Goal: Task Accomplishment & Management: Use online tool/utility

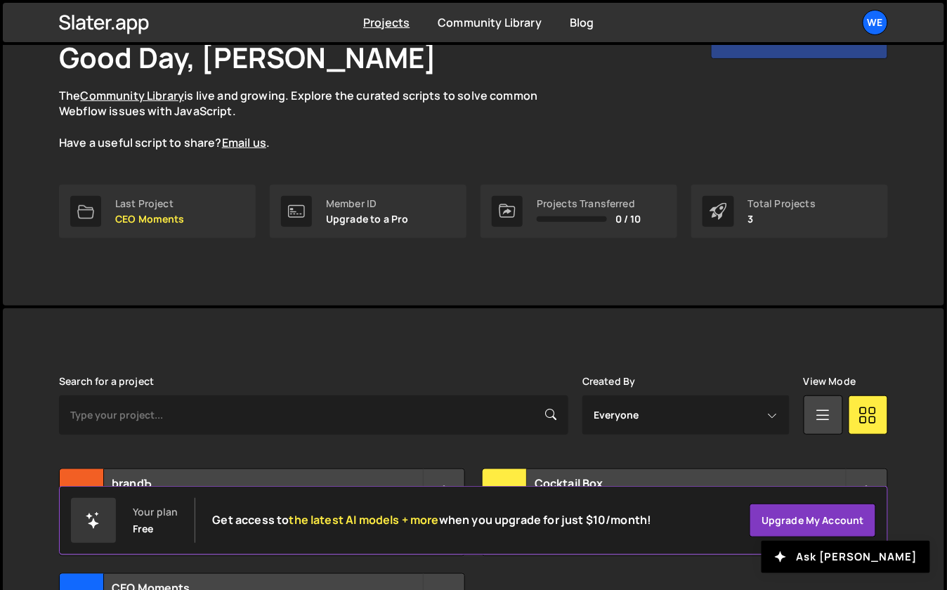
scroll to position [237, 0]
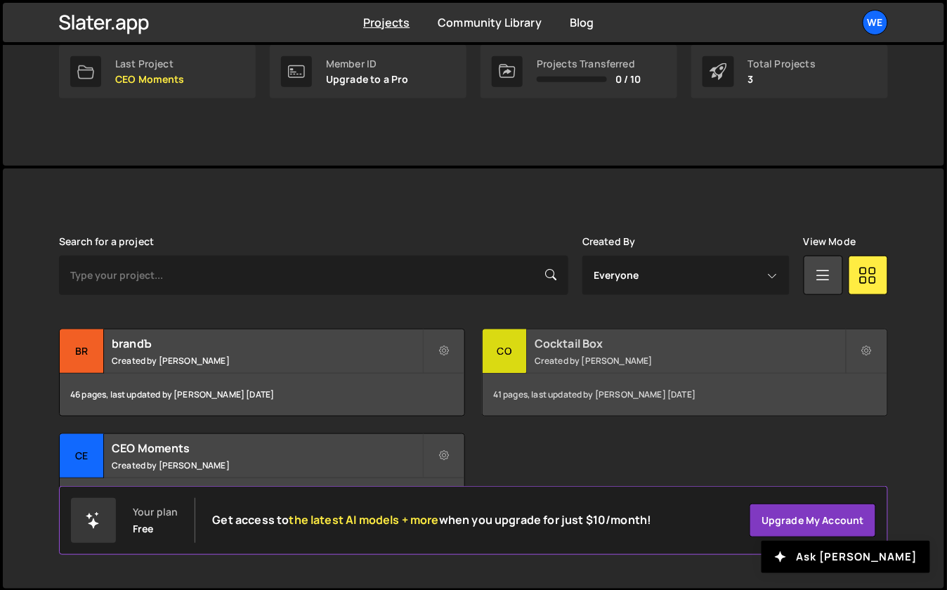
click at [576, 352] on div "Cocktail Box Created by Georgi Tsonev" at bounding box center [685, 352] width 405 height 44
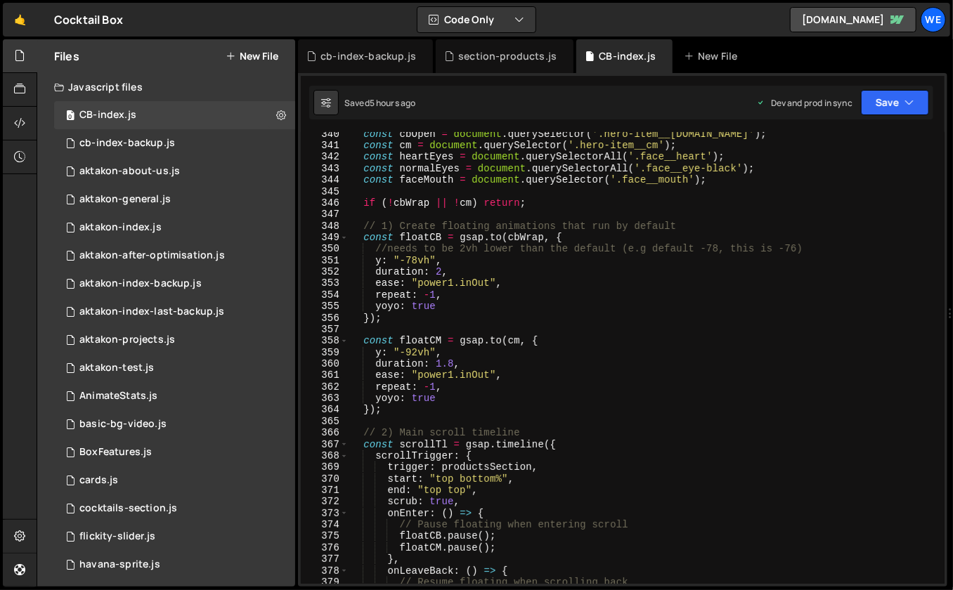
scroll to position [3734, 0]
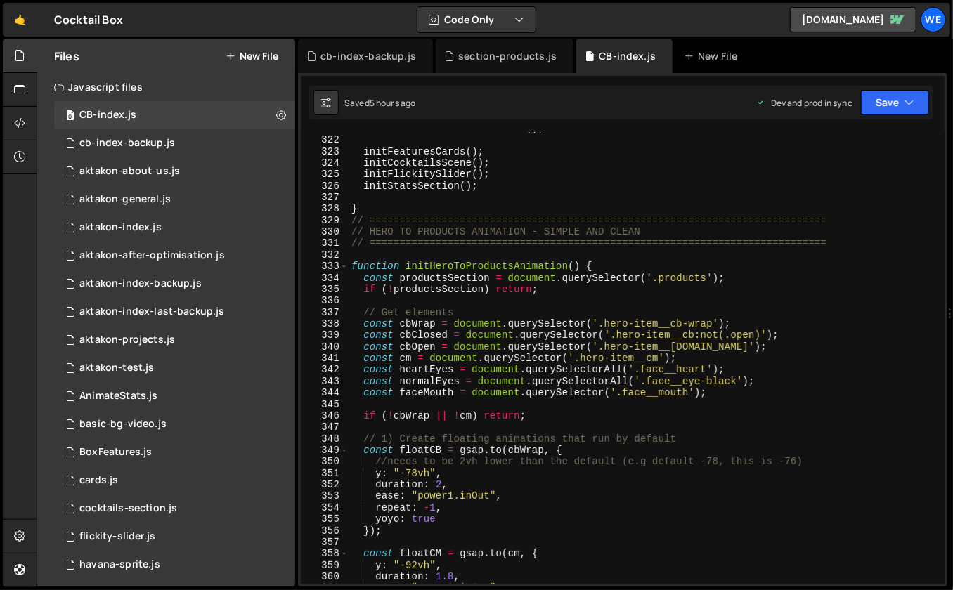
click at [453, 254] on div "initHeroToProductsAnimation ( ) ; initFeaturesCards ( ) ; initCocktailsScene ( …" at bounding box center [643, 361] width 591 height 476
click at [392, 208] on div "initHeroToProductsAnimation ( ) ; initFeaturesCards ( ) ; initCocktailsScene ( …" at bounding box center [643, 361] width 591 height 476
type textarea "}"
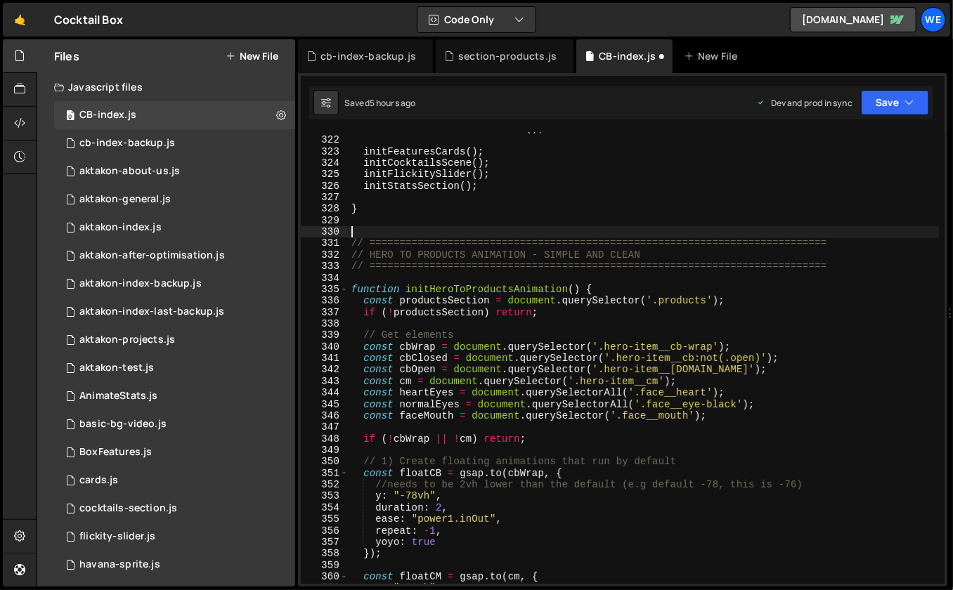
paste textarea "initLoader();"
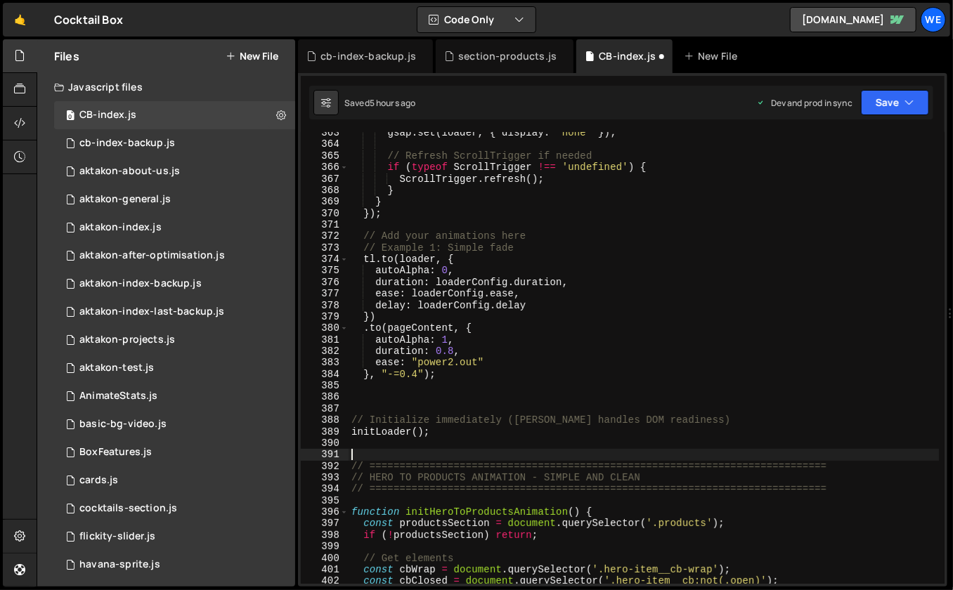
scroll to position [4213, 0]
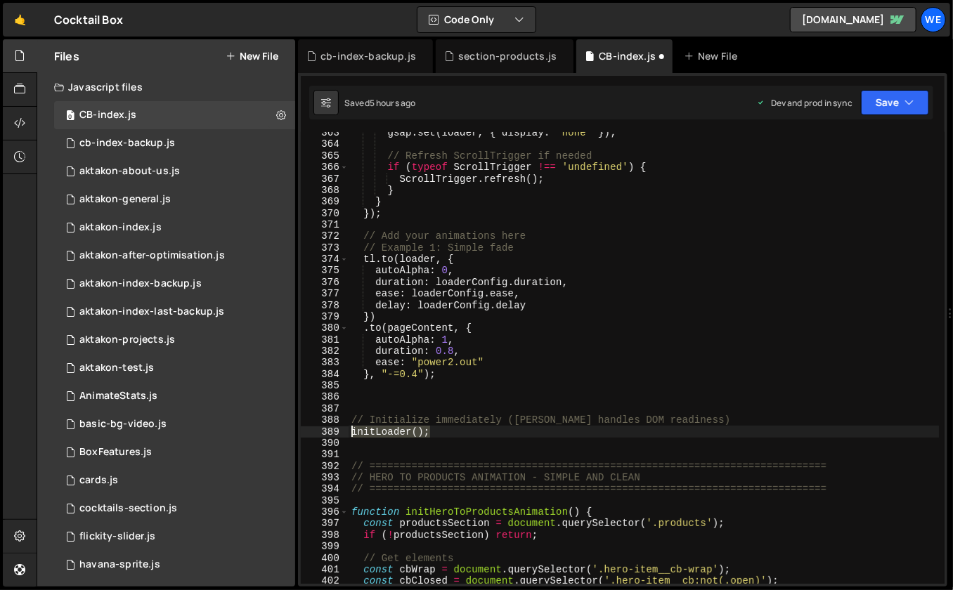
drag, startPoint x: 431, startPoint y: 426, endPoint x: 345, endPoint y: 427, distance: 85.7
click at [345, 427] on div "363 364 365 366 367 368 369 370 371 372 373 374 375 376 377 378 379 380 381 382…" at bounding box center [623, 358] width 644 height 452
type textarea "initLoader();"
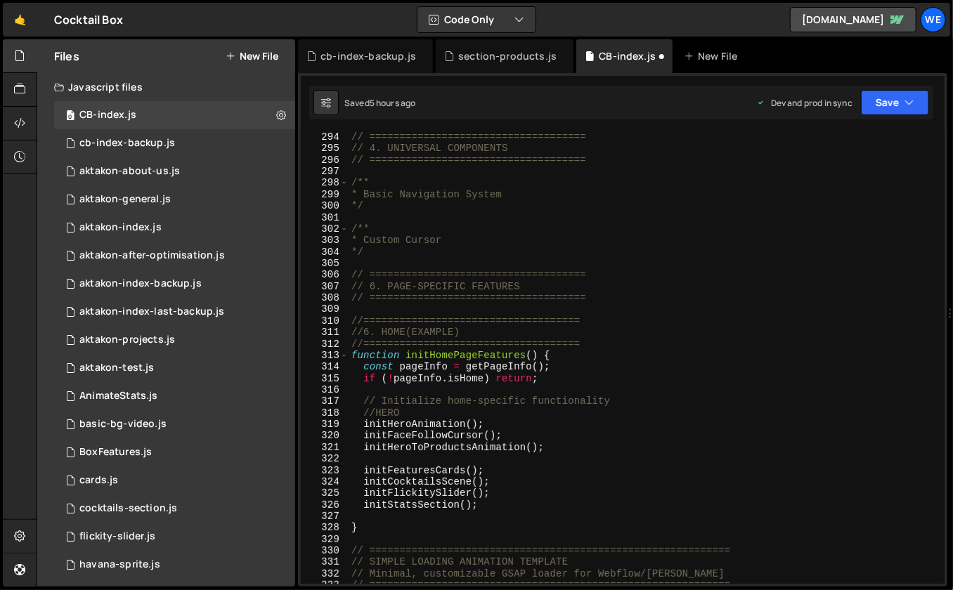
scroll to position [3446, 0]
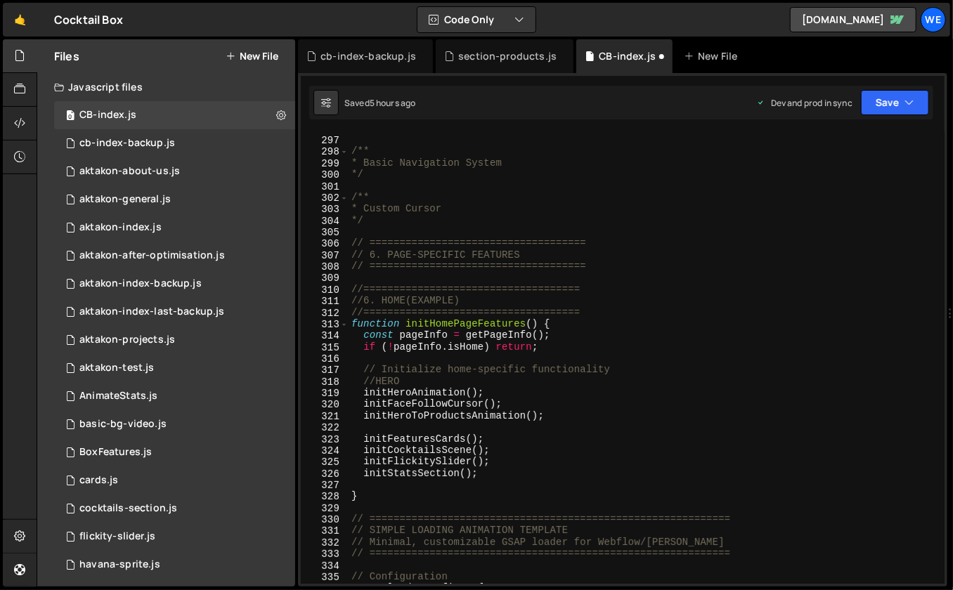
click at [431, 377] on div "// ==================================== /** * Basic Navigation System */ /** * …" at bounding box center [643, 361] width 591 height 476
type textarea "//HERO"
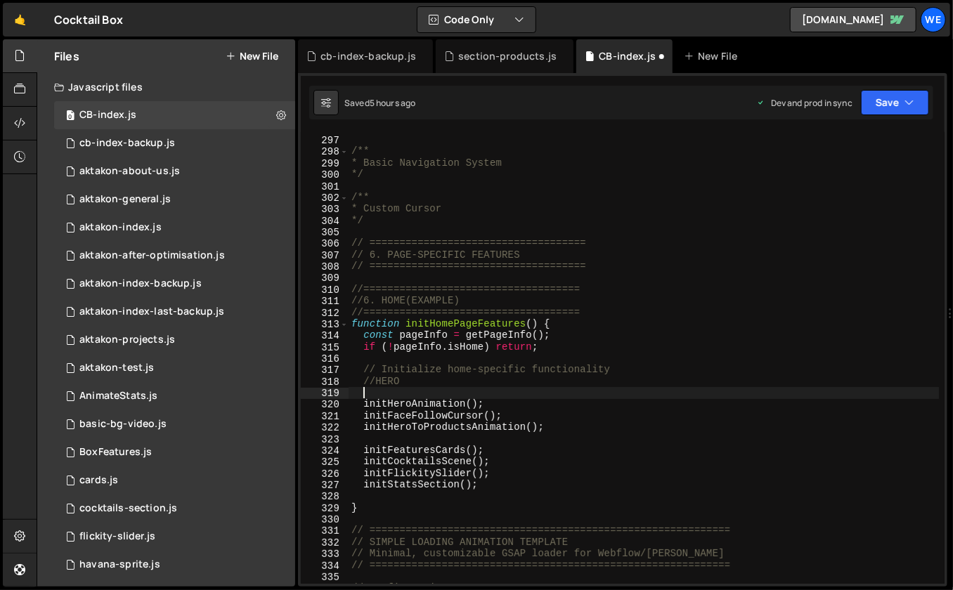
paste textarea "initLoader();"
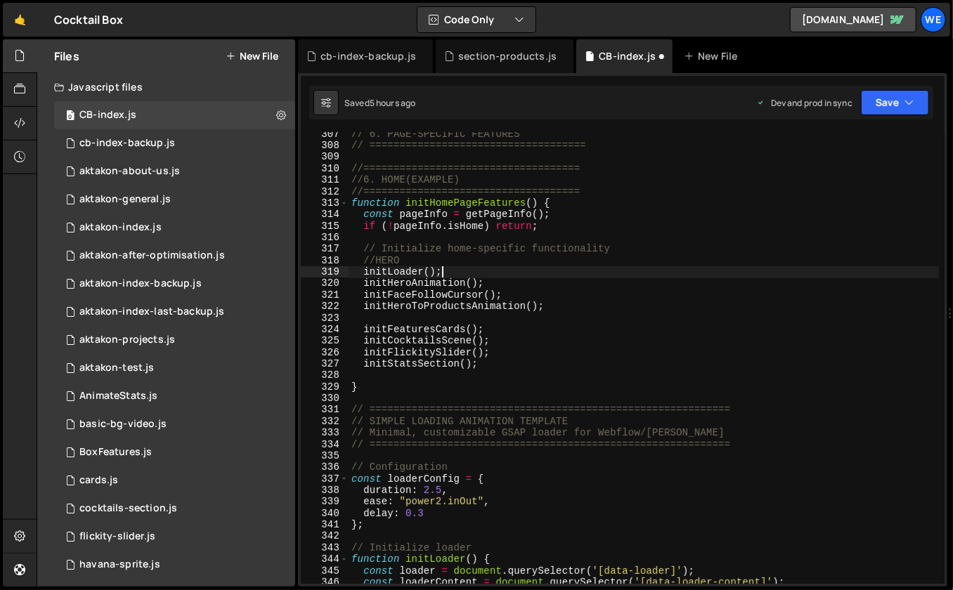
scroll to position [3567, 0]
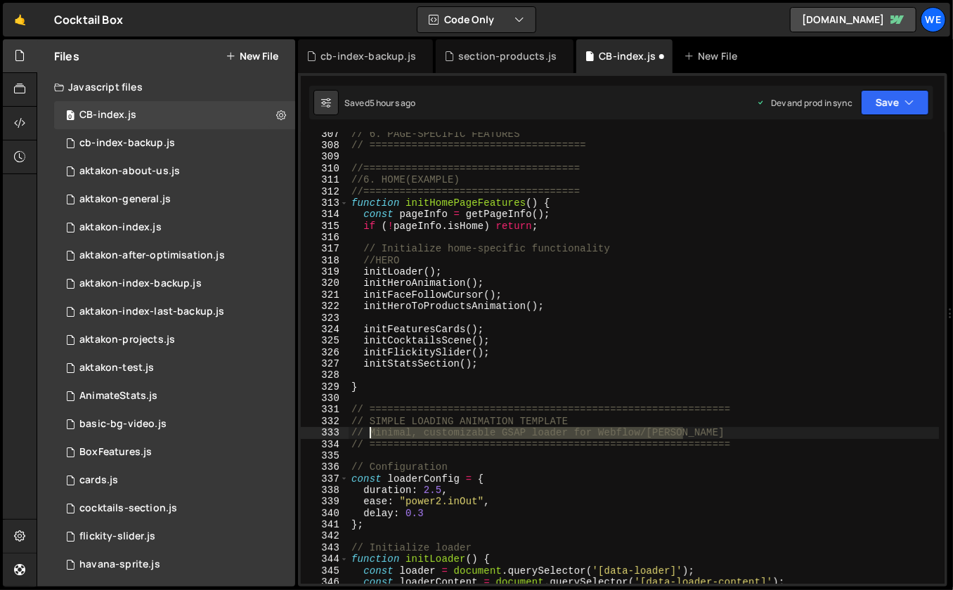
drag, startPoint x: 722, startPoint y: 434, endPoint x: 366, endPoint y: 431, distance: 355.5
click at [366, 431] on div "// 6. PAGE-SPECIFIC FEATURES // ==================================== //========…" at bounding box center [643, 367] width 591 height 476
type textarea "/"
type textarea "// SIMPLE LOADING ANIMATION TEMPLATE"
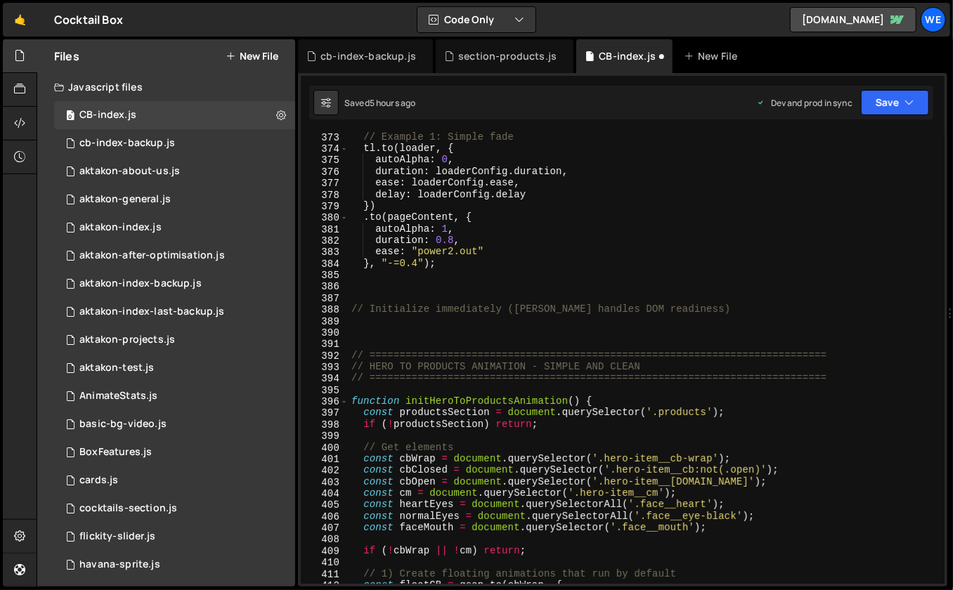
scroll to position [4324, 0]
click at [694, 315] on div "// Example 1: Simple fade tl . to ( loader , { autoAlpha : 0 , duration : loade…" at bounding box center [643, 369] width 591 height 476
click at [697, 311] on div "// Example 1: Simple fade tl . to ( loader , { autoAlpha : 0 , duration : loade…" at bounding box center [643, 369] width 591 height 476
type textarea "// Initialize immediately ([PERSON_NAME] handles DOM readiness)"
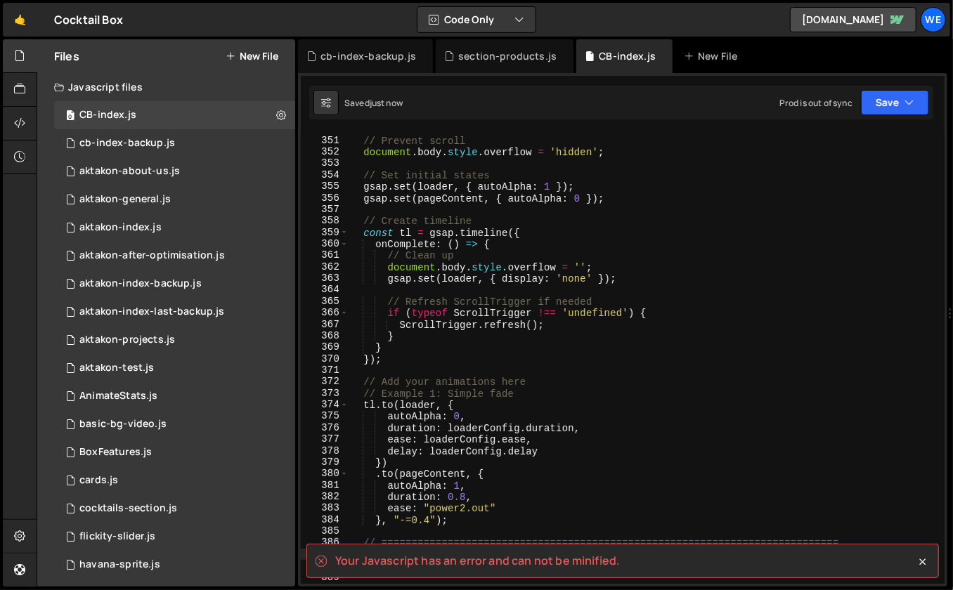
scroll to position [4077, 0]
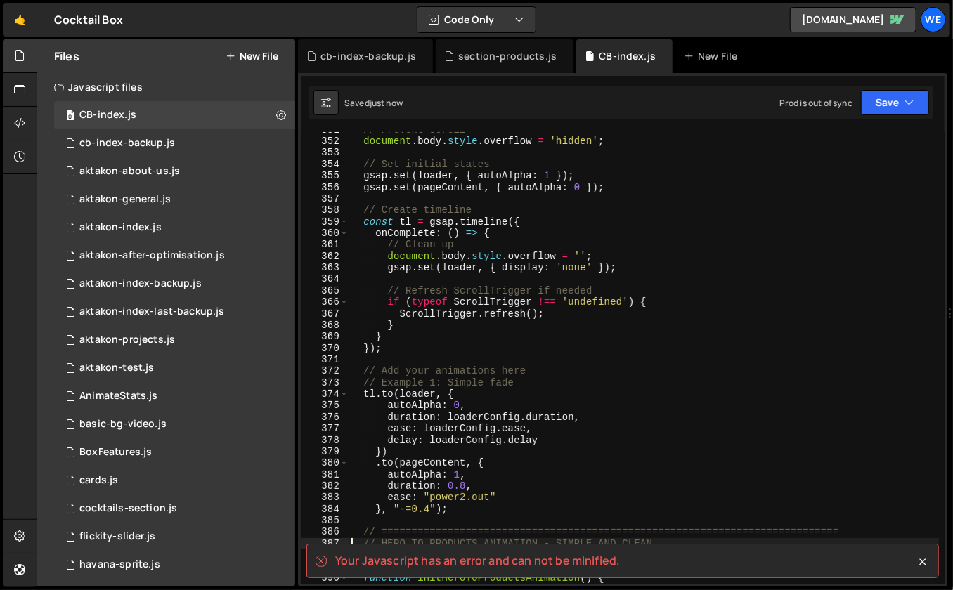
type textarea "// HERO TO PRODUCTS ANIMATION - SIMPLE AND CLEAN"
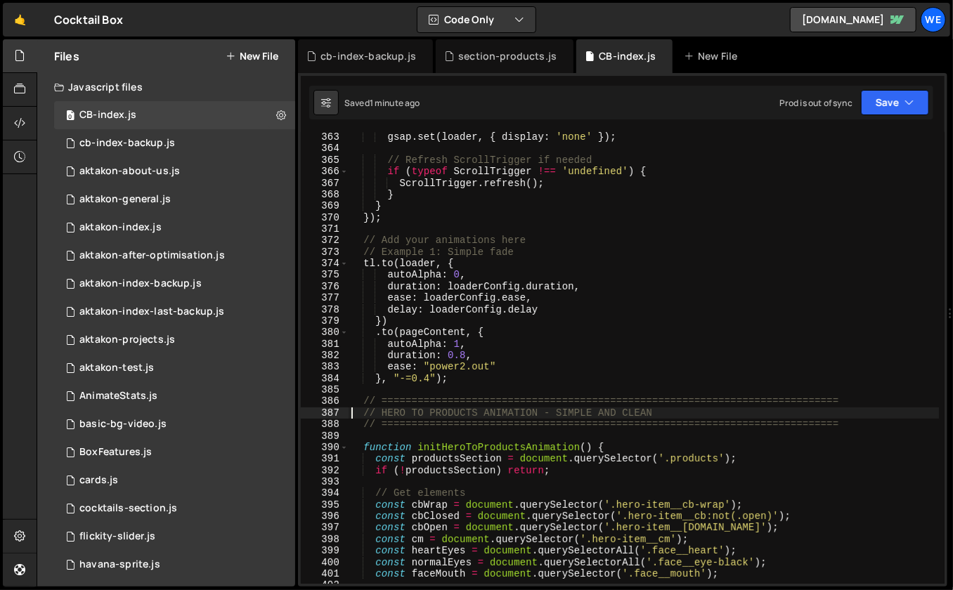
scroll to position [4209, 0]
click at [402, 390] on div "gsap . set ( loader , { display : 'none' }) ; // Refresh ScrollTrigger if neede…" at bounding box center [643, 369] width 591 height 476
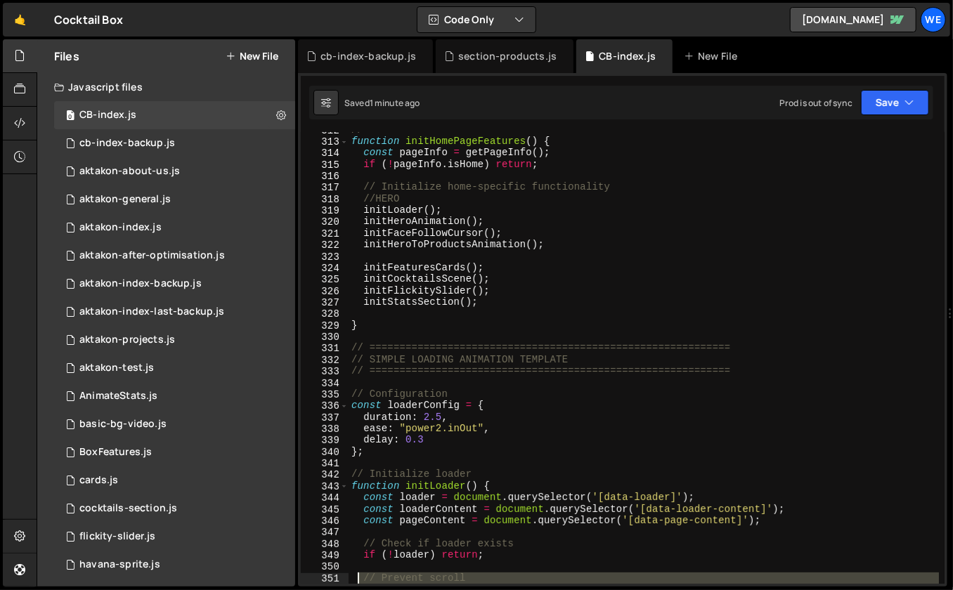
scroll to position [3629, 0]
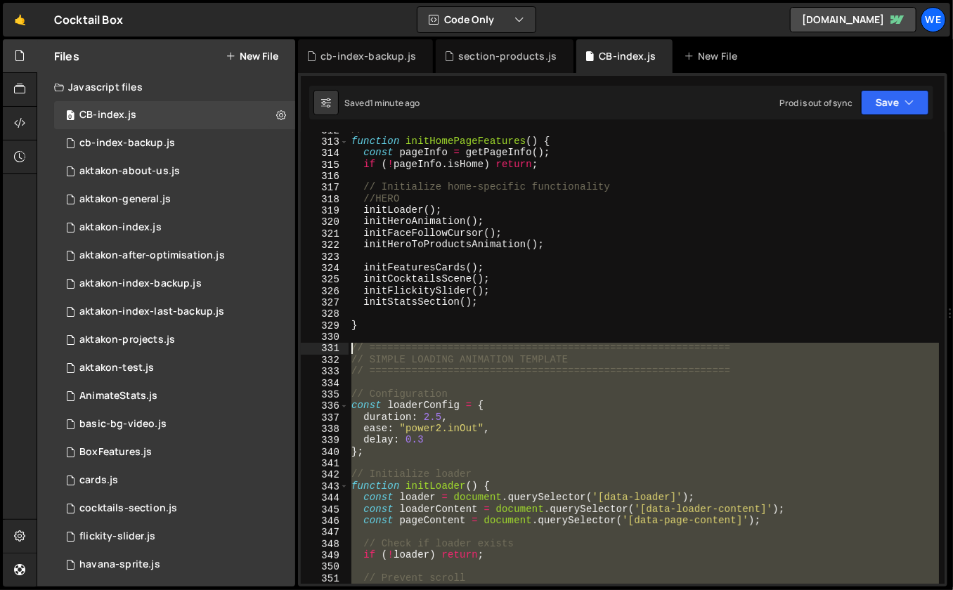
drag, startPoint x: 454, startPoint y: 382, endPoint x: 345, endPoint y: 346, distance: 114.9
click at [345, 346] on div "312 313 314 315 316 317 318 319 320 321 322 323 324 325 326 327 328 329 330 331…" at bounding box center [623, 358] width 644 height 452
paste textarea "initLoader();"
type textarea "initLoader();"
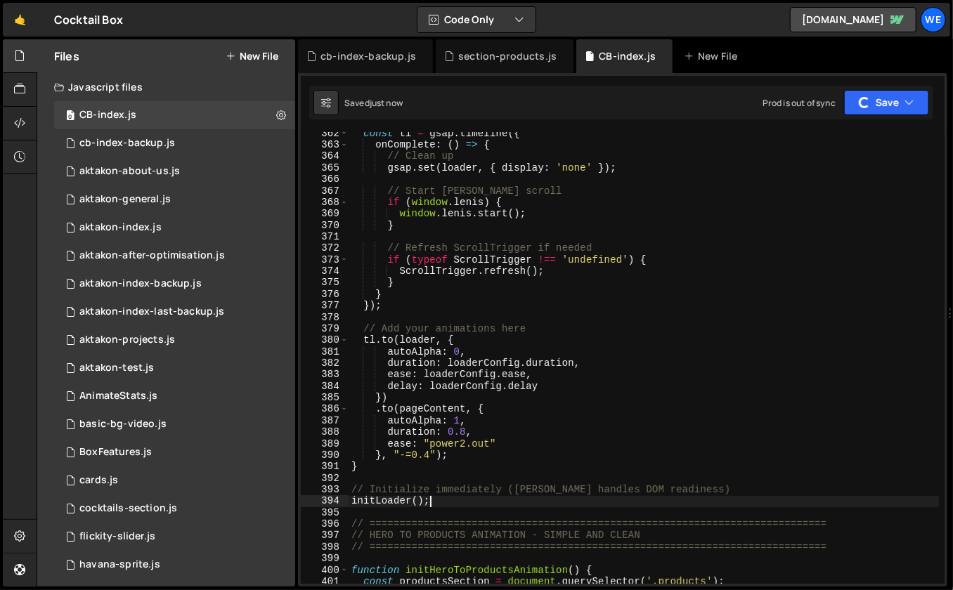
scroll to position [4209, 0]
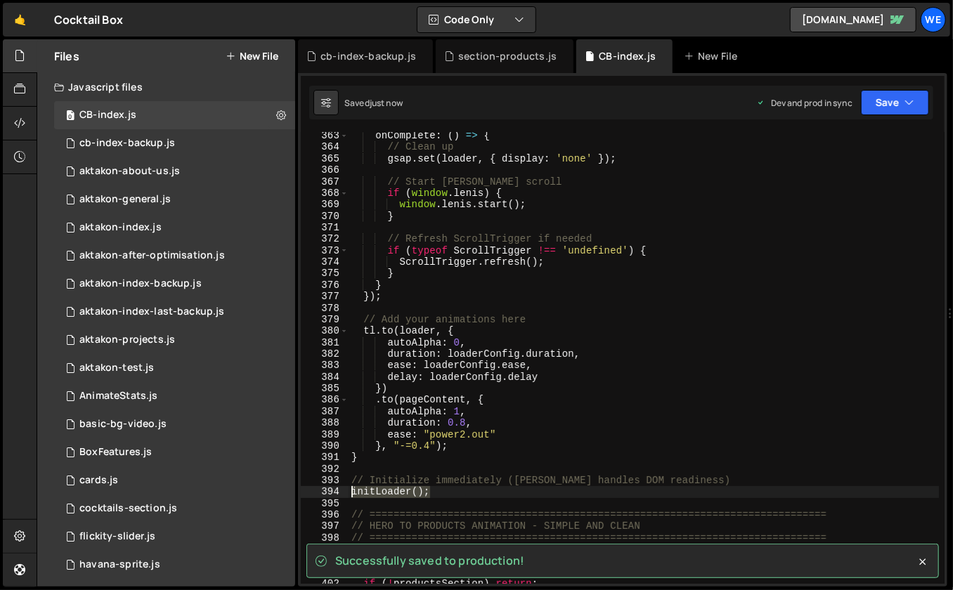
drag, startPoint x: 436, startPoint y: 492, endPoint x: 351, endPoint y: 492, distance: 85.7
click at [351, 492] on div "onComplete : ( ) => { // Clean up gsap . set ( loader , { display : 'none' }) ;…" at bounding box center [643, 368] width 591 height 476
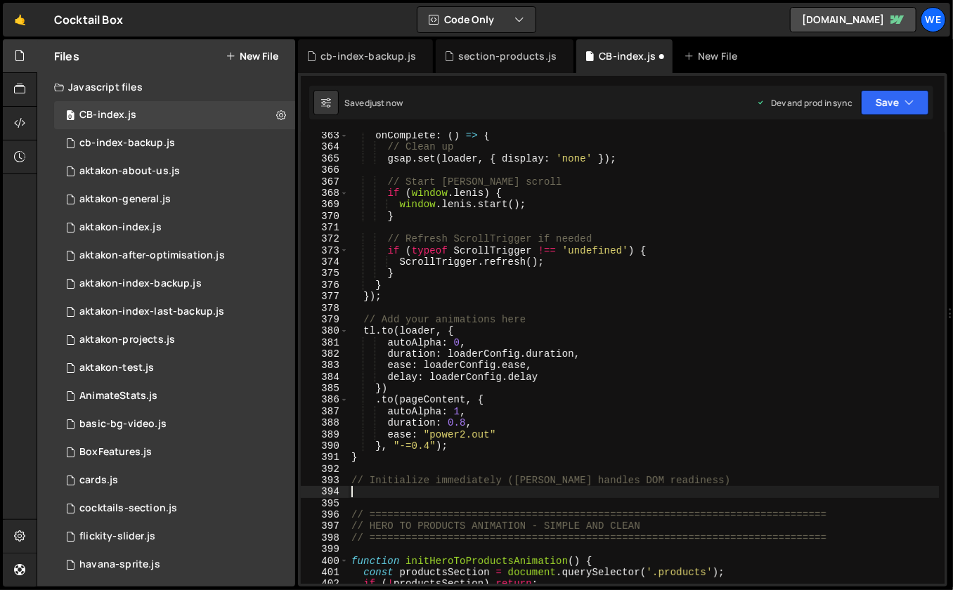
type textarea "// Initialize immediately ([PERSON_NAME] handles DOM readiness)"
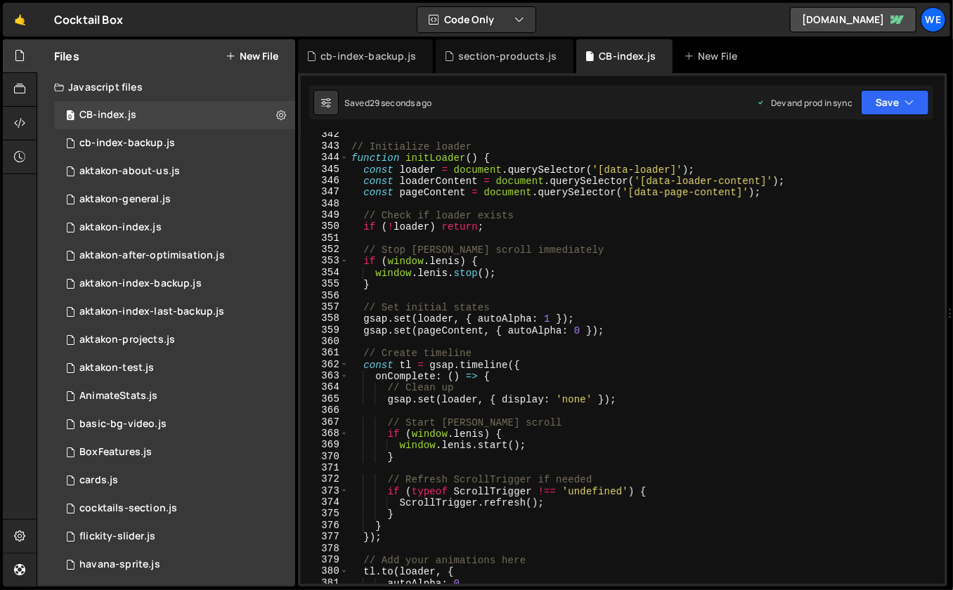
scroll to position [3975, 0]
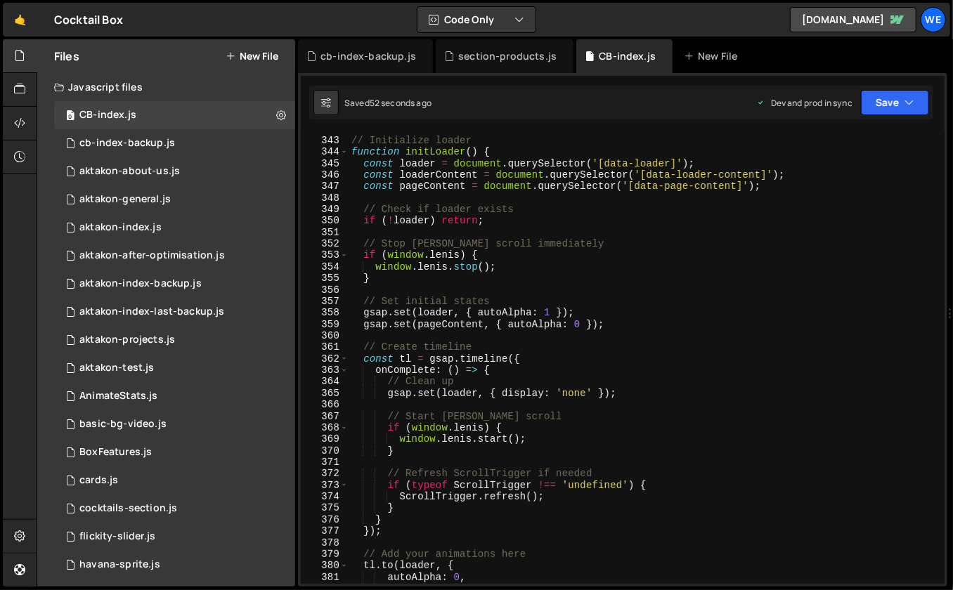
click at [705, 157] on div "// Initialize loader function initLoader ( ) { const loader = document . queryS…" at bounding box center [643, 361] width 591 height 476
click at [414, 162] on div "// Initialize loader function initLoader ( ) { const loader = document . queryS…" at bounding box center [643, 361] width 591 height 476
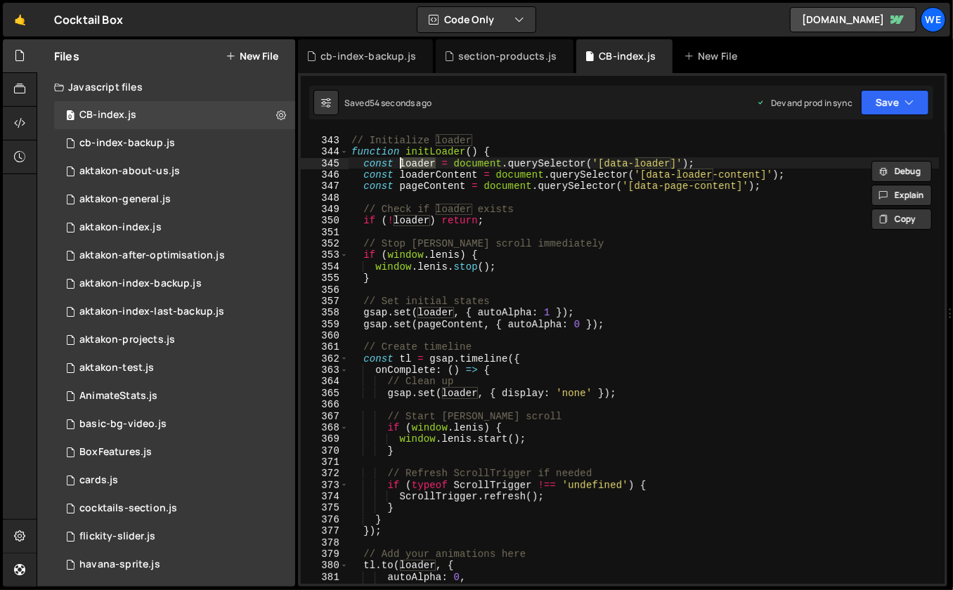
paste textarea "hero-card"
click at [586, 159] on div "// Initialize loader function initLoader ( ) { const loader = document . queryS…" at bounding box center [643, 361] width 591 height 476
drag, startPoint x: 694, startPoint y: 163, endPoint x: 619, endPoint y: 159, distance: 75.3
click at [619, 159] on div "// Initialize loader function initLoader ( ) { const loader = document . queryS…" at bounding box center [643, 361] width 591 height 476
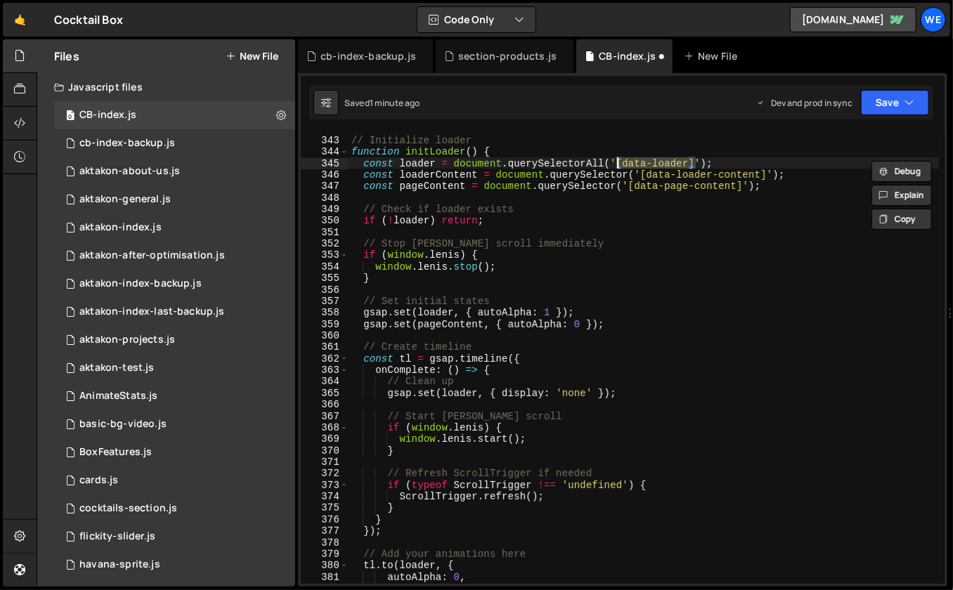
paste textarea "hero-card"
click at [722, 155] on div "// Initialize loader function initLoader ( ) { const loader = document . queryS…" at bounding box center [643, 361] width 591 height 476
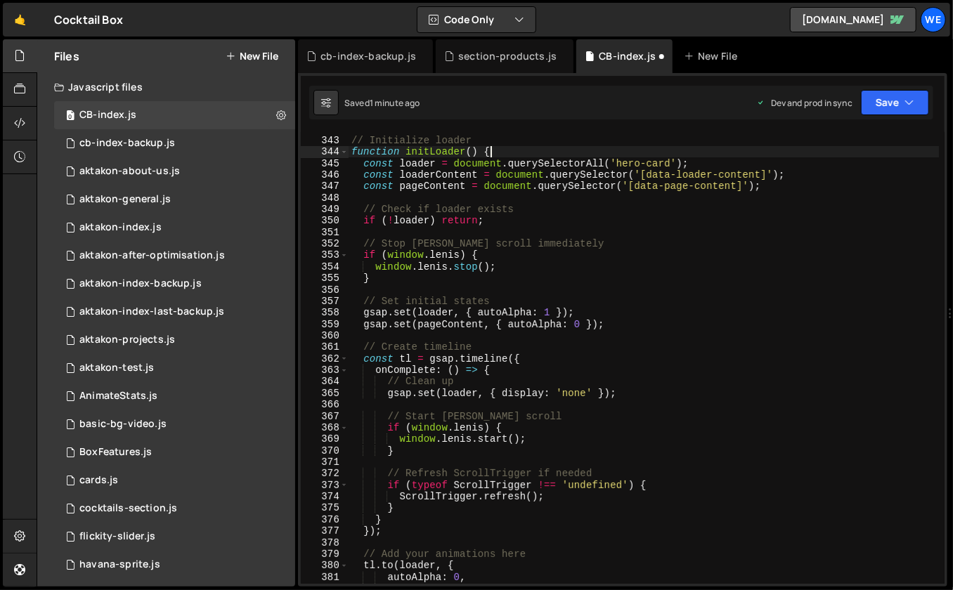
scroll to position [0, 9]
click at [618, 160] on div "// Initialize loader function initLoader ( ) { const loader = document . queryS…" at bounding box center [643, 361] width 591 height 476
drag, startPoint x: 434, startPoint y: 164, endPoint x: 402, endPoint y: 161, distance: 32.4
click at [402, 161] on div "// Initialize loader function initLoader ( ) { const loader = document . queryS…" at bounding box center [643, 361] width 591 height 476
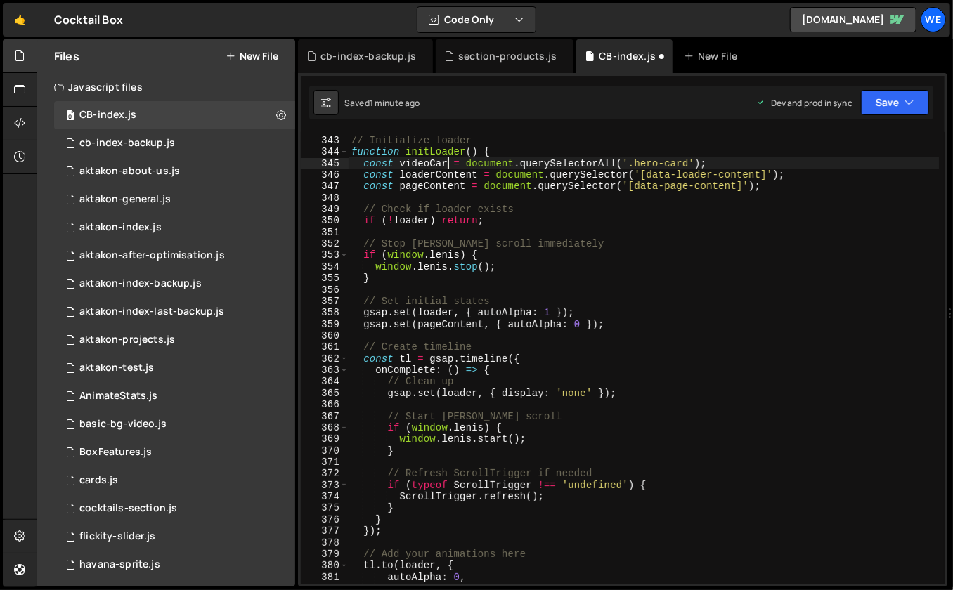
scroll to position [0, 7]
click at [568, 188] on div "// Initialize loader function initLoader ( ) { const videoCards = document . qu…" at bounding box center [643, 361] width 591 height 476
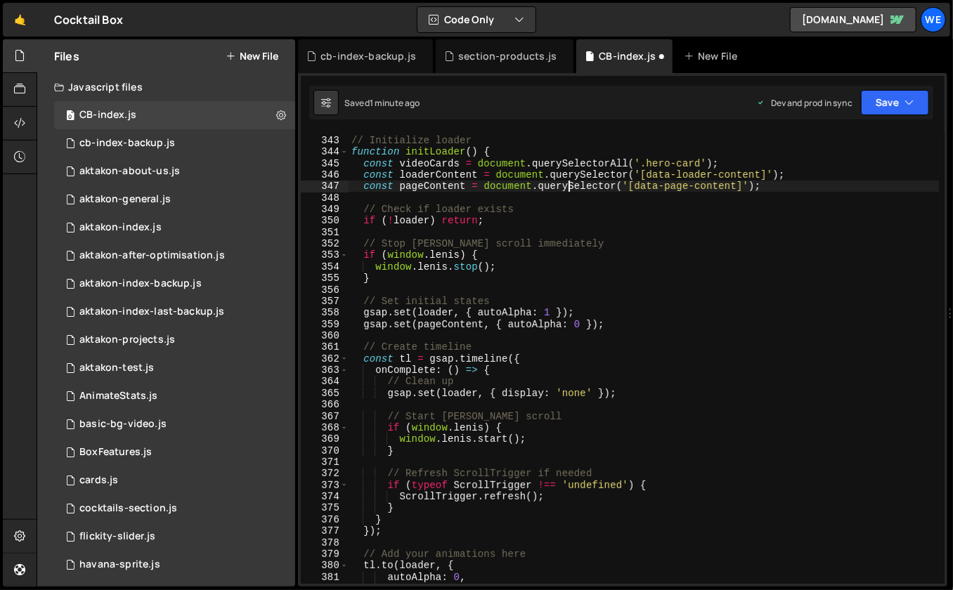
click at [431, 173] on div "// Initialize loader function initLoader ( ) { const videoCards = document . qu…" at bounding box center [643, 361] width 591 height 476
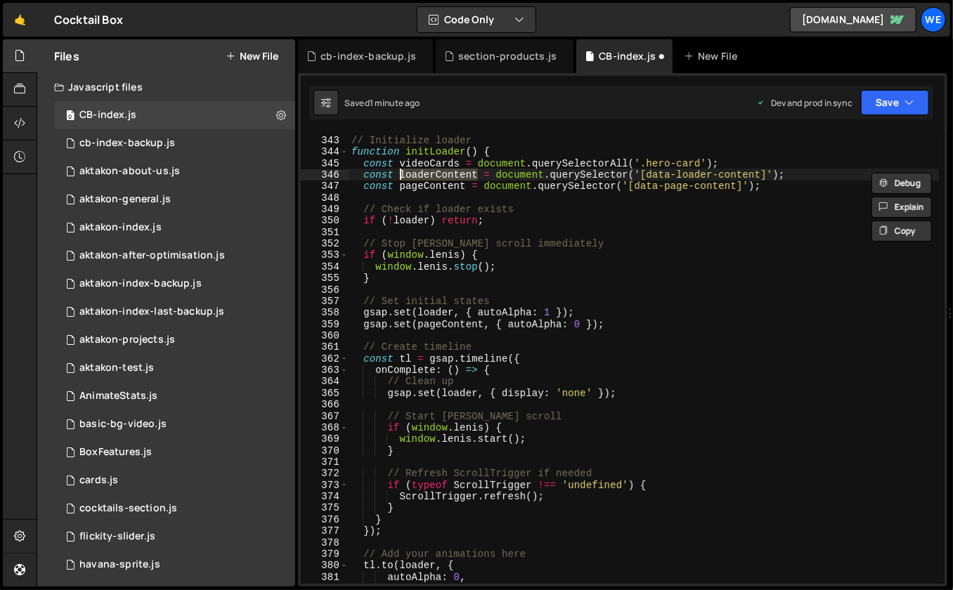
paste textarea "hero-section"
drag, startPoint x: 769, startPoint y: 173, endPoint x: 644, endPoint y: 173, distance: 125.1
click at [644, 173] on div "// Initialize loader function initLoader ( ) { const videoCards = document . qu…" at bounding box center [643, 361] width 591 height 476
paste textarea "hero-section"
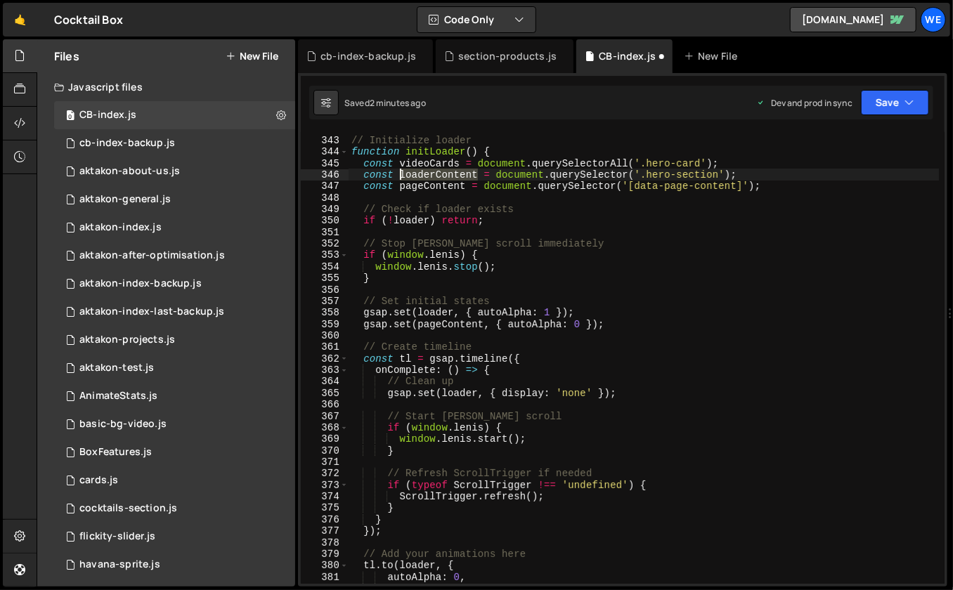
drag, startPoint x: 477, startPoint y: 176, endPoint x: 400, endPoint y: 176, distance: 76.6
click at [400, 176] on div "// Initialize loader function initLoader ( ) { const videoCards = document . qu…" at bounding box center [643, 361] width 591 height 476
drag, startPoint x: 466, startPoint y: 172, endPoint x: 426, endPoint y: 173, distance: 40.1
click at [426, 173] on div "// Initialize loader function initLoader ( ) { const videoCards = document . qu…" at bounding box center [643, 361] width 591 height 476
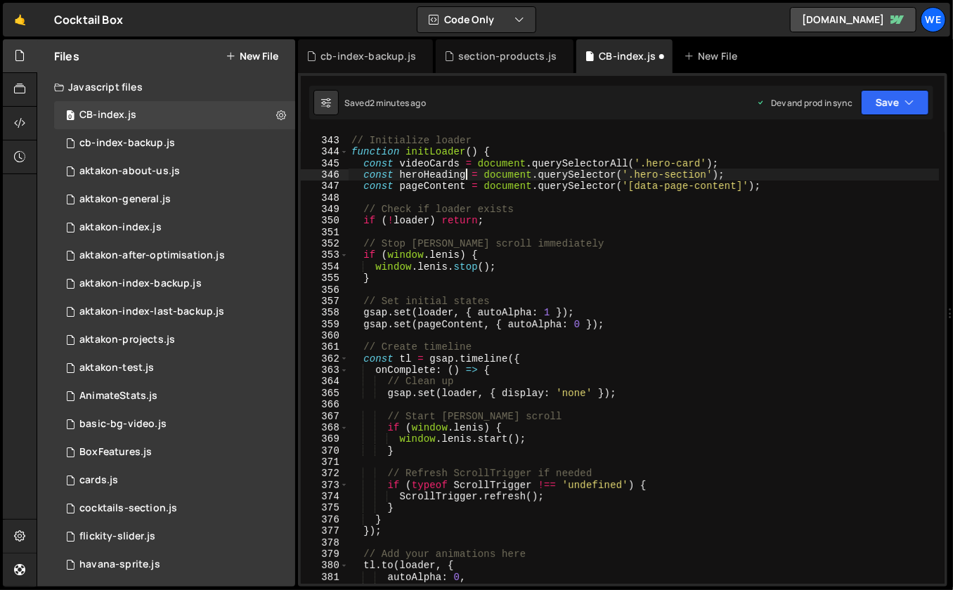
click at [423, 186] on div "// Initialize loader function initLoader ( ) { const videoCards = document . qu…" at bounding box center [643, 361] width 591 height 476
drag, startPoint x: 424, startPoint y: 187, endPoint x: 400, endPoint y: 187, distance: 24.6
click at [400, 187] on div "// Initialize loader function initLoader ( ) { const videoCards = document . qu…" at bounding box center [643, 361] width 591 height 476
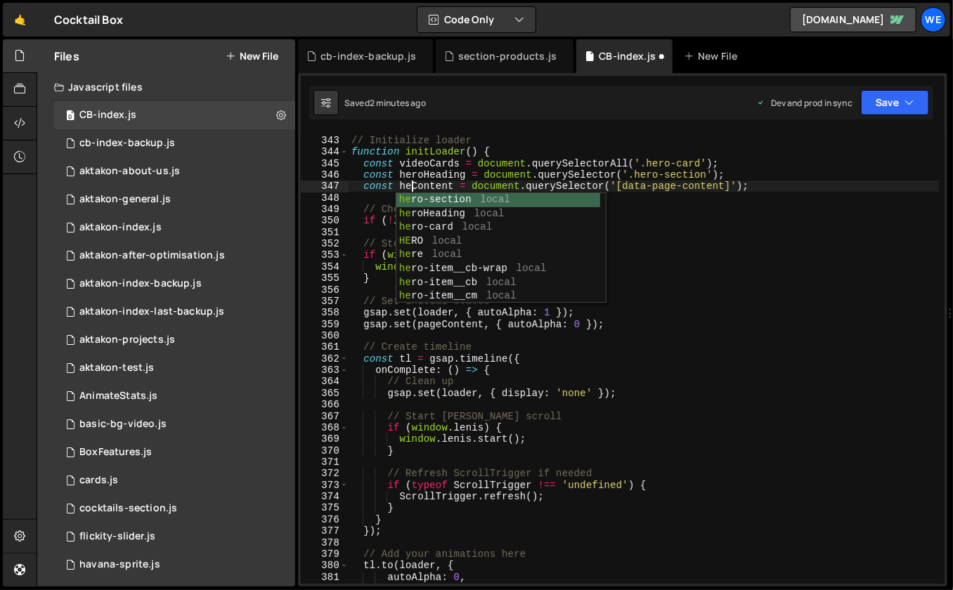
scroll to position [0, 4]
click at [630, 169] on div "// Initialize loader function initLoader ( ) { const videoCards = document . qu…" at bounding box center [643, 361] width 591 height 476
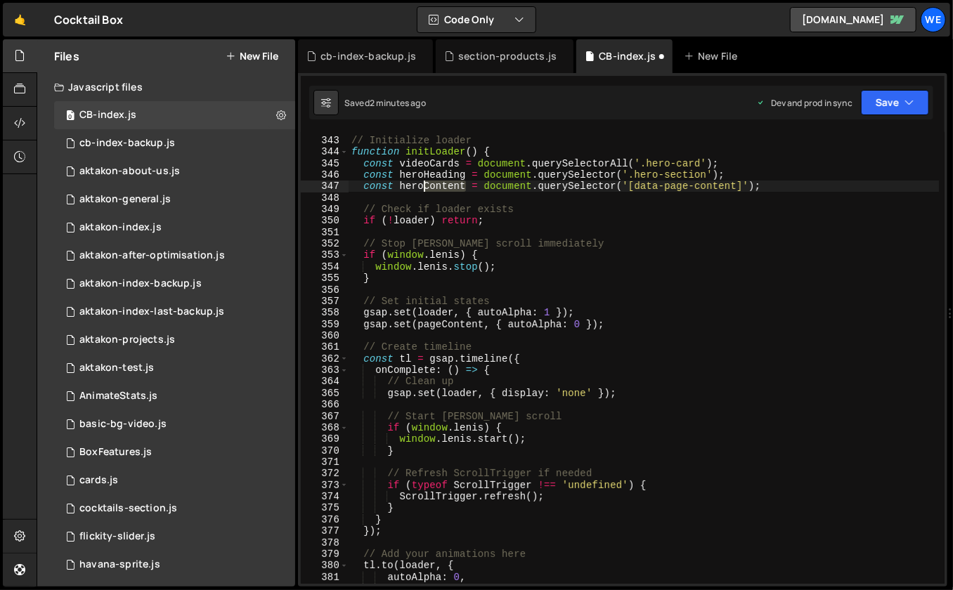
drag, startPoint x: 465, startPoint y: 185, endPoint x: 426, endPoint y: 185, distance: 39.4
click at [426, 185] on div "// Initialize loader function initLoader ( ) { const videoCards = document . qu…" at bounding box center [643, 361] width 591 height 476
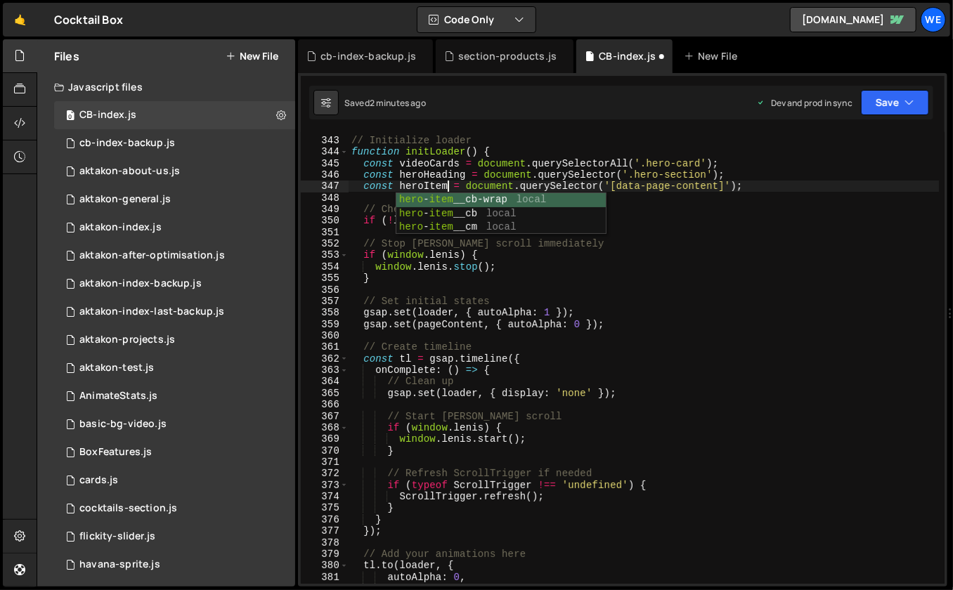
scroll to position [0, 7]
click at [714, 185] on div "// Initialize loader function initLoader ( ) { const videoCards = document . qu…" at bounding box center [643, 361] width 591 height 476
drag, startPoint x: 723, startPoint y: 186, endPoint x: 687, endPoint y: 185, distance: 35.8
click at [687, 185] on div "// Initialize loader function initLoader ( ) { const videoCards = document . qu…" at bounding box center [643, 361] width 591 height 476
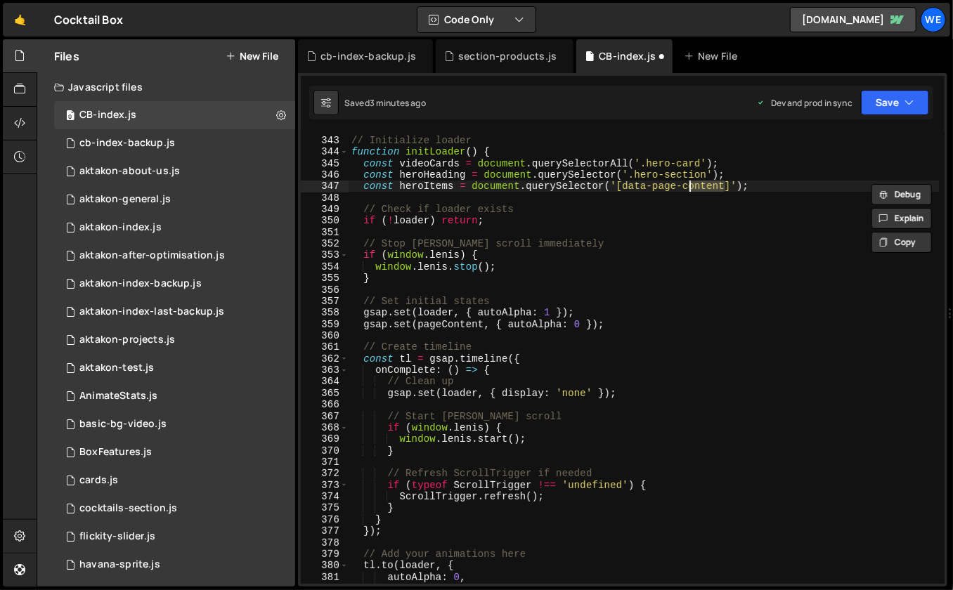
click at [665, 181] on div "// Initialize loader function initLoader ( ) { const videoCards = document . qu…" at bounding box center [643, 361] width 591 height 476
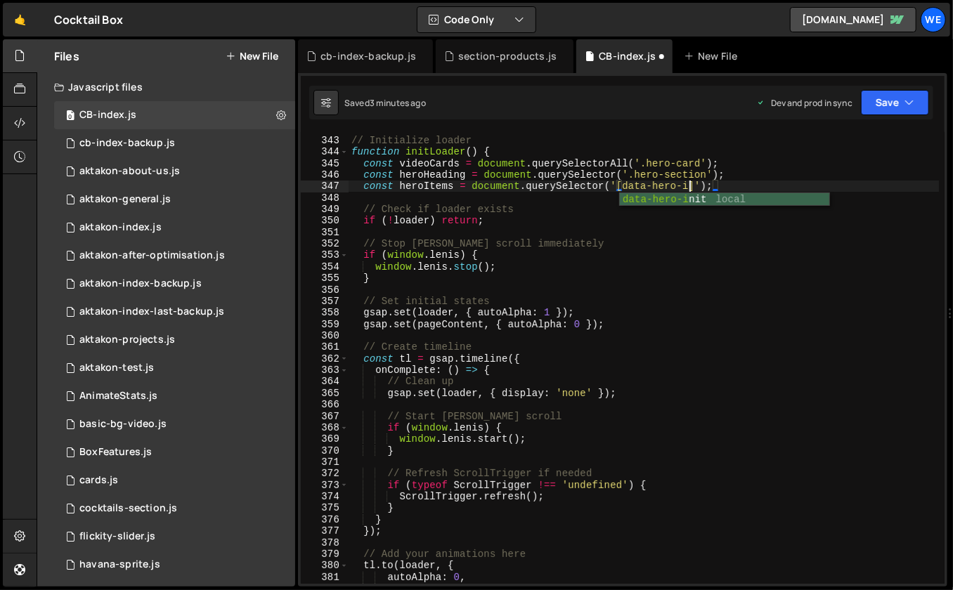
scroll to position [0, 25]
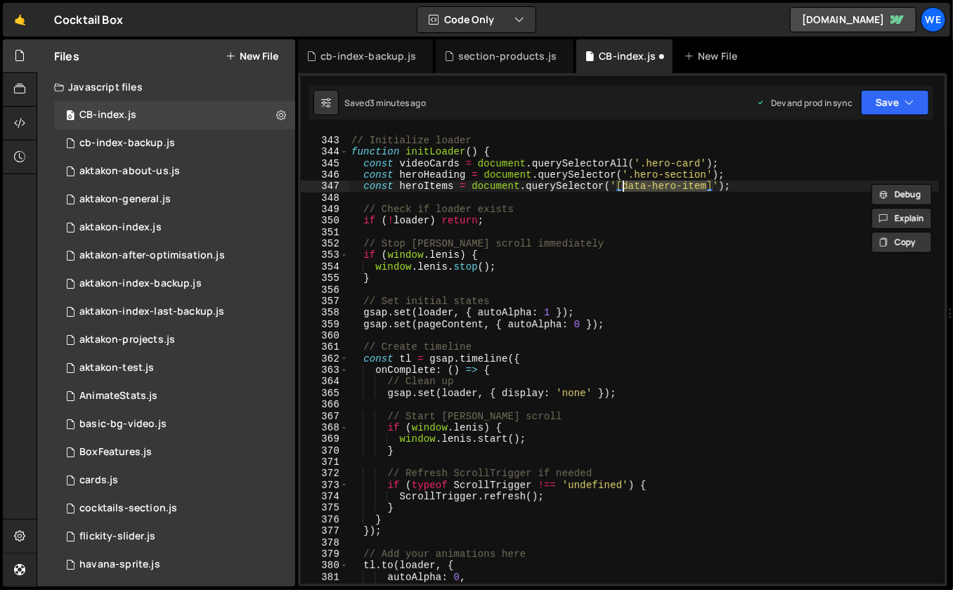
click at [713, 219] on div "// Initialize loader function initLoader ( ) { const videoCards = document . qu…" at bounding box center [643, 361] width 591 height 476
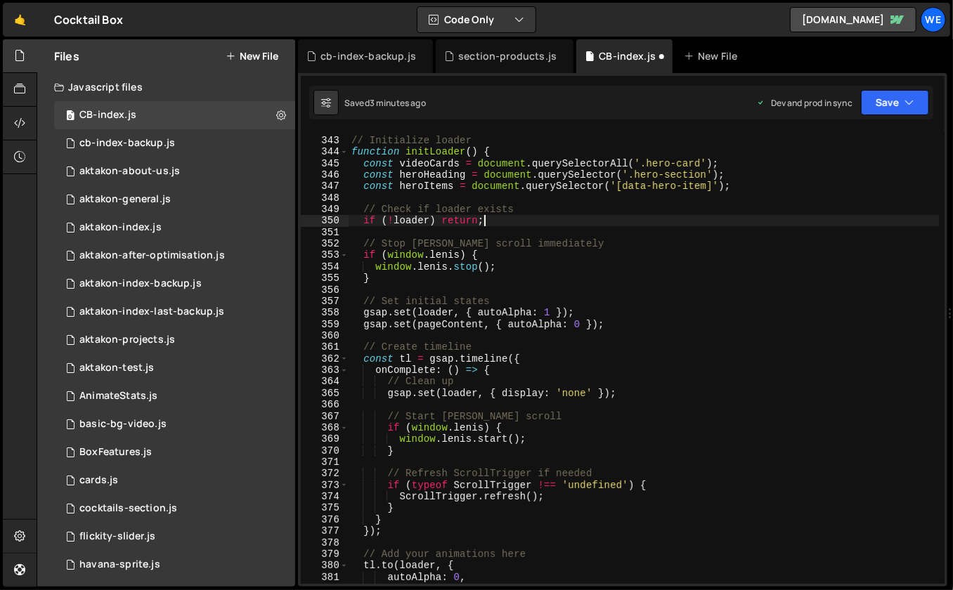
type textarea "if (!loader) return;"
click at [526, 290] on div "// Initialize loader function initLoader ( ) { const videoCards = document . qu…" at bounding box center [643, 361] width 591 height 476
click at [462, 310] on div "// Initialize loader function initLoader ( ) { const videoCards = document . qu…" at bounding box center [643, 361] width 591 height 476
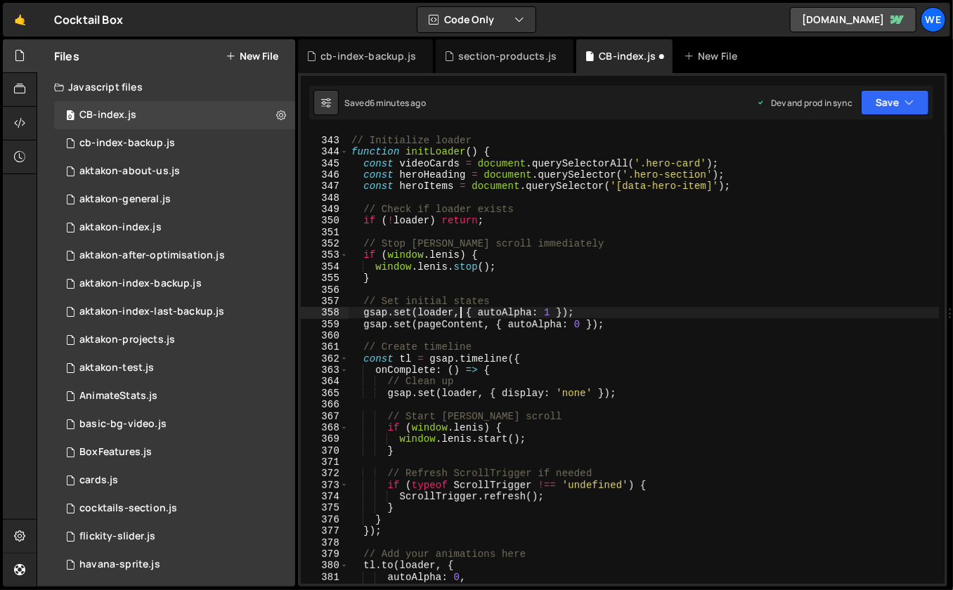
click at [731, 185] on div "// Initialize loader function initLoader ( ) { const videoCards = document . qu…" at bounding box center [643, 361] width 591 height 476
type textarea "const heroItems = document.querySelector('[data-hero-item]');"
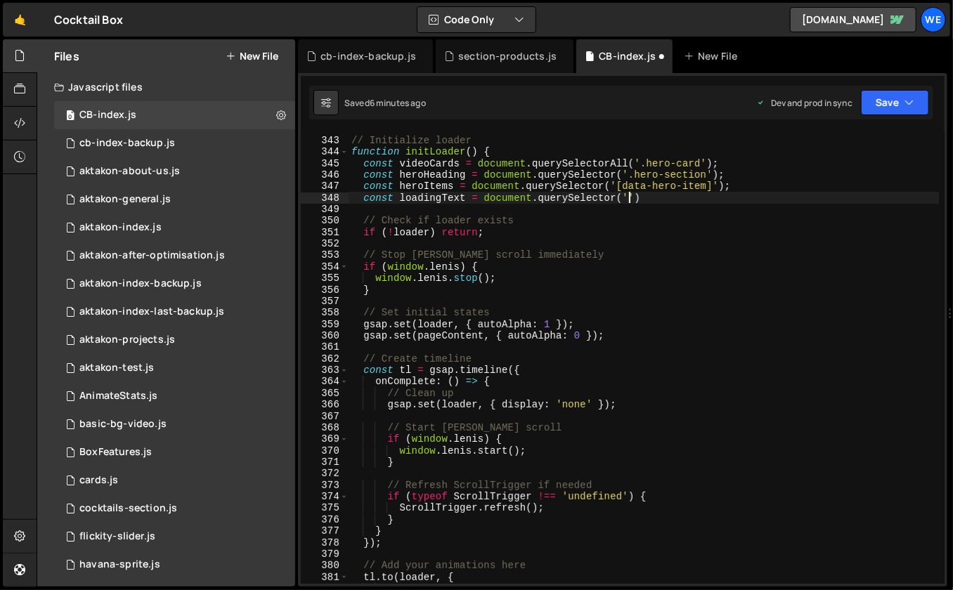
scroll to position [0, 19]
paste textarea "loading__text')"
click at [738, 200] on div "// Initialize loader function initLoader ( ) { const videoCards = document . qu…" at bounding box center [643, 361] width 591 height 476
click at [458, 327] on div "// Initialize loader function initLoader ( ) { const videoCards = document . qu…" at bounding box center [643, 361] width 591 height 476
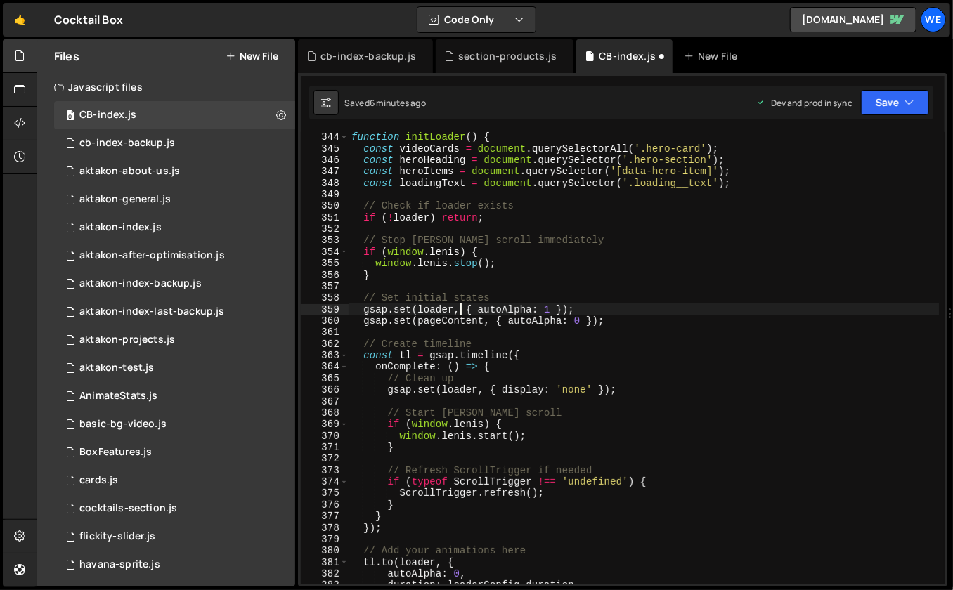
scroll to position [3996, 0]
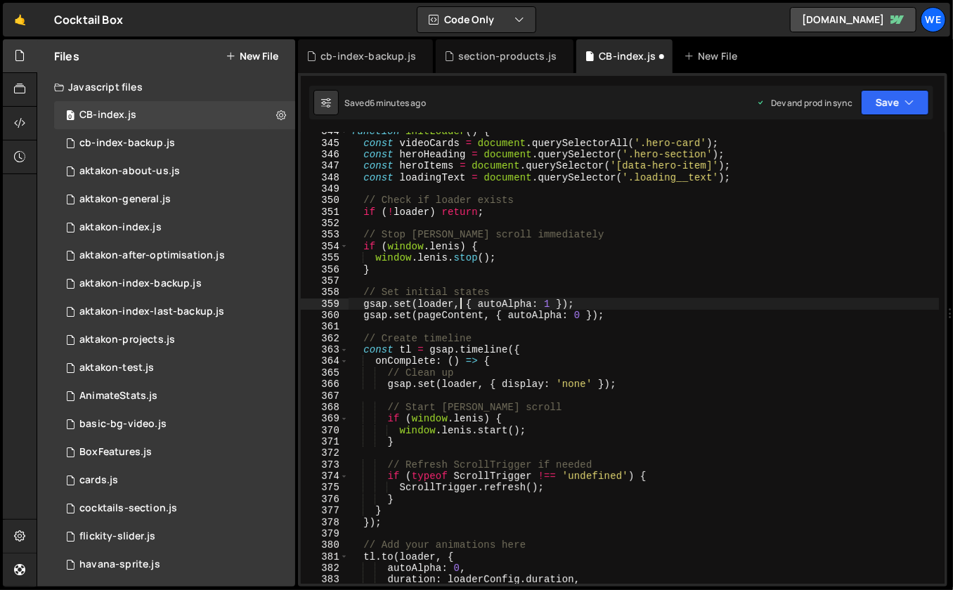
click at [483, 313] on div "function initLoader ( ) { const videoCards = document . querySelectorAll ( '.he…" at bounding box center [643, 364] width 591 height 476
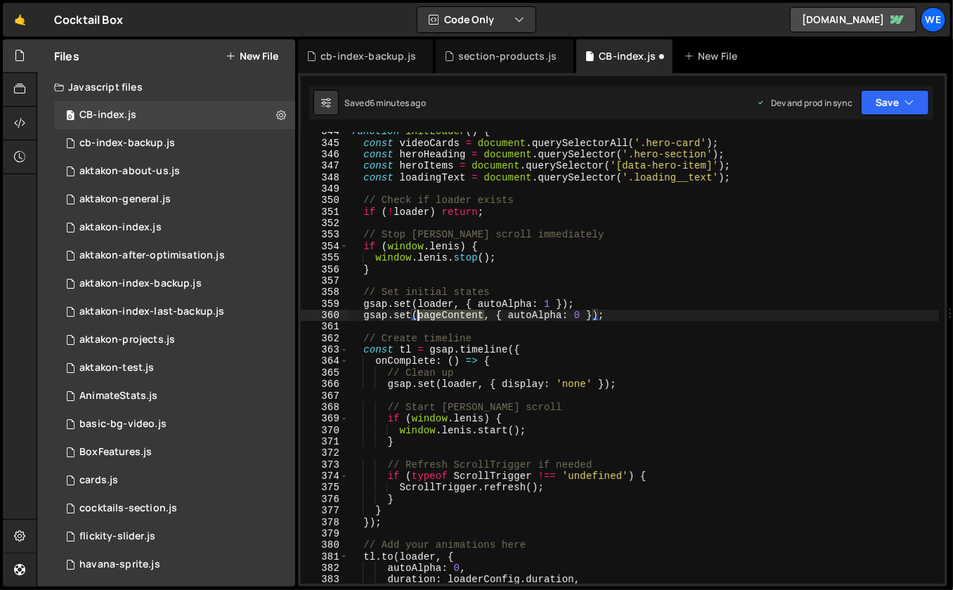
drag, startPoint x: 483, startPoint y: 313, endPoint x: 417, endPoint y: 314, distance: 66.0
click at [417, 314] on div "function initLoader ( ) { const videoCards = document . querySelectorAll ( '.he…" at bounding box center [643, 364] width 591 height 476
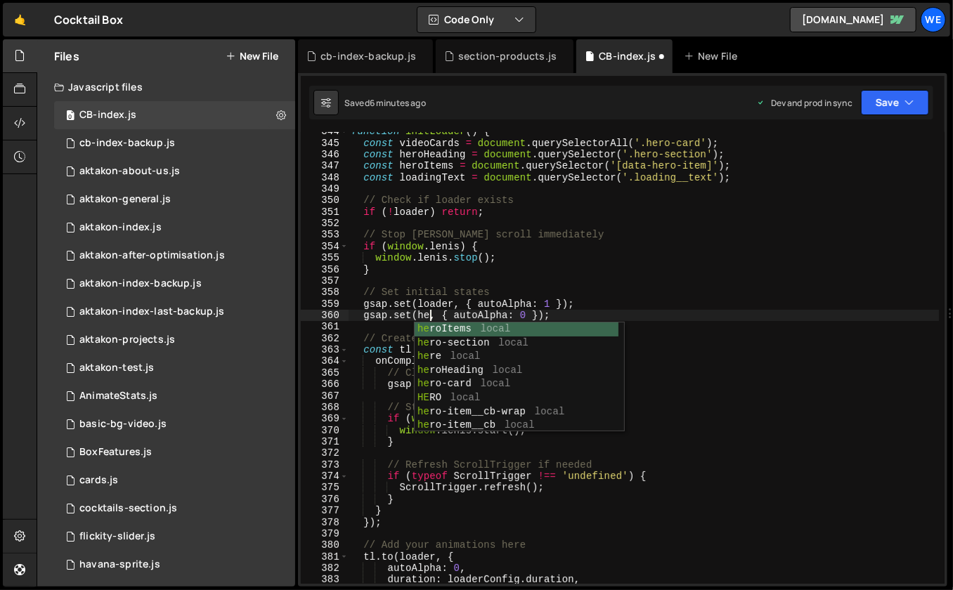
scroll to position [0, 6]
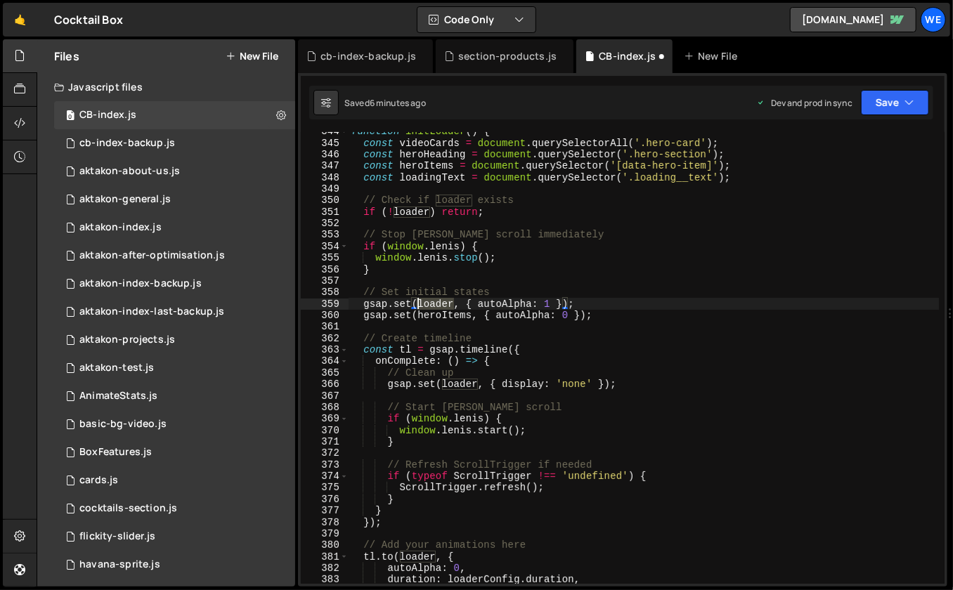
drag, startPoint x: 455, startPoint y: 303, endPoint x: 419, endPoint y: 304, distance: 35.9
click at [419, 304] on div "function initLoader ( ) { const videoCards = document . querySelectorAll ( '.he…" at bounding box center [643, 364] width 591 height 476
click at [598, 313] on div "function initLoader ( ) { const videoCards = document . querySelectorAll ( '.he…" at bounding box center [643, 364] width 591 height 476
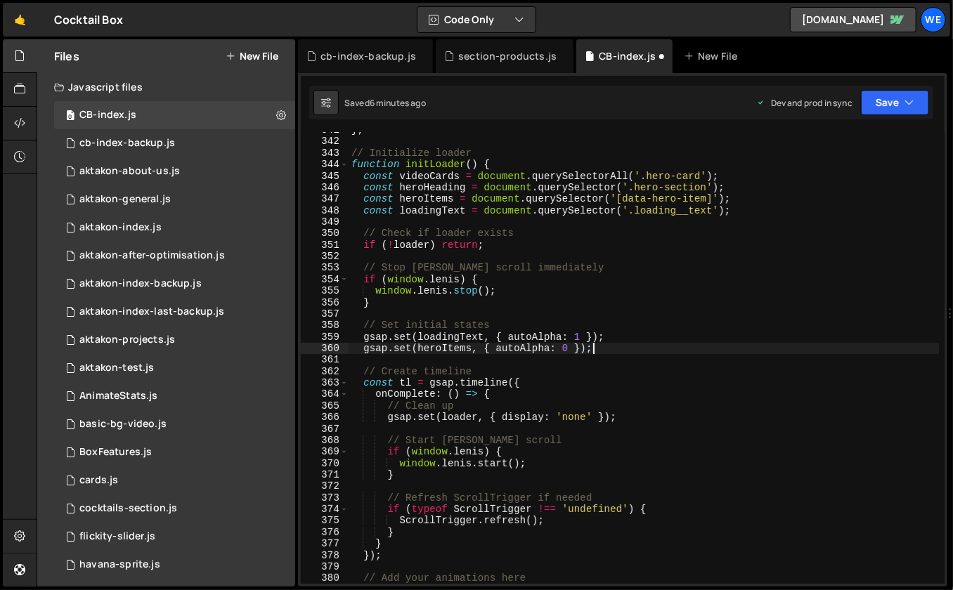
scroll to position [3963, 0]
click at [481, 350] on div "} ; // Initialize loader function initLoader ( ) { const videoCards = document …" at bounding box center [643, 362] width 591 height 476
click at [476, 350] on div "} ; // Initialize loader function initLoader ( ) { const videoCards = document …" at bounding box center [643, 362] width 591 height 476
click at [702, 341] on div "} ; // Initialize loader function initLoader ( ) { const videoCards = document …" at bounding box center [643, 362] width 591 height 476
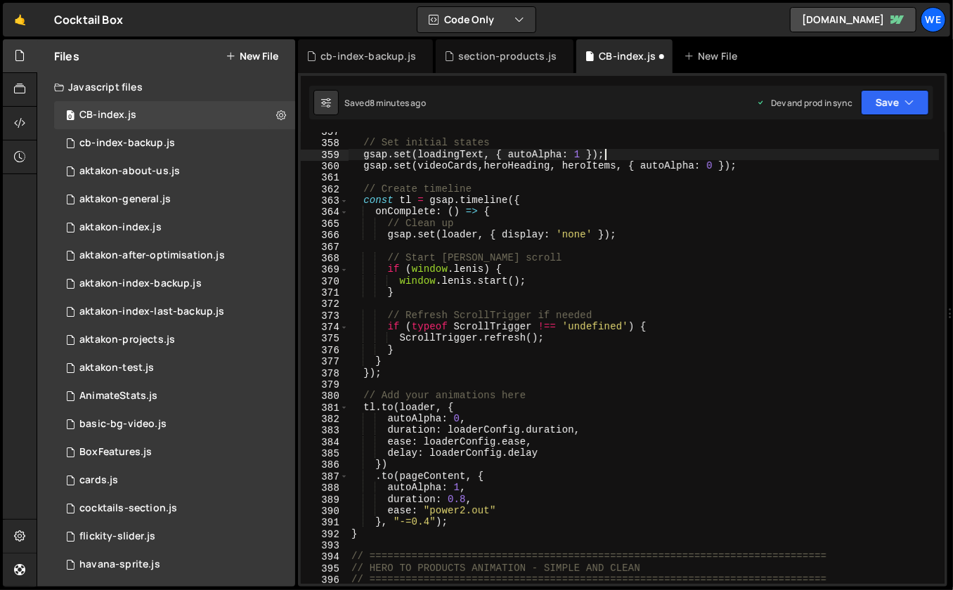
scroll to position [4149, 0]
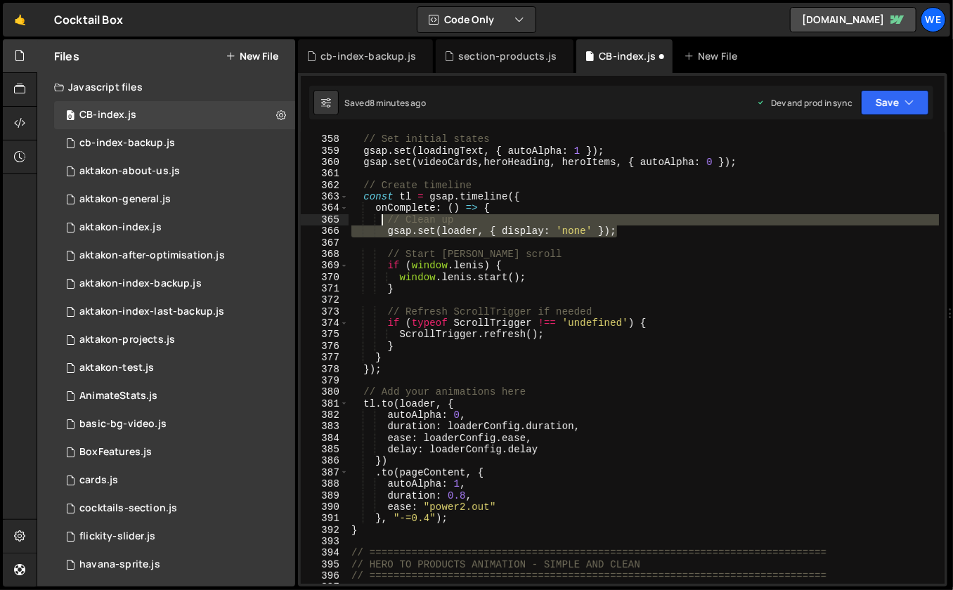
drag, startPoint x: 631, startPoint y: 230, endPoint x: 383, endPoint y: 221, distance: 248.2
click at [383, 221] on div "// Set initial states gsap . set ( loadingText , { autoAlpha : 1 }) ; gsap . se…" at bounding box center [643, 360] width 591 height 476
type textarea "// Clean up gsap.set(loader, { display: 'none' });"
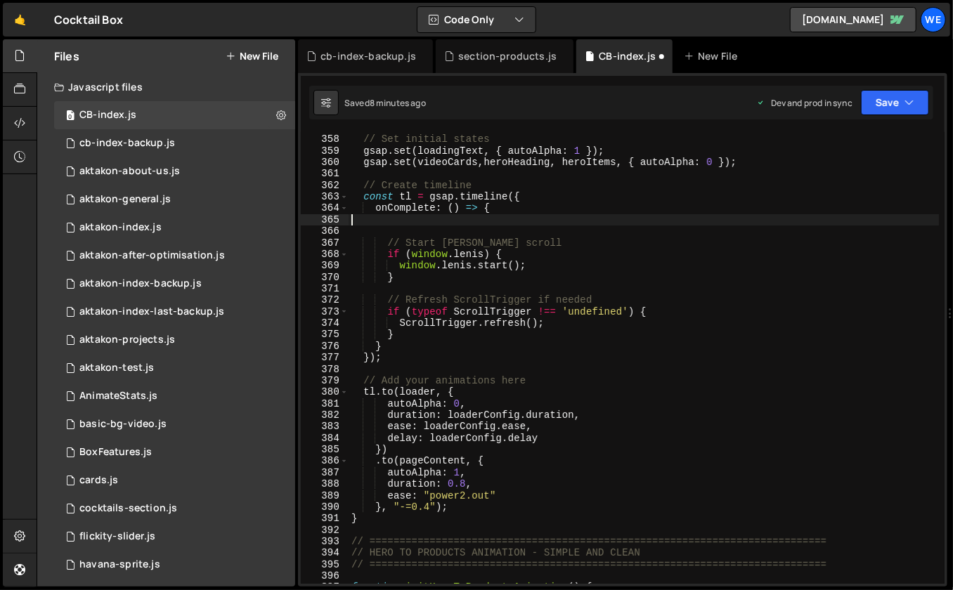
scroll to position [0, 0]
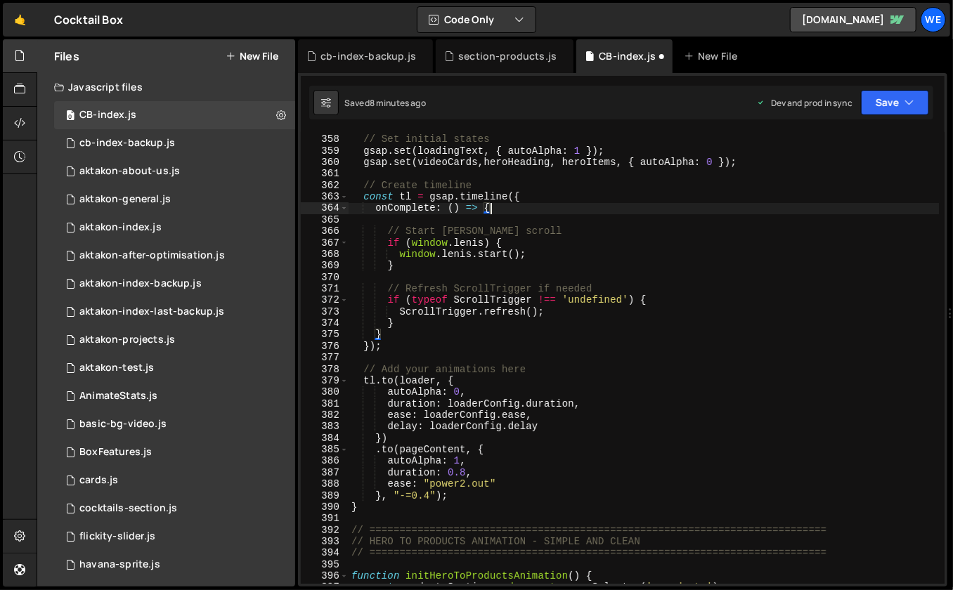
click at [535, 248] on div "// Set initial states gsap . set ( loadingText , { autoAlpha : 1 }) ; gsap . se…" at bounding box center [643, 360] width 591 height 476
type textarea "if (window.[PERSON_NAME]) {"
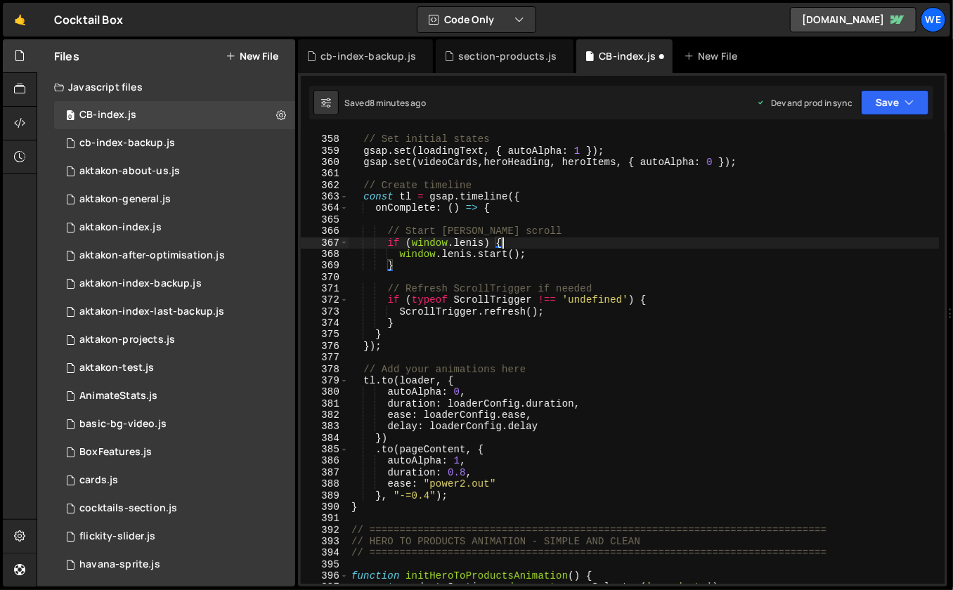
click at [474, 276] on div "// Set initial states gsap . set ( loadingText , { autoAlpha : 1 }) ; gsap . se…" at bounding box center [643, 360] width 591 height 476
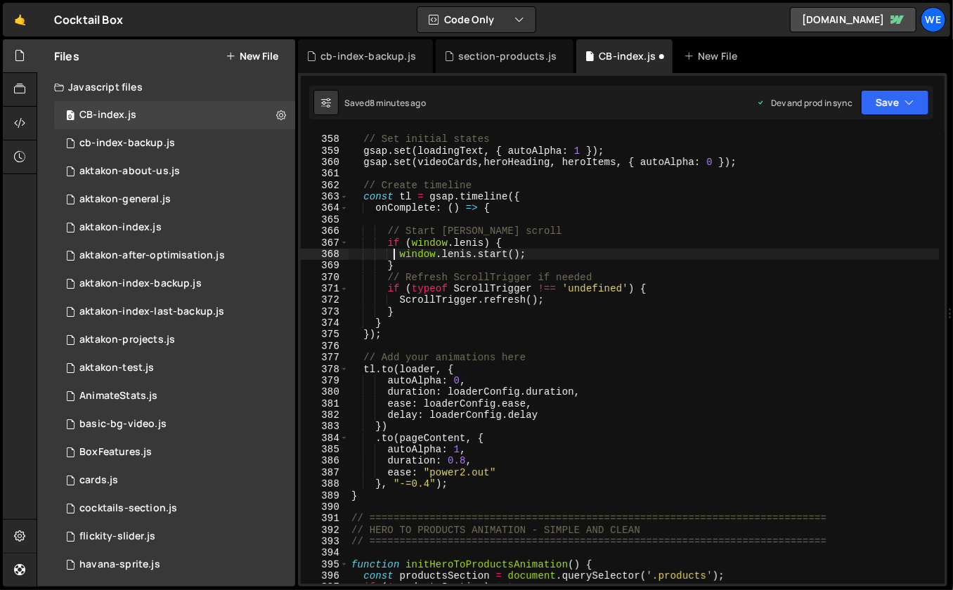
type textarea "// Start [PERSON_NAME] scroll"
type textarea "onComplete: () => {"
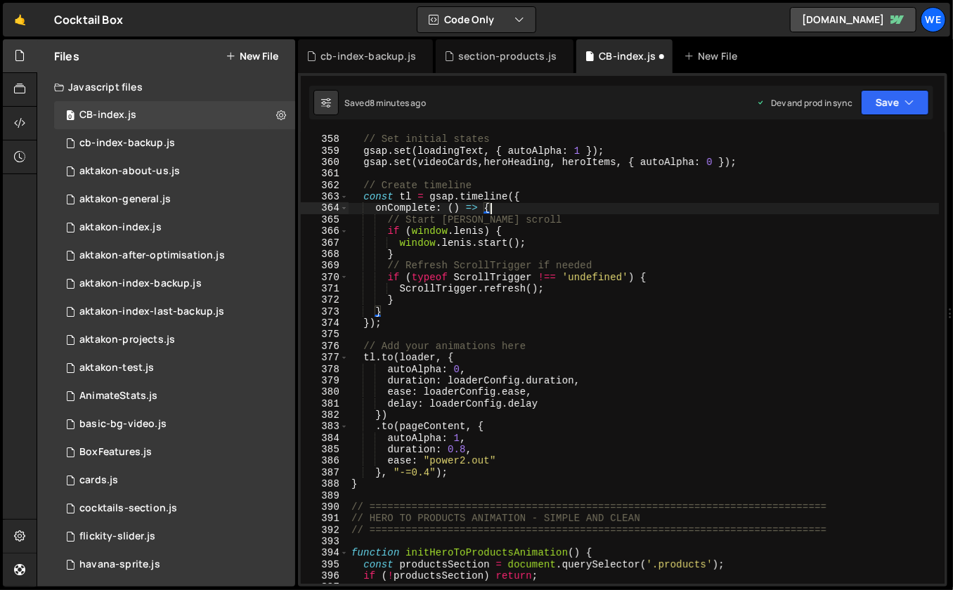
click at [461, 336] on div "// Set initial states gsap . set ( loadingText , { autoAlpha : 1 }) ; gsap . se…" at bounding box center [643, 360] width 591 height 476
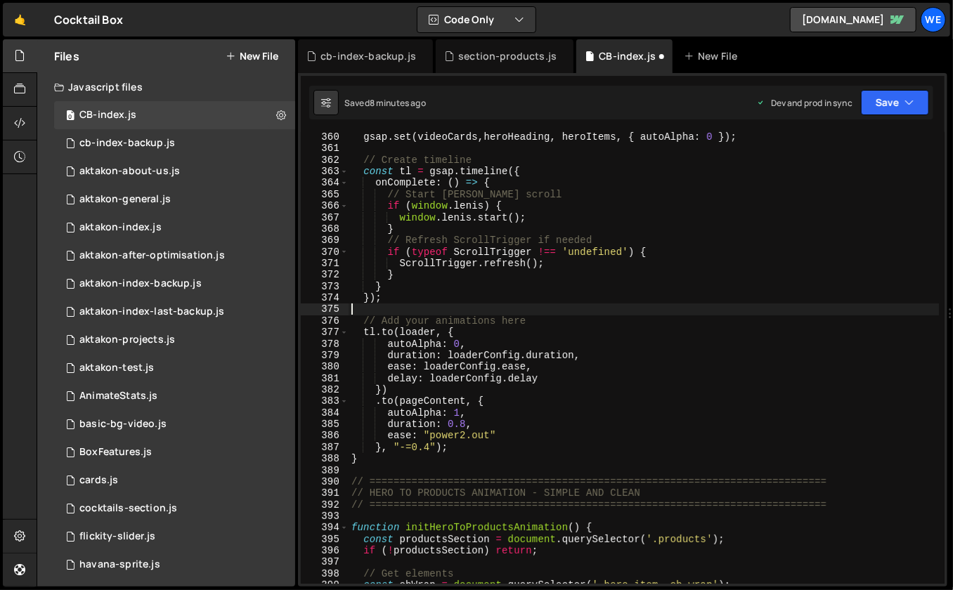
scroll to position [4176, 0]
click at [516, 336] on div "gsap . set ( videoCards , heroHeading , heroItems , { autoAlpha : 0 }) ; // Cre…" at bounding box center [643, 367] width 591 height 476
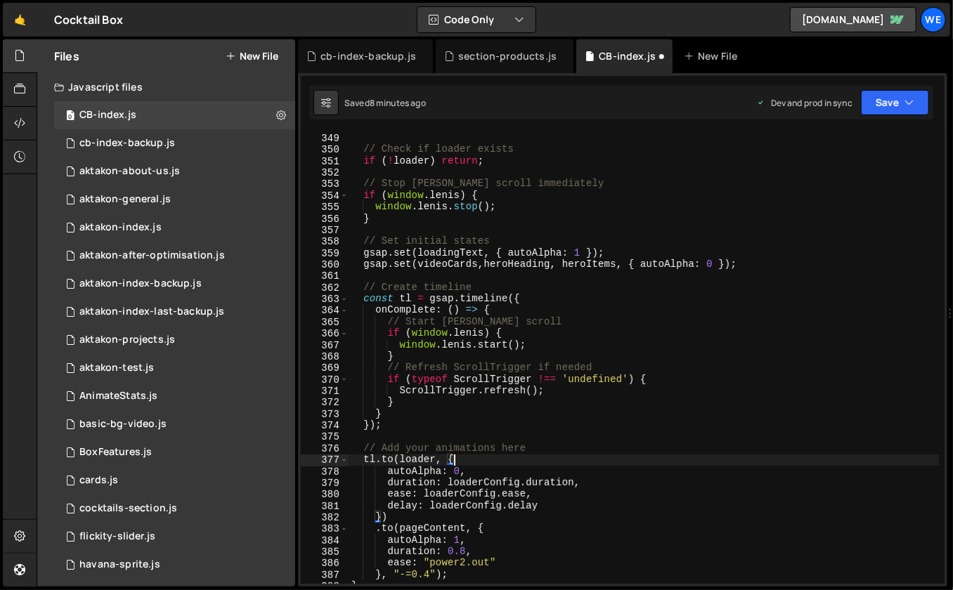
scroll to position [4058, 0]
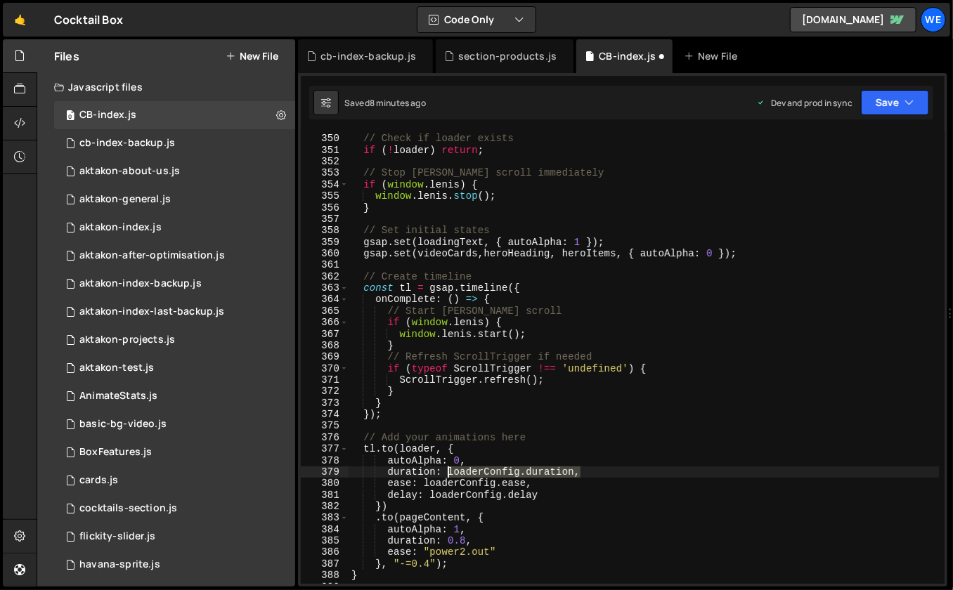
drag, startPoint x: 585, startPoint y: 472, endPoint x: 450, endPoint y: 473, distance: 134.9
click at [450, 473] on div "// Check if loader exists if ( ! loader ) return ; // Stop [PERSON_NAME] scroll…" at bounding box center [643, 360] width 591 height 476
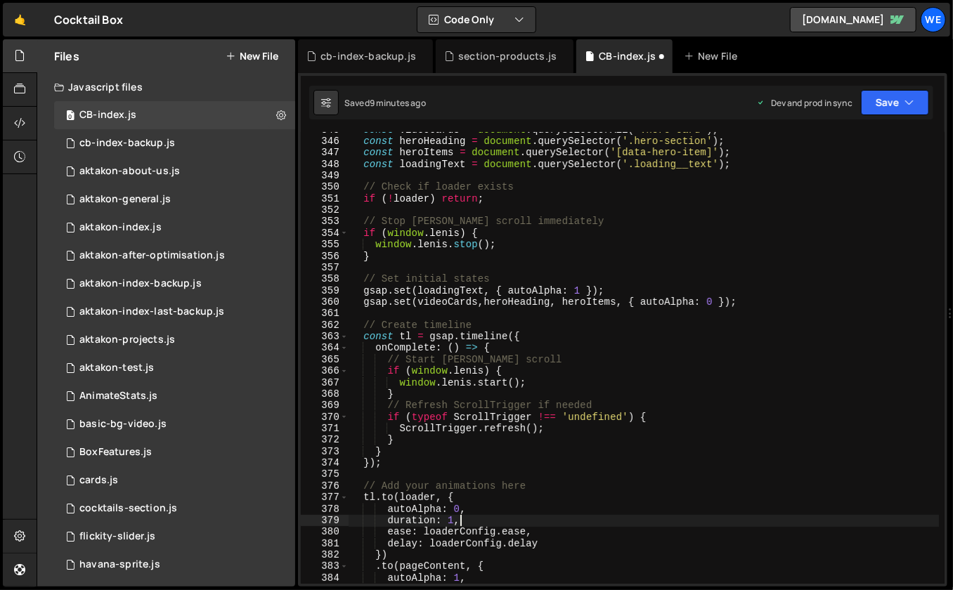
scroll to position [4018, 0]
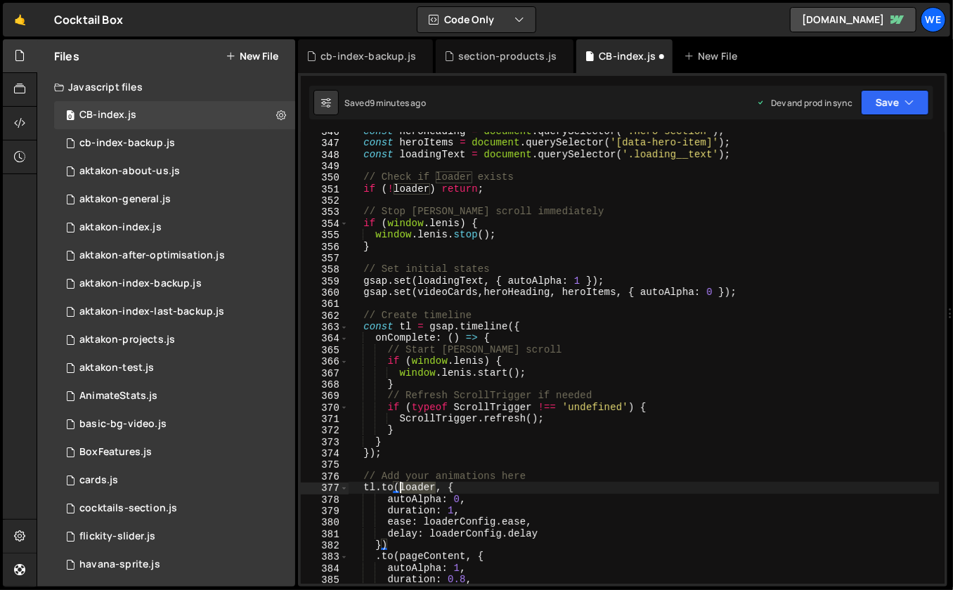
drag, startPoint x: 436, startPoint y: 485, endPoint x: 399, endPoint y: 487, distance: 37.3
click at [399, 487] on div "const heroHeading = document . querySelector ( '.hero-section' ) ; const heroIt…" at bounding box center [643, 364] width 591 height 476
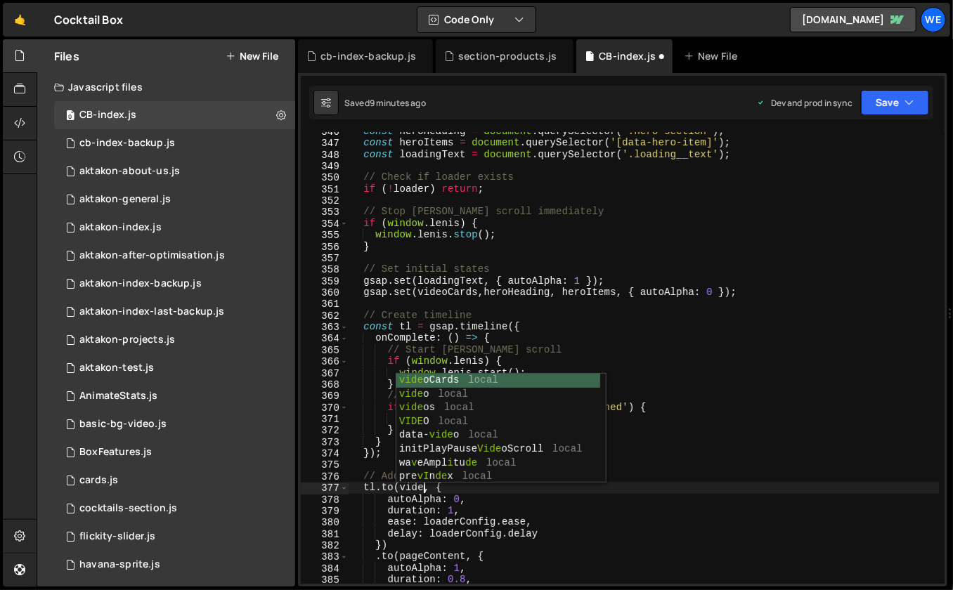
scroll to position [0, 5]
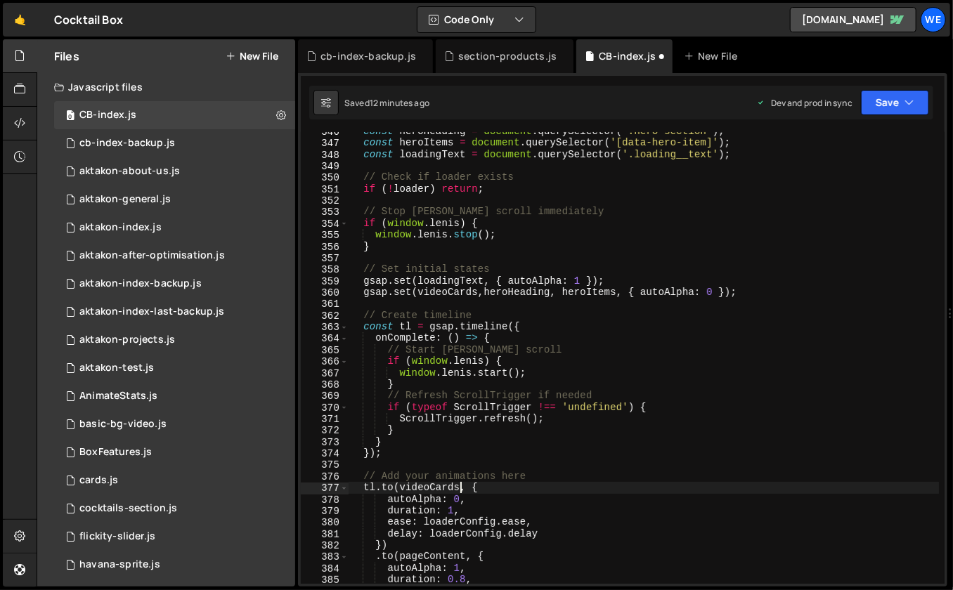
click at [745, 288] on div "const heroHeading = document . querySelector ( '.hero-section' ) ; const heroIt…" at bounding box center [643, 364] width 591 height 476
type textarea "gsap.set(videoCards,heroHeading, heroItems, { autoAlpha: 0 });"
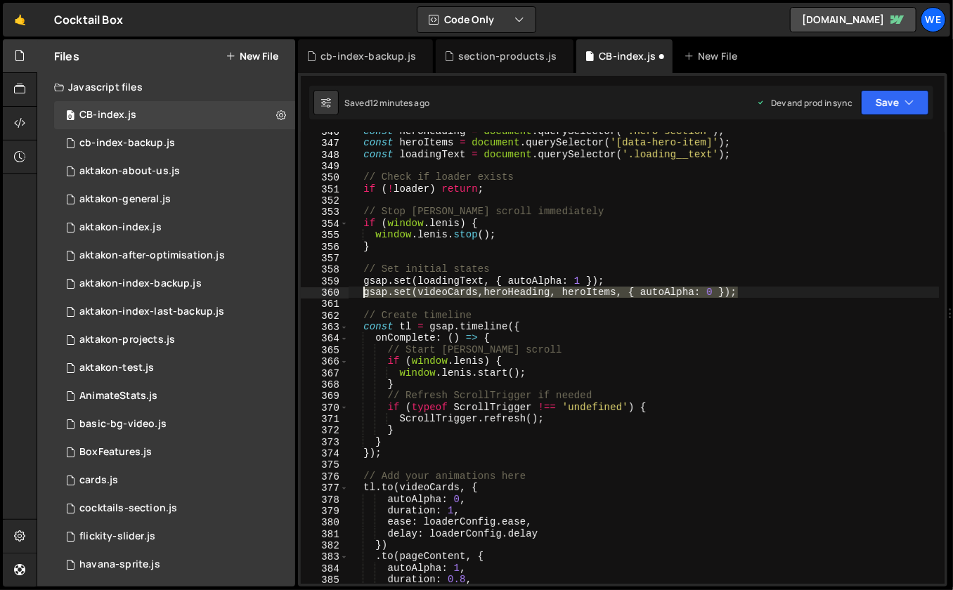
drag, startPoint x: 745, startPoint y: 288, endPoint x: 365, endPoint y: 294, distance: 380.2
click at [365, 294] on div "const heroHeading = document . querySelector ( '.hero-section' ) ; const heroIt…" at bounding box center [643, 364] width 591 height 476
click at [736, 291] on div "const heroHeading = document . querySelector ( '.hero-section' ) ; const heroIt…" at bounding box center [643, 364] width 591 height 476
paste textarea "gsap.set(videoCards,heroHeading, heroItems, { autoAlpha: 0 });"
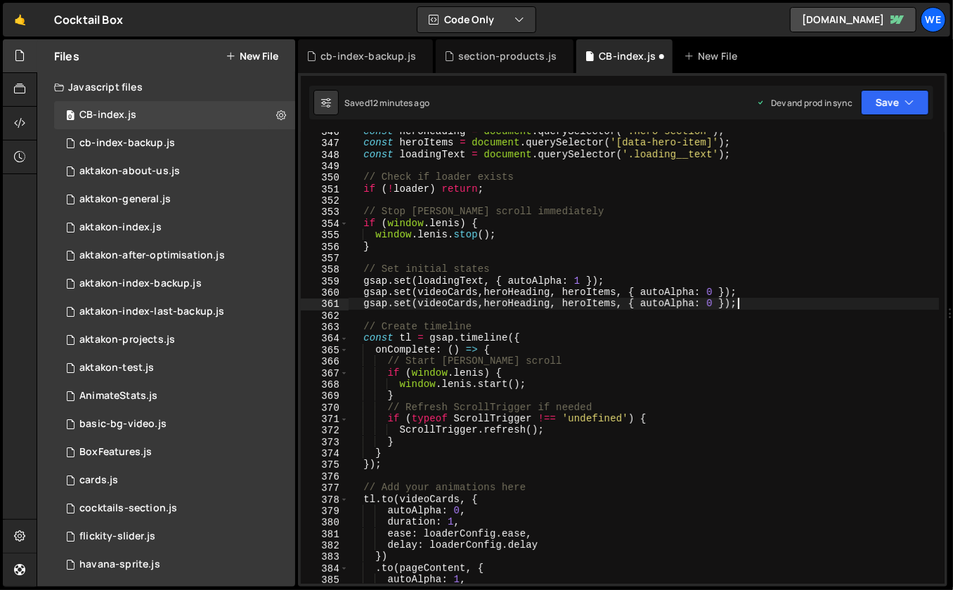
click at [484, 293] on div "const heroHeading = document . querySelector ( '.hero-section' ) ; const heroIt…" at bounding box center [643, 364] width 591 height 476
drag, startPoint x: 626, startPoint y: 303, endPoint x: 483, endPoint y: 303, distance: 142.6
click at [483, 303] on div "const heroHeading = document . querySelector ( '.hero-section' ) ; const heroIt…" at bounding box center [643, 364] width 591 height 476
click at [575, 306] on div "const heroHeading = document . querySelector ( '.hero-section' ) ; const heroIt…" at bounding box center [643, 364] width 591 height 476
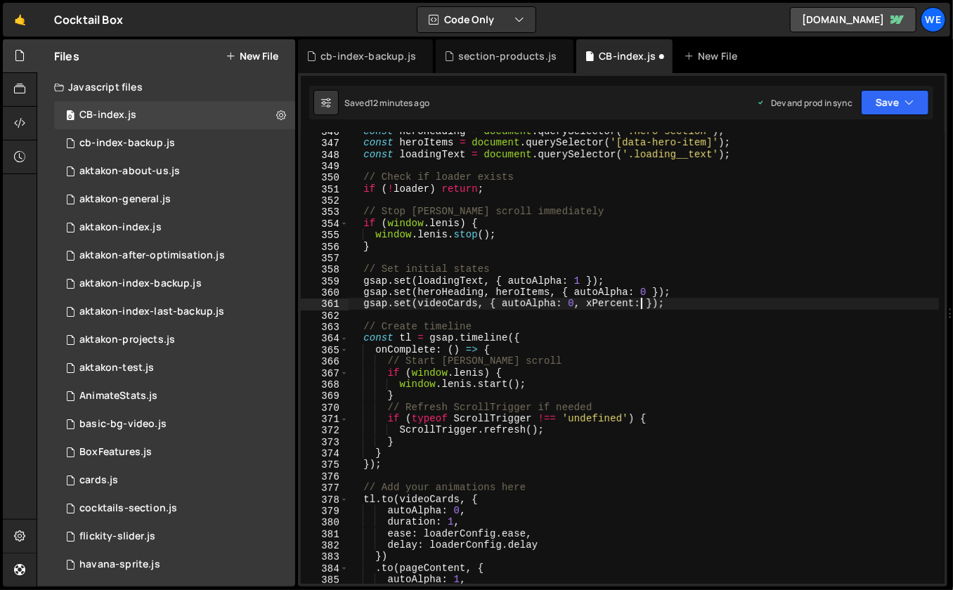
type textarea "gsap.set(videoCards, { autoAlpha: 0, xPercent: });"
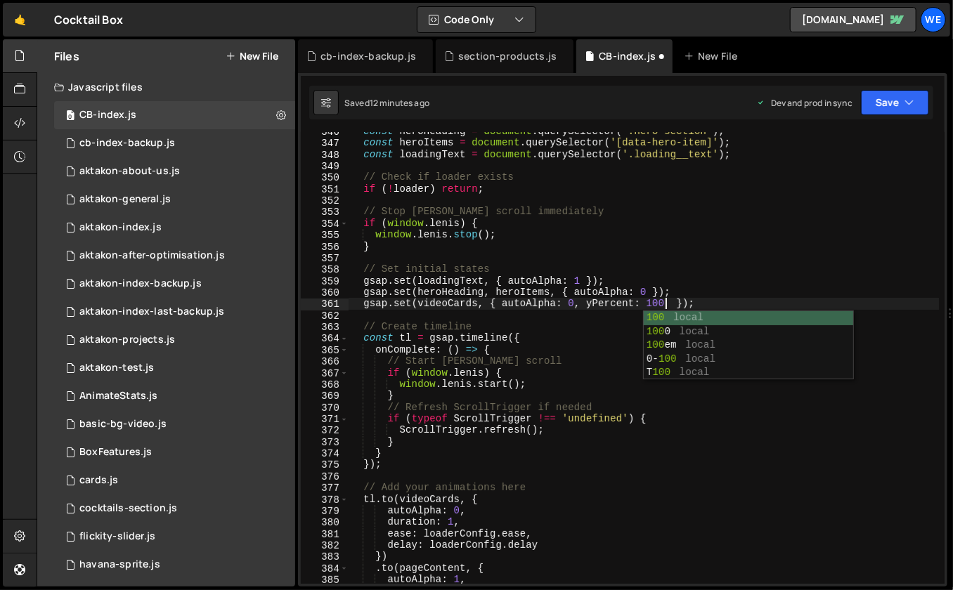
scroll to position [0, 21]
click at [687, 264] on div "const heroHeading = document . querySelector ( '.hero-section' ) ; const heroIt…" at bounding box center [643, 364] width 591 height 476
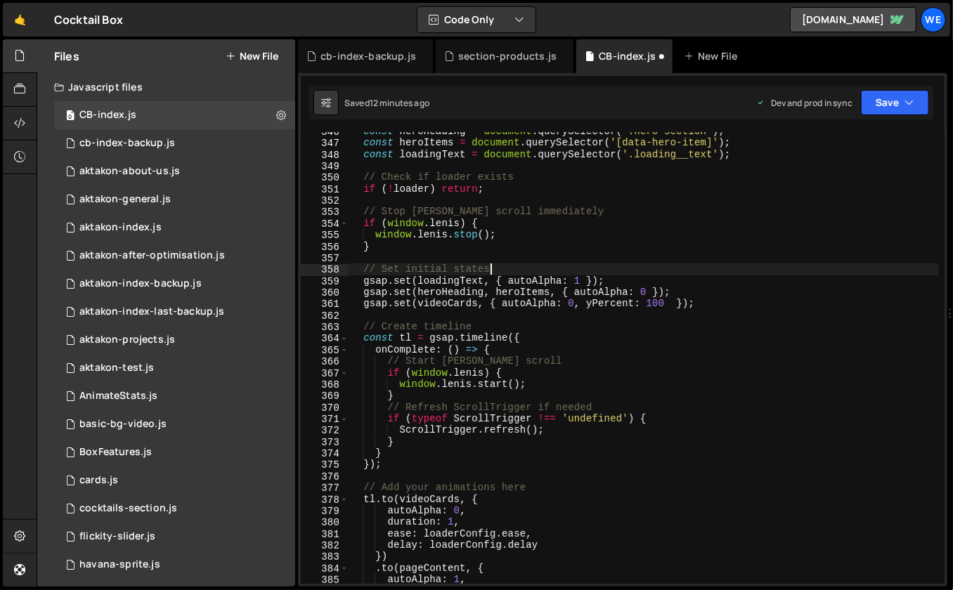
click at [695, 289] on div "const heroHeading = document . querySelector ( '.hero-section' ) ; const heroIt…" at bounding box center [643, 364] width 591 height 476
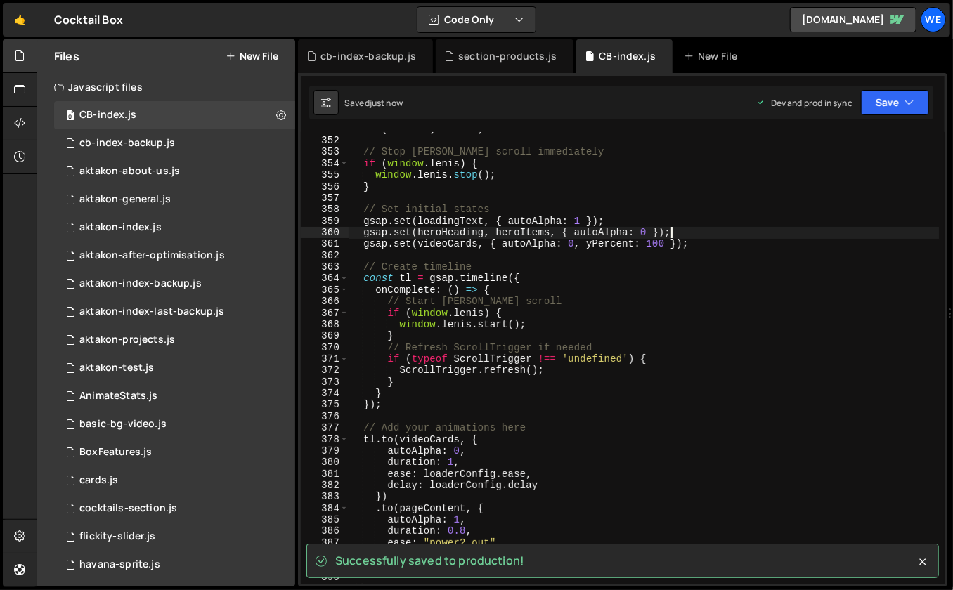
scroll to position [4086, 0]
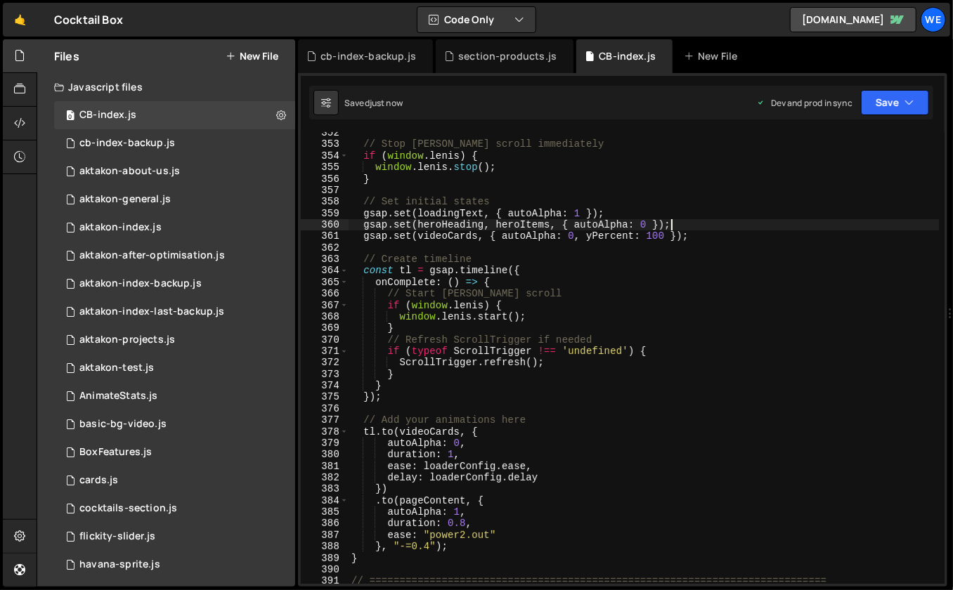
click at [460, 442] on div "// Stop [PERSON_NAME] scroll immediately if ( window . [PERSON_NAME] ) { window…" at bounding box center [643, 365] width 591 height 476
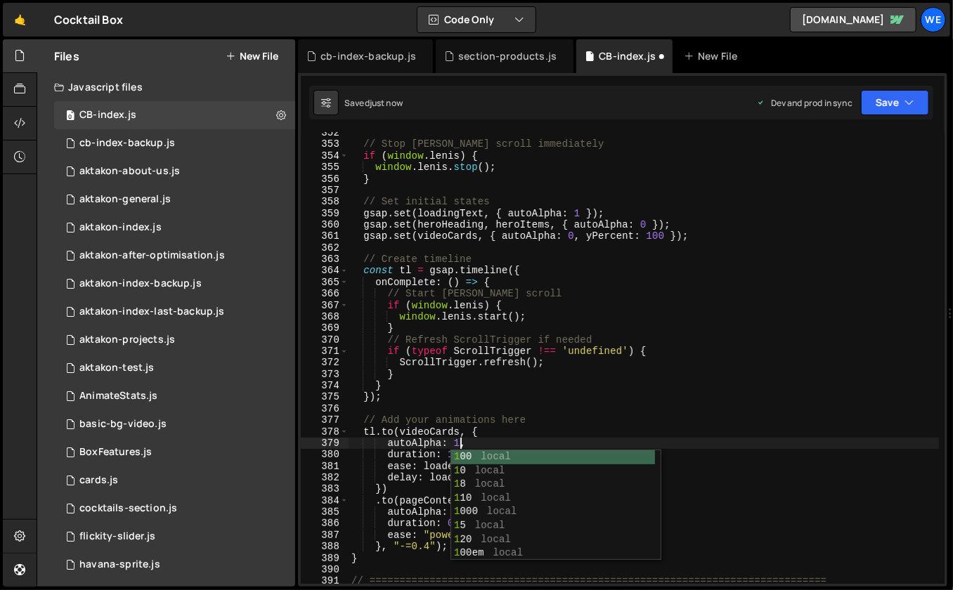
scroll to position [0, 7]
click at [493, 424] on div "// Stop [PERSON_NAME] scroll immediately if ( window . [PERSON_NAME] ) { window…" at bounding box center [643, 365] width 591 height 476
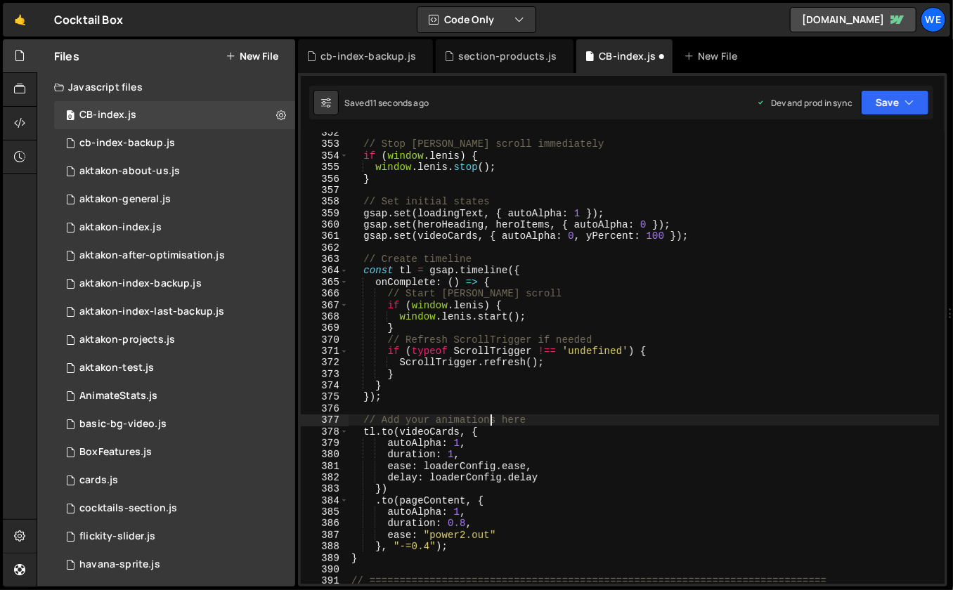
click at [462, 452] on div "// Stop [PERSON_NAME] scroll immediately if ( window . [PERSON_NAME] ) { window…" at bounding box center [643, 365] width 591 height 476
click at [471, 441] on div "// Stop [PERSON_NAME] scroll immediately if ( window . [PERSON_NAME] ) { window…" at bounding box center [643, 365] width 591 height 476
click at [405, 455] on div "// Stop [PERSON_NAME] scroll immediately if ( window . [PERSON_NAME] ) { window…" at bounding box center [643, 365] width 591 height 476
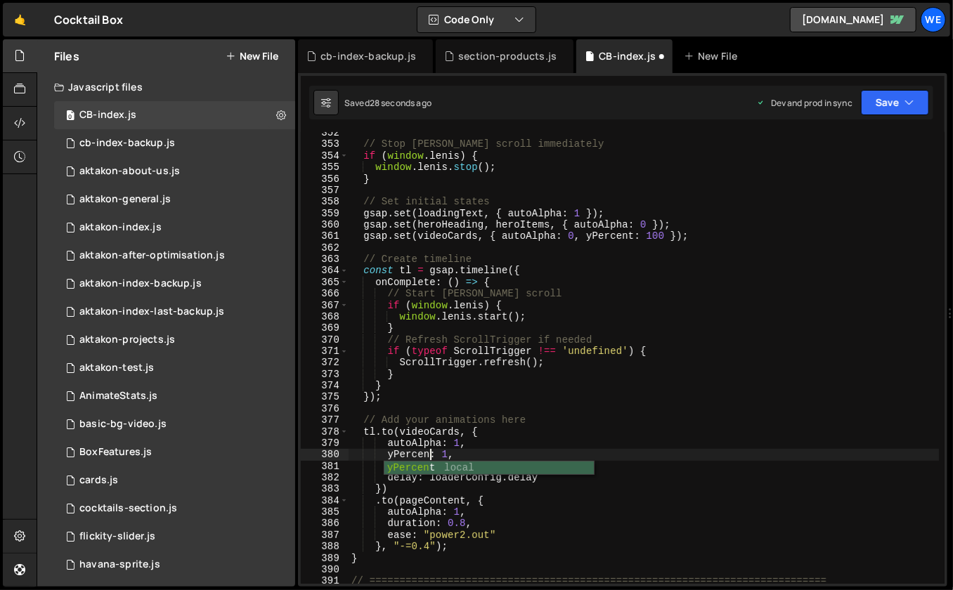
scroll to position [0, 6]
click at [454, 455] on div "// Stop [PERSON_NAME] scroll immediately if ( window . [PERSON_NAME] ) { window…" at bounding box center [643, 365] width 591 height 476
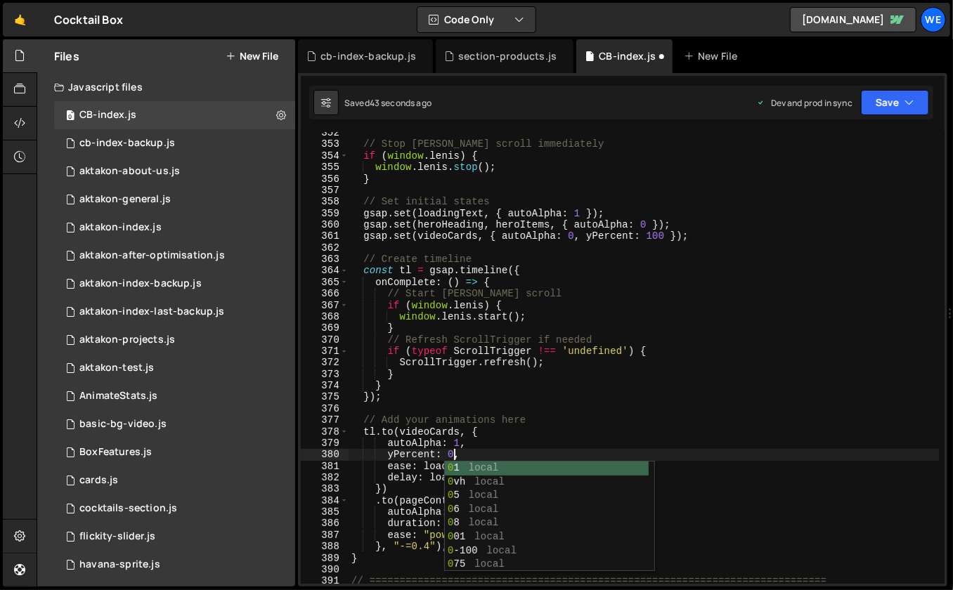
click at [527, 395] on div "// Stop [PERSON_NAME] scroll immediately if ( window . [PERSON_NAME] ) { window…" at bounding box center [643, 365] width 591 height 476
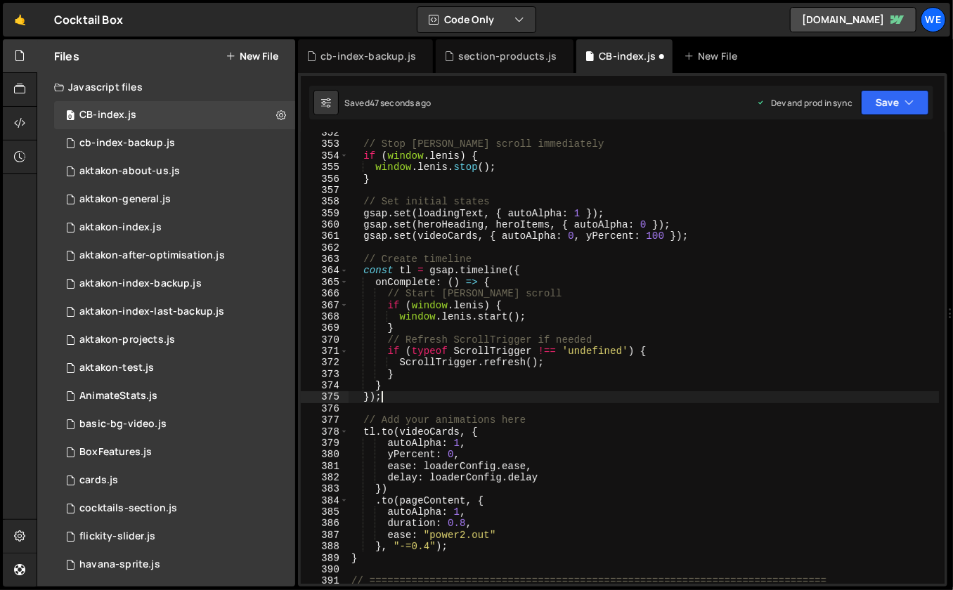
click at [542, 475] on div "// Stop [PERSON_NAME] scroll immediately if ( window . [PERSON_NAME] ) { window…" at bounding box center [643, 365] width 591 height 476
type textarea "delay: loaderConfig.delay"
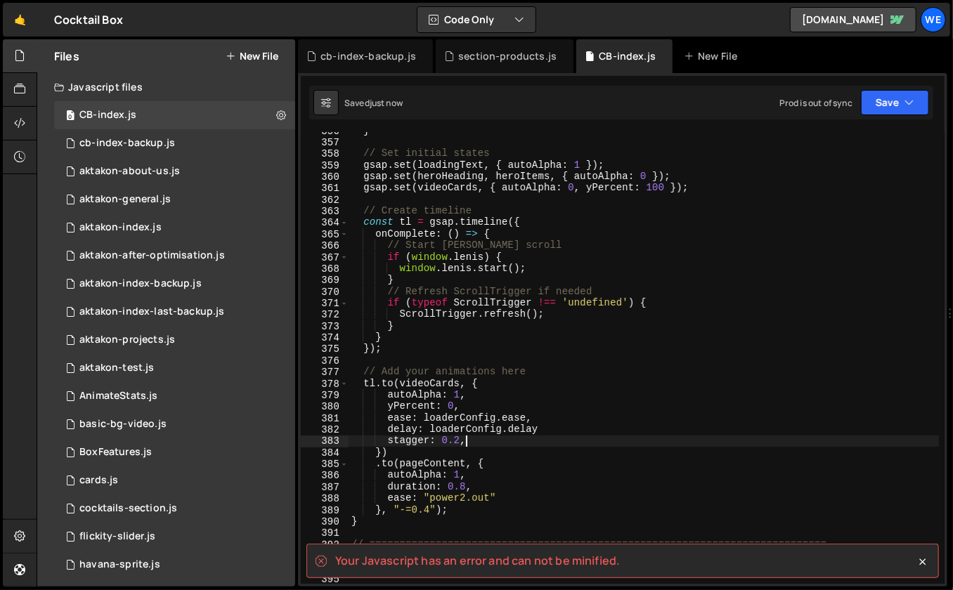
scroll to position [4137, 0]
click at [552, 429] on div "} // Set initial states gsap . set ( loadingText , { autoAlpha : 1 }) ; gsap . …" at bounding box center [643, 361] width 591 height 476
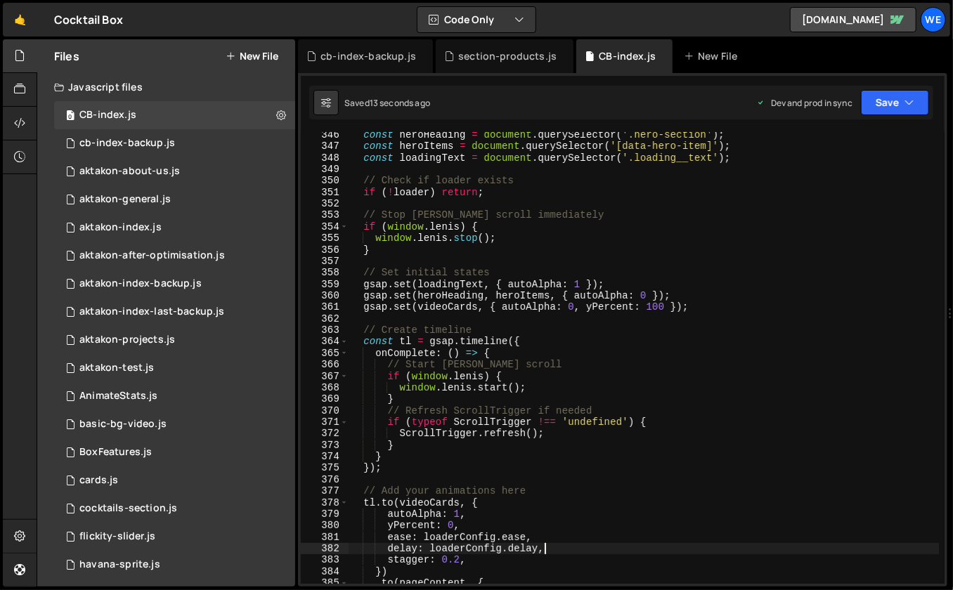
scroll to position [4113, 0]
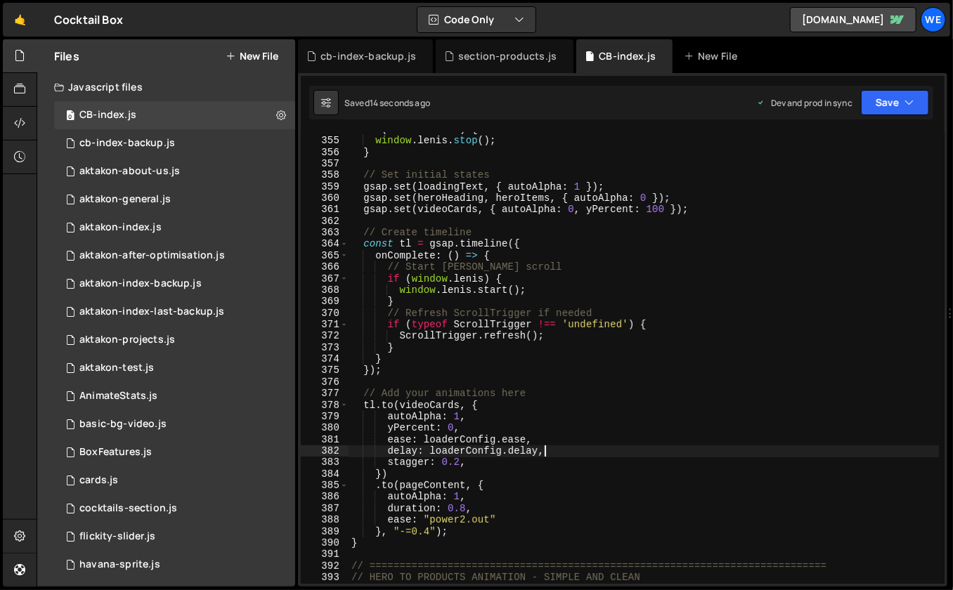
click at [412, 488] on div "if ( window . [PERSON_NAME] ) { window . [PERSON_NAME] . stop ( ) ; } // Set in…" at bounding box center [643, 362] width 591 height 476
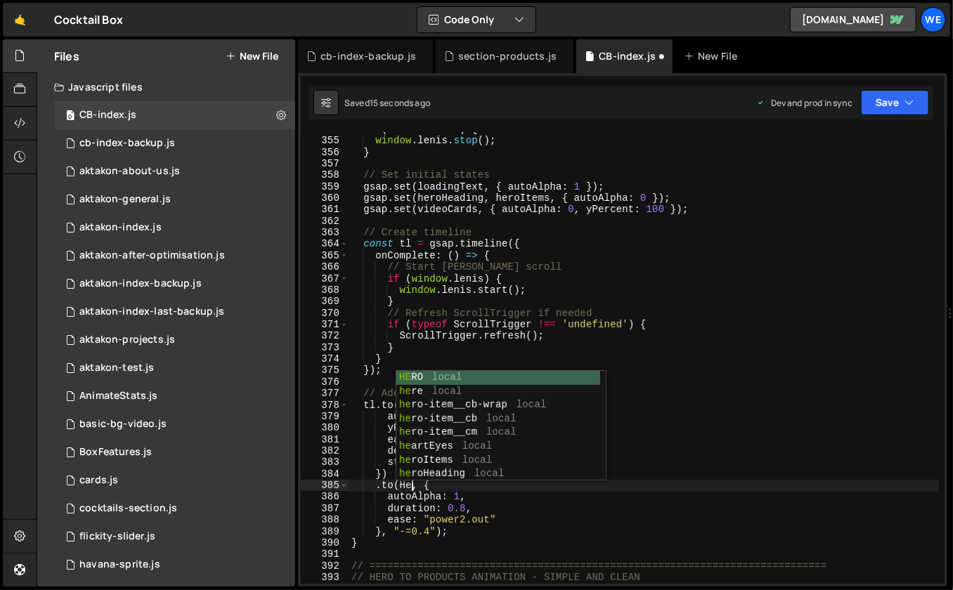
scroll to position [0, 4]
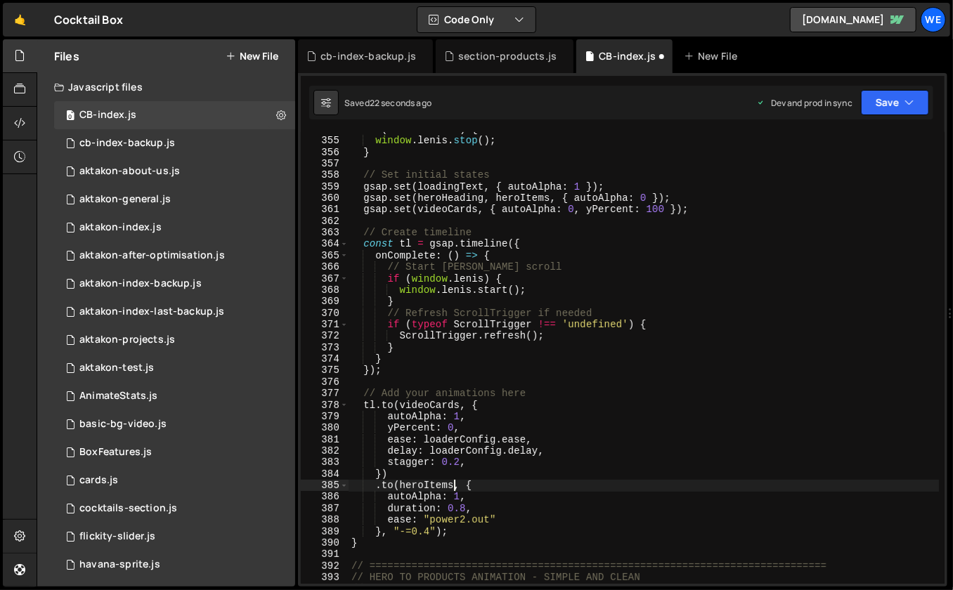
click at [468, 499] on div "if ( window . [PERSON_NAME] ) { window . [PERSON_NAME] . stop ( ) ; } // Set in…" at bounding box center [643, 362] width 591 height 476
type textarea "autoAlpha: 1,"
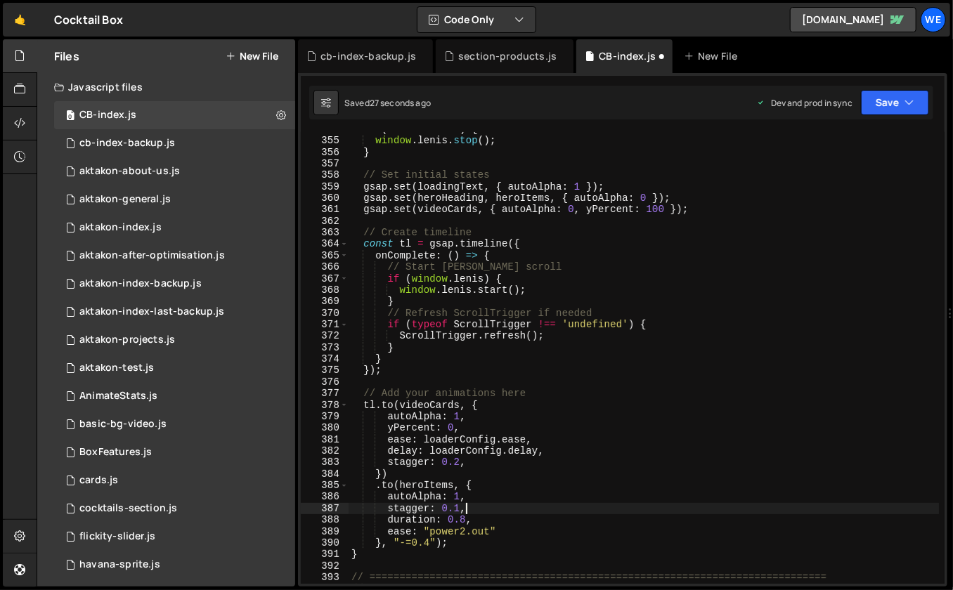
scroll to position [0, 7]
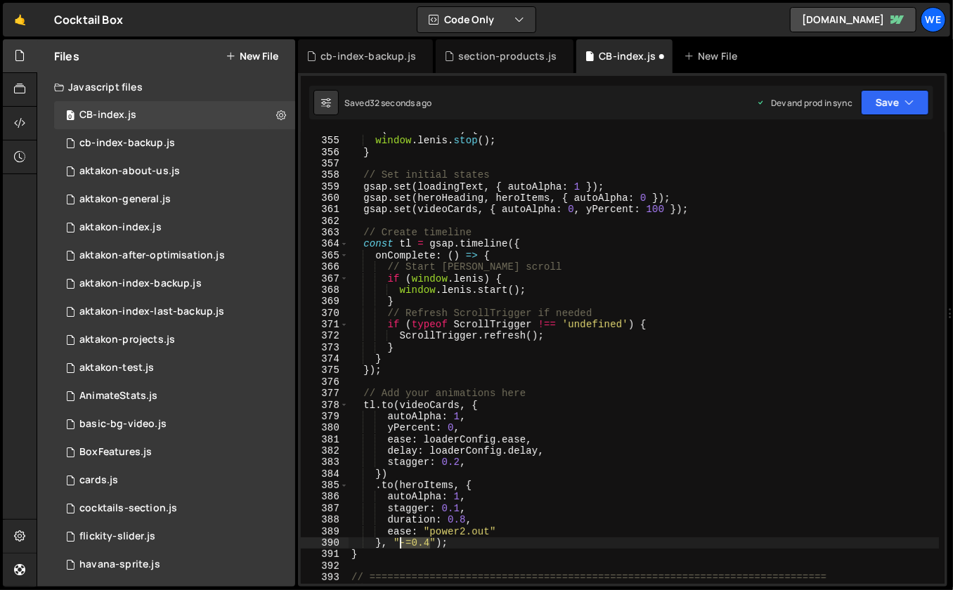
drag, startPoint x: 429, startPoint y: 543, endPoint x: 400, endPoint y: 544, distance: 28.8
click at [400, 544] on div "if ( window . [PERSON_NAME] ) { window . [PERSON_NAME] . stop ( ) ; } // Set in…" at bounding box center [643, 362] width 591 height 476
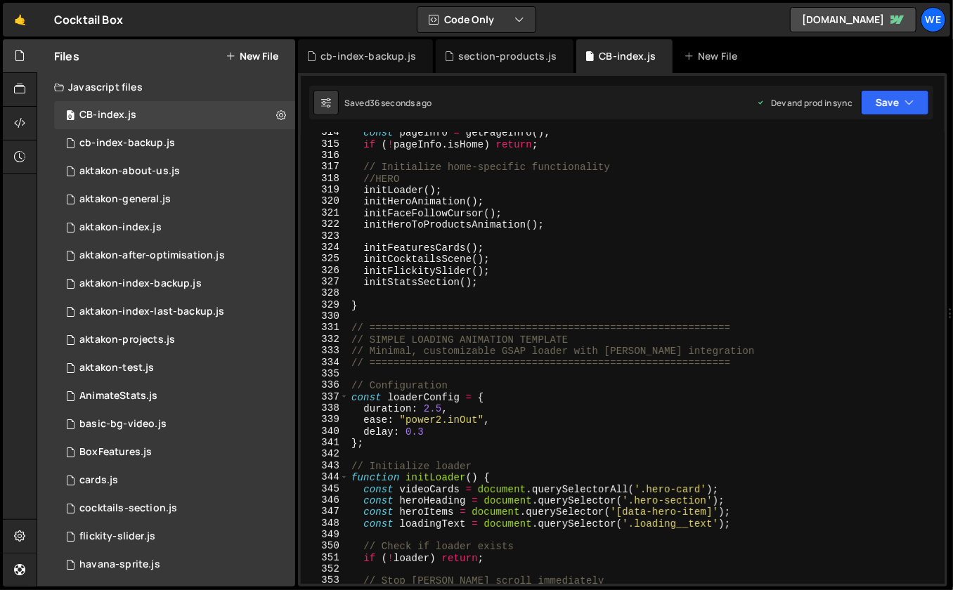
scroll to position [3649, 0]
click at [564, 285] on div "const pageInfo = getPageInfo ( ) ; if ( ! pageInfo . isHome ) return ; // Initi…" at bounding box center [643, 365] width 591 height 476
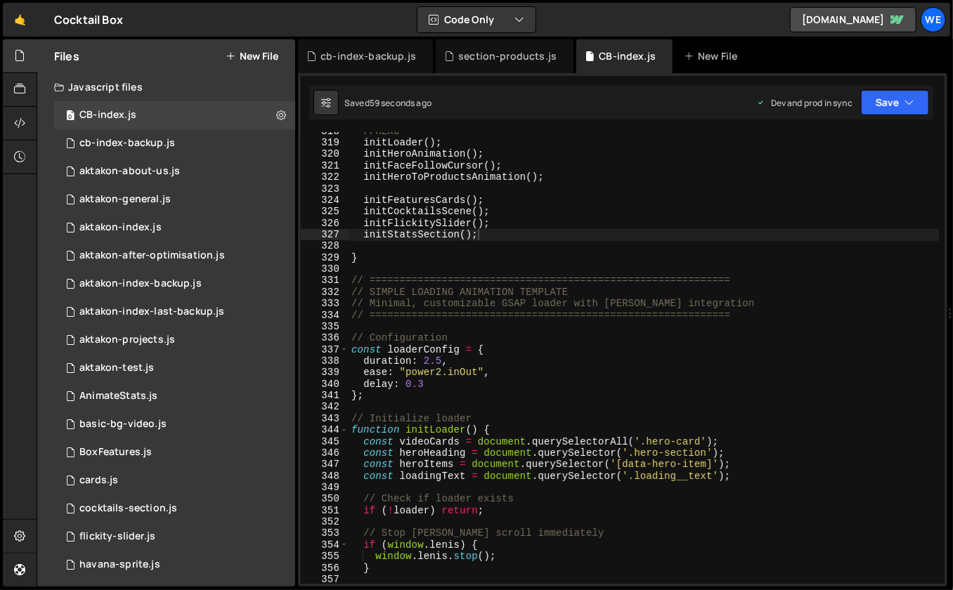
scroll to position [3696, 0]
click at [625, 367] on div "//HERO initLoader ( ) ; initHeroAnimation ( ) ; initFaceFollowCursor ( ) ; init…" at bounding box center [643, 364] width 591 height 476
type textarea "ease: "power2.inOut","
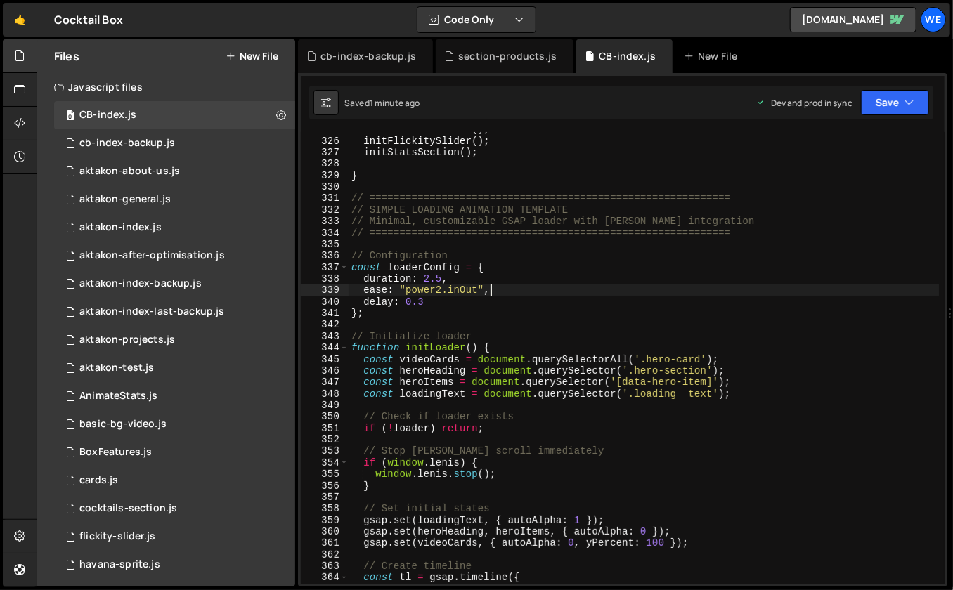
scroll to position [3780, 0]
click at [495, 434] on div "initCocktailsScene ( ) ; initFlickitySlider ( ) ; initStatsSection ( ) ; } // =…" at bounding box center [643, 361] width 591 height 476
click at [496, 426] on div "initCocktailsScene ( ) ; initFlickitySlider ( ) ; initStatsSection ( ) ; } // =…" at bounding box center [643, 361] width 591 height 476
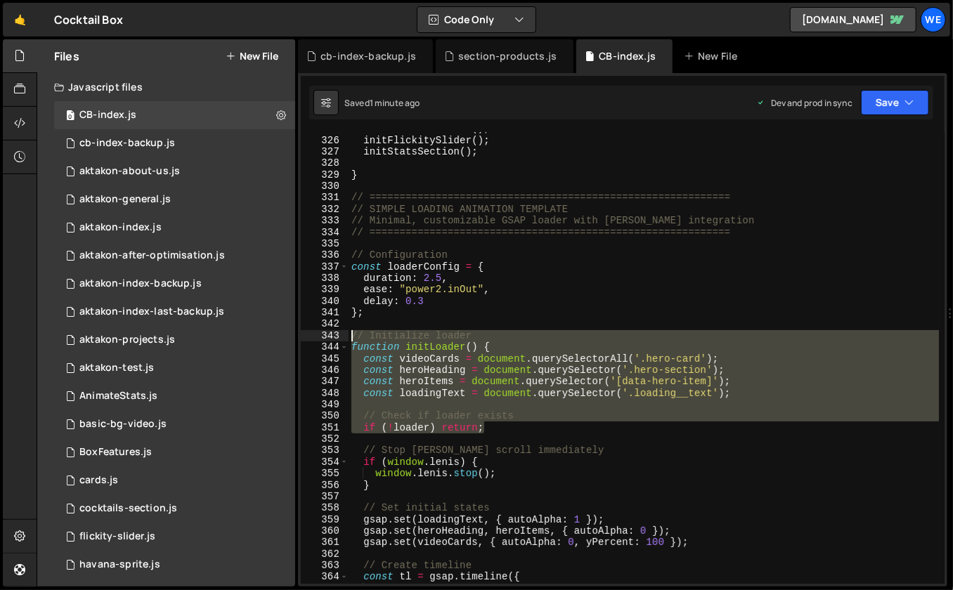
drag, startPoint x: 502, startPoint y: 426, endPoint x: 344, endPoint y: 337, distance: 180.9
click at [344, 337] on div "if (!loader) return; 325 326 327 328 329 330 331 332 333 334 335 336 337 338 33…" at bounding box center [623, 358] width 644 height 452
click at [511, 424] on div "initCocktailsScene ( ) ; initFlickitySlider ( ) ; initStatsSection ( ) ; } // =…" at bounding box center [643, 361] width 591 height 476
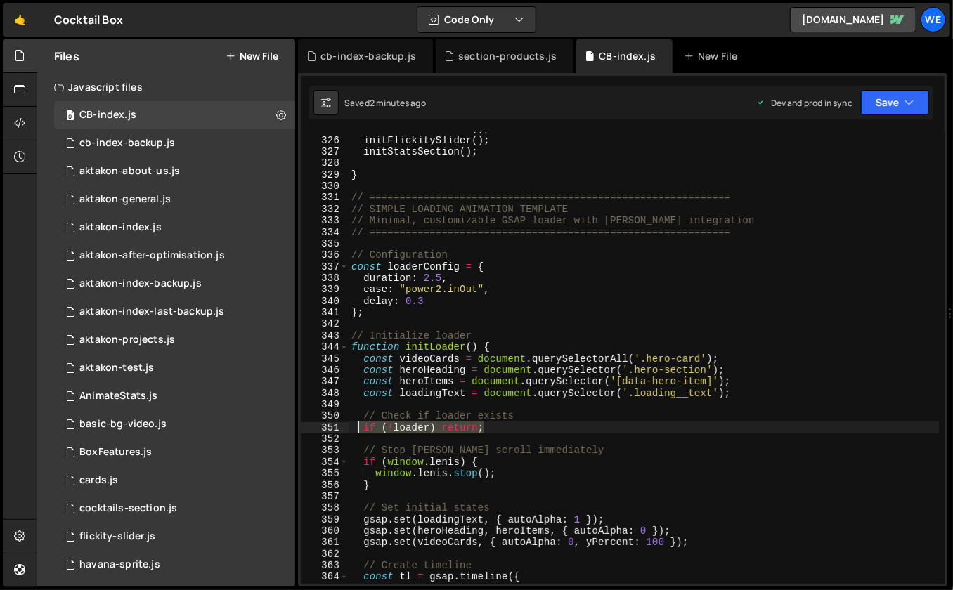
drag, startPoint x: 511, startPoint y: 424, endPoint x: 359, endPoint y: 427, distance: 152.5
click at [358, 427] on div "initCocktailsScene ( ) ; initFlickitySlider ( ) ; initStatsSection ( ) ; } // =…" at bounding box center [643, 361] width 591 height 476
paste textarea "heroHeading && !heroItems && !loadingText && !videoCards.length"
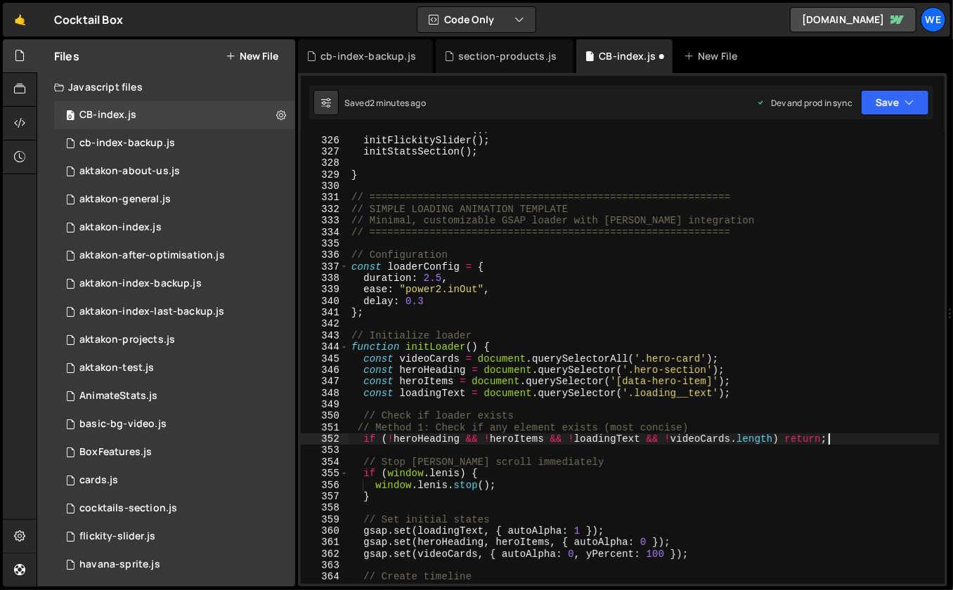
click at [533, 412] on div "initCocktailsScene ( ) ; initFlickitySlider ( ) ; initStatsSection ( ) ; } // =…" at bounding box center [643, 361] width 591 height 476
type textarea "// Check if loader exists"
click at [434, 429] on div "initCocktailsScene ( ) ; initFlickitySlider ( ) ; initStatsSection ( ) ; } // =…" at bounding box center [643, 361] width 591 height 476
click at [636, 423] on div "initCocktailsScene ( ) ; initFlickitySlider ( ) ; initStatsSection ( ) ; } // =…" at bounding box center [643, 361] width 591 height 476
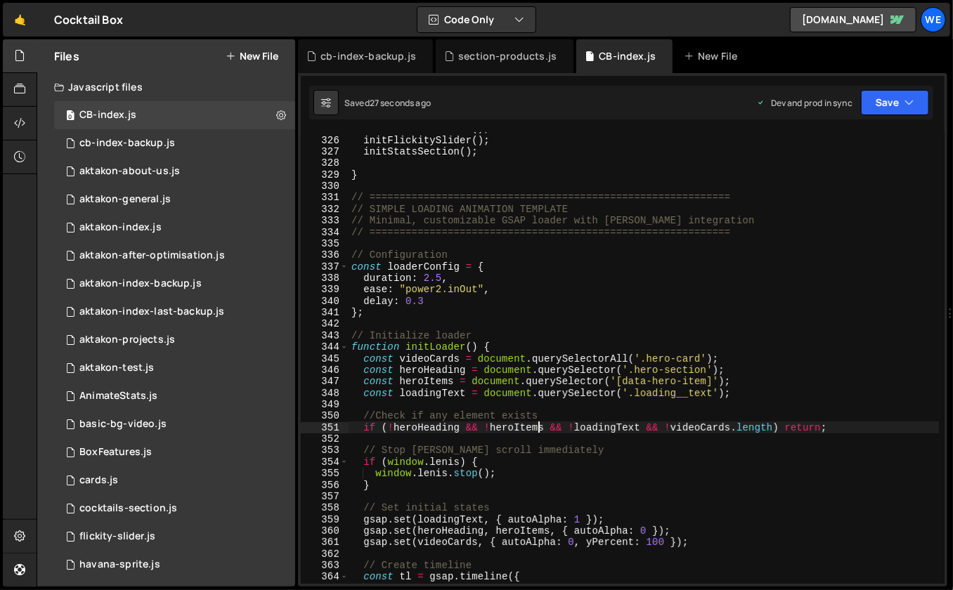
click at [797, 433] on div "initCocktailsScene ( ) ; initFlickitySlider ( ) ; initStatsSection ( ) ; } // =…" at bounding box center [643, 361] width 591 height 476
click at [636, 396] on div "initCocktailsScene ( ) ; initFlickitySlider ( ) ; initStatsSection ( ) ; } // =…" at bounding box center [643, 361] width 591 height 476
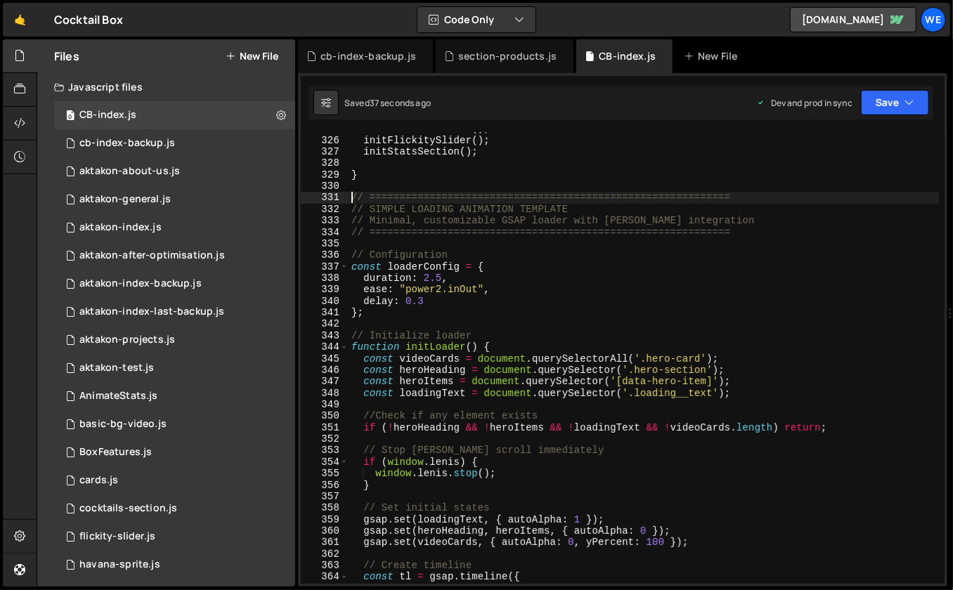
click at [353, 199] on div "initCocktailsScene ( ) ; initFlickitySlider ( ) ; initStatsSection ( ) ; } // =…" at bounding box center [643, 361] width 591 height 476
click at [739, 223] on div "initCocktailsScene ( ) ; initFlickitySlider ( ) ; initStatsSection ( ) ; } // =…" at bounding box center [643, 361] width 591 height 476
type textarea "// Minimal, customizable GSAP loader with [PERSON_NAME] integration"
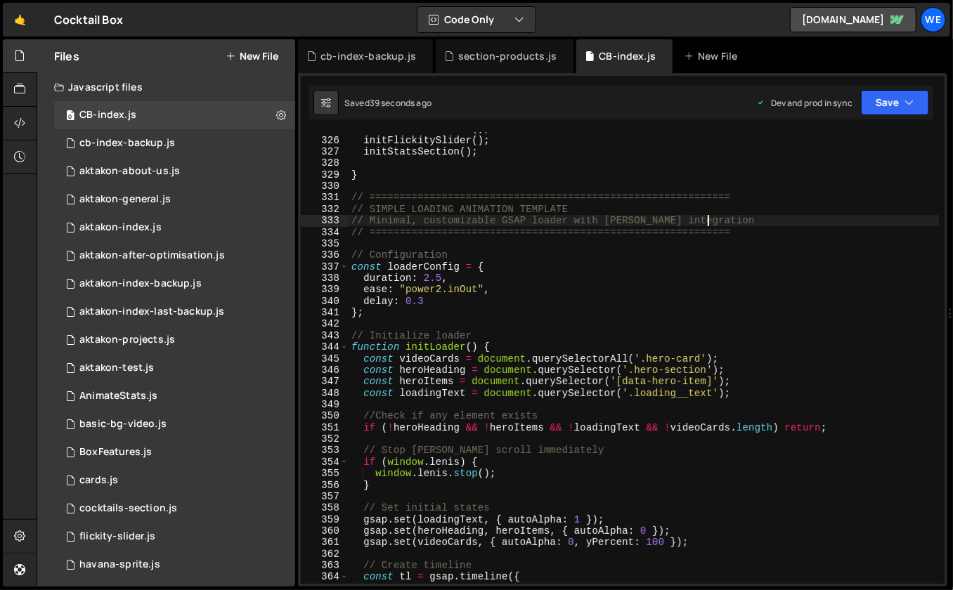
scroll to position [0, 0]
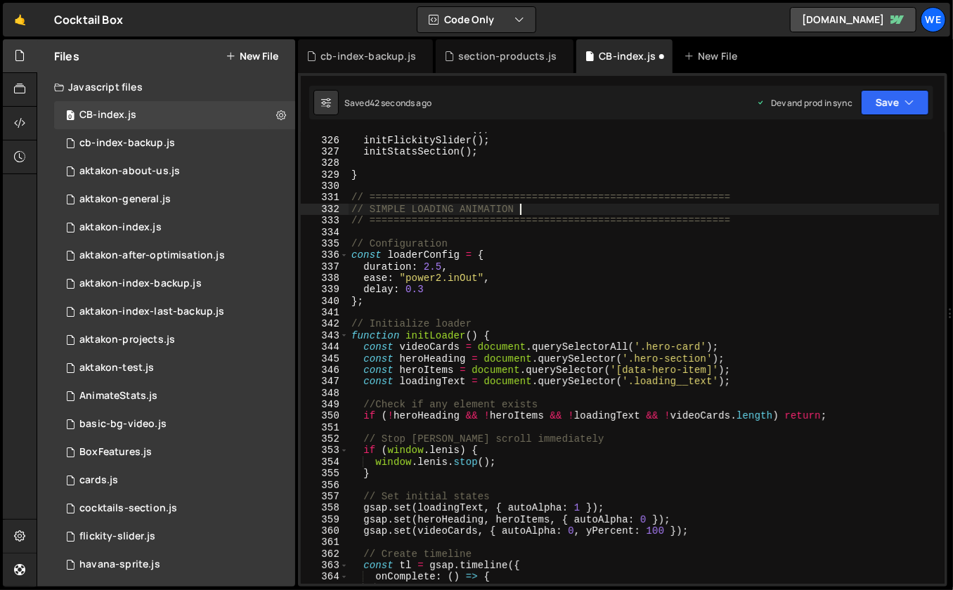
click at [493, 209] on div "initCocktailsScene ( ) ; initFlickitySlider ( ) ; initStatsSection ( ) ; } // =…" at bounding box center [643, 361] width 591 height 476
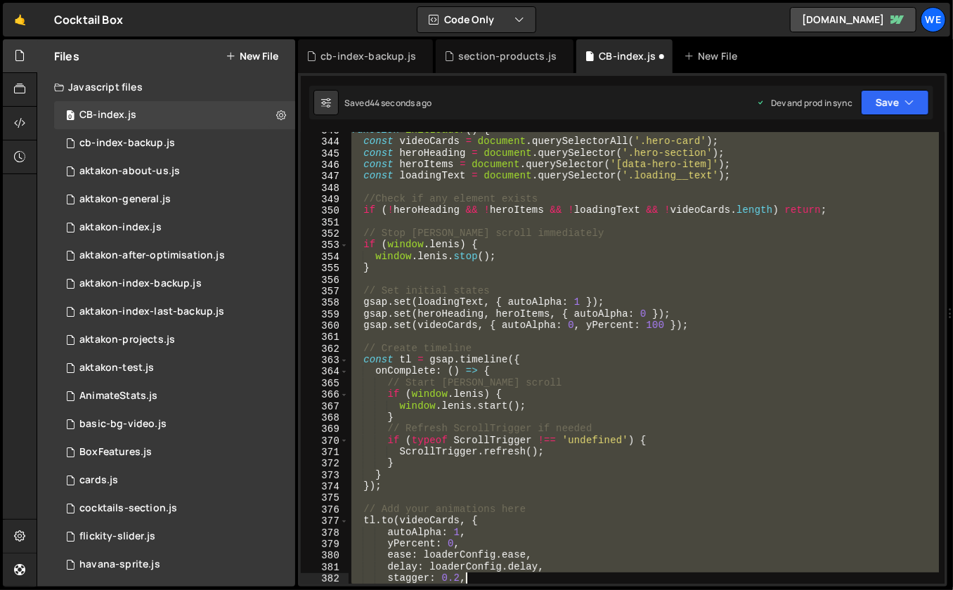
scroll to position [4180, 0]
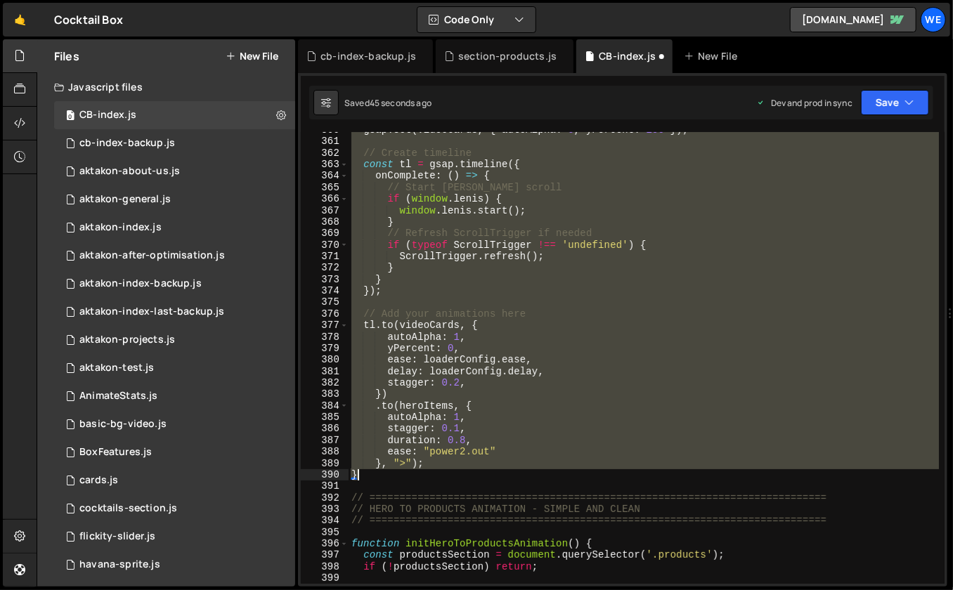
drag, startPoint x: 351, startPoint y: 195, endPoint x: 519, endPoint y: 478, distance: 329.8
click at [519, 478] on div "gsap . set ( videoCards , { autoAlpha : 0 , yPercent : 100 }) ; // Create timel…" at bounding box center [643, 362] width 591 height 476
click at [584, 318] on div "gsap . set ( videoCards , { autoAlpha : 0 , yPercent : 100 }) ; // Create timel…" at bounding box center [643, 362] width 591 height 476
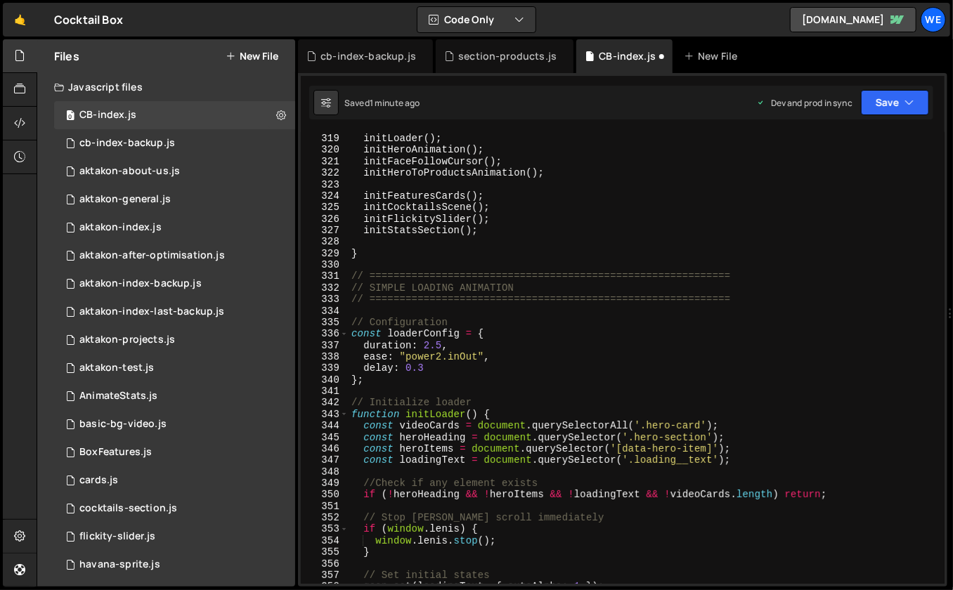
scroll to position [3702, 0]
click at [604, 449] on div "initLoader ( ) ; initHeroAnimation ( ) ; initFaceFollowCursor ( ) ; initHeroToP…" at bounding box center [643, 370] width 591 height 476
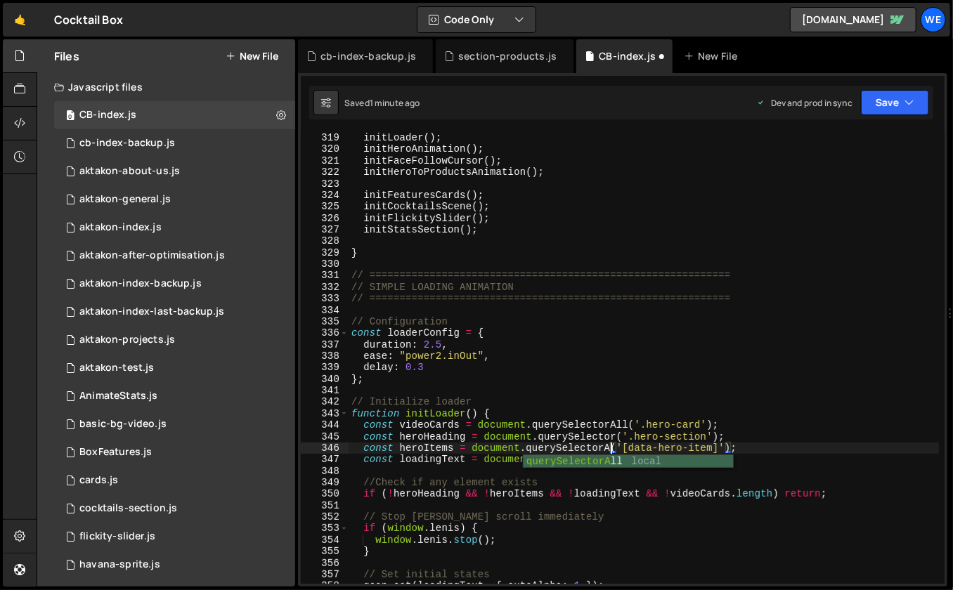
scroll to position [0, 18]
click at [449, 404] on div "initLoader ( ) ; initHeroAnimation ( ) ; initFaceFollowCursor ( ) ; initHeroToP…" at bounding box center [643, 370] width 591 height 476
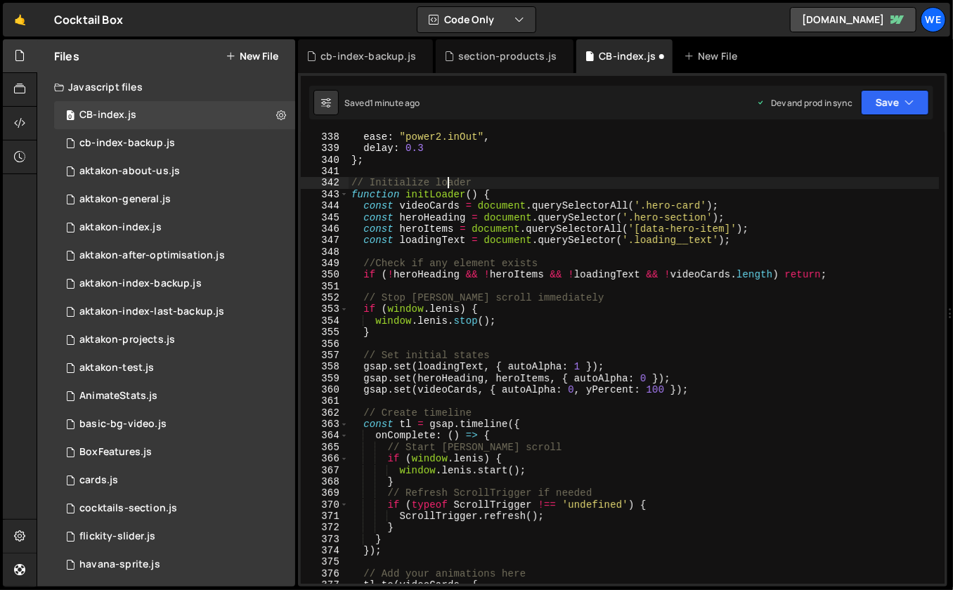
scroll to position [3921, 0]
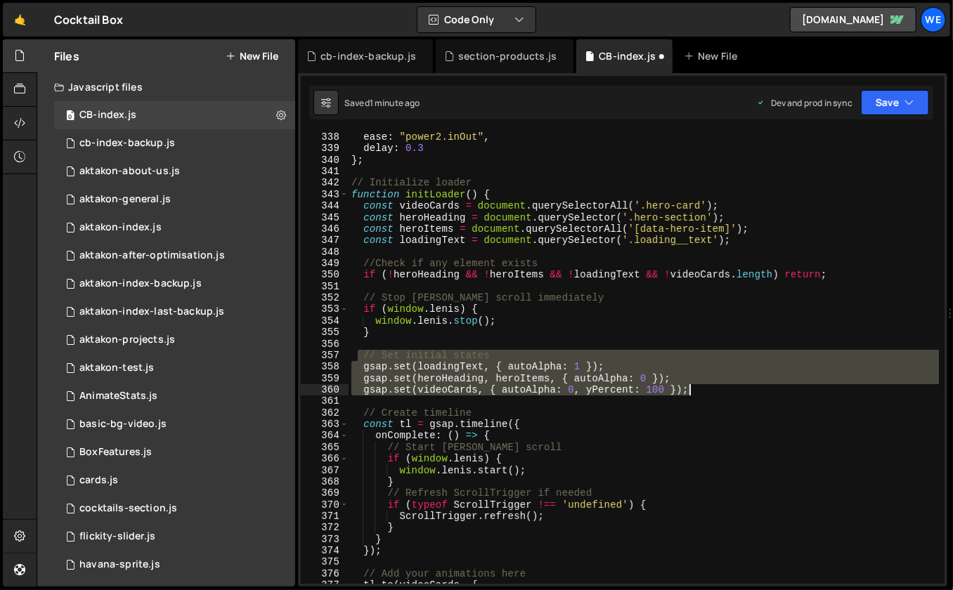
drag, startPoint x: 360, startPoint y: 356, endPoint x: 700, endPoint y: 391, distance: 341.9
click at [700, 391] on div "ease : "power2.inOut" , delay : 0.3 } ; // Initialize loader function initLoade…" at bounding box center [643, 369] width 591 height 476
type textarea "gsap.set(heroHeading, heroItems, { autoAlpha: 0 }); gsap.set(videoCards, { auto…"
paste textarea
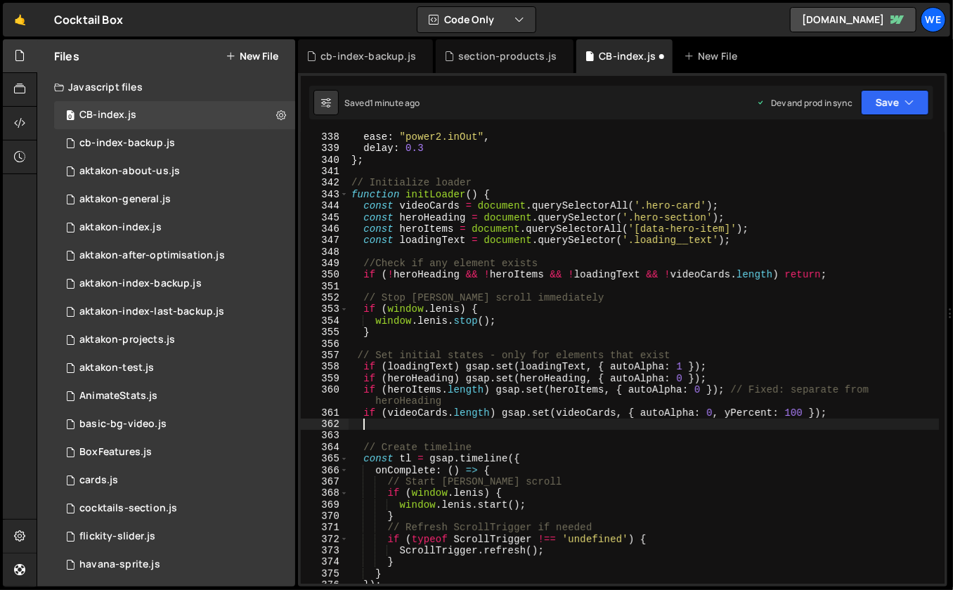
scroll to position [0, 0]
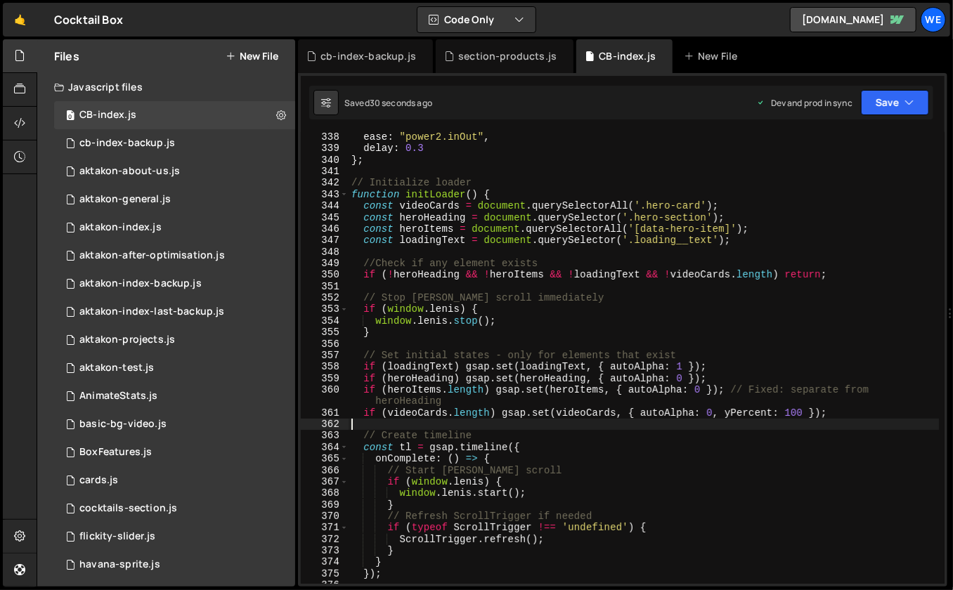
click at [509, 419] on div "ease : "power2.inOut" , delay : 0.3 } ; // Initialize loader function initLoade…" at bounding box center [643, 369] width 591 height 476
click at [462, 378] on div "ease : "power2.inOut" , delay : 0.3 } ; // Initialize loader function initLoade…" at bounding box center [643, 369] width 591 height 476
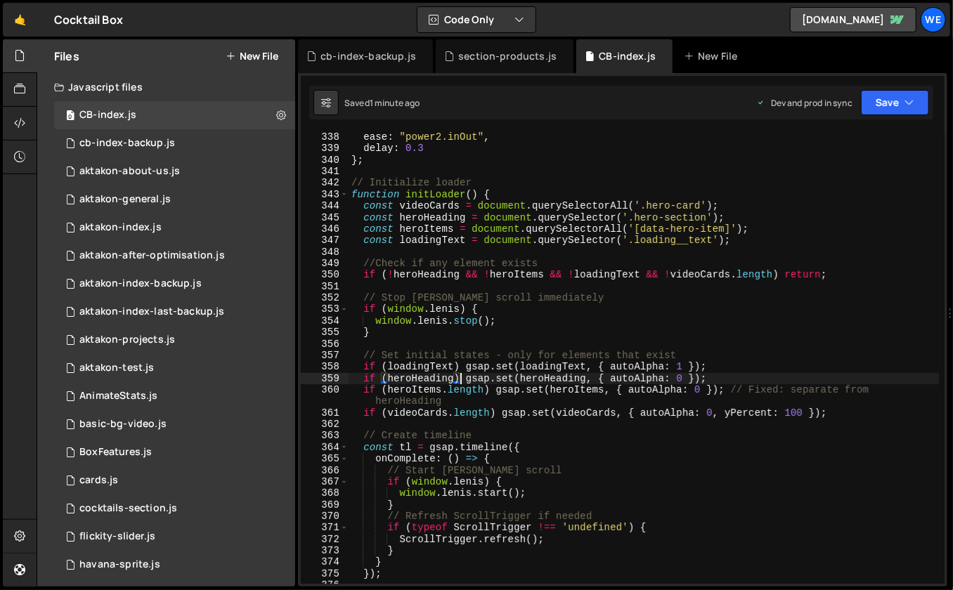
click at [603, 351] on div "ease : "power2.inOut" , delay : 0.3 } ; // Initialize loader function initLoade…" at bounding box center [643, 369] width 591 height 476
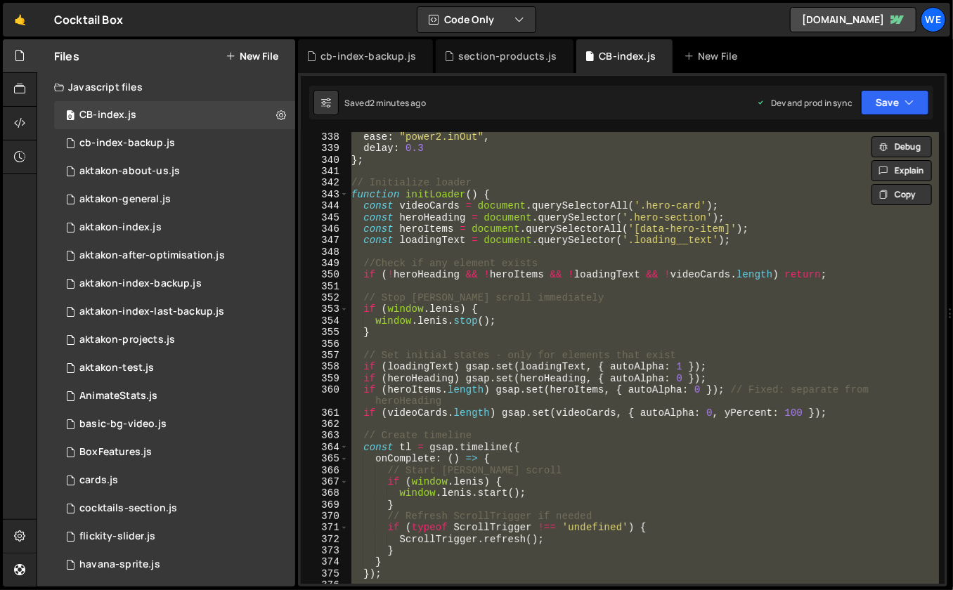
click at [552, 449] on div "ease : "power2.inOut" , delay : 0.3 } ; // Initialize loader function initLoade…" at bounding box center [643, 369] width 591 height 476
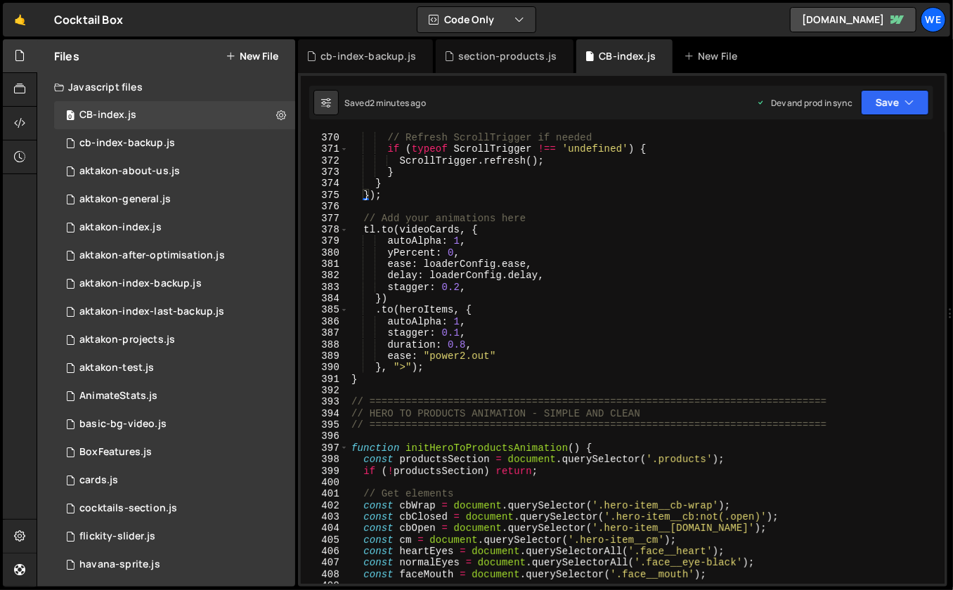
scroll to position [4278, 0]
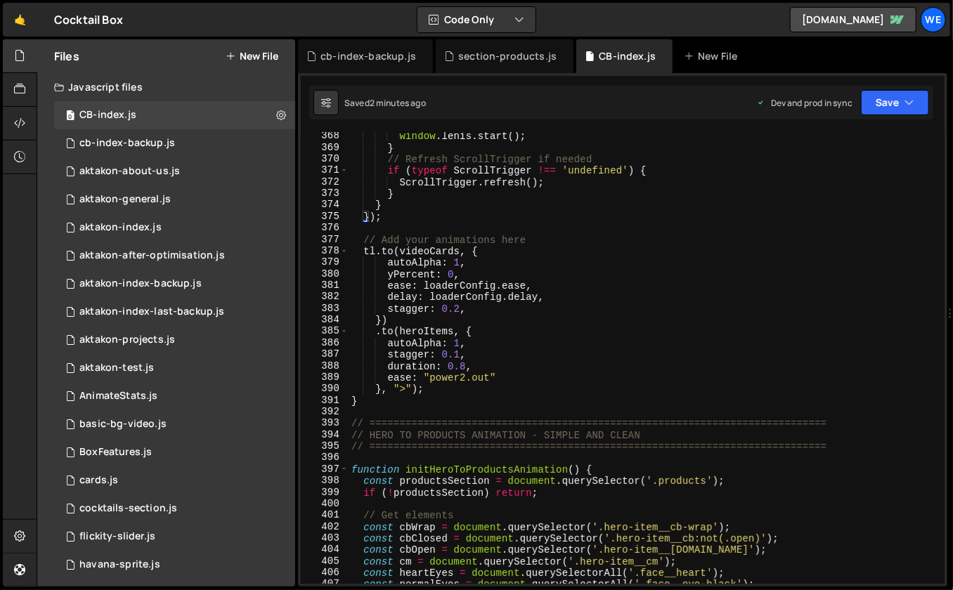
click at [477, 312] on div "window . [PERSON_NAME] . start ( ) ; } // Refresh ScrollTrigger if needed if ( …" at bounding box center [643, 369] width 591 height 476
click at [443, 321] on div "window . [PERSON_NAME] . start ( ) ; } // Refresh ScrollTrigger if needed if ( …" at bounding box center [643, 369] width 591 height 476
type textarea "})"
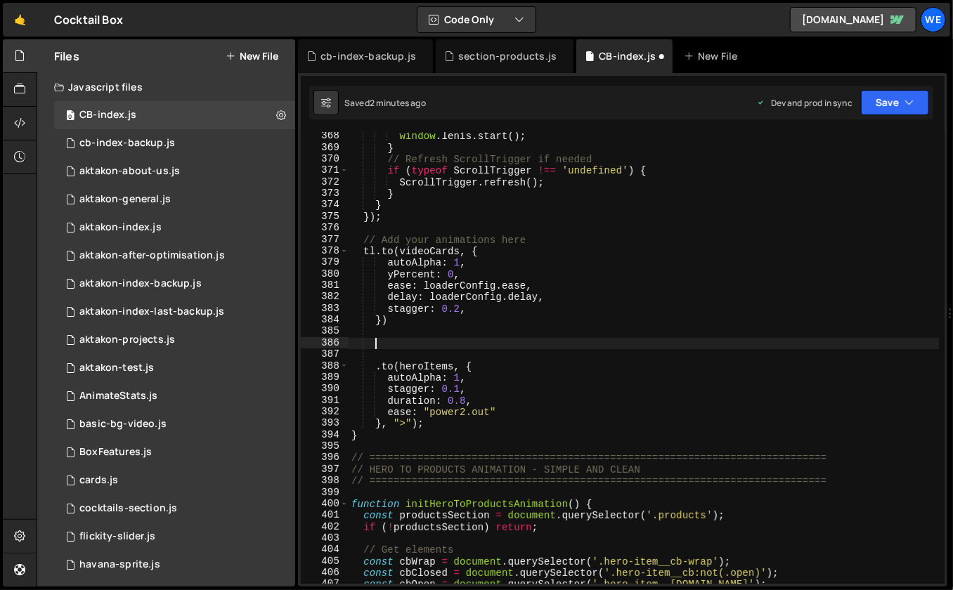
paste textarea "}"
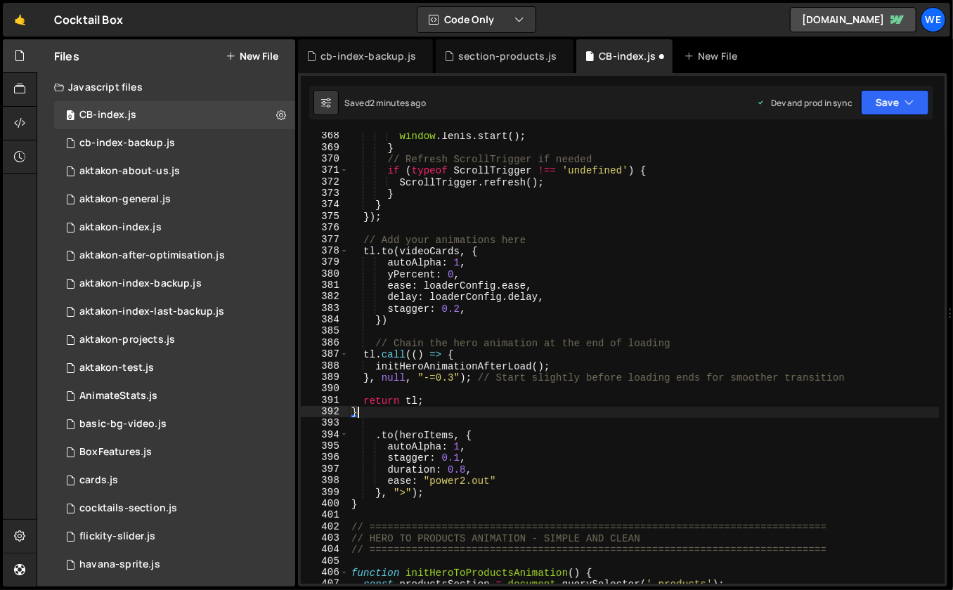
click at [694, 342] on div "window . [PERSON_NAME] . start ( ) ; } // Refresh ScrollTrigger if needed if ( …" at bounding box center [643, 369] width 591 height 476
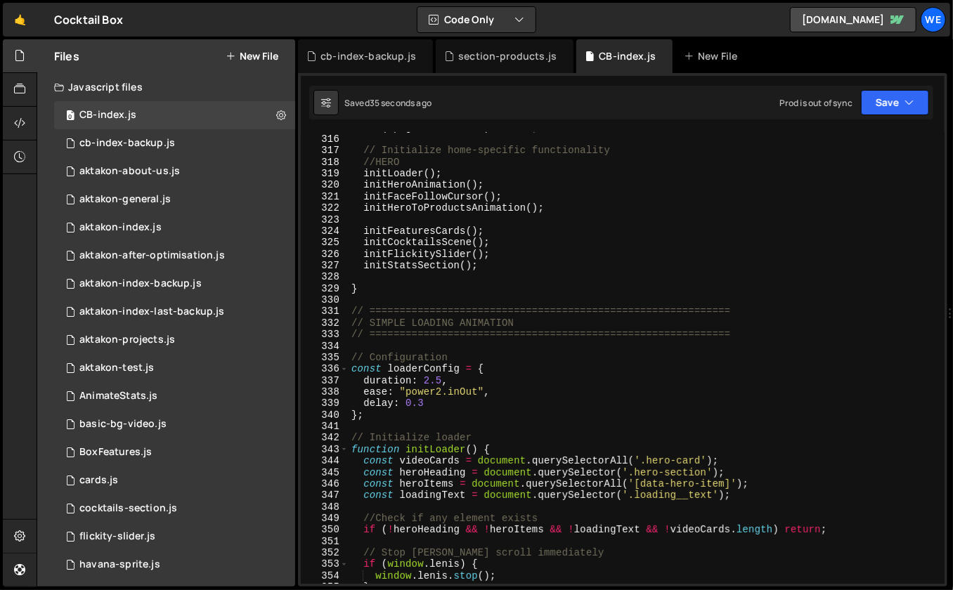
scroll to position [3666, 0]
drag, startPoint x: 488, startPoint y: 181, endPoint x: 366, endPoint y: 184, distance: 122.3
click at [366, 184] on div "if ( ! pageInfo . isHome ) return ; // Initialize home-specific functionality /…" at bounding box center [643, 360] width 591 height 476
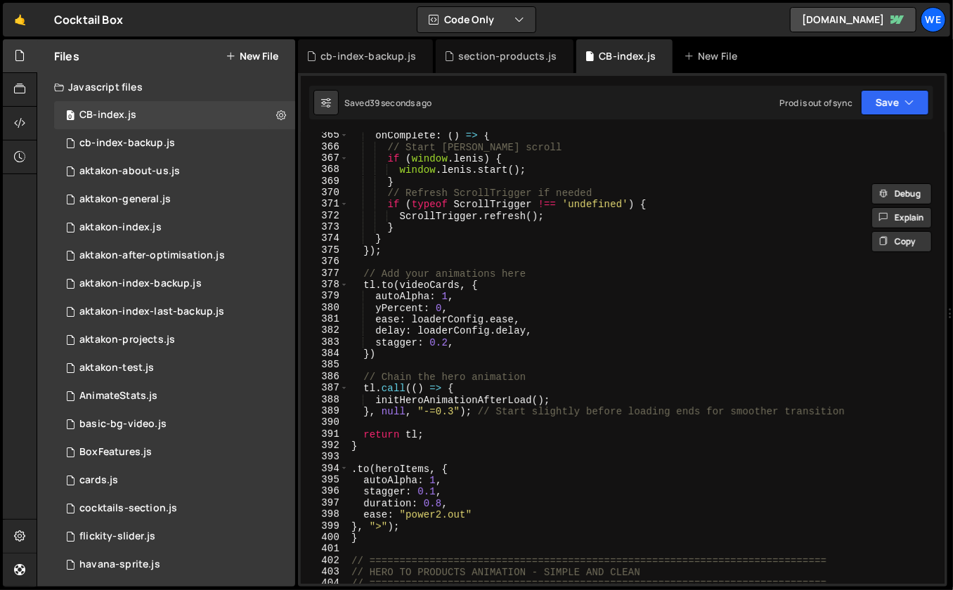
scroll to position [4258, 0]
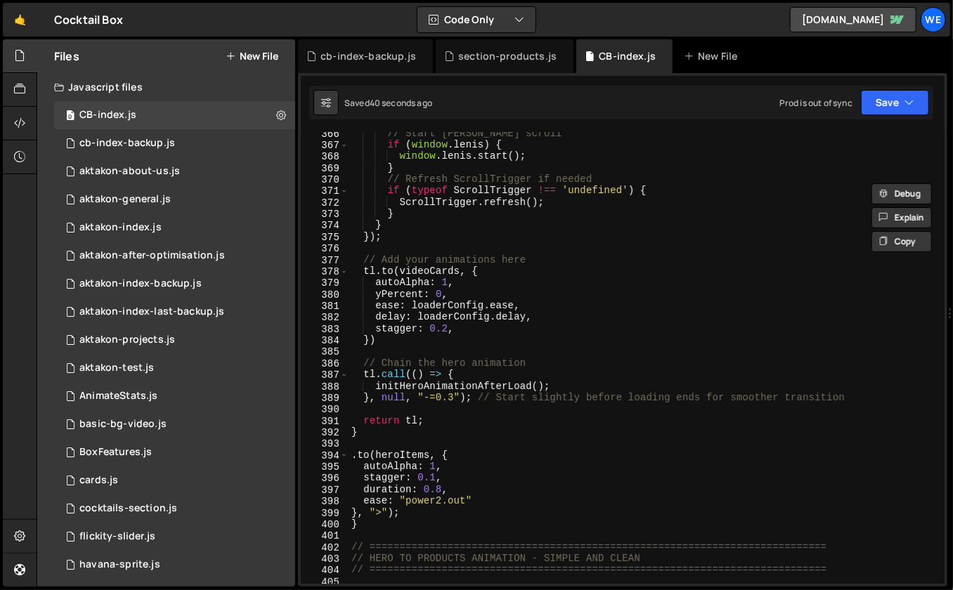
click at [553, 384] on div "// Start [PERSON_NAME] scroll if ( window . [PERSON_NAME] ) { window . [PERSON_…" at bounding box center [643, 366] width 591 height 476
type textarea "initHeroAnimationAfterLoad();"
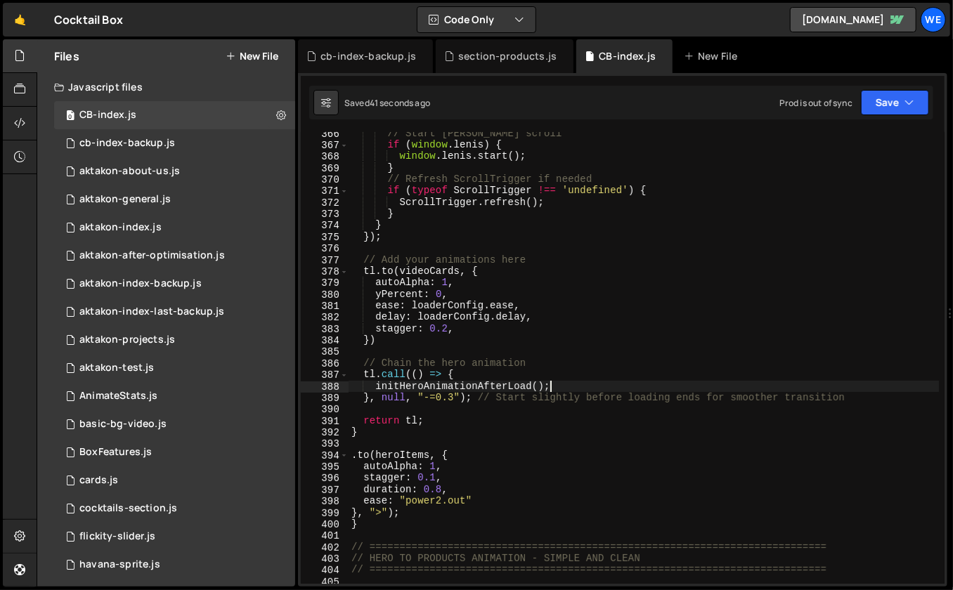
paste textarea "initHeroAnimation();"
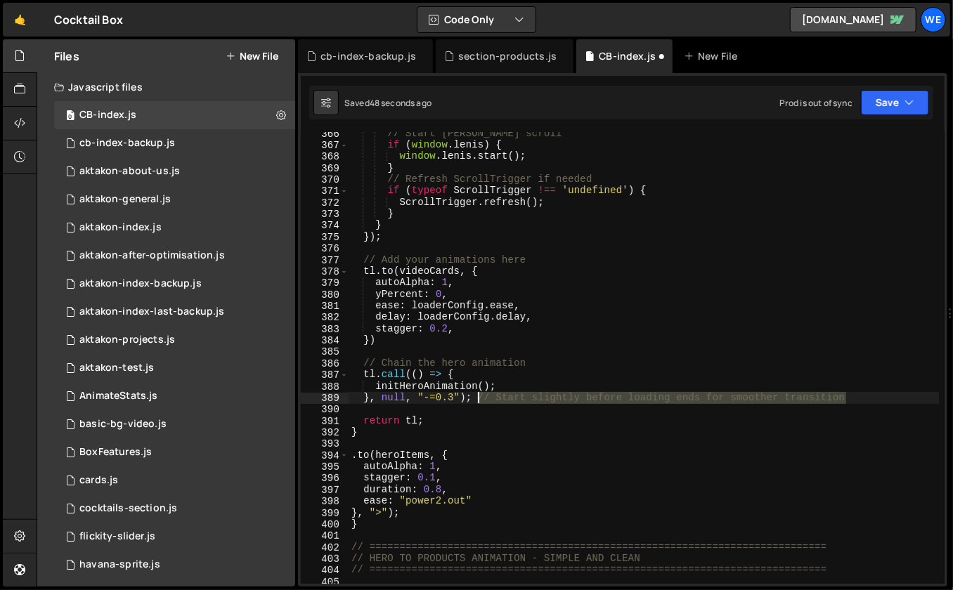
drag, startPoint x: 862, startPoint y: 398, endPoint x: 479, endPoint y: 398, distance: 382.9
click at [479, 398] on div "// Start [PERSON_NAME] scroll if ( window . [PERSON_NAME] ) { window . [PERSON_…" at bounding box center [643, 366] width 591 height 476
click at [460, 396] on div "// Start [PERSON_NAME] scroll if ( window . [PERSON_NAME] ) { window . [PERSON_…" at bounding box center [643, 366] width 591 height 476
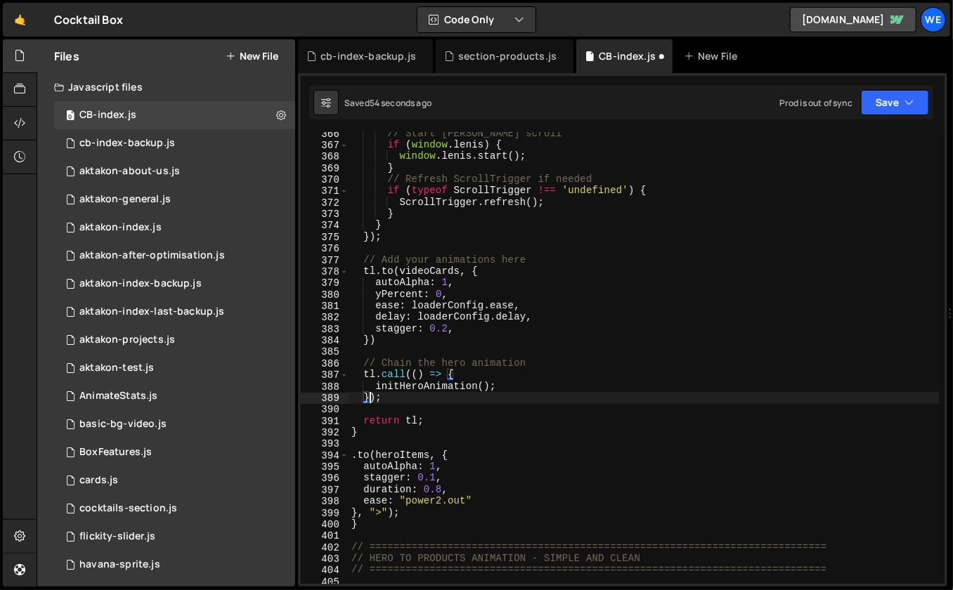
click at [448, 425] on div "// Start [PERSON_NAME] scroll if ( window . [PERSON_NAME] ) { window . [PERSON_…" at bounding box center [643, 366] width 591 height 476
type textarea "return tl;"
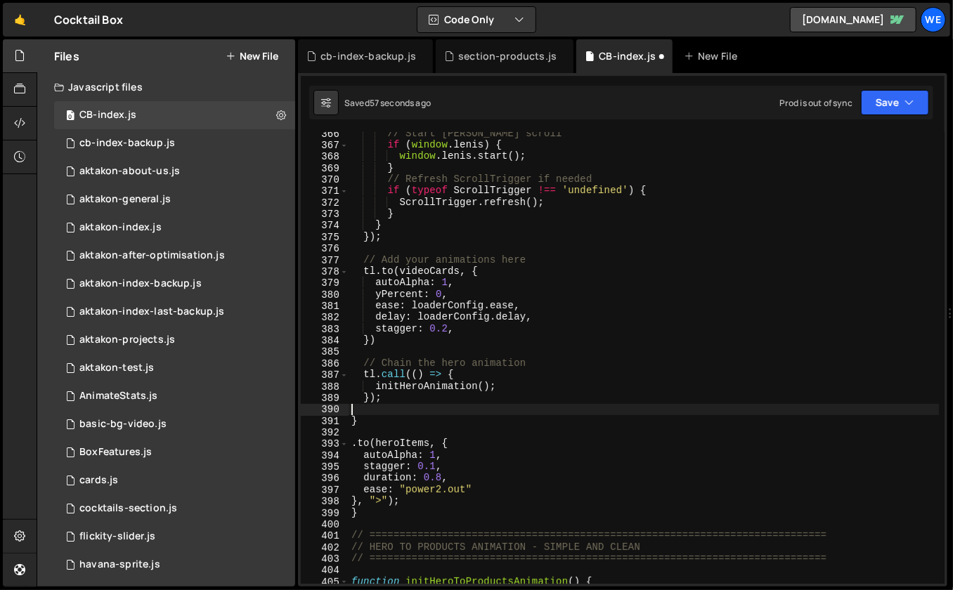
click at [405, 398] on div "// Start [PERSON_NAME] scroll if ( window . [PERSON_NAME] ) { window . [PERSON_…" at bounding box center [643, 366] width 591 height 476
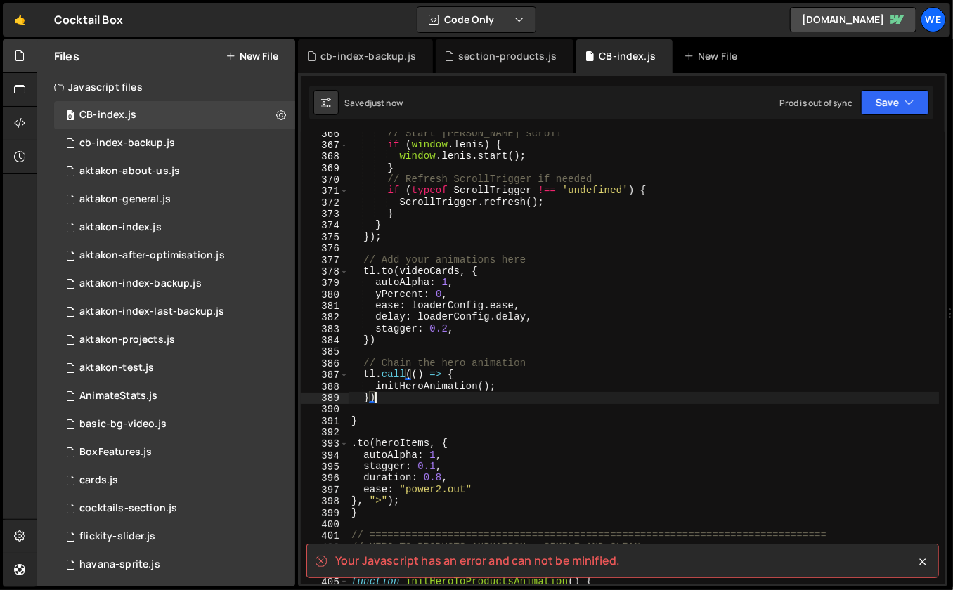
click at [377, 386] on div "// Start [PERSON_NAME] scroll if ( window . [PERSON_NAME] ) { window . [PERSON_…" at bounding box center [643, 366] width 591 height 476
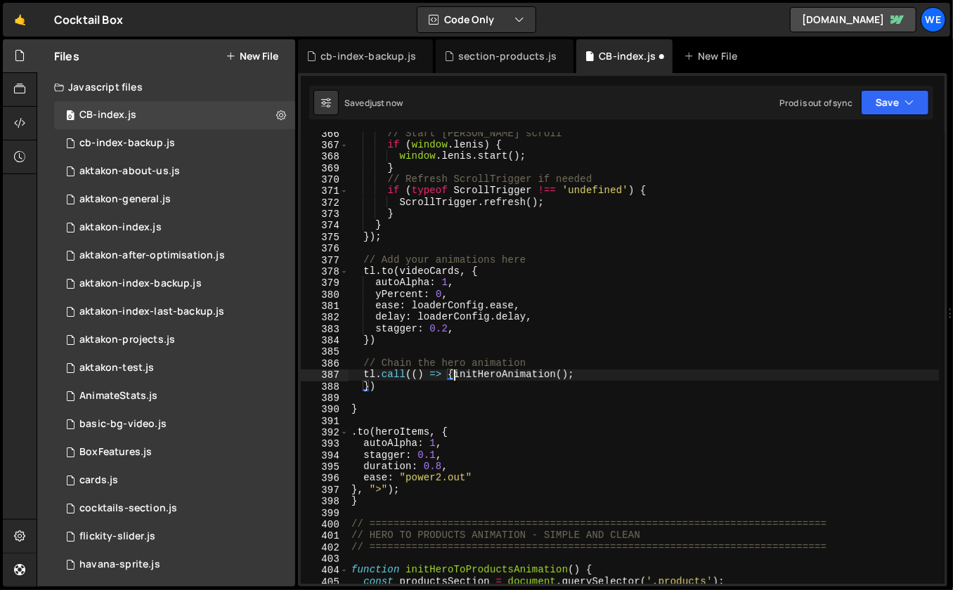
scroll to position [0, 7]
click at [405, 384] on div "// Start [PERSON_NAME] scroll if ( window . [PERSON_NAME] ) { window . [PERSON_…" at bounding box center [643, 366] width 591 height 476
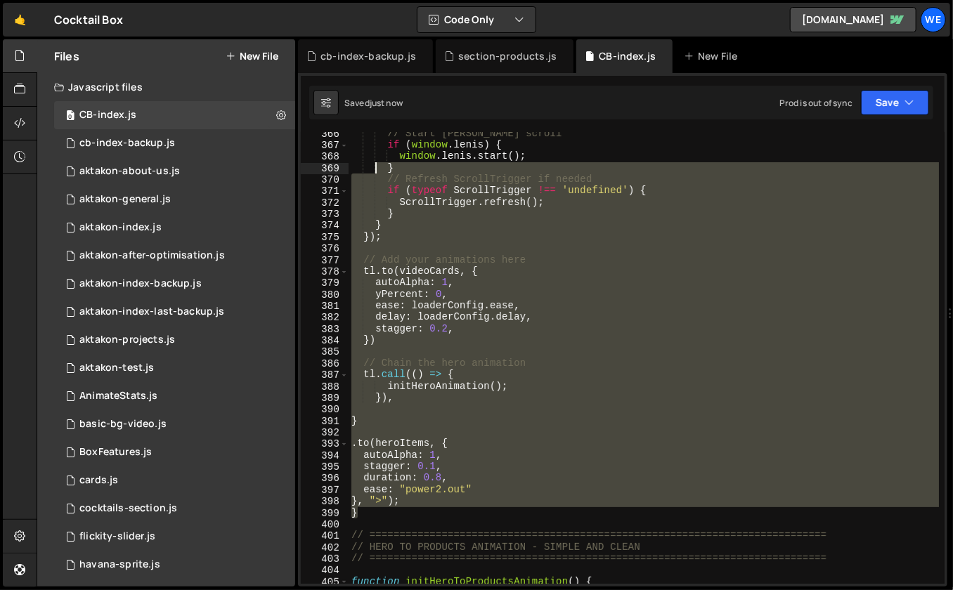
drag, startPoint x: 394, startPoint y: 514, endPoint x: 377, endPoint y: 185, distance: 329.3
click at [377, 180] on div "// Start [PERSON_NAME] scroll if ( window . [PERSON_NAME] ) { window . [PERSON_…" at bounding box center [643, 366] width 591 height 476
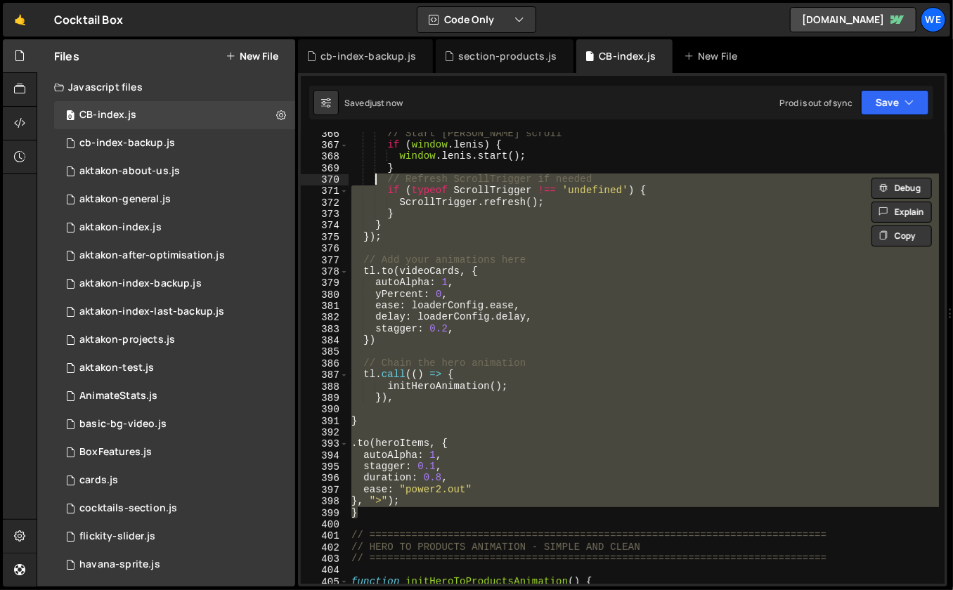
click at [499, 282] on div "// Start [PERSON_NAME] scroll if ( window . [PERSON_NAME] ) { window . [PERSON_…" at bounding box center [643, 366] width 591 height 476
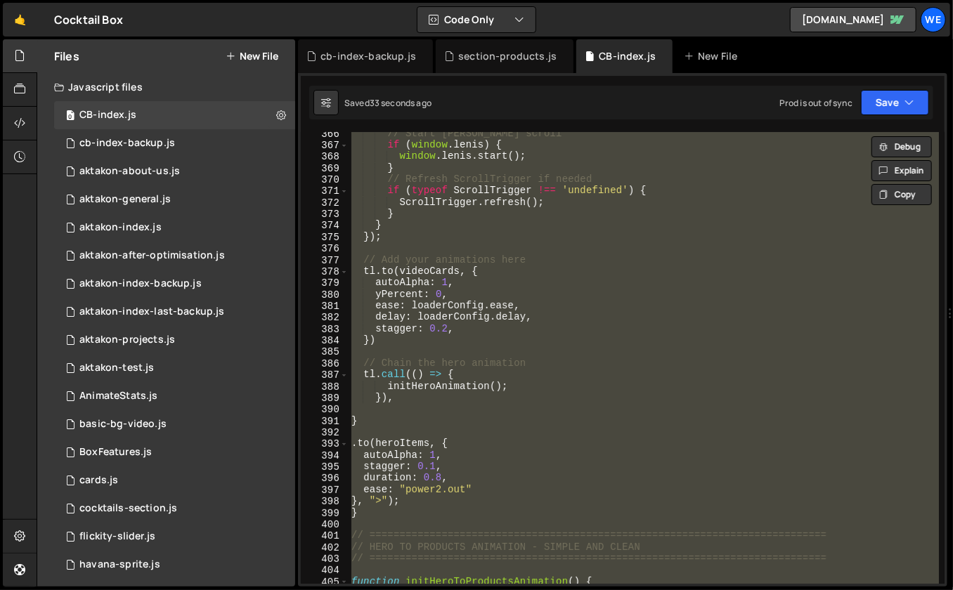
click at [507, 379] on div "// Start [PERSON_NAME] scroll if ( window . [PERSON_NAME] ) { window . [PERSON_…" at bounding box center [643, 366] width 591 height 476
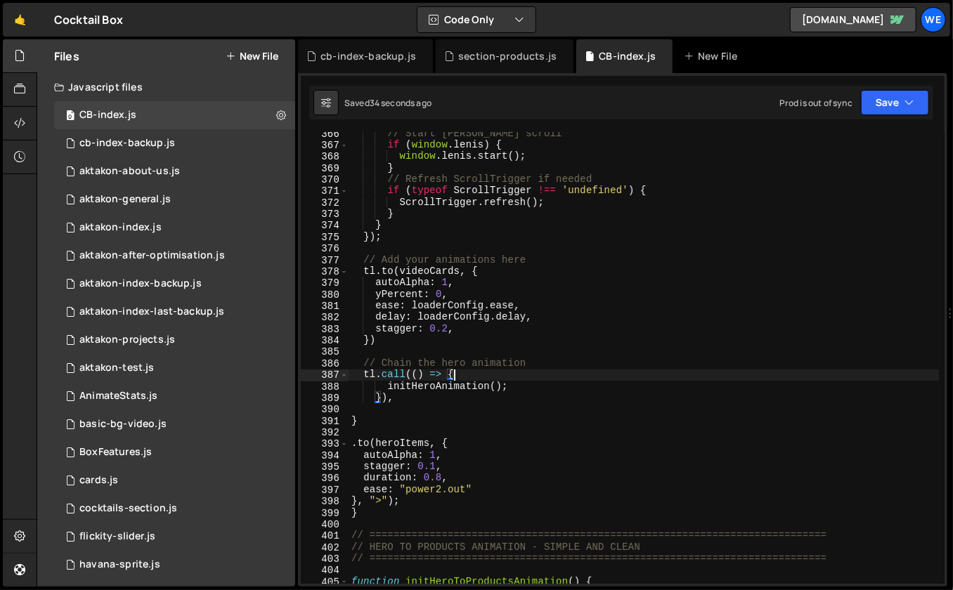
click at [381, 511] on div "// Start [PERSON_NAME] scroll if ( window . [PERSON_NAME] ) { window . [PERSON_…" at bounding box center [643, 366] width 591 height 476
type textarea "}"
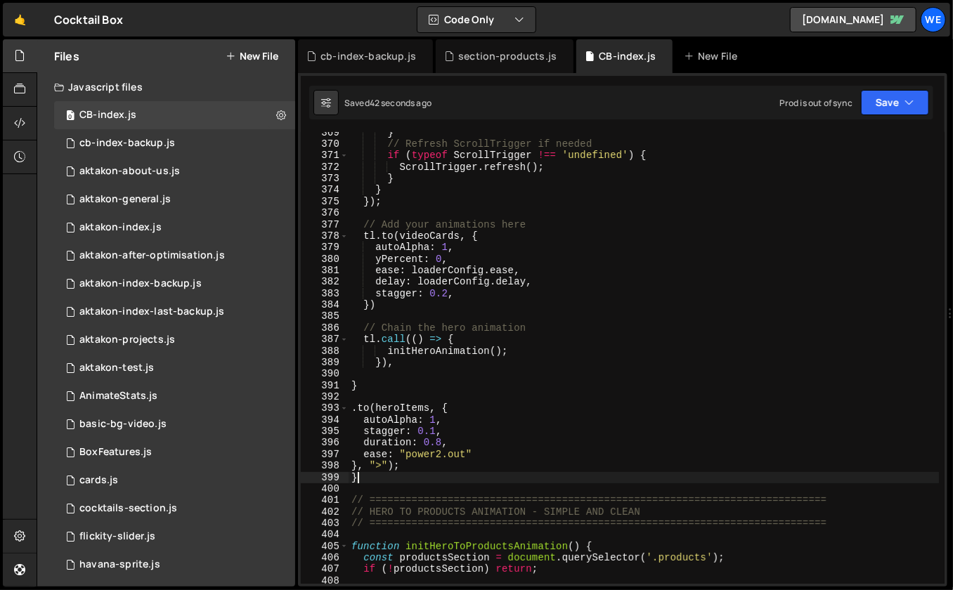
scroll to position [4303, 0]
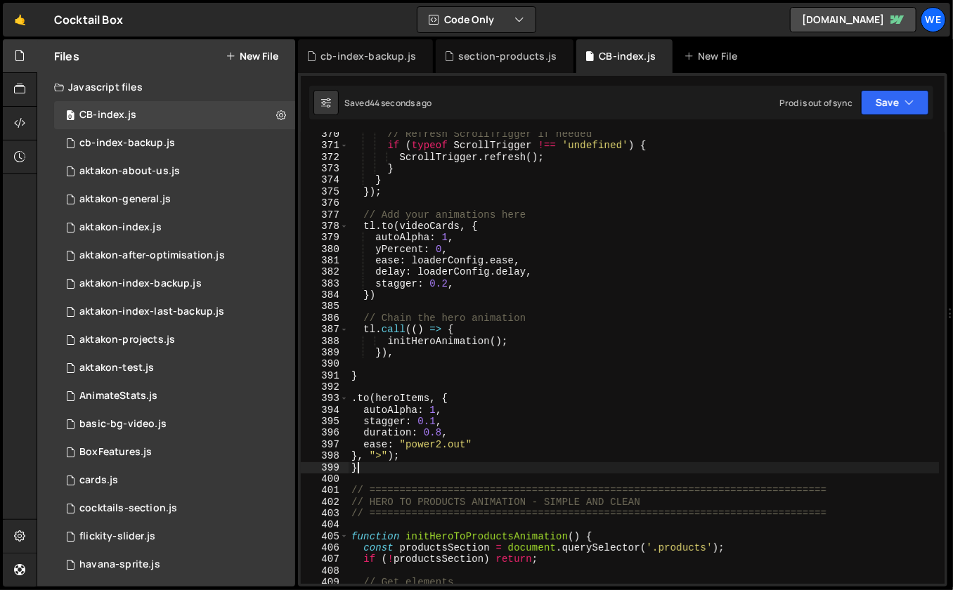
click at [378, 378] on div "// Refresh ScrollTrigger if needed if ( typeof ScrollTrigger !== 'undefined' ) …" at bounding box center [643, 367] width 591 height 476
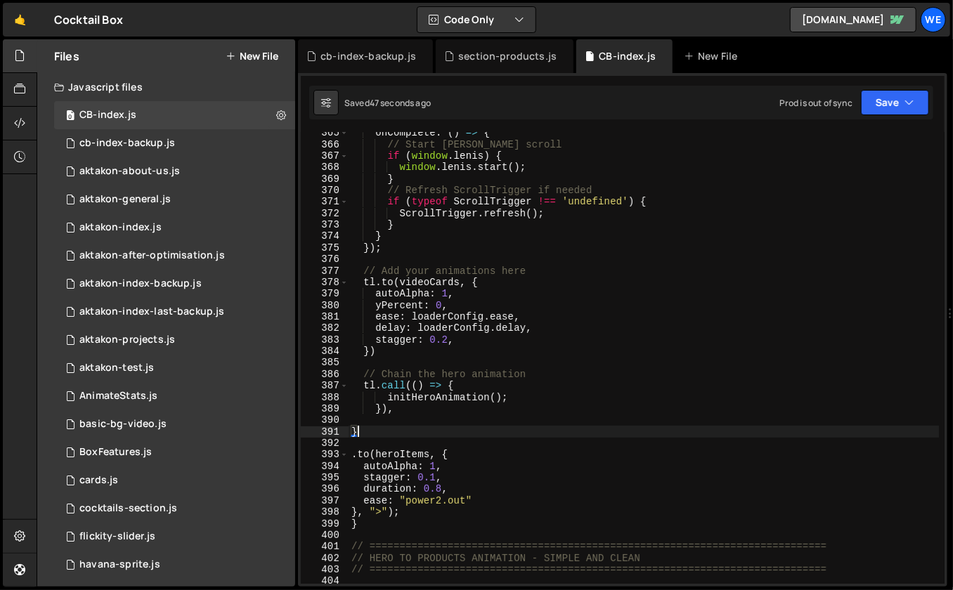
scroll to position [4247, 0]
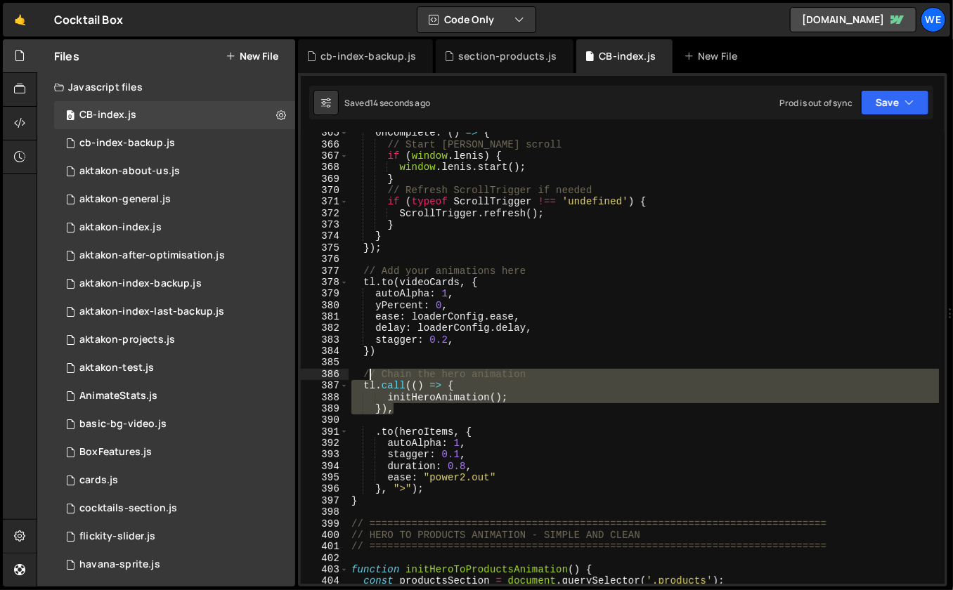
drag, startPoint x: 410, startPoint y: 412, endPoint x: 363, endPoint y: 376, distance: 59.2
click at [363, 376] on div "onComplete : ( ) => { // Start [PERSON_NAME] scroll if ( window . [PERSON_NAME]…" at bounding box center [643, 365] width 591 height 476
paste textarea "initHeroAnimation();"
type textarea "initHeroAnimation();"
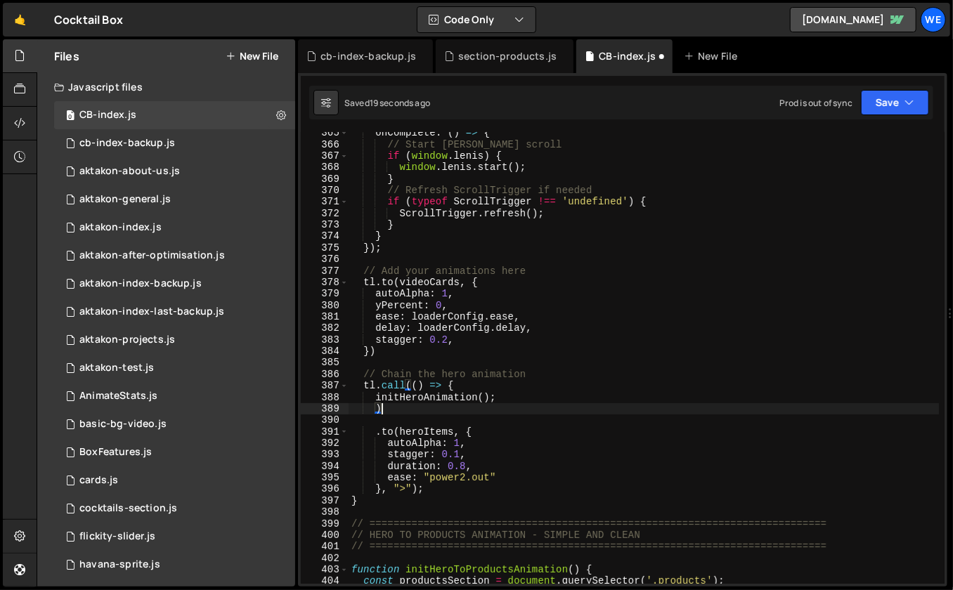
scroll to position [0, 1]
type textarea ")"
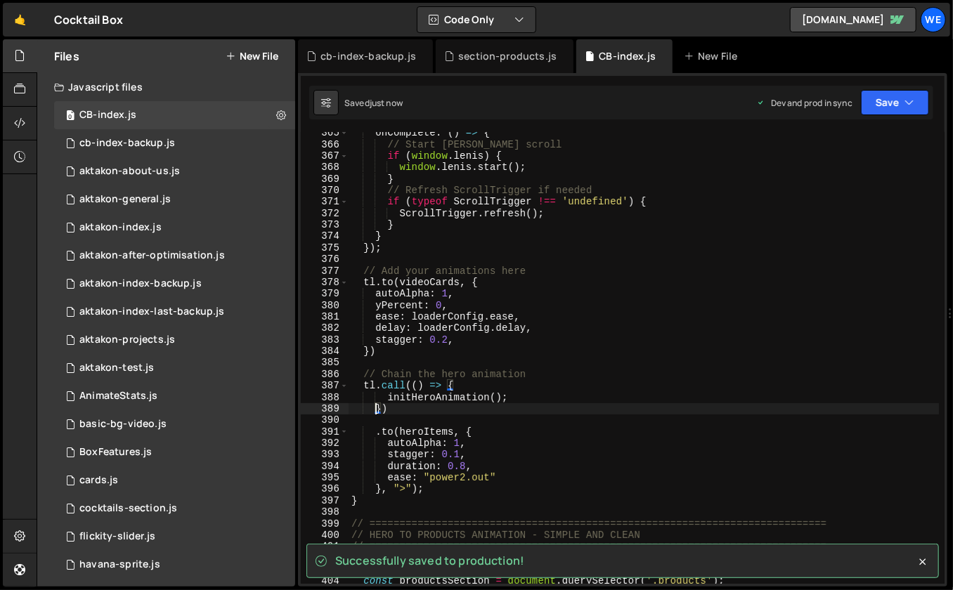
click at [407, 410] on div "onComplete : ( ) => { // Start [PERSON_NAME] scroll if ( window . [PERSON_NAME]…" at bounding box center [643, 365] width 591 height 476
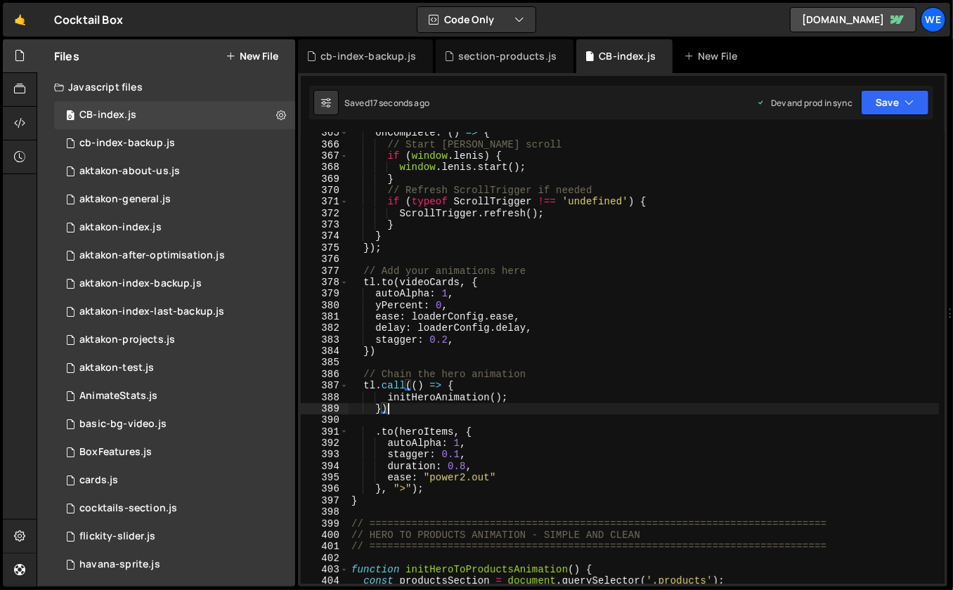
click at [445, 398] on div "onComplete : ( ) => { // Start [PERSON_NAME] scroll if ( window . [PERSON_NAME]…" at bounding box center [643, 365] width 591 height 476
type textarea "initHeroAnimation();"
click at [514, 417] on div "onComplete : ( ) => { // Start [PERSON_NAME] scroll if ( window . [PERSON_NAME]…" at bounding box center [643, 365] width 591 height 476
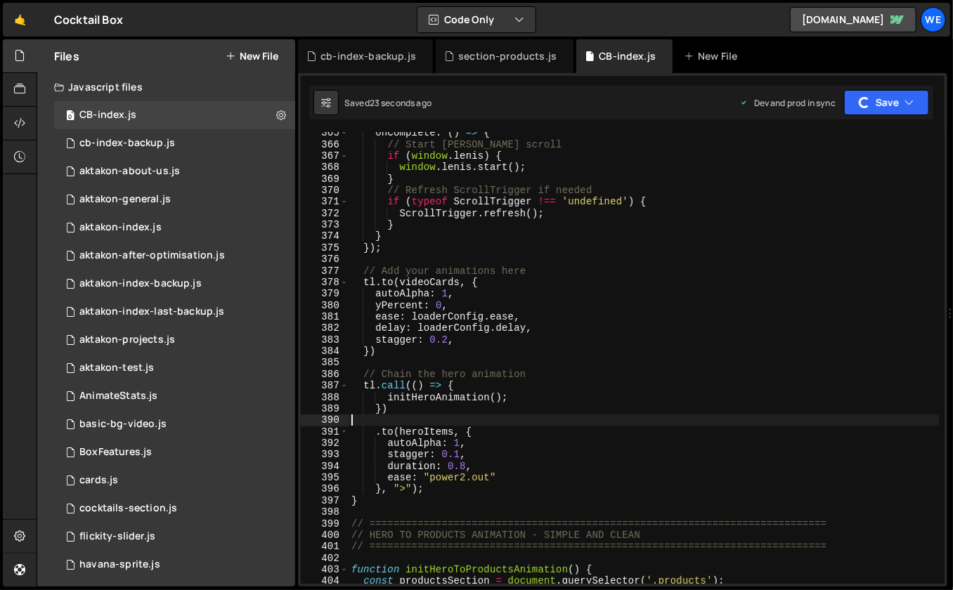
click at [407, 499] on div "onComplete : ( ) => { // Start [PERSON_NAME] scroll if ( window . [PERSON_NAME]…" at bounding box center [643, 365] width 591 height 476
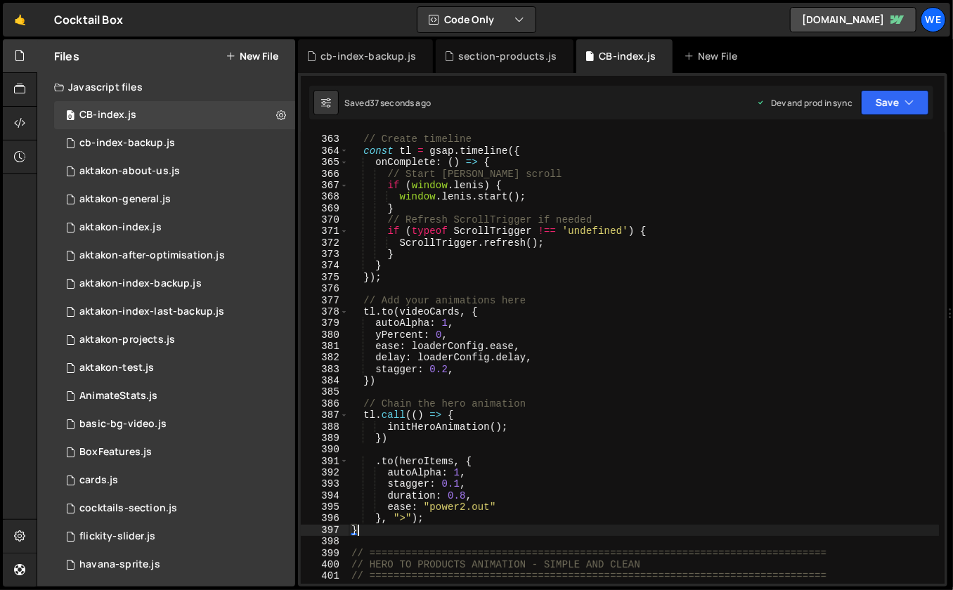
scroll to position [4220, 0]
click at [549, 316] on div "// Create timeline const tl = gsap . timeline ({ onComplete : ( ) => { // Start…" at bounding box center [643, 369] width 591 height 476
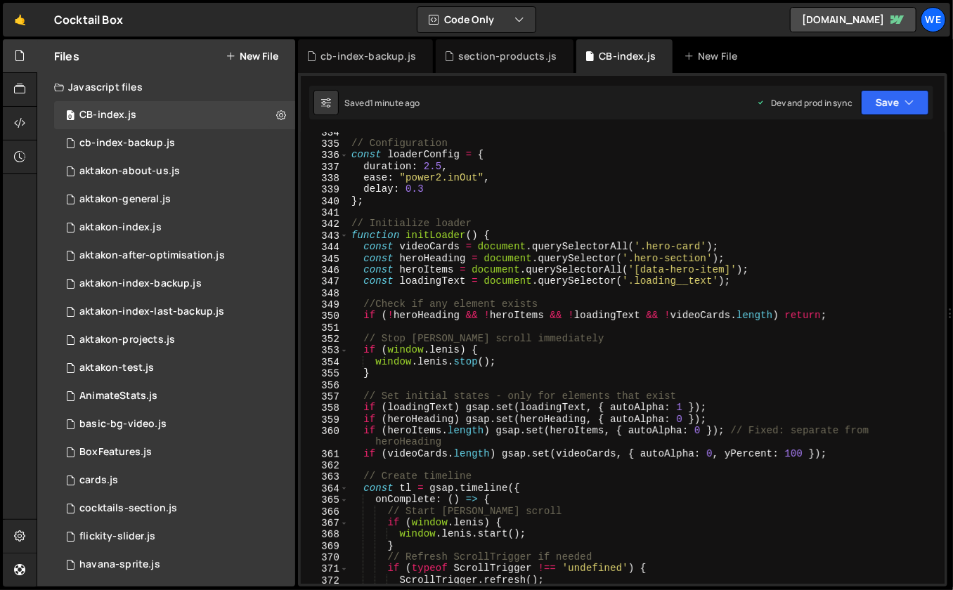
scroll to position [3880, 0]
drag, startPoint x: 706, startPoint y: 257, endPoint x: 635, endPoint y: 258, distance: 71.0
click at [635, 258] on div "// Configuration const loaderConfig = { duration : 2.5 , ease : "power2.inOut" …" at bounding box center [643, 364] width 591 height 476
type textarea "const heroHeading = document.querySelector('.hero-section');"
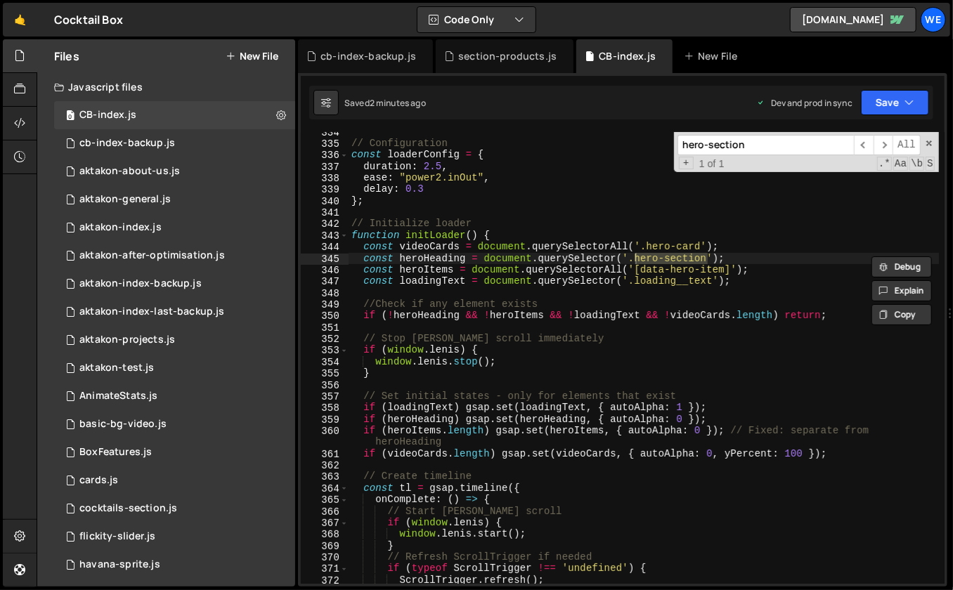
click at [646, 294] on div "// Configuration const loaderConfig = { duration : 2.5 , ease : "power2.inOut" …" at bounding box center [643, 364] width 591 height 476
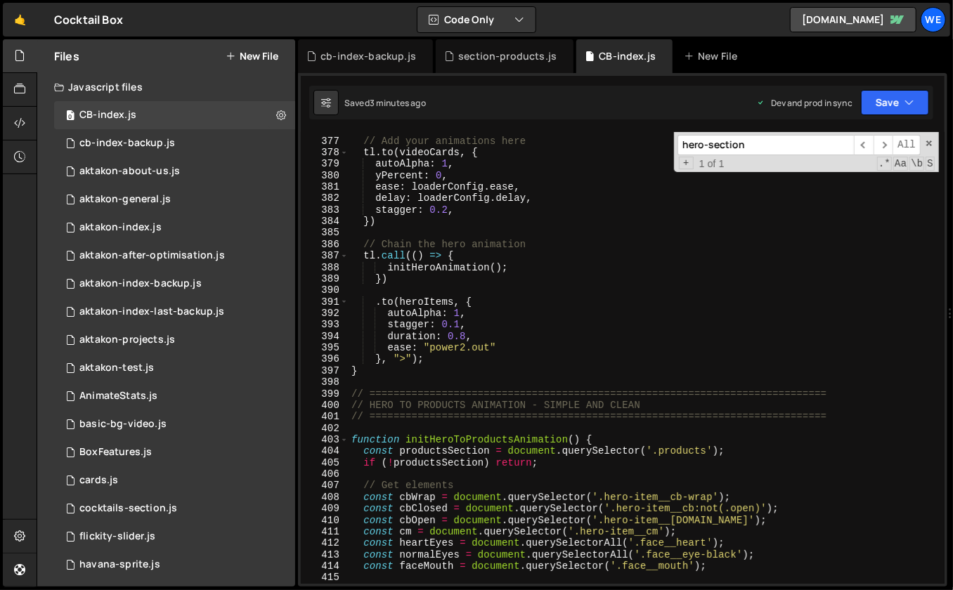
scroll to position [4377, 0]
click at [545, 377] on div "// Add your animations here tl . to ( videoCards , { autoAlpha : 1 , yPercent :…" at bounding box center [643, 362] width 591 height 476
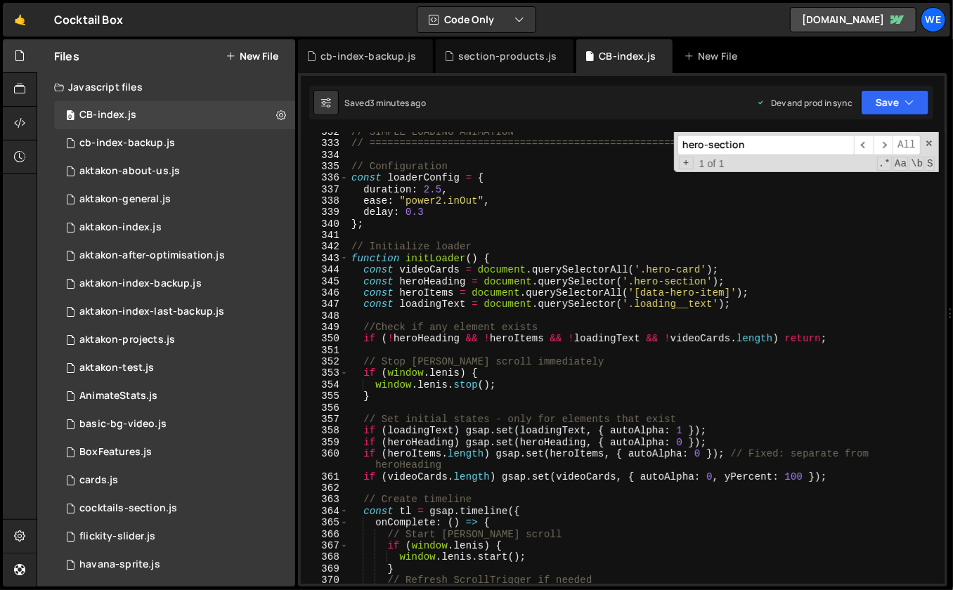
scroll to position [3854, 0]
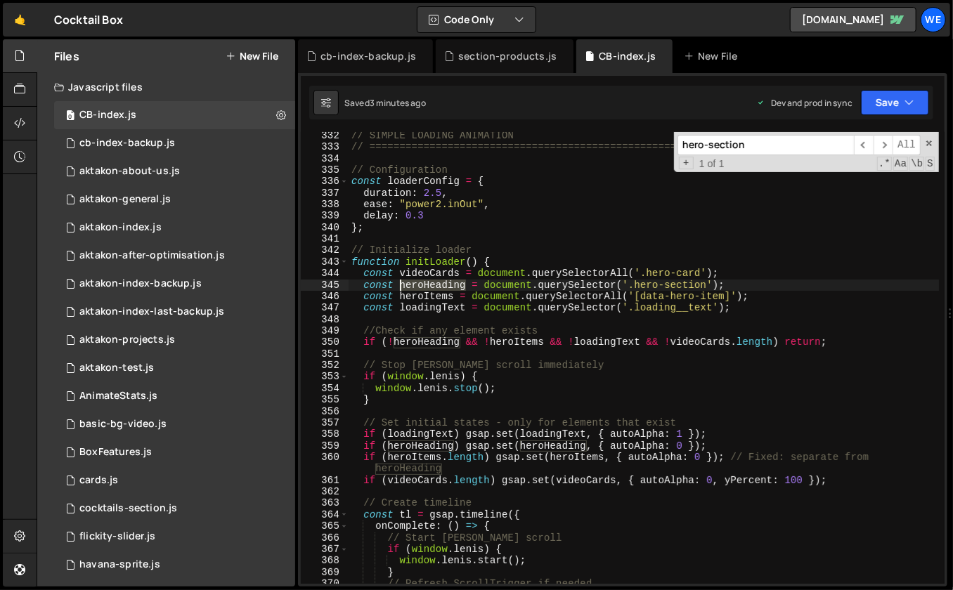
drag, startPoint x: 466, startPoint y: 285, endPoint x: 400, endPoint y: 287, distance: 65.4
click at [400, 287] on div "// SIMPLE LOADING ANIMATION // ================================================…" at bounding box center [643, 368] width 591 height 476
type textarea "const heroHeading = document.querySelector('.hero-section');"
type input "heroHeading"
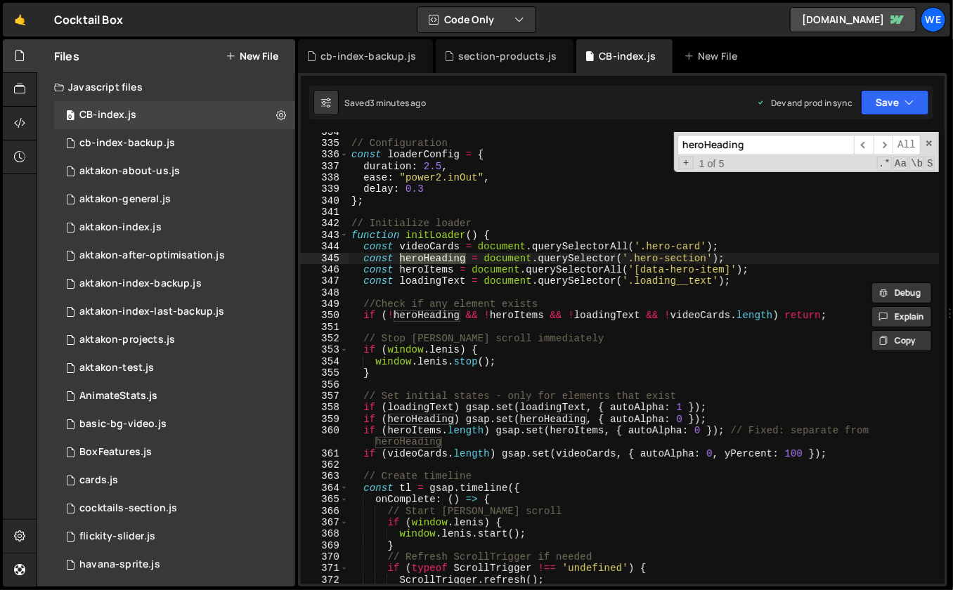
scroll to position [3906, 0]
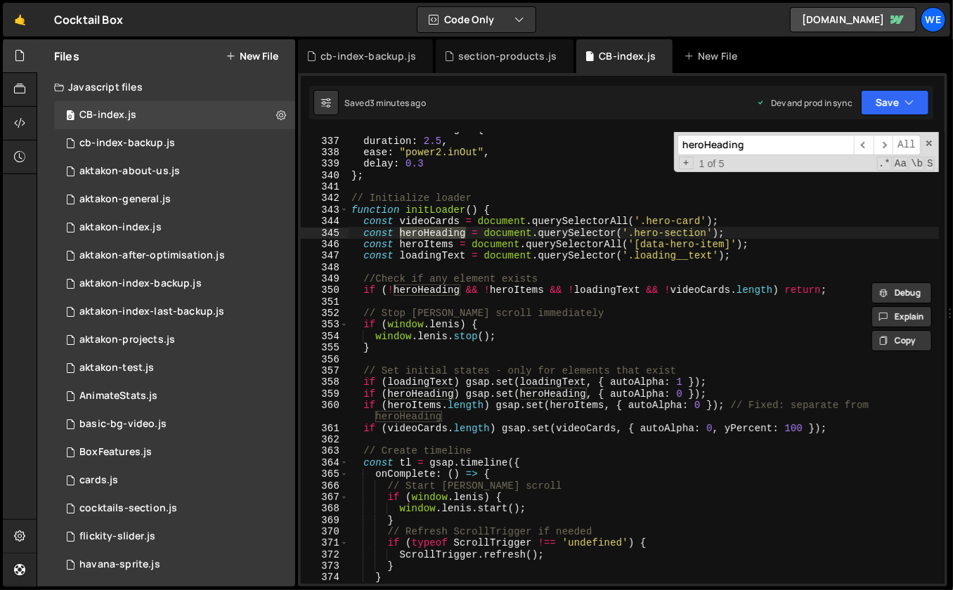
click at [719, 391] on div "const loaderConfig = { duration : 2.5 , ease : "power2.inOut" , delay : 0.3 } ;…" at bounding box center [643, 362] width 591 height 476
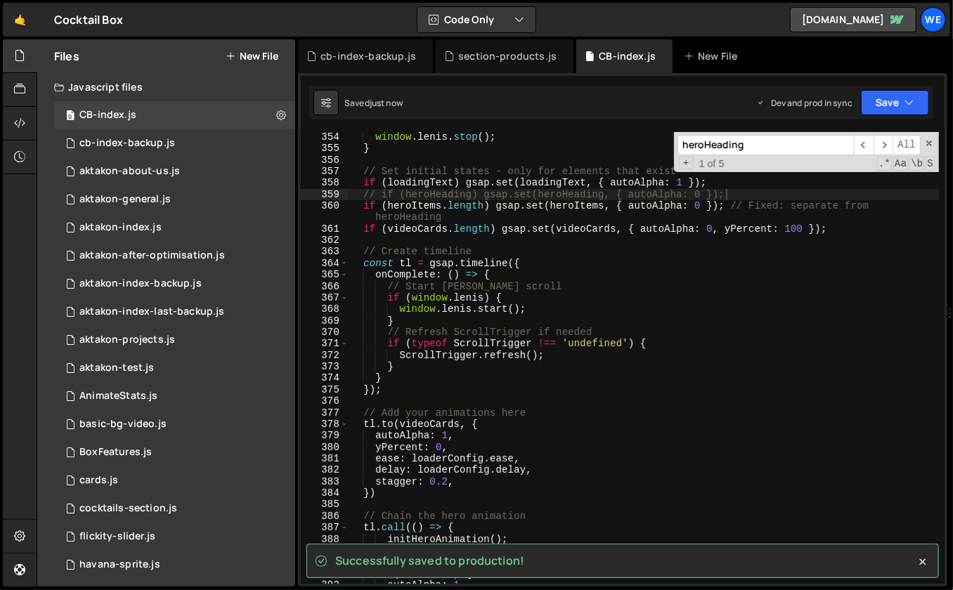
scroll to position [4106, 0]
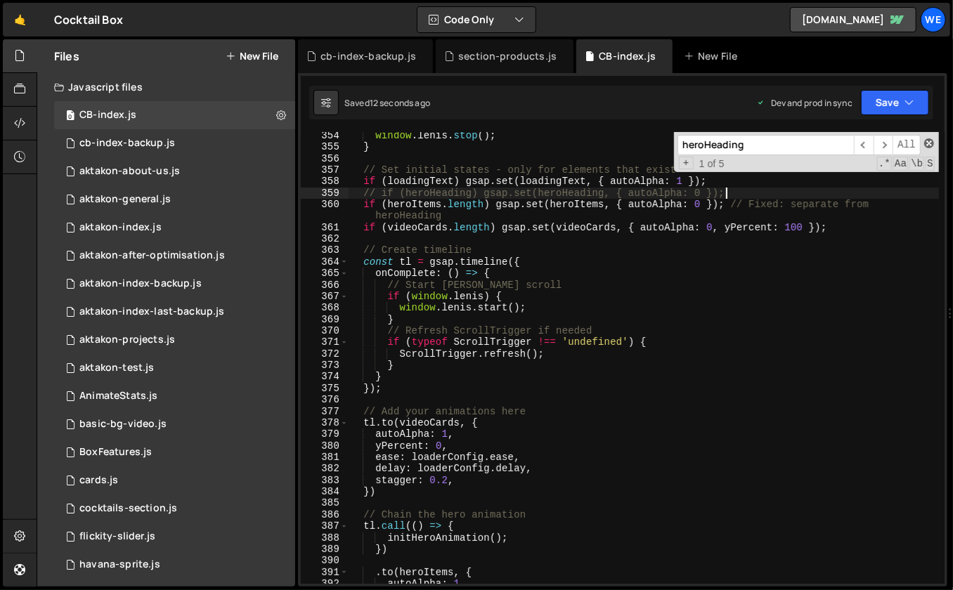
click at [932, 143] on span at bounding box center [929, 143] width 10 height 10
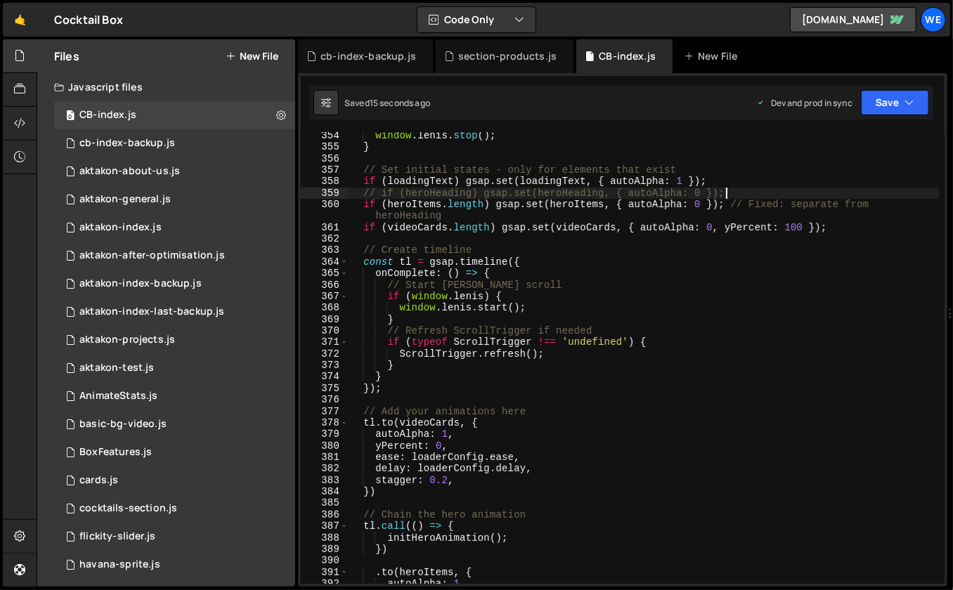
type textarea "if (heroHeading) gsap.set(heroHeading, { autoAlpha: 0 });"
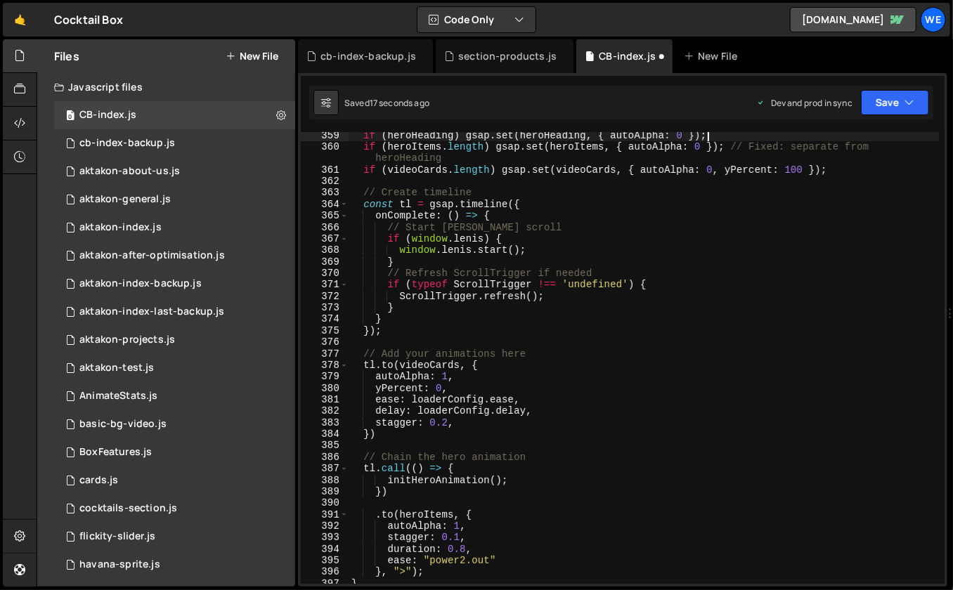
scroll to position [4199, 0]
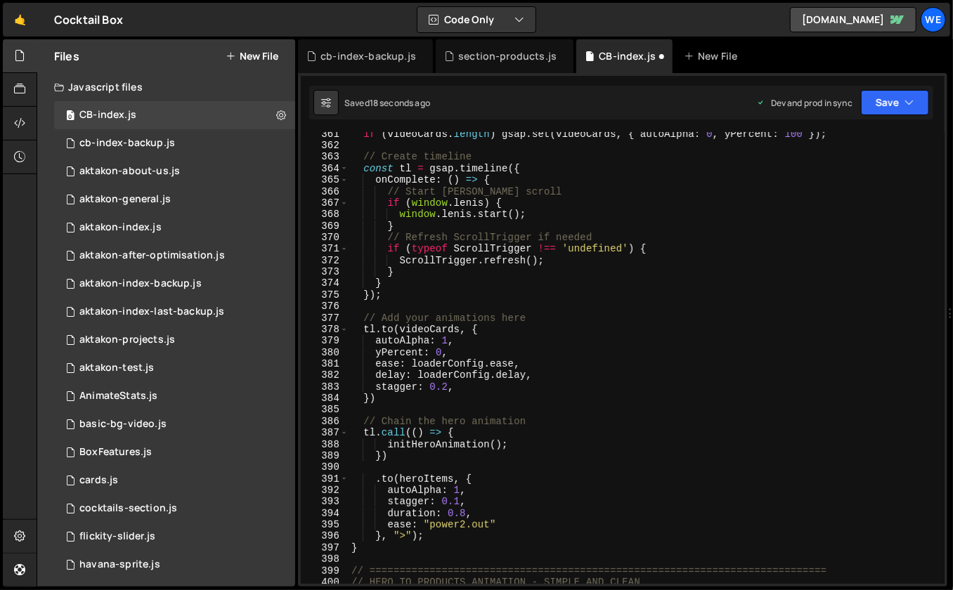
click at [422, 407] on div "if ( videoCards . length ) gsap . set ( videoCards , { autoAlpha : 0 , yPercent…" at bounding box center [643, 367] width 591 height 476
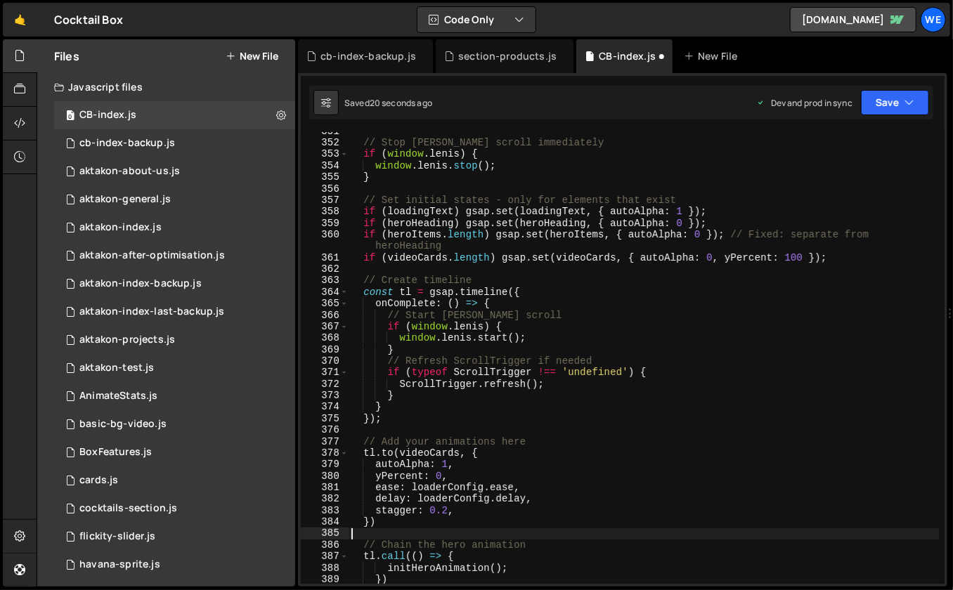
scroll to position [4076, 0]
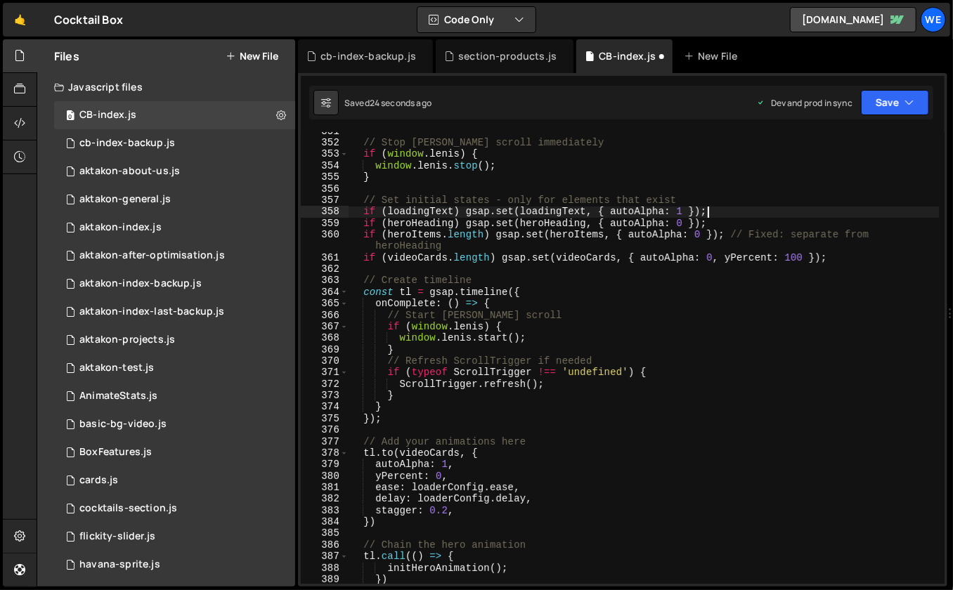
drag, startPoint x: 715, startPoint y: 217, endPoint x: 692, endPoint y: 215, distance: 22.6
click at [692, 215] on div "// Stop [PERSON_NAME] scroll immediately if ( window . [PERSON_NAME] ) { window…" at bounding box center [643, 364] width 591 height 476
click at [723, 220] on div "// Stop [PERSON_NAME] scroll immediately if ( window . [PERSON_NAME] ) { window…" at bounding box center [643, 364] width 591 height 476
type textarea "if (heroHeading) gsap.set(heroHeading, { autoAlpha: 0 });"
drag, startPoint x: 715, startPoint y: 222, endPoint x: 465, endPoint y: 225, distance: 249.4
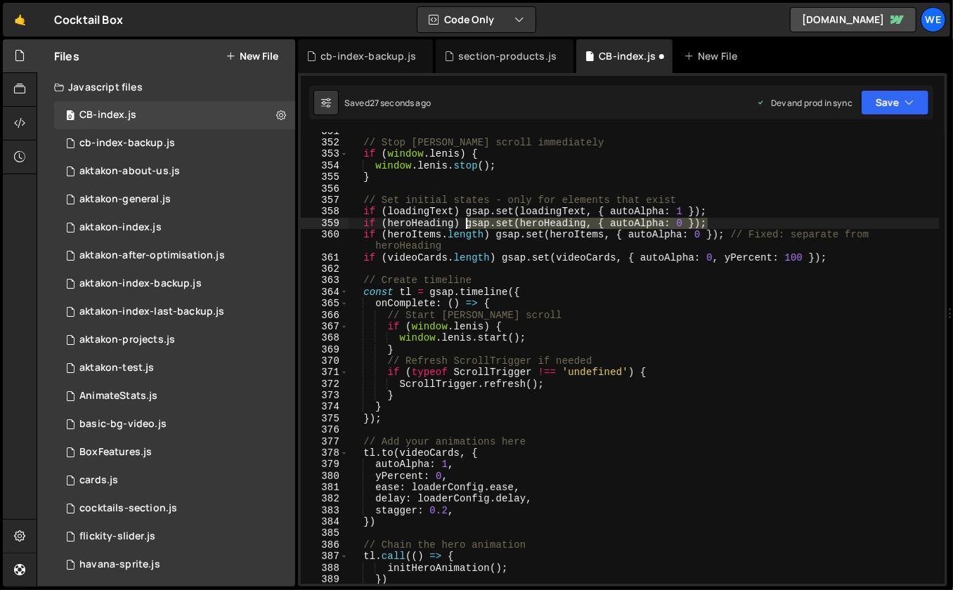
click at [465, 225] on div "// Stop [PERSON_NAME] scroll immediately if ( window . [PERSON_NAME] ) { window…" at bounding box center [643, 364] width 591 height 476
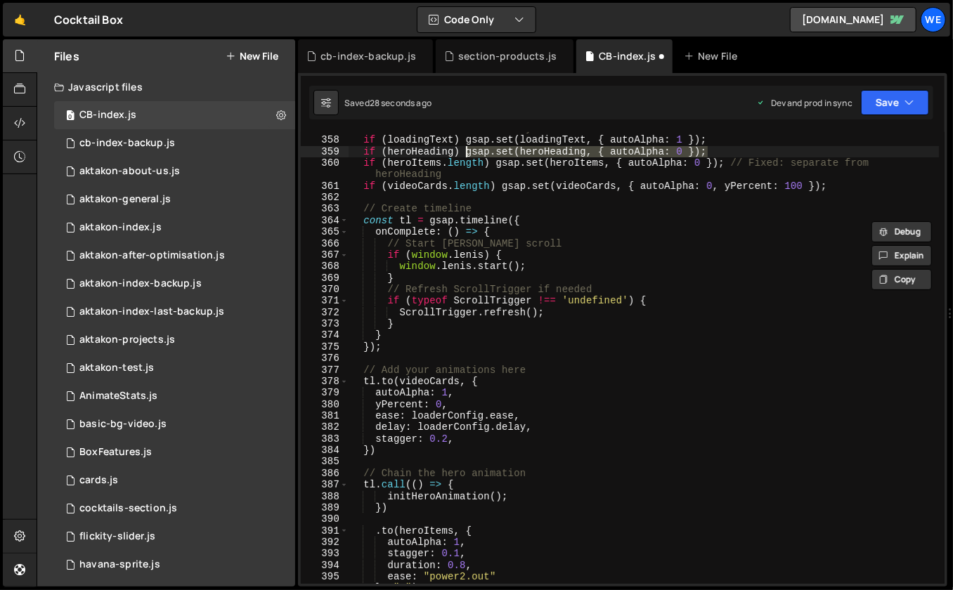
scroll to position [4169, 0]
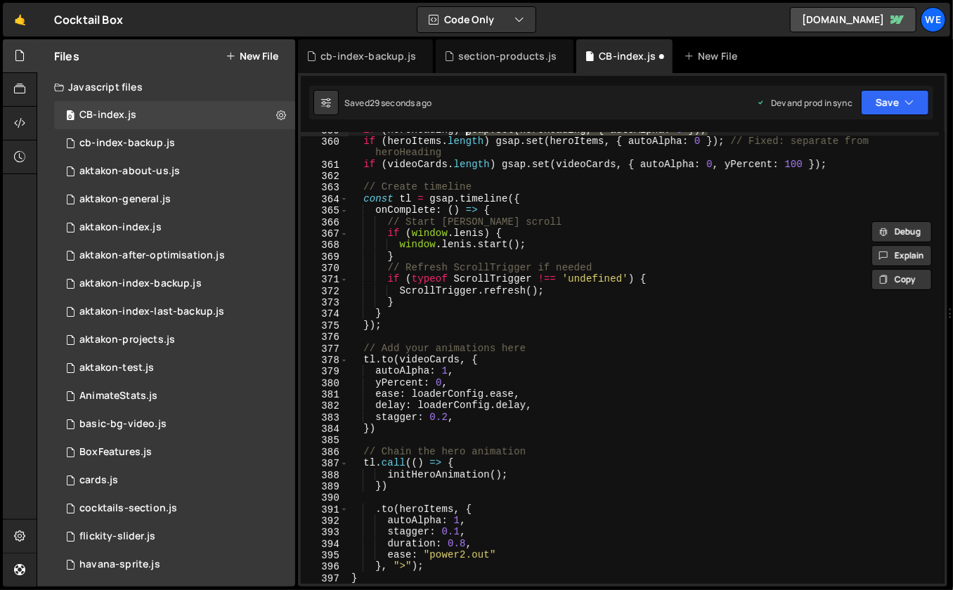
click at [418, 437] on div "if ( heroHeading ) gsap . set ( heroHeading , { autoAlpha : 0 }) ; if ( heroIte…" at bounding box center [643, 362] width 591 height 476
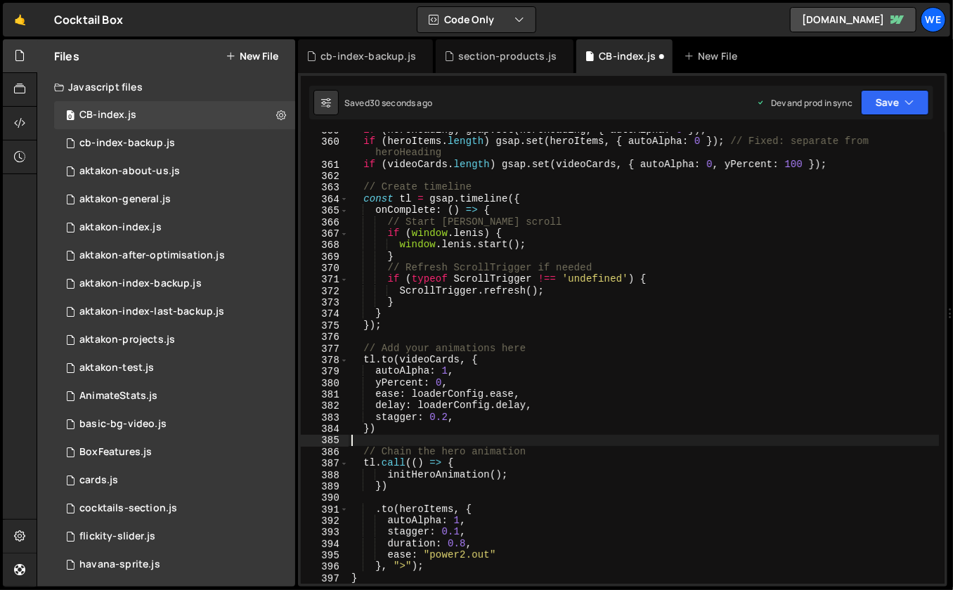
paste textarea "gsap.set(heroHeading, { autoAlpha: 0 });"
click at [567, 437] on div "if ( heroHeading ) gsap . set ( heroHeading , { autoAlpha : 0 }) ; if ( heroIte…" at bounding box center [643, 362] width 591 height 476
click at [613, 439] on div "if ( heroHeading ) gsap . set ( heroHeading , { autoAlpha : 0 }) ; if ( heroIte…" at bounding box center [643, 362] width 591 height 476
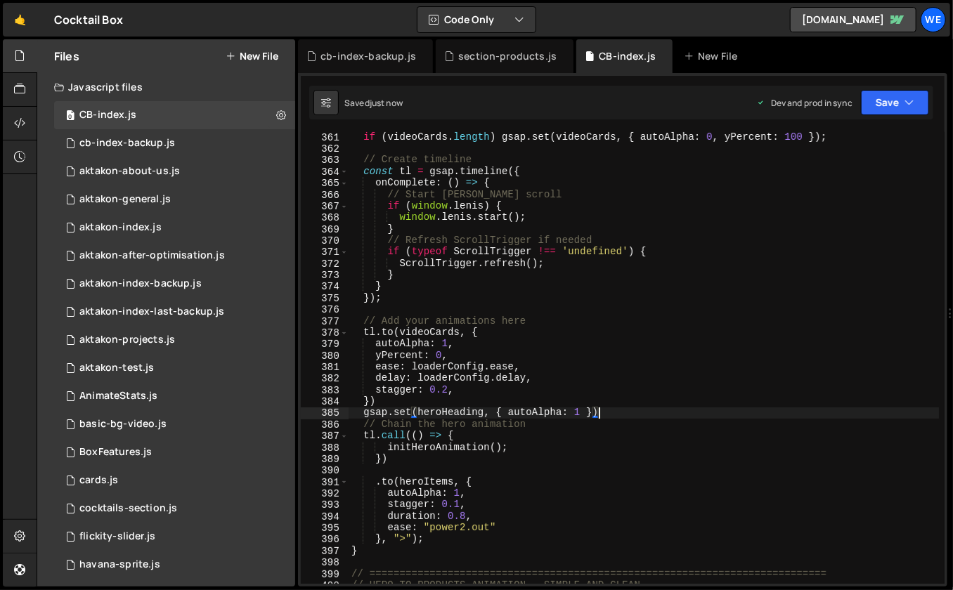
scroll to position [4216, 0]
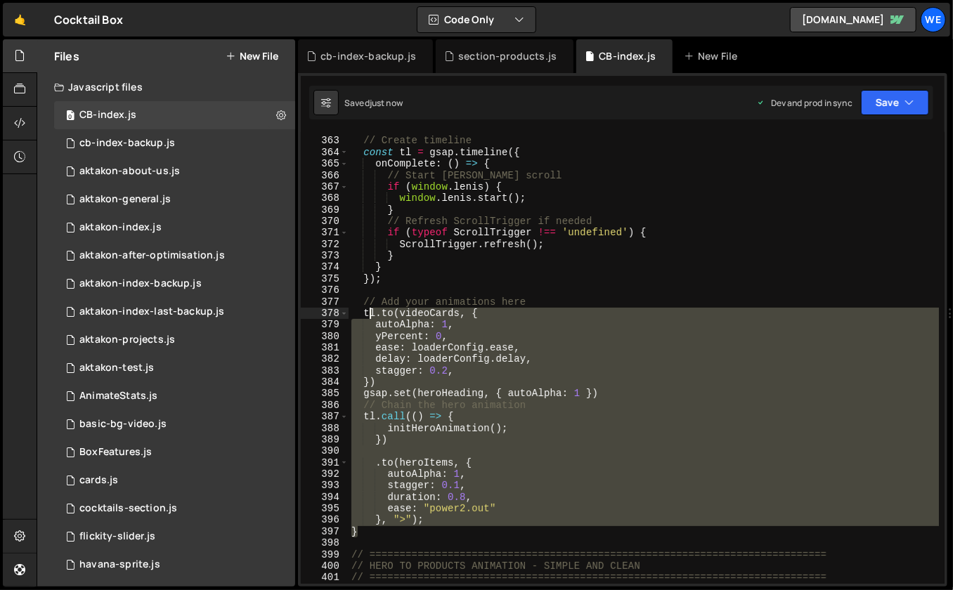
drag, startPoint x: 368, startPoint y: 532, endPoint x: 367, endPoint y: 315, distance: 217.1
click at [367, 315] on div "// Create timeline const tl = gsap . timeline ({ onComplete : ( ) => { // Start…" at bounding box center [643, 362] width 591 height 476
click at [449, 516] on div "// Create timeline const tl = gsap . timeline ({ onComplete : ( ) => { // Start…" at bounding box center [643, 362] width 591 height 476
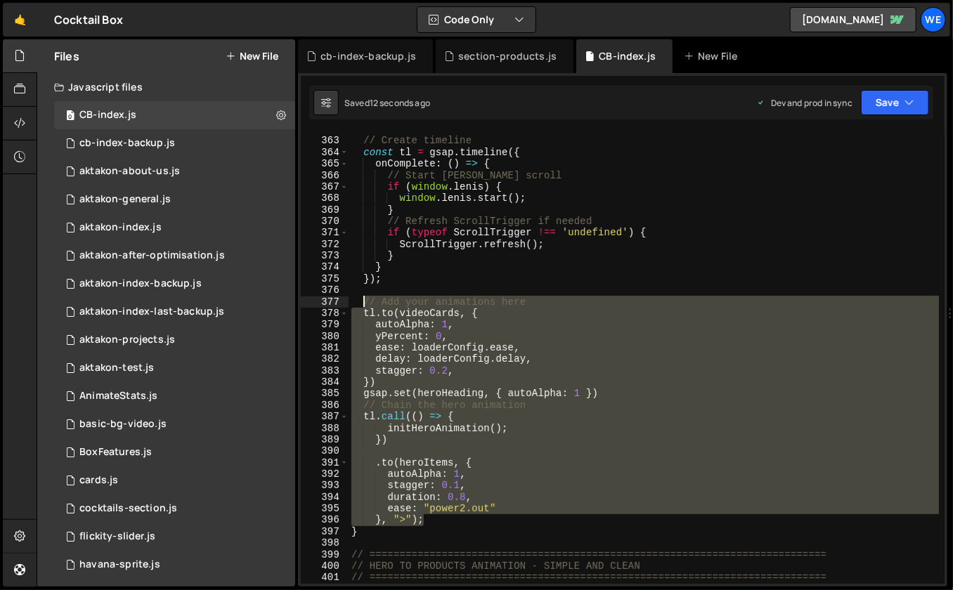
drag, startPoint x: 435, startPoint y: 519, endPoint x: 365, endPoint y: 300, distance: 229.5
click at [365, 300] on div "// Create timeline const tl = gsap . timeline ({ onComplete : ( ) => { // Start…" at bounding box center [643, 362] width 591 height 476
click at [536, 351] on div "// Create timeline const tl = gsap . timeline ({ onComplete : ( ) => { // Start…" at bounding box center [643, 362] width 591 height 476
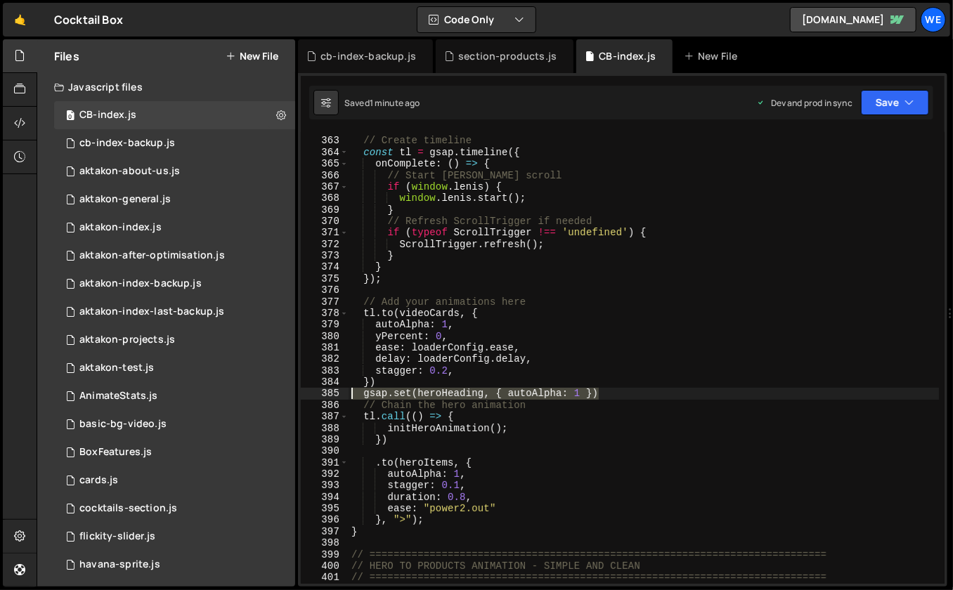
drag, startPoint x: 603, startPoint y: 390, endPoint x: 353, endPoint y: 396, distance: 250.2
click at [353, 396] on div "// Create timeline const tl = gsap . timeline ({ onComplete : ( ) => { // Start…" at bounding box center [643, 362] width 591 height 476
paste textarea
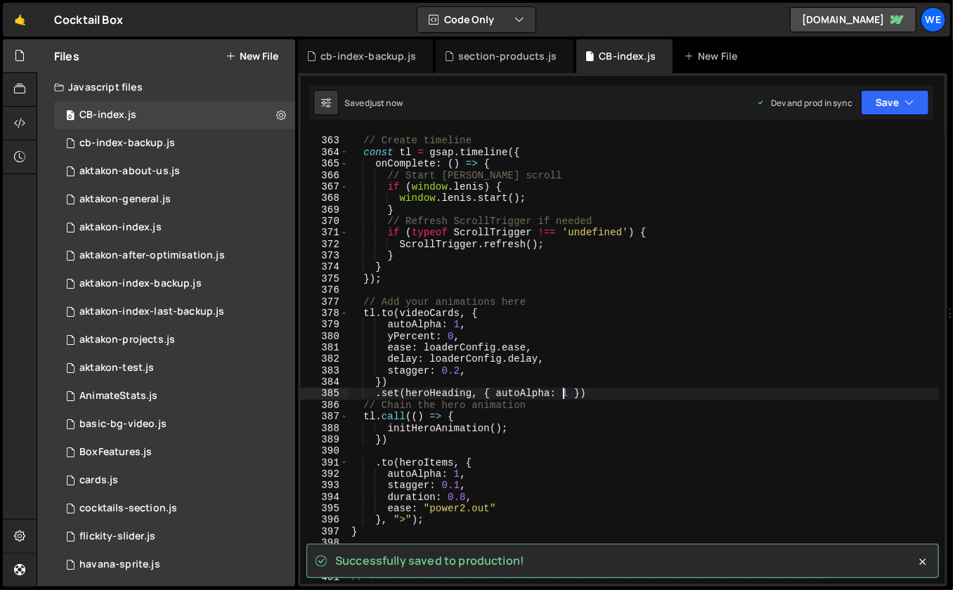
click at [553, 405] on div "// Create timeline const tl = gsap . timeline ({ onComplete : ( ) => { // Start…" at bounding box center [643, 362] width 591 height 476
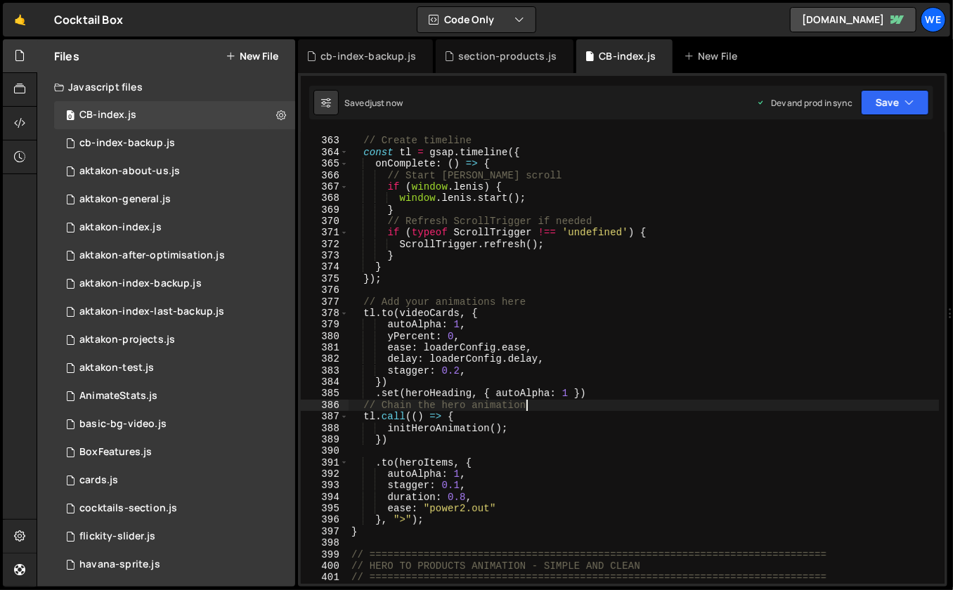
click at [615, 395] on div "// Create timeline const tl = gsap . timeline ({ onComplete : ( ) => { // Start…" at bounding box center [643, 362] width 591 height 476
type textarea ".set(heroHeading, { autoAlpha: 1 })"
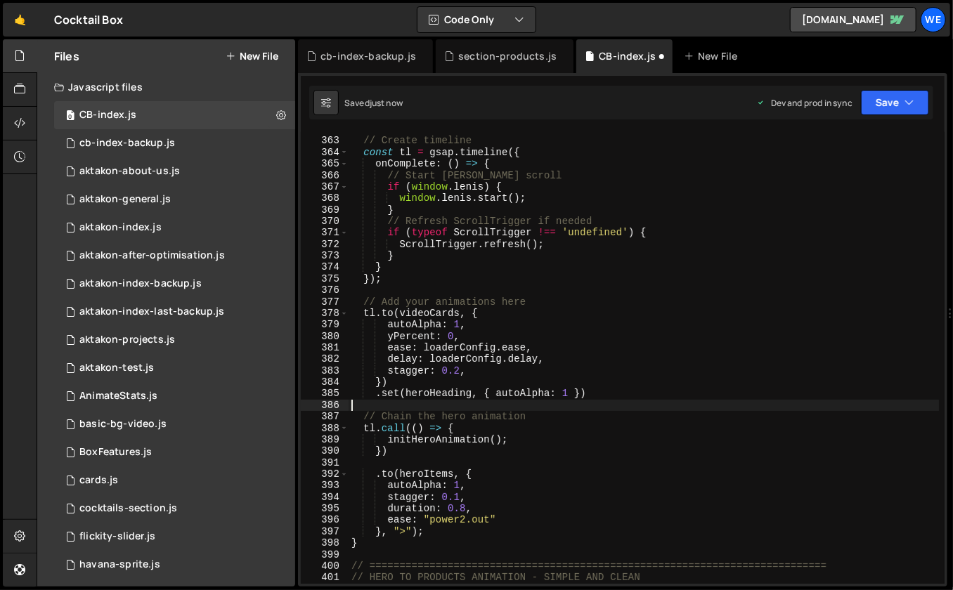
scroll to position [0, 0]
click at [370, 394] on div "// Create timeline const tl = gsap . timeline ({ onComplete : ( ) => { // Start…" at bounding box center [643, 362] width 591 height 476
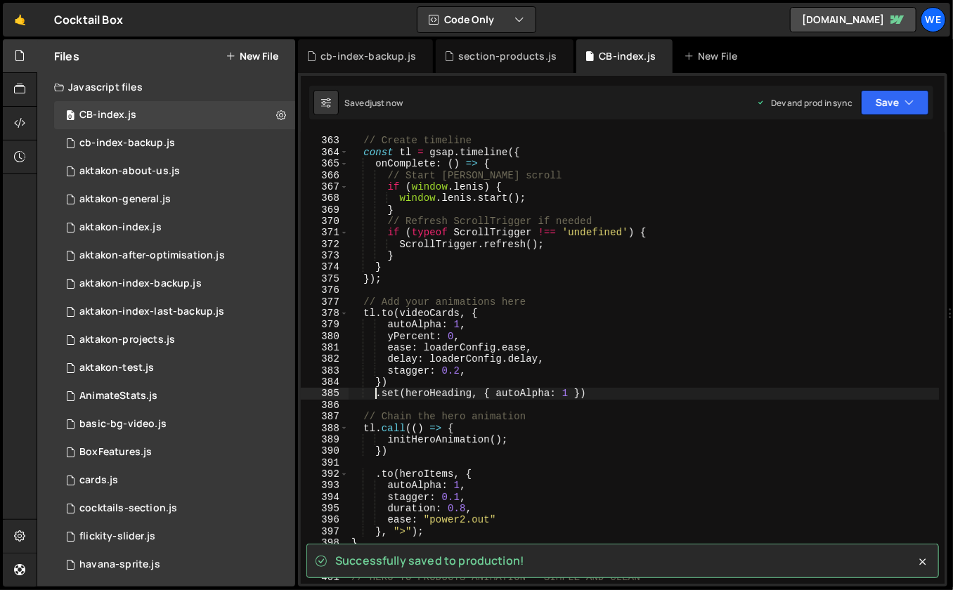
scroll to position [0, 2]
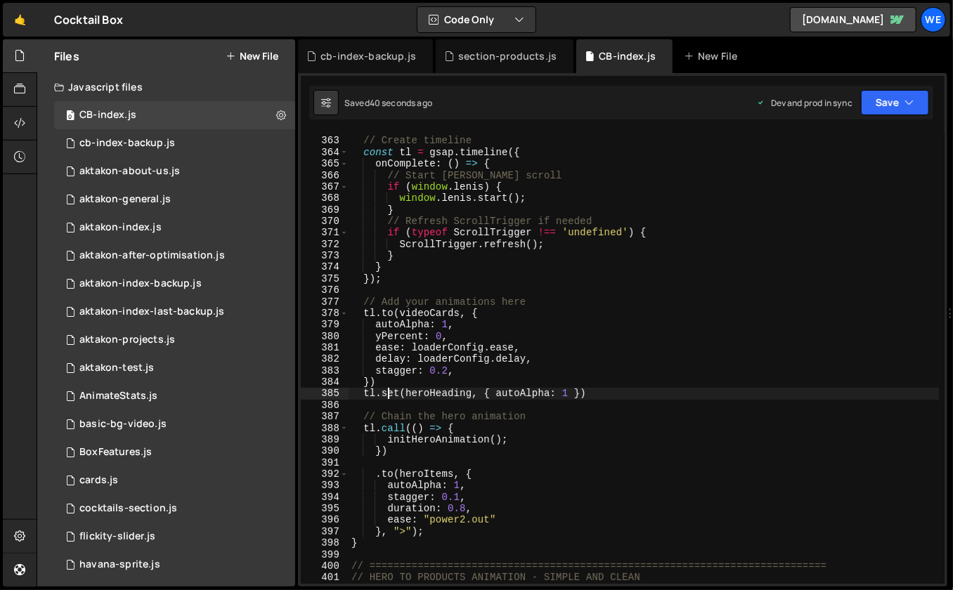
click at [435, 398] on div "// Create timeline const tl = gsap . timeline ({ onComplete : ( ) => { // Start…" at bounding box center [643, 362] width 591 height 476
click at [416, 385] on div "// Create timeline const tl = gsap . timeline ({ onComplete : ( ) => { // Start…" at bounding box center [643, 362] width 591 height 476
type textarea "})"
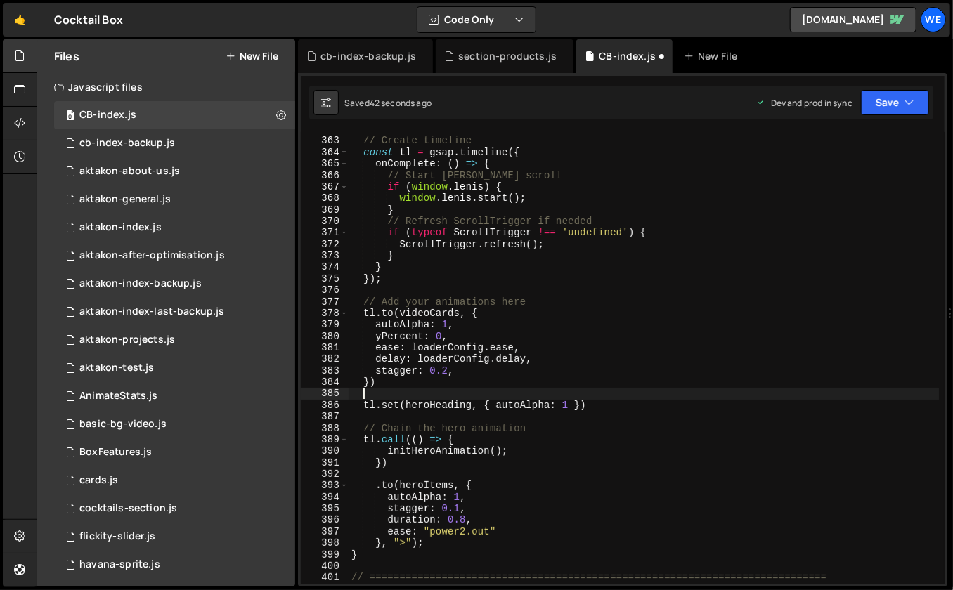
scroll to position [0, 0]
click at [382, 462] on div "// Create timeline const tl = gsap . timeline ({ onComplete : ( ) => { // Start…" at bounding box center [643, 362] width 591 height 476
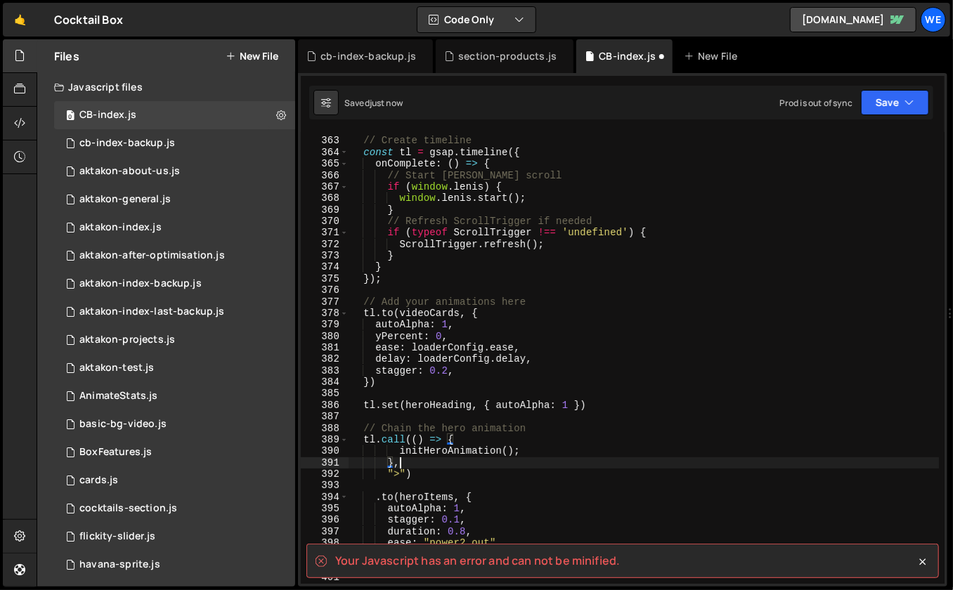
scroll to position [0, 3]
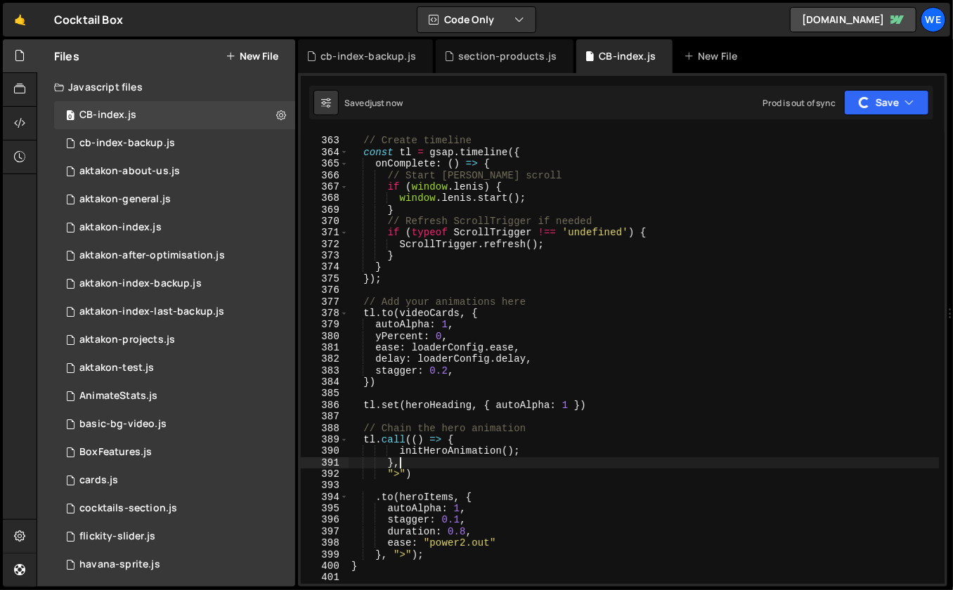
click at [386, 474] on div "// Create timeline const tl = gsap . timeline ({ onComplete : ( ) => { // Start…" at bounding box center [643, 362] width 591 height 476
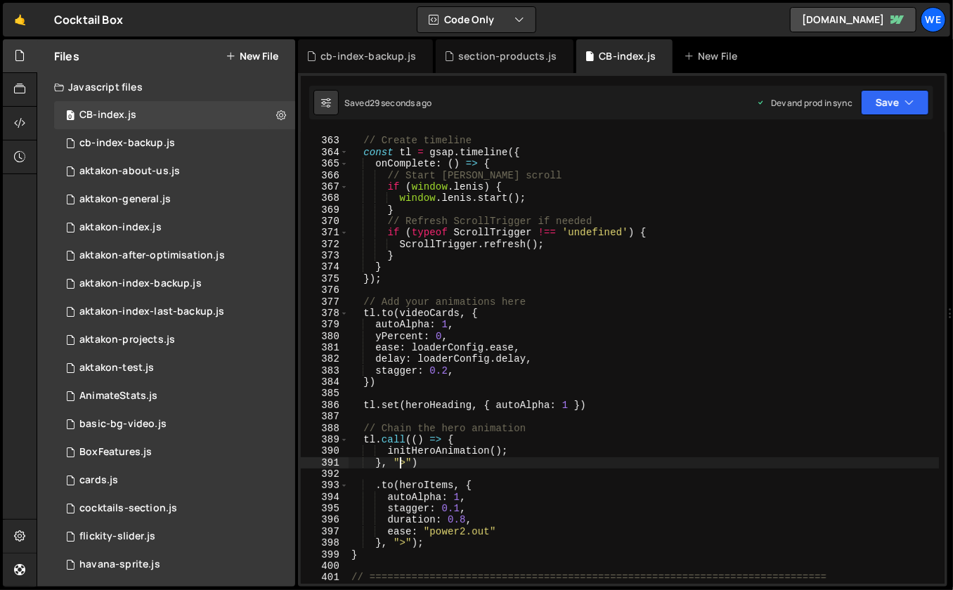
click at [510, 450] on div "// Create timeline const tl = gsap . timeline ({ onComplete : ( ) => { // Start…" at bounding box center [643, 362] width 591 height 476
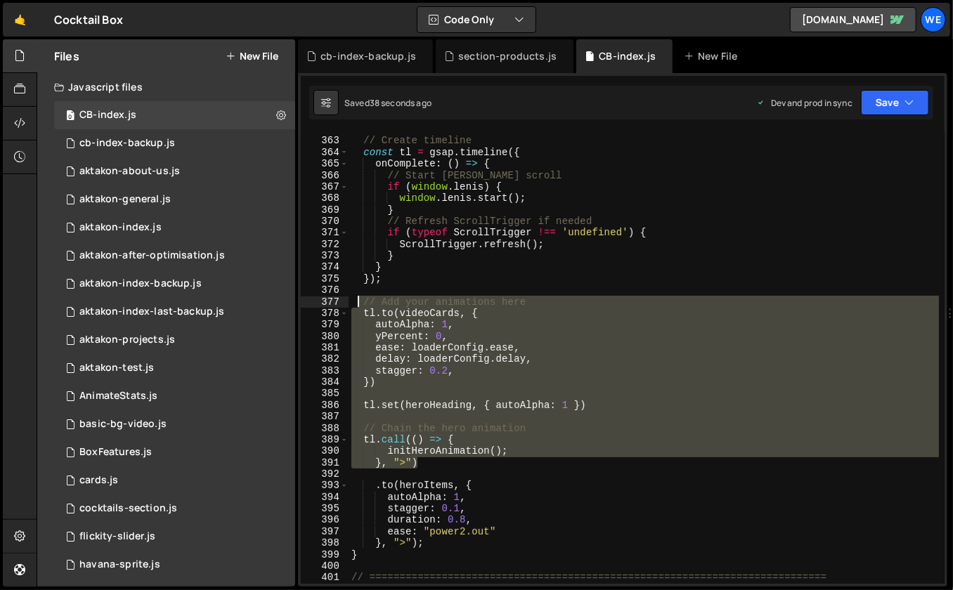
drag, startPoint x: 438, startPoint y: 465, endPoint x: 359, endPoint y: 299, distance: 183.8
click at [359, 299] on div "// Create timeline const tl = gsap . timeline ({ onComplete : ( ) => { // Start…" at bounding box center [643, 362] width 591 height 476
type textarea "// Add your animations here [DOMAIN_NAME](videoCards, {"
click at [435, 393] on div "// Create timeline const tl = gsap . timeline ({ onComplete : ( ) => { // Start…" at bounding box center [643, 362] width 591 height 476
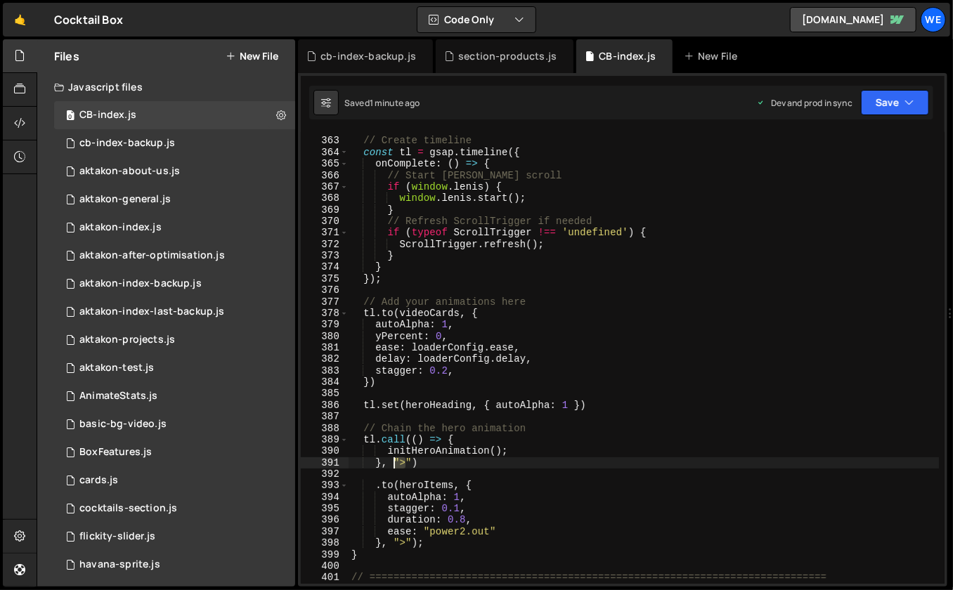
drag, startPoint x: 408, startPoint y: 462, endPoint x: 393, endPoint y: 462, distance: 14.8
click at [393, 462] on div "// Create timeline const tl = gsap . timeline ({ onComplete : ( ) => { // Start…" at bounding box center [643, 362] width 591 height 476
paste textarea "+=0.5""
click at [427, 463] on div "// Create timeline const tl = gsap . timeline ({ onComplete : ( ) => { // Start…" at bounding box center [643, 362] width 591 height 476
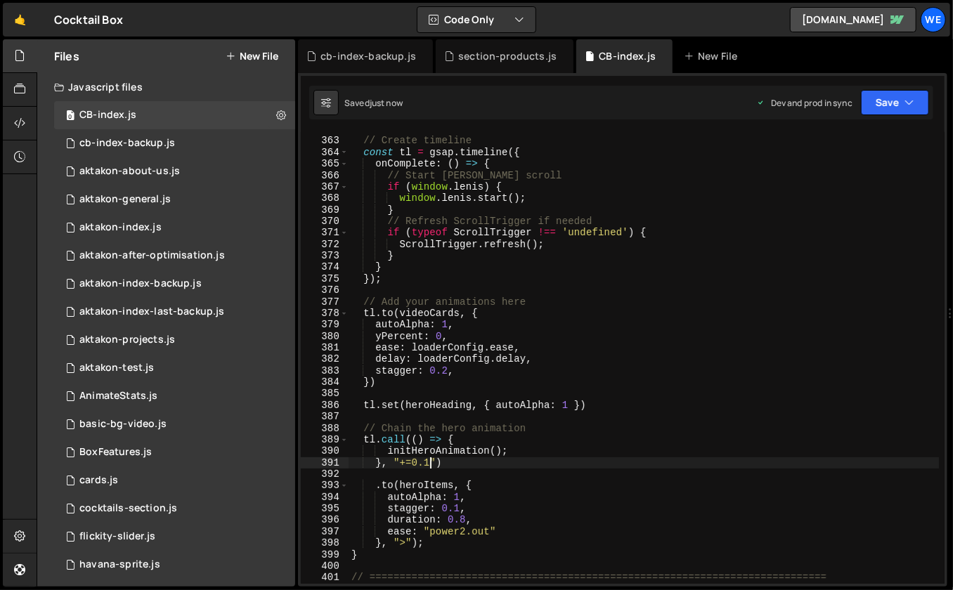
click at [586, 437] on div "// Create timeline const tl = gsap . timeline ({ onComplete : ( ) => { // Start…" at bounding box center [643, 362] width 591 height 476
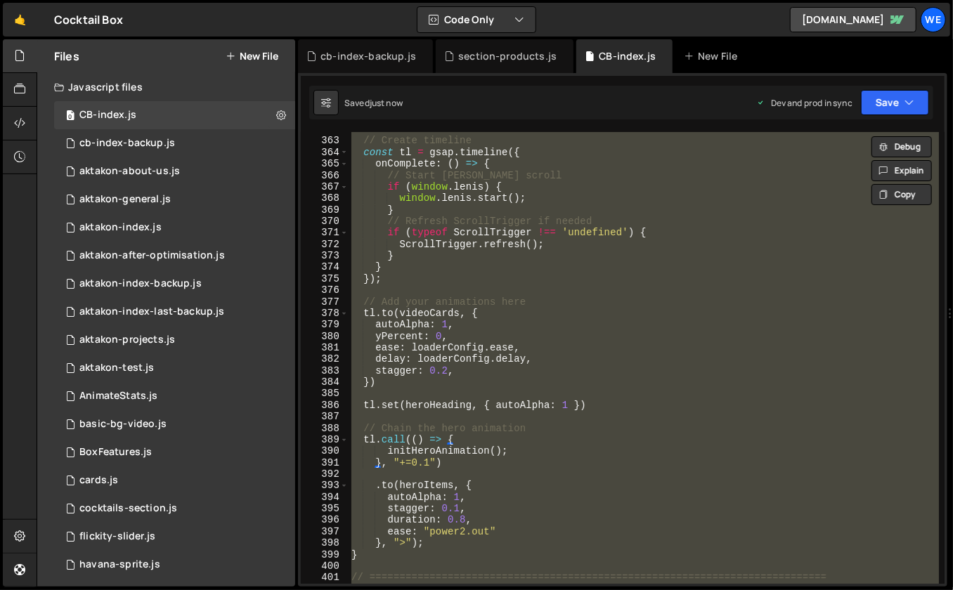
scroll to position [0, 4]
click at [608, 380] on div "// Create timeline const tl = gsap . timeline ({ onComplete : ( ) => { // Start…" at bounding box center [643, 362] width 591 height 476
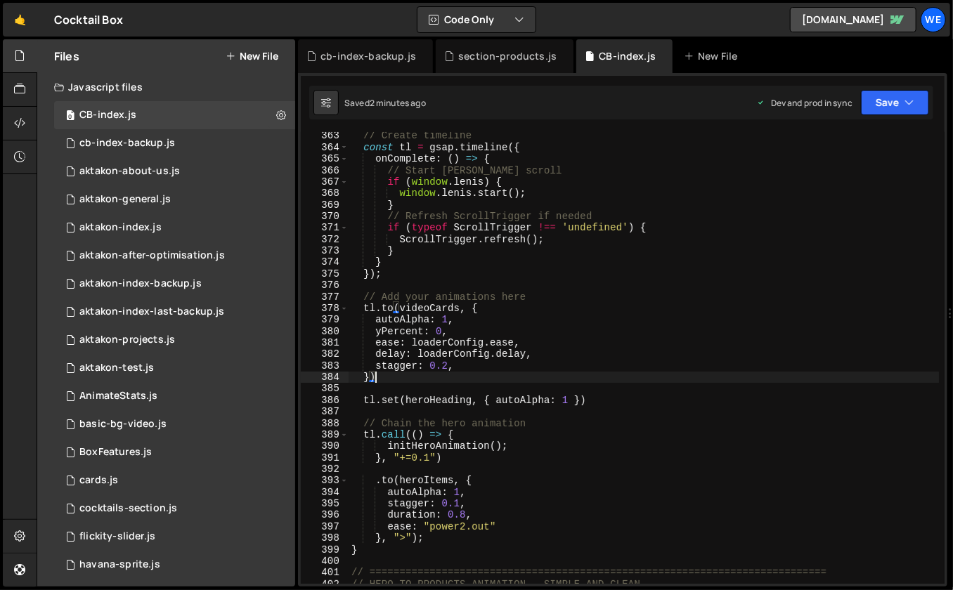
scroll to position [4236, 0]
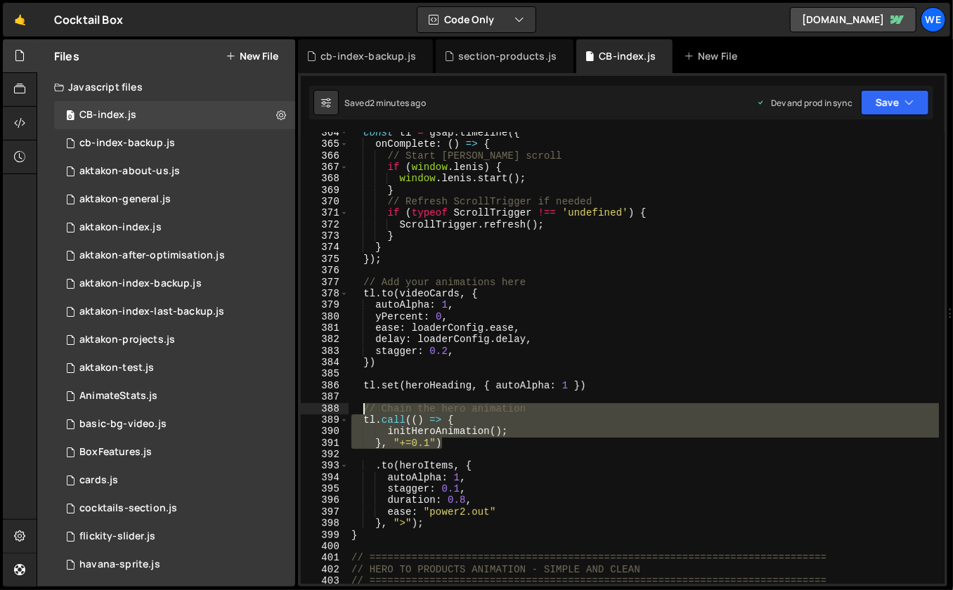
drag, startPoint x: 447, startPoint y: 439, endPoint x: 362, endPoint y: 410, distance: 90.0
click at [362, 410] on div "const tl = gsap . timeline ({ onComplete : ( ) => { // Start [PERSON_NAME] scro…" at bounding box center [643, 365] width 591 height 476
paste textarea "}, "+=0.1")"
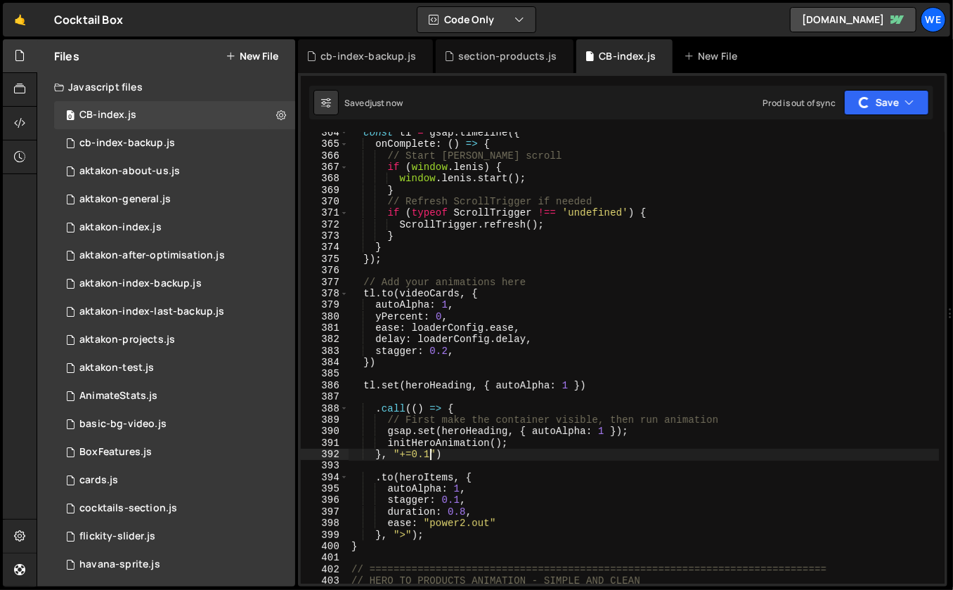
click at [599, 386] on div "const tl = gsap . timeline ({ onComplete : ( ) => { // Start [PERSON_NAME] scro…" at bounding box center [643, 365] width 591 height 476
type textarea "tl.set(heroHeading, { autoAlpha: 1 })"
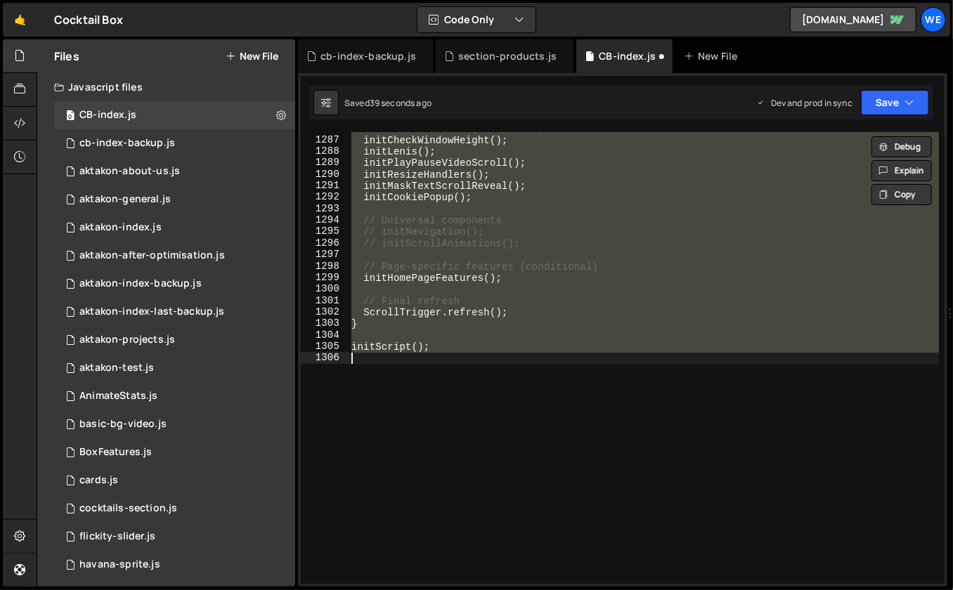
scroll to position [4315, 0]
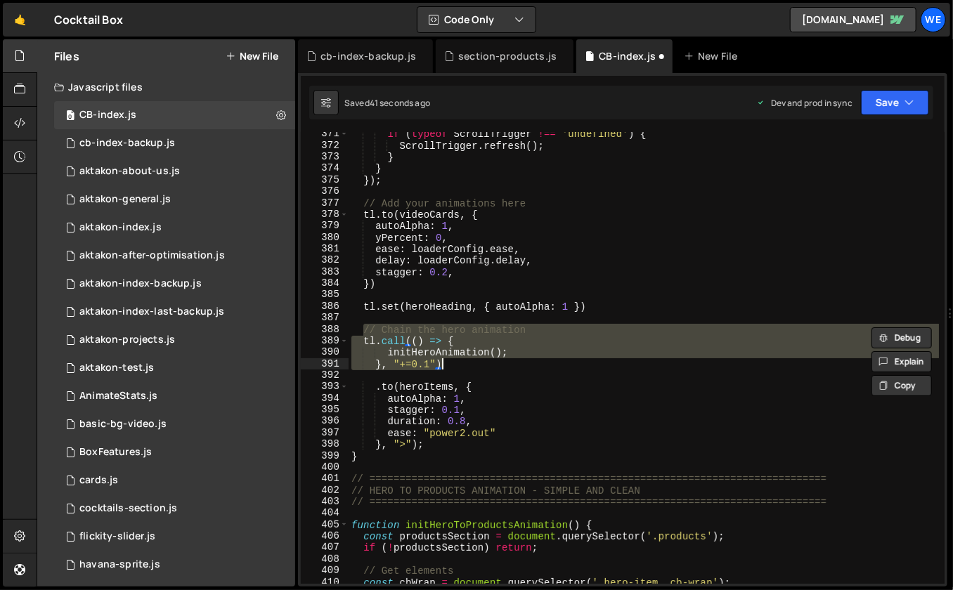
click at [619, 301] on div "if ( typeof ScrollTrigger !== 'undefined' ) { ScrollTrigger . refresh ( ) ; } }…" at bounding box center [643, 367] width 591 height 476
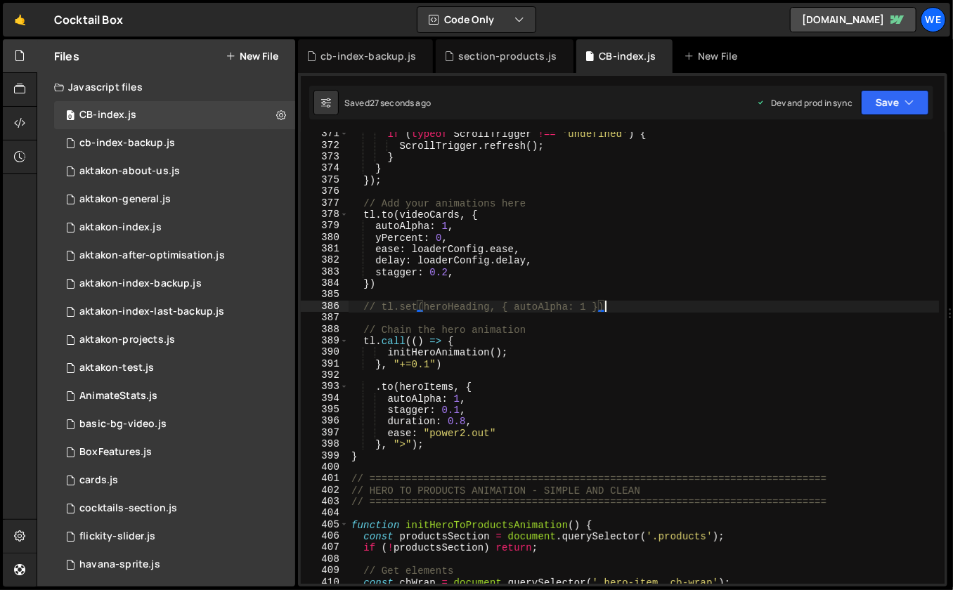
click at [486, 345] on div "if ( typeof ScrollTrigger !== 'undefined' ) { ScrollTrigger . refresh ( ) ; } }…" at bounding box center [643, 367] width 591 height 476
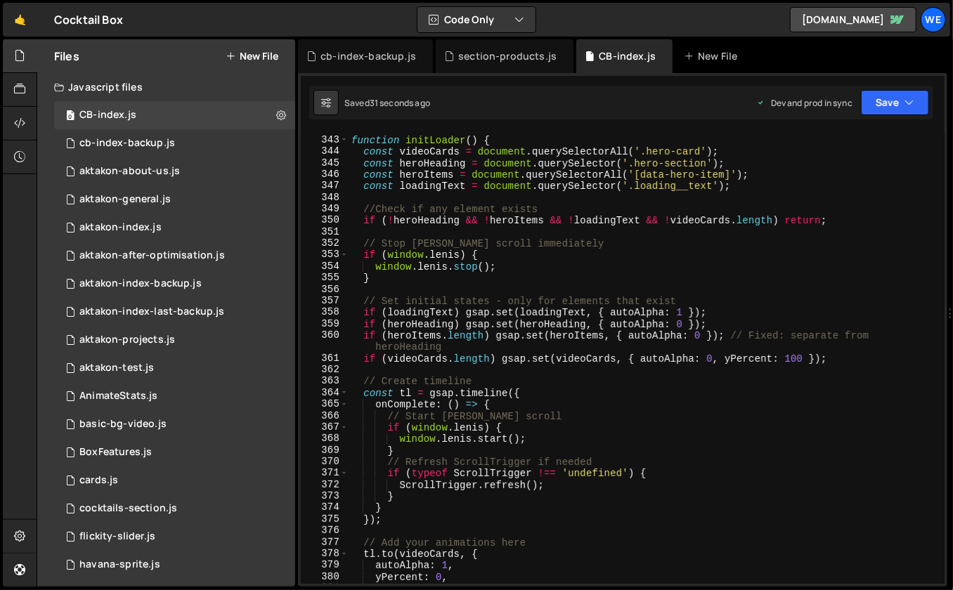
scroll to position [3971, 0]
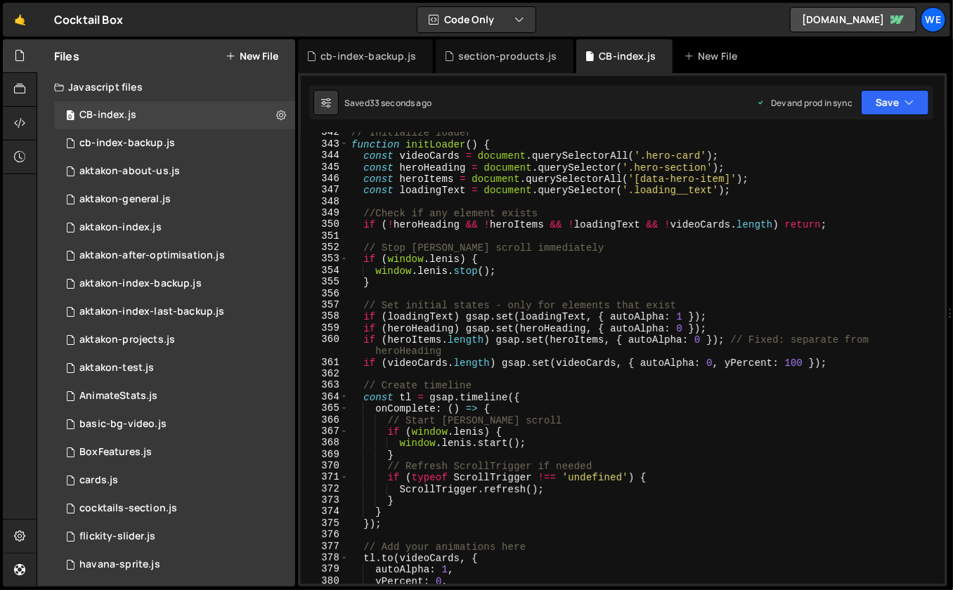
click at [839, 361] on div "// Initialize loader function initLoader ( ) { const videoCards = document . qu…" at bounding box center [643, 365] width 591 height 476
click at [746, 326] on div "// Initialize loader function initLoader ( ) { const videoCards = document . qu…" at bounding box center [643, 365] width 591 height 476
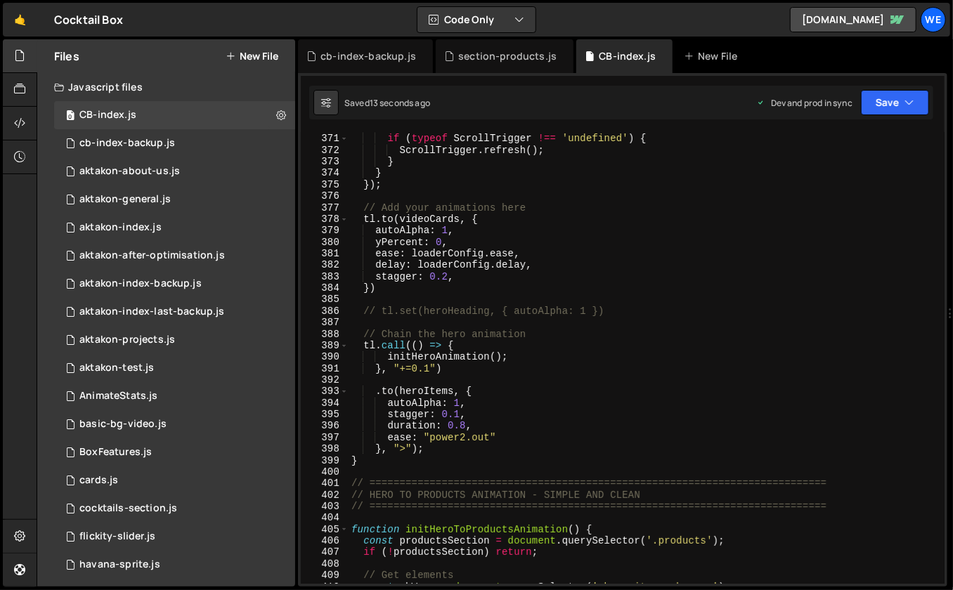
scroll to position [4310, 0]
click at [428, 370] on div "// Refresh ScrollTrigger if needed if ( typeof ScrollTrigger !== 'undefined' ) …" at bounding box center [643, 360] width 591 height 476
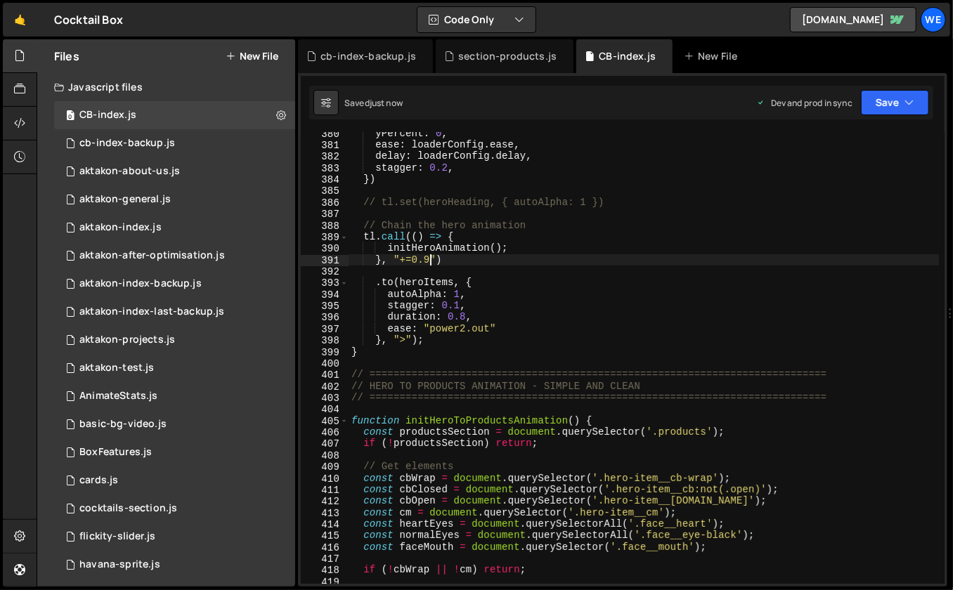
scroll to position [4419, 0]
click at [505, 320] on div "yPercent : 0 , ease : loaderConfig . ease , delay : loaderConfig . delay , stag…" at bounding box center [643, 366] width 591 height 476
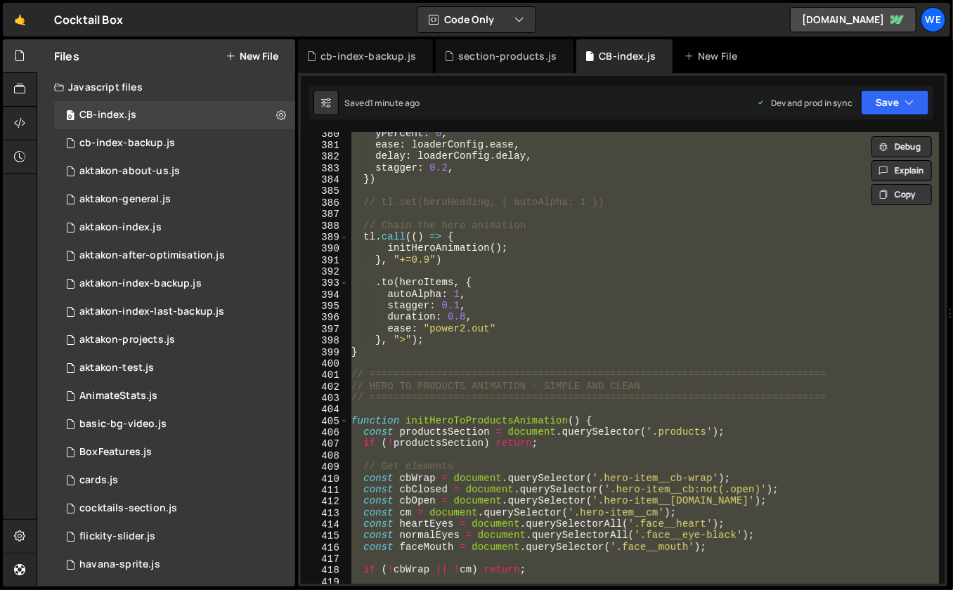
click at [528, 313] on div "yPercent : 0 , ease : loaderConfig . ease , delay : loaderConfig . delay , stag…" at bounding box center [643, 366] width 591 height 476
type textarea "duration: 0.8,"
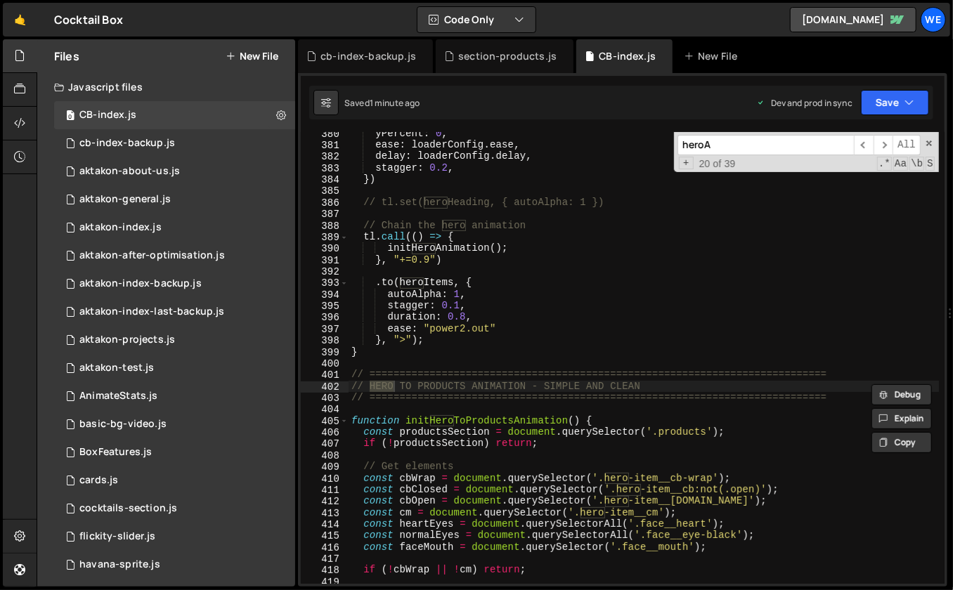
scroll to position [6971, 0]
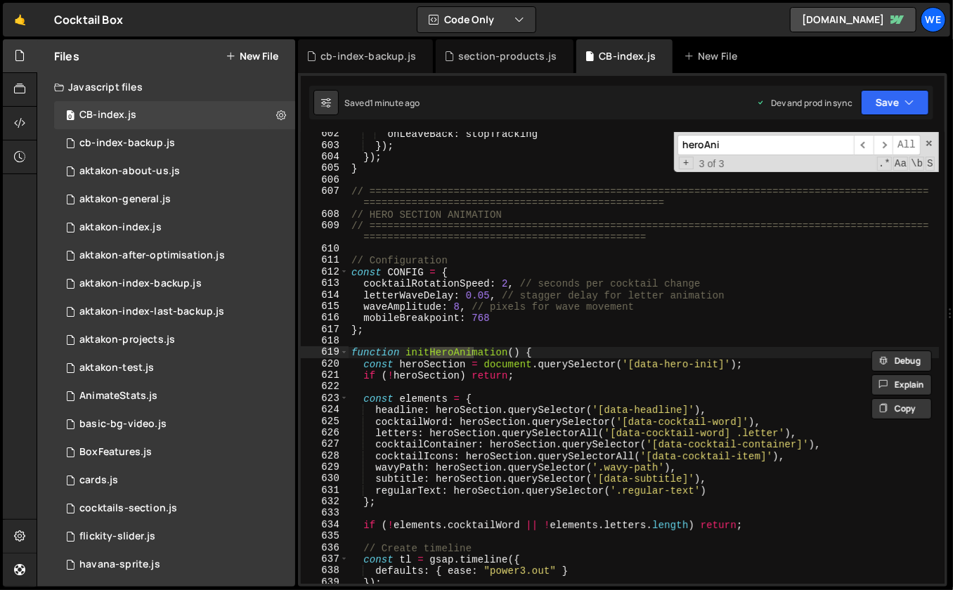
type input "heroAni"
click at [531, 448] on div "onLeaveBack : stopTracking }) ; }) ; } // =====================================…" at bounding box center [643, 367] width 591 height 476
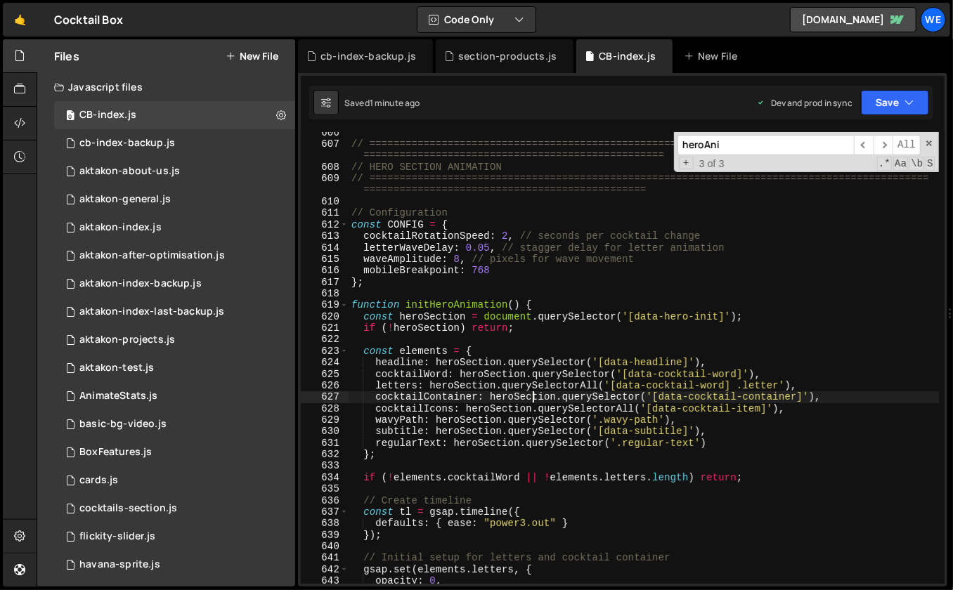
scroll to position [7032, 0]
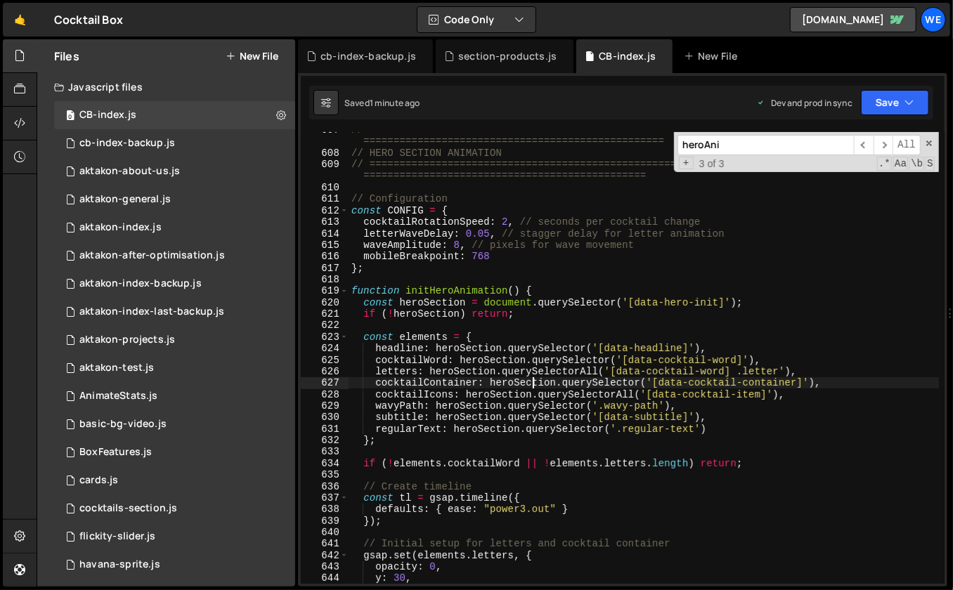
click at [526, 495] on div "// ============================================================================…" at bounding box center [643, 367] width 591 height 487
type textarea "const tl = gsap.timeline({"
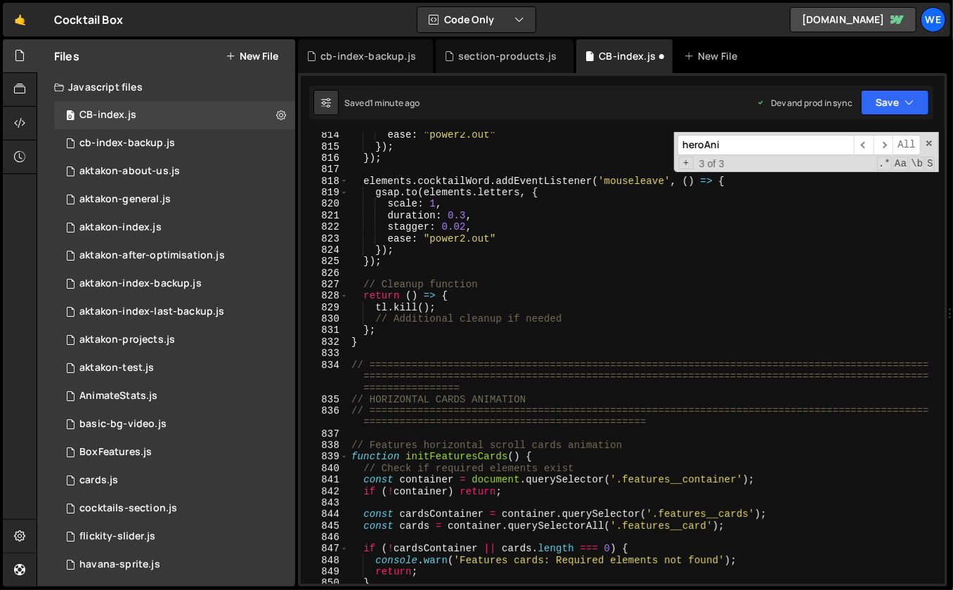
scroll to position [9430, 0]
click at [483, 306] on div "ease : "power2.out" }) ; }) ; elements . [GEOGRAPHIC_DATA] . addEventListener (…" at bounding box center [643, 367] width 591 height 476
type textarea "tl.kill();"
drag, startPoint x: 451, startPoint y: 294, endPoint x: 408, endPoint y: 296, distance: 43.6
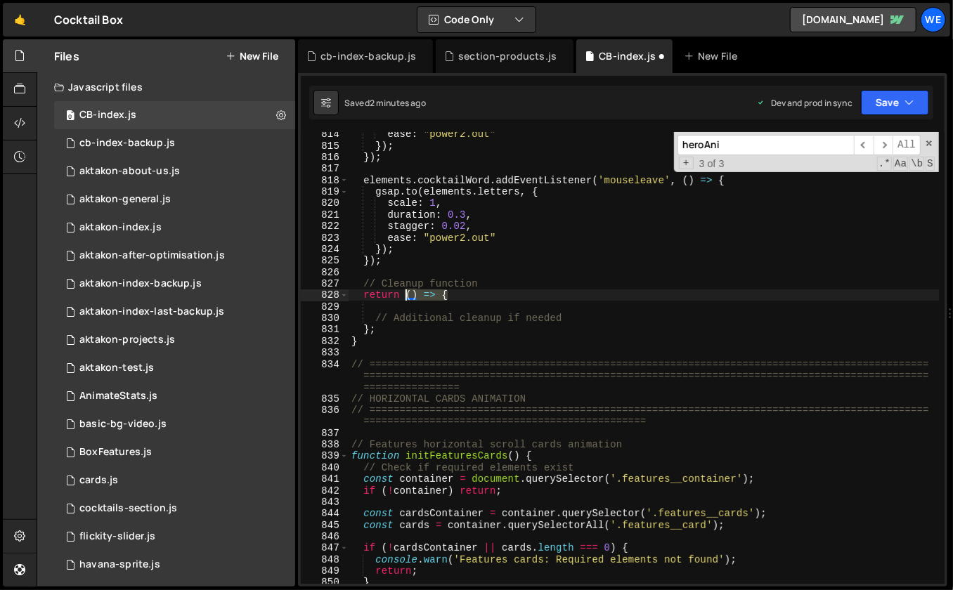
click at [408, 296] on div "ease : "power2.out" }) ; }) ; elements . [GEOGRAPHIC_DATA] . addEventListener (…" at bounding box center [643, 367] width 591 height 476
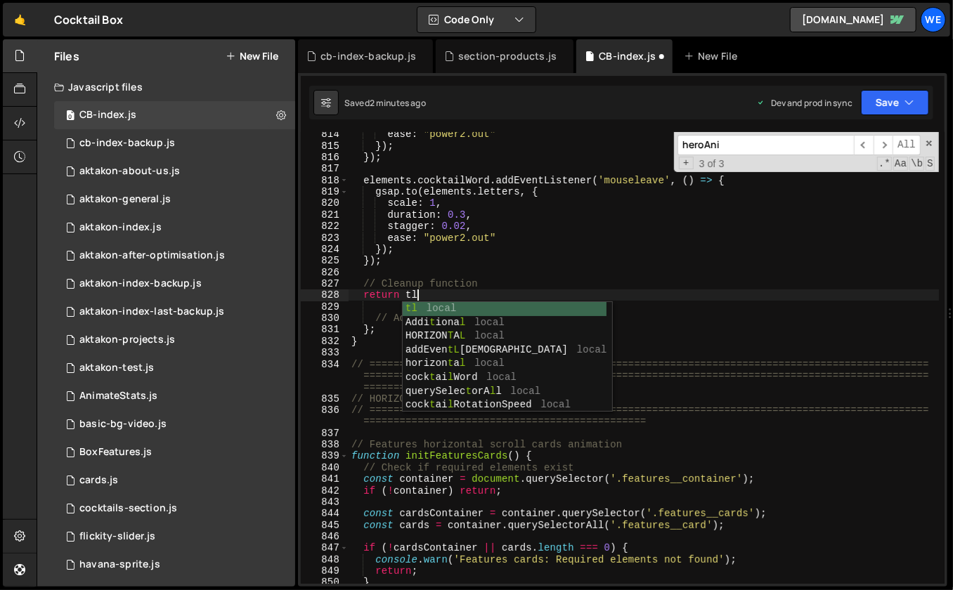
scroll to position [0, 4]
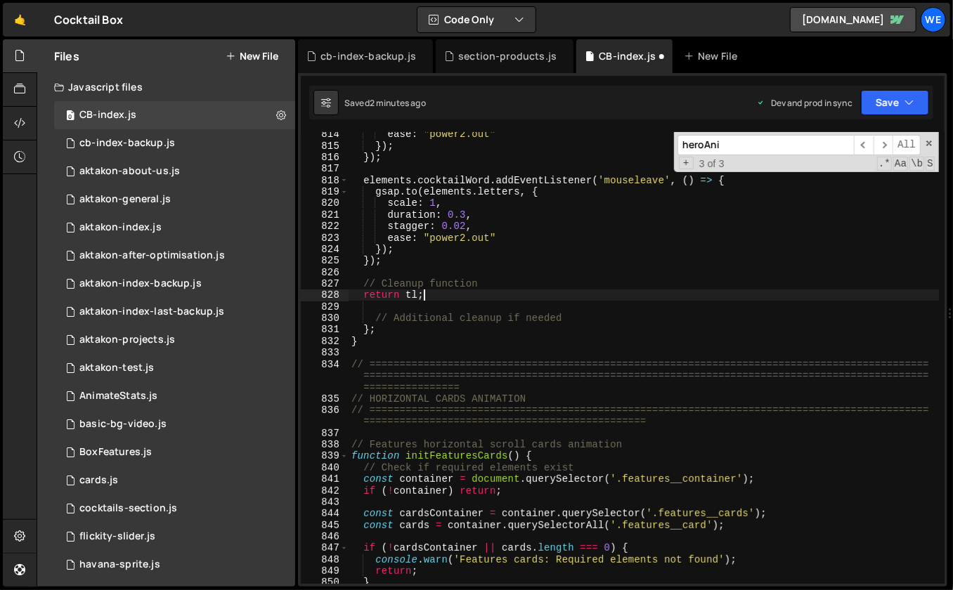
click at [573, 318] on div "ease : "power2.out" }) ; }) ; elements . [GEOGRAPHIC_DATA] . addEventListener (…" at bounding box center [643, 367] width 591 height 476
type textarea "// Additional cleanup if needed"
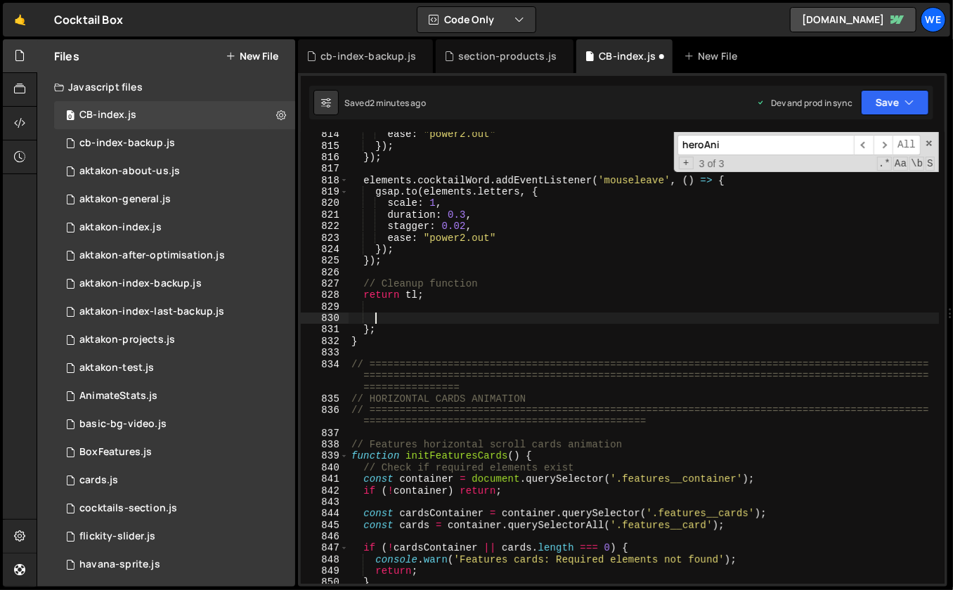
scroll to position [0, 1]
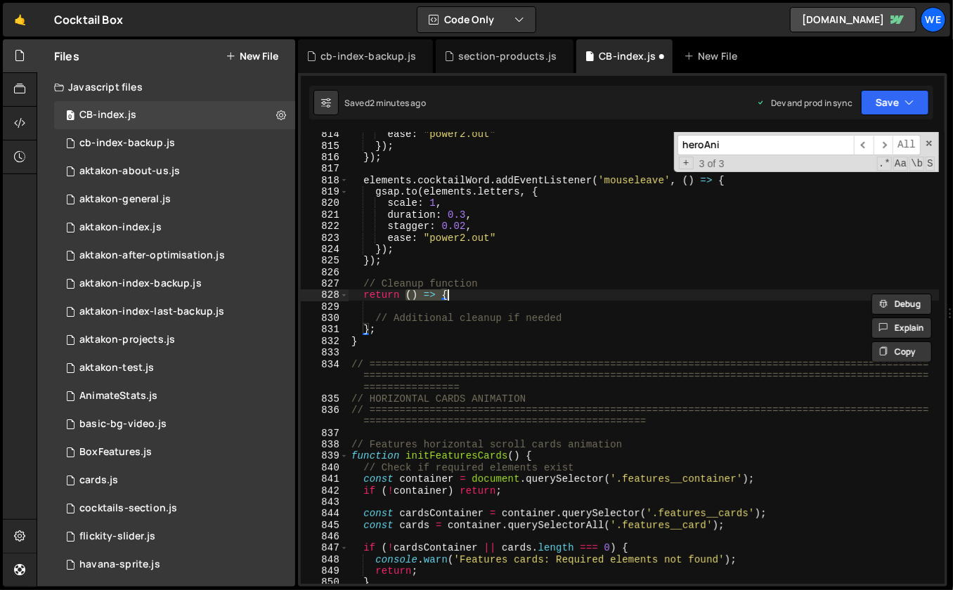
click at [416, 328] on div "ease : "power2.out" }) ; }) ; elements . [GEOGRAPHIC_DATA] . addEventListener (…" at bounding box center [643, 367] width 591 height 476
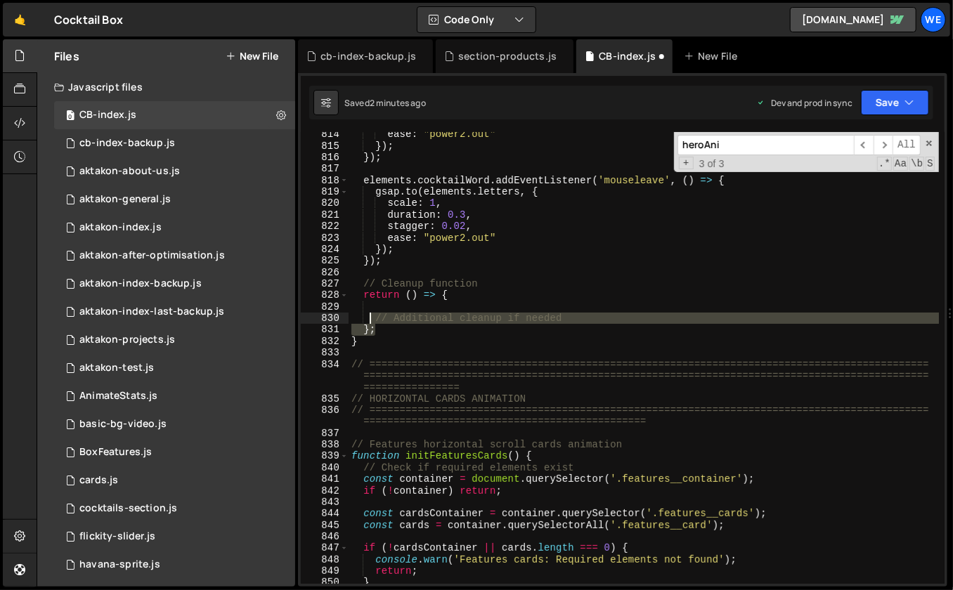
drag, startPoint x: 416, startPoint y: 328, endPoint x: 363, endPoint y: 316, distance: 54.0
click at [363, 316] on div "ease : "power2.out" }) ; }) ; elements . [GEOGRAPHIC_DATA] . addEventListener (…" at bounding box center [643, 367] width 591 height 476
type textarea "// Additional cleanup if needed };"
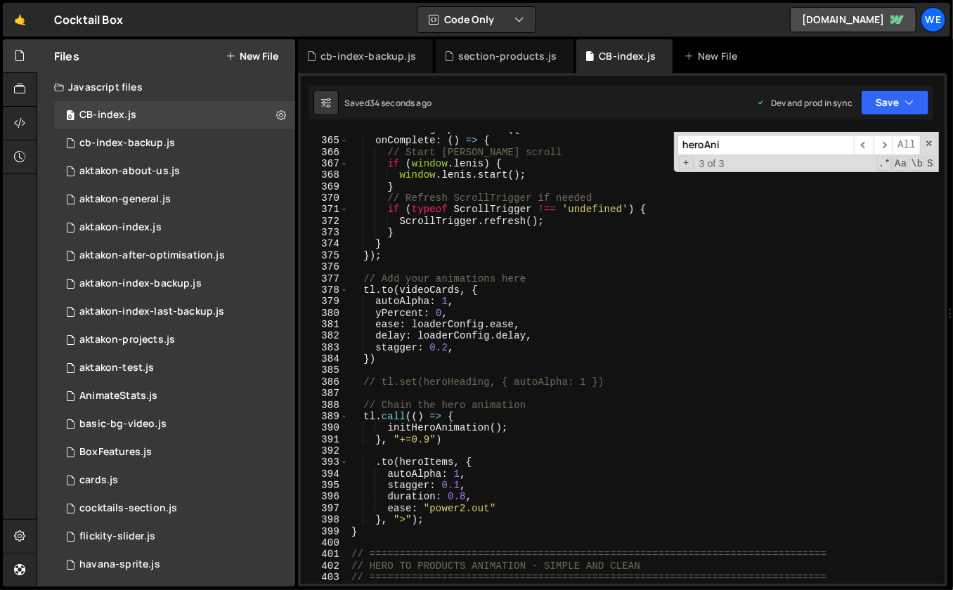
scroll to position [4240, 0]
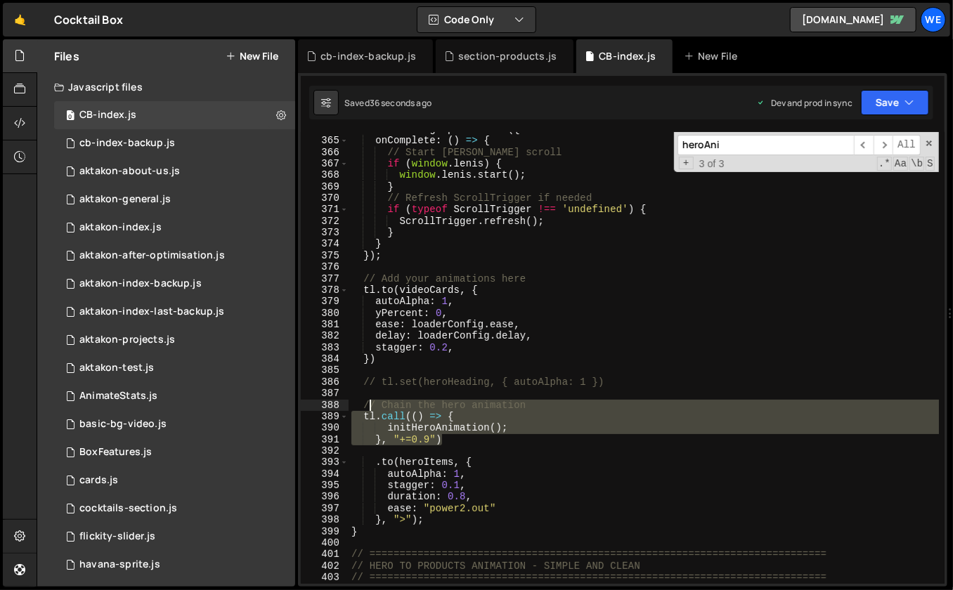
drag, startPoint x: 450, startPoint y: 441, endPoint x: 363, endPoint y: 403, distance: 95.3
click at [363, 403] on div "const tl = gsap . timeline ({ onComplete : ( ) => { // Start [PERSON_NAME] scro…" at bounding box center [643, 362] width 591 height 476
paste textarea "}, "+=0.9")"
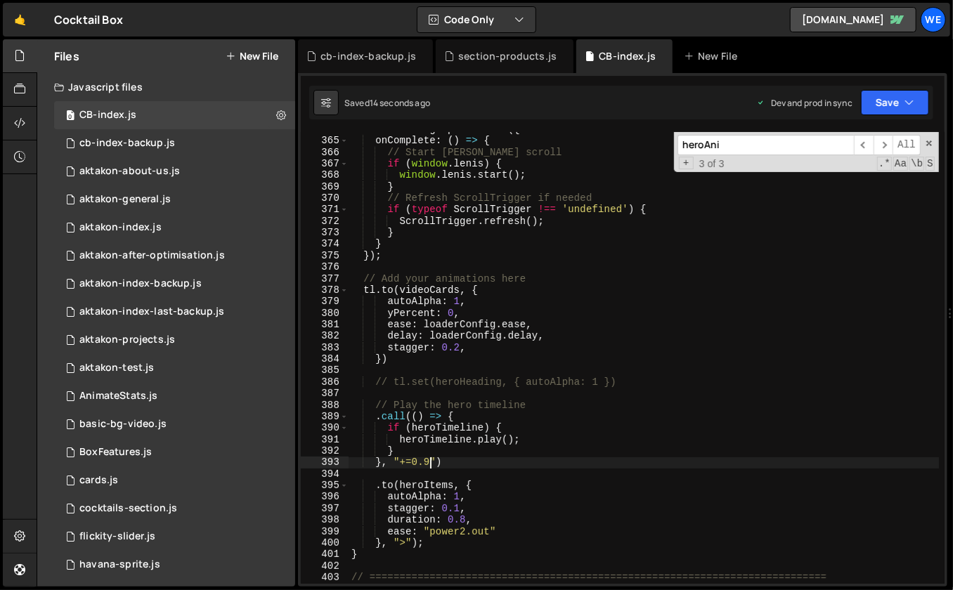
click at [488, 457] on div "const tl = gsap . timeline ({ onComplete : ( ) => { // Start [PERSON_NAME] scro…" at bounding box center [643, 362] width 591 height 476
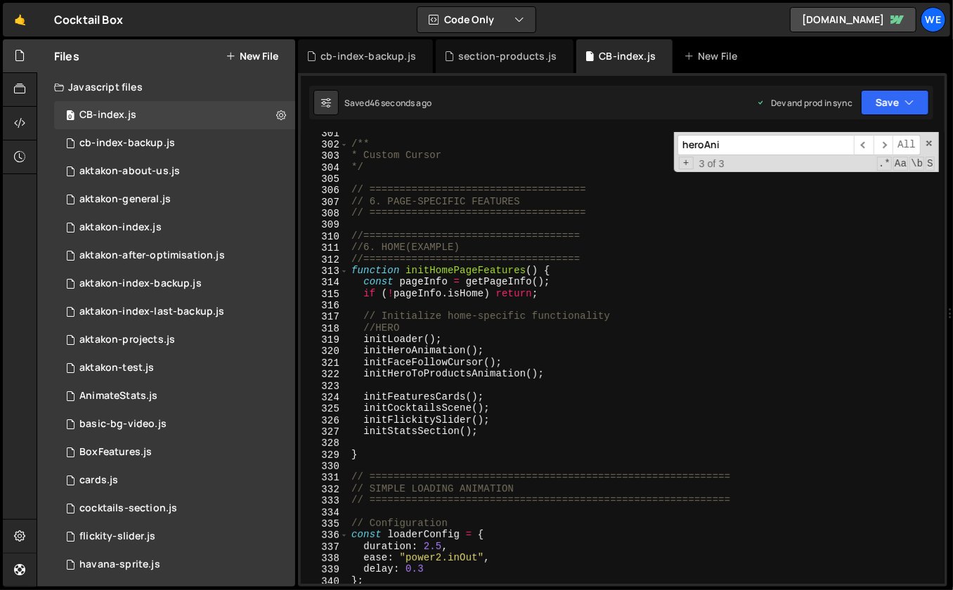
scroll to position [3505, 0]
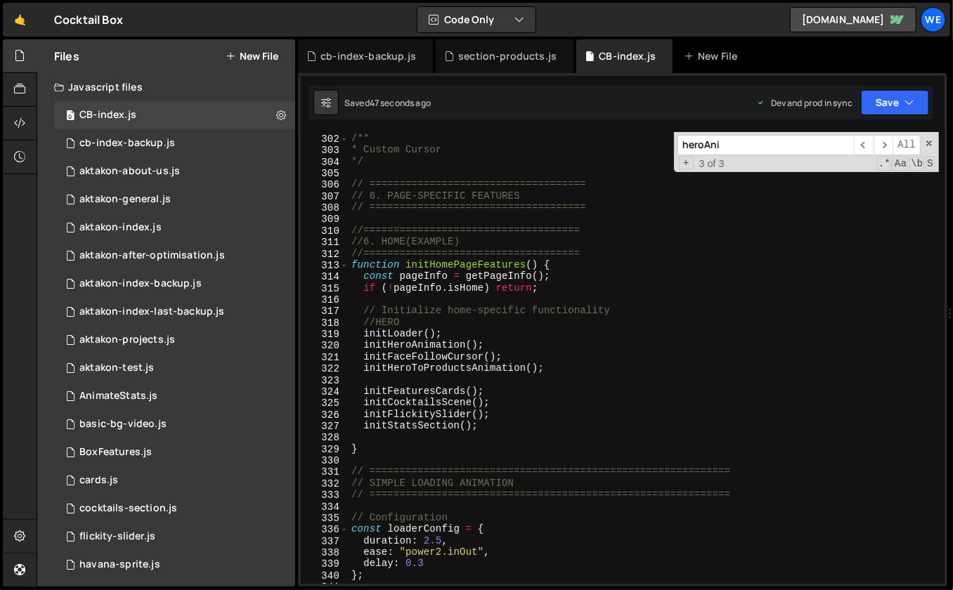
click at [445, 332] on div "/** * Custom Cursor */ // ==================================== // 6. PAGE-SPECI…" at bounding box center [643, 360] width 591 height 476
type textarea "initLoader();"
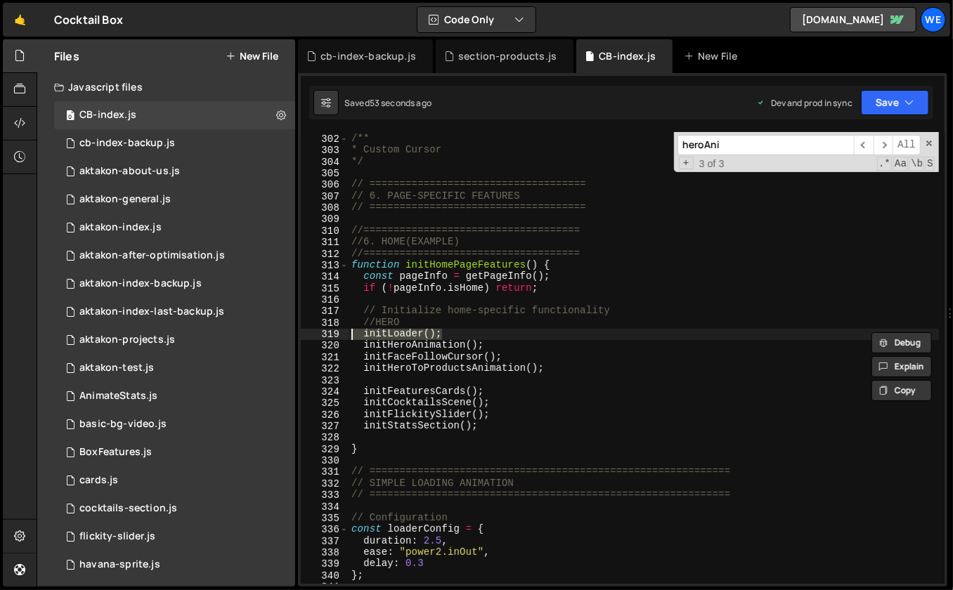
scroll to position [0, 0]
click at [550, 339] on div "/** * Custom Cursor */ // ==================================== // 6. PAGE-SPECI…" at bounding box center [643, 360] width 591 height 476
click at [499, 348] on div "/** * Custom Cursor */ // ==================================== // 6. PAGE-SPECI…" at bounding box center [643, 360] width 591 height 476
type textarea "initHeroAnimation();"
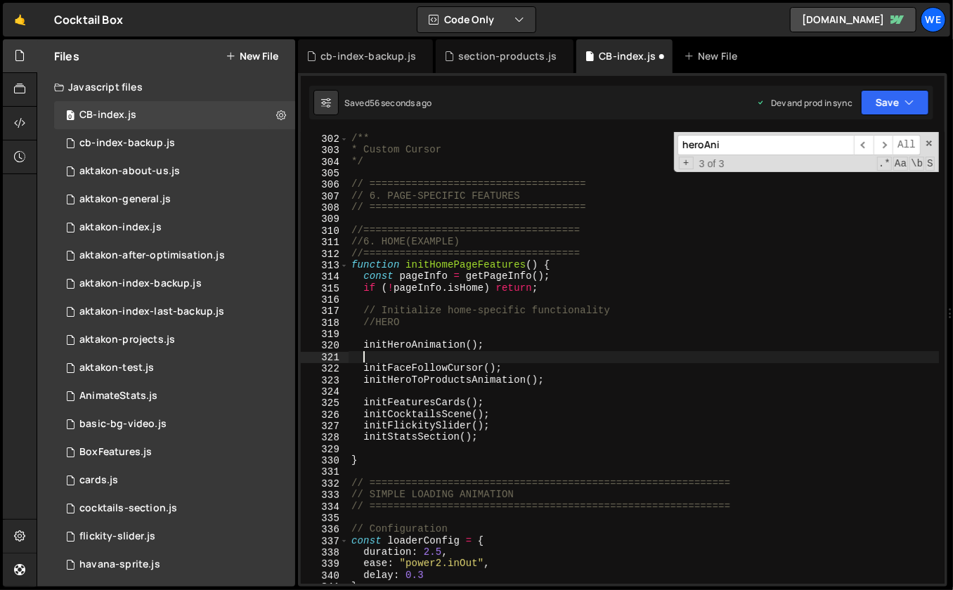
paste textarea "initLoader();"
click at [569, 353] on div "/** * Custom Cursor */ // ==================================== // 6. PAGE-SPECI…" at bounding box center [643, 360] width 591 height 476
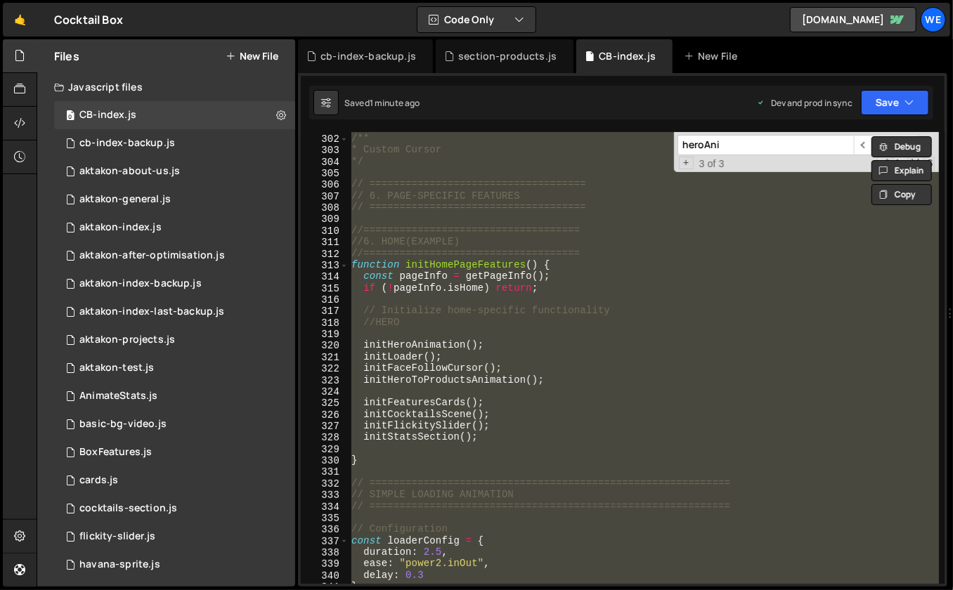
click at [663, 312] on div "/** * Custom Cursor */ // ==================================== // 6. PAGE-SPECI…" at bounding box center [643, 360] width 591 height 476
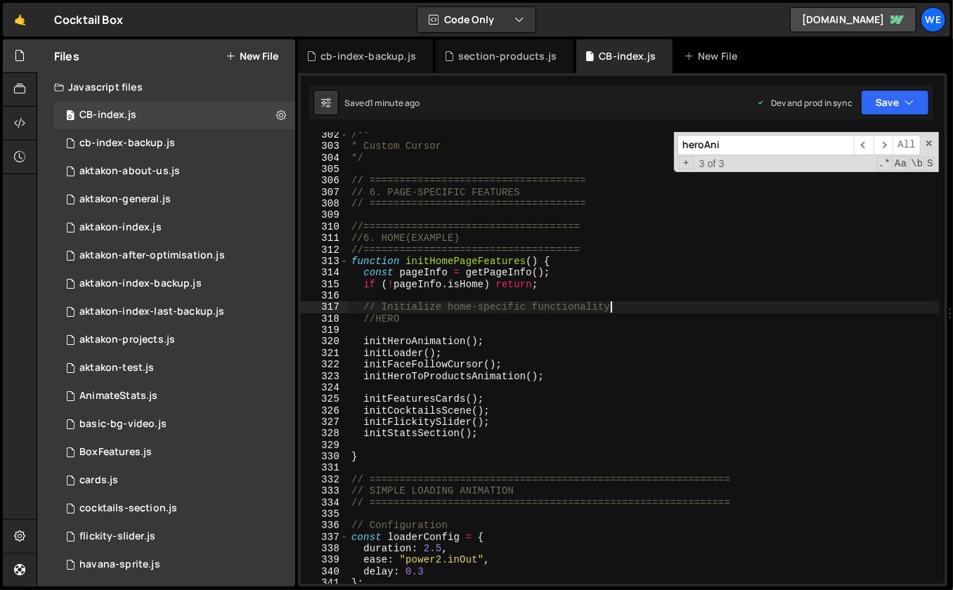
scroll to position [3530, 0]
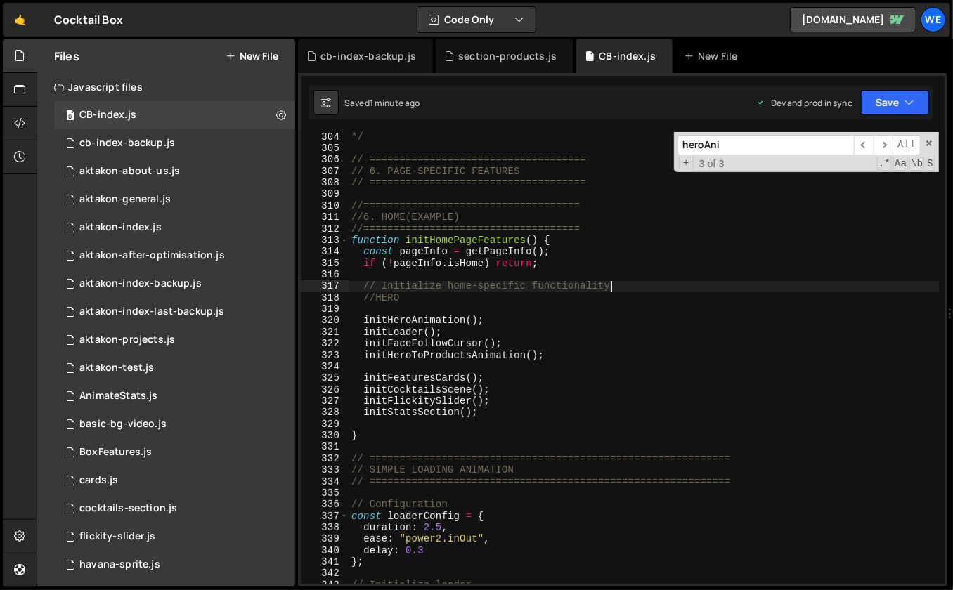
click at [493, 321] on div "*/ // ==================================== // 6. PAGE-SPECIFIC FEATURES // ====…" at bounding box center [643, 369] width 591 height 476
type textarea "initHeroAnimation();"
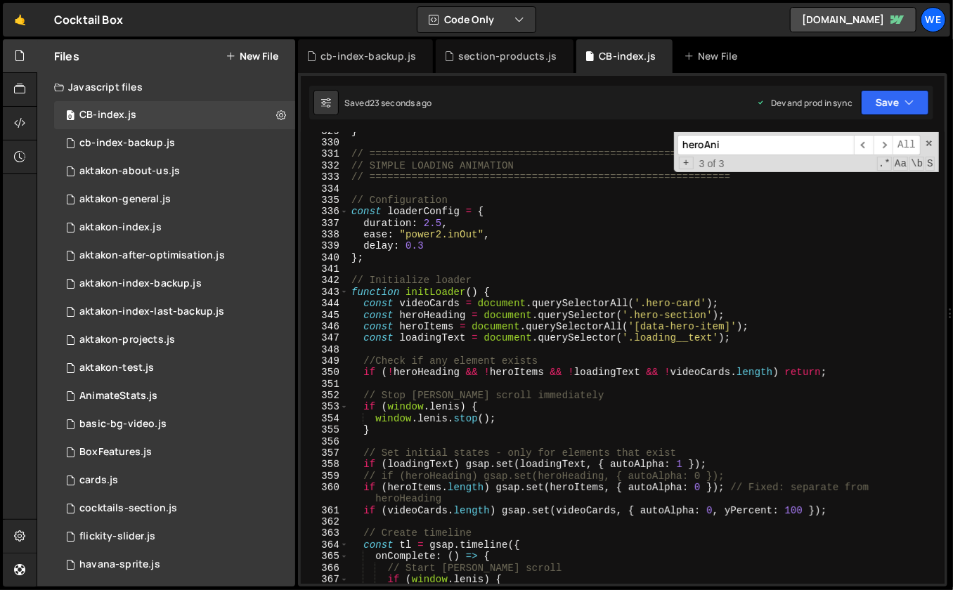
scroll to position [3826, 0]
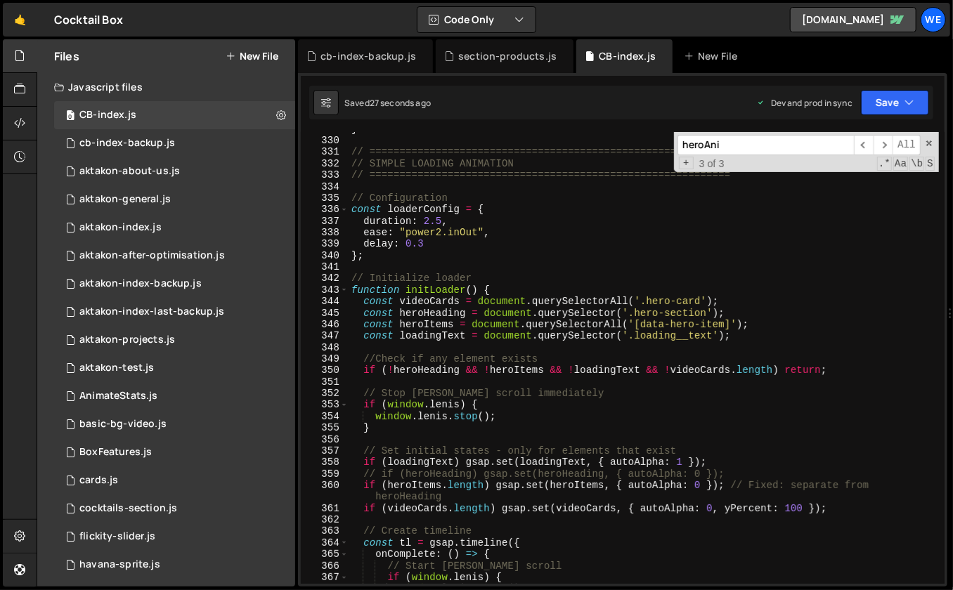
click at [854, 373] on div "} // ============================================================ // SIMPLE LOA…" at bounding box center [643, 362] width 591 height 476
type textarea "if (!heroHeading && !heroItems && !loadingText && !videoCards.length) return;"
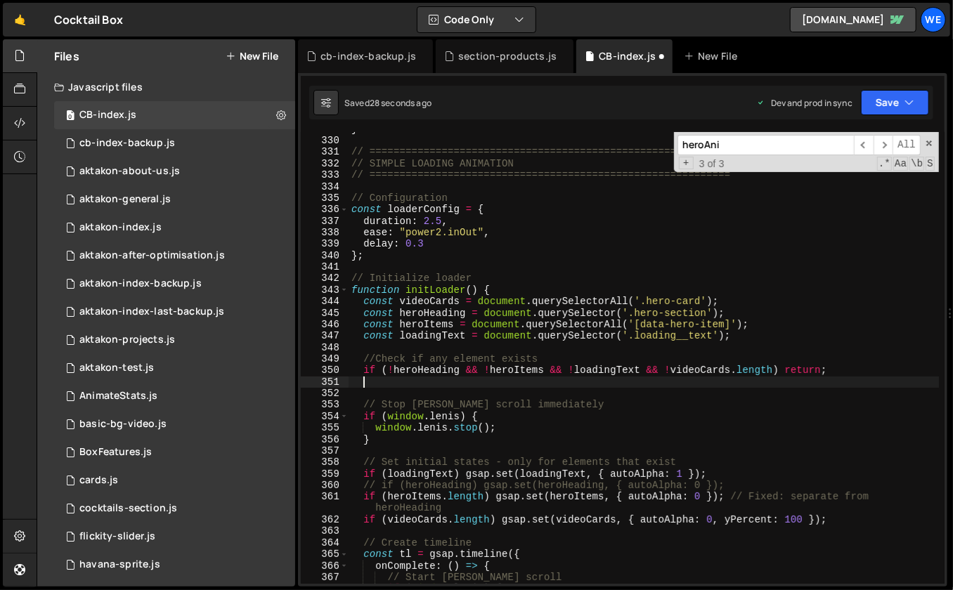
paste textarea "const heroTimeline = initHeroAnimation();"
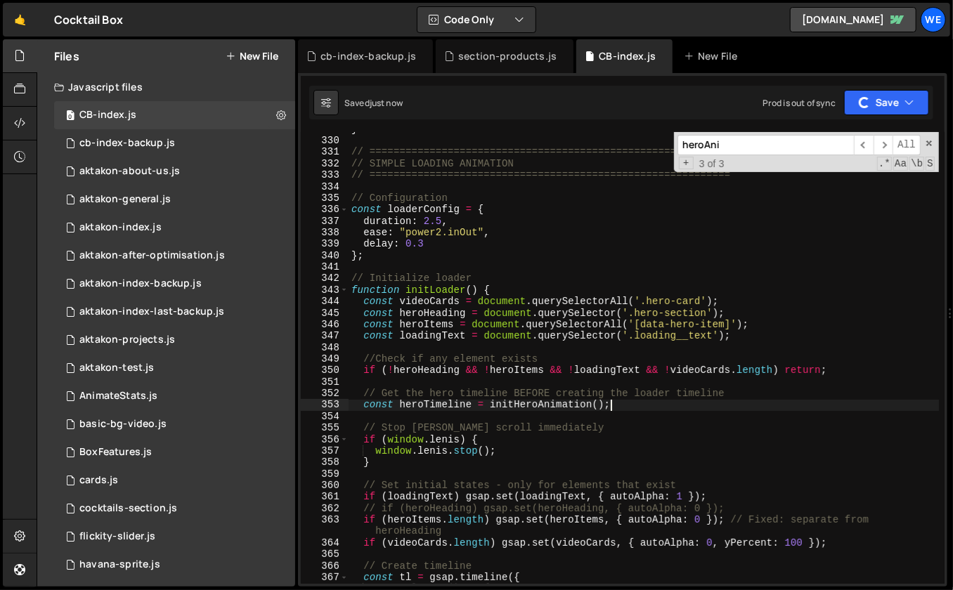
type textarea "const heroTimeline = initHeroAnimation();"
click at [552, 353] on div "} // ============================================================ // SIMPLE LOA…" at bounding box center [643, 362] width 591 height 476
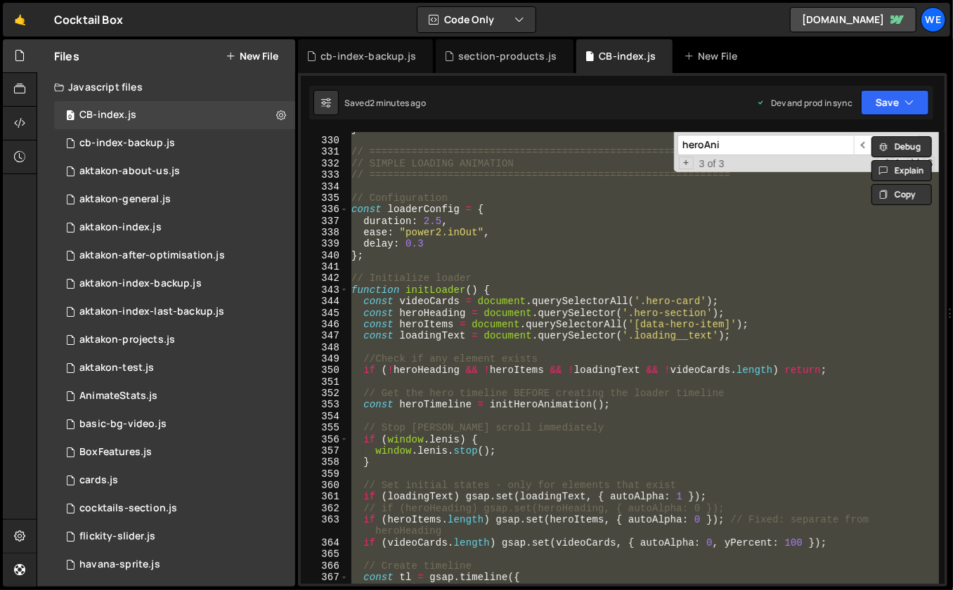
click at [480, 290] on div "} // ============================================================ // SIMPLE LOA…" at bounding box center [643, 362] width 591 height 476
type textarea "function initLoader() {"
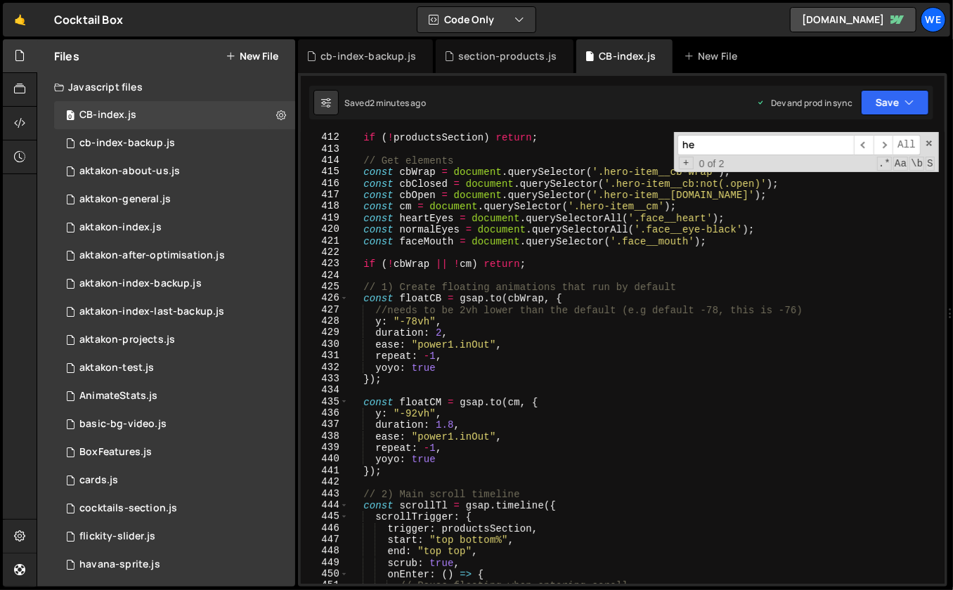
scroll to position [3763, 0]
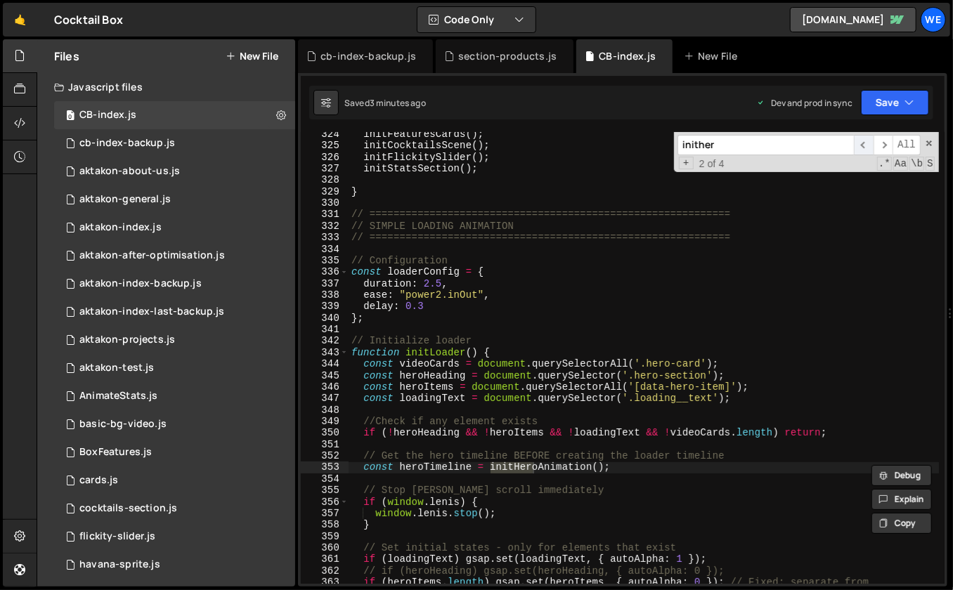
type input "inither"
click at [866, 143] on span "​" at bounding box center [864, 145] width 20 height 20
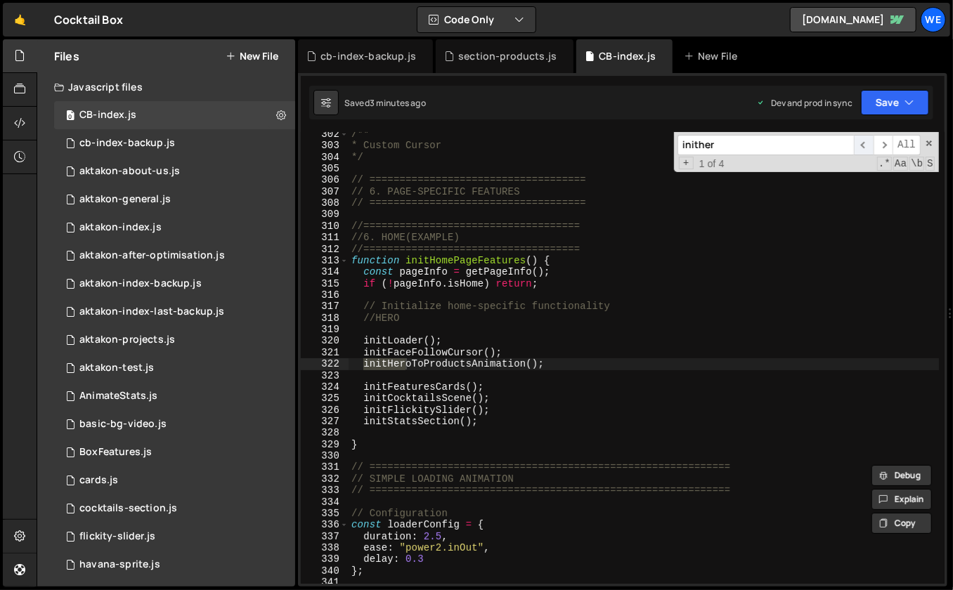
scroll to position [3510, 0]
click at [884, 148] on span "​" at bounding box center [883, 145] width 20 height 20
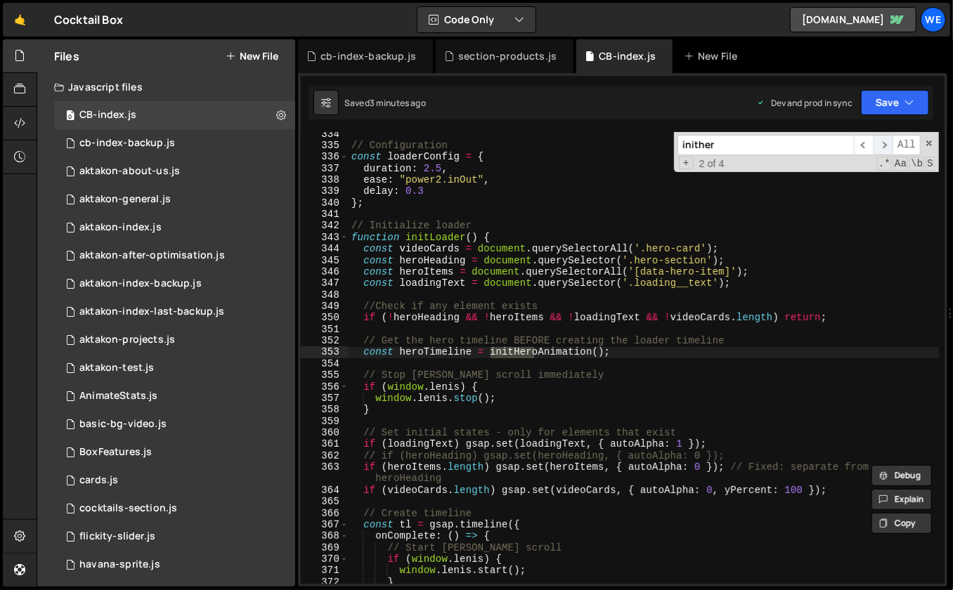
click at [884, 148] on span "​" at bounding box center [883, 145] width 20 height 20
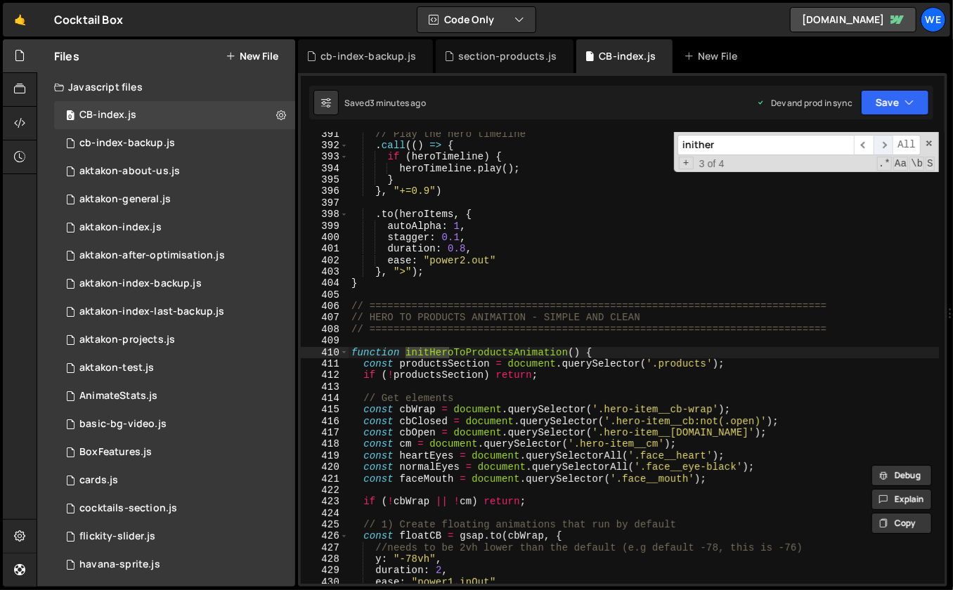
click at [884, 148] on span "​" at bounding box center [883, 145] width 20 height 20
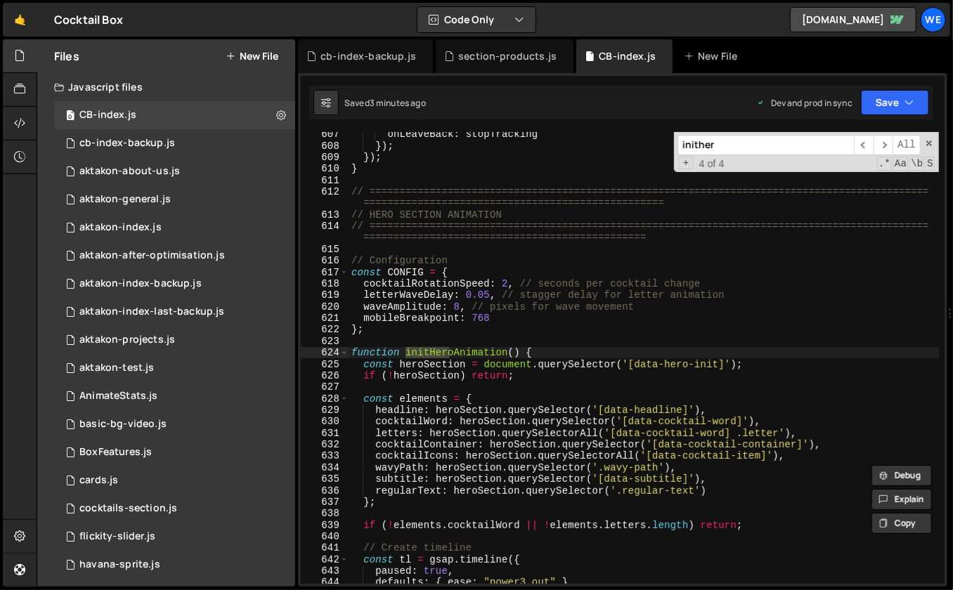
click at [589, 351] on div "onLeaveBack : stopTracking }) ; }) ; } // =====================================…" at bounding box center [643, 367] width 591 height 476
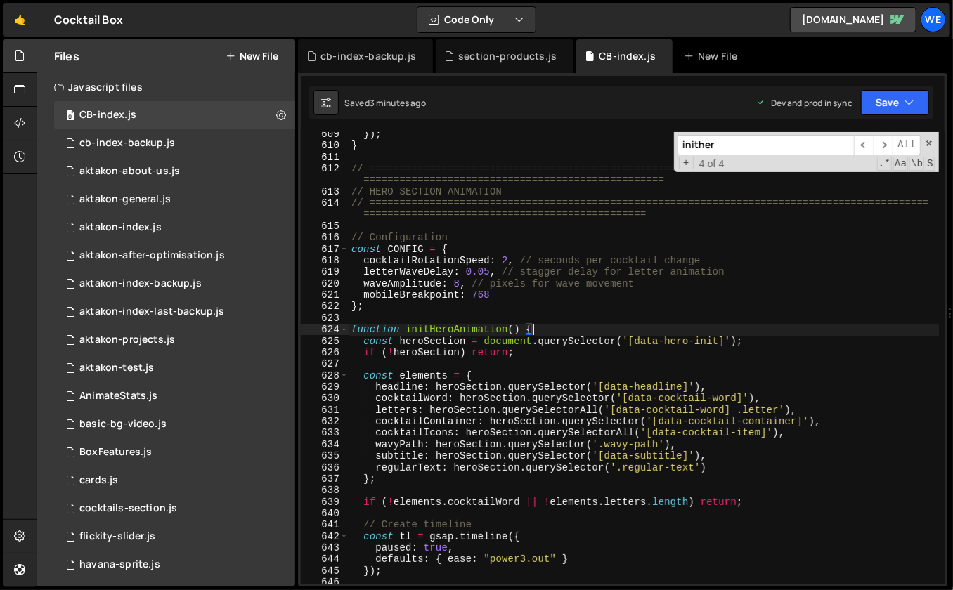
scroll to position [7054, 0]
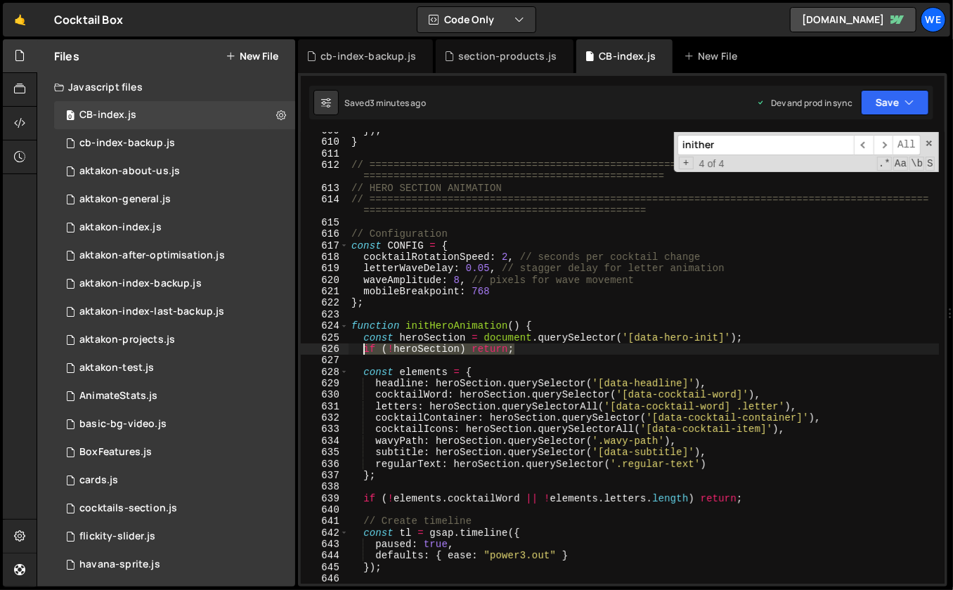
drag, startPoint x: 543, startPoint y: 349, endPoint x: 362, endPoint y: 353, distance: 181.3
click at [362, 353] on div "}) ; } // =====================================================================…" at bounding box center [643, 363] width 591 height 476
paste textarea "}"
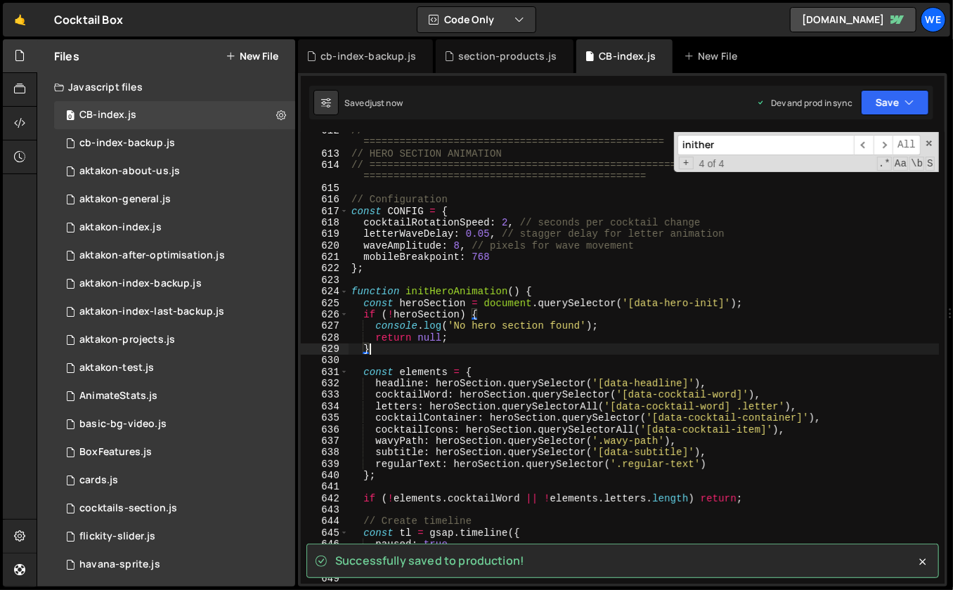
scroll to position [7096, 0]
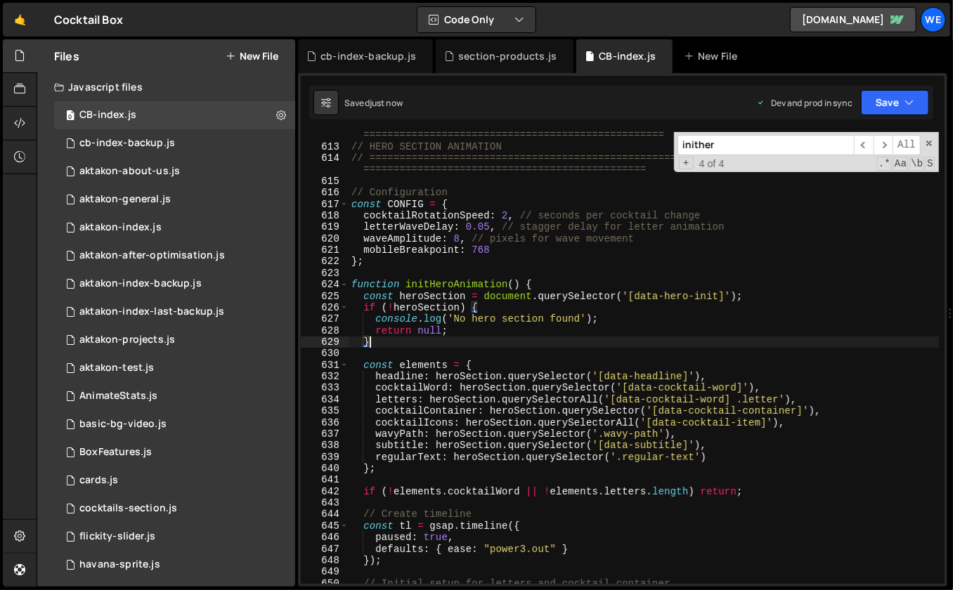
click at [429, 474] on div "// ============================================================================…" at bounding box center [643, 361] width 591 height 487
type textarea "};"
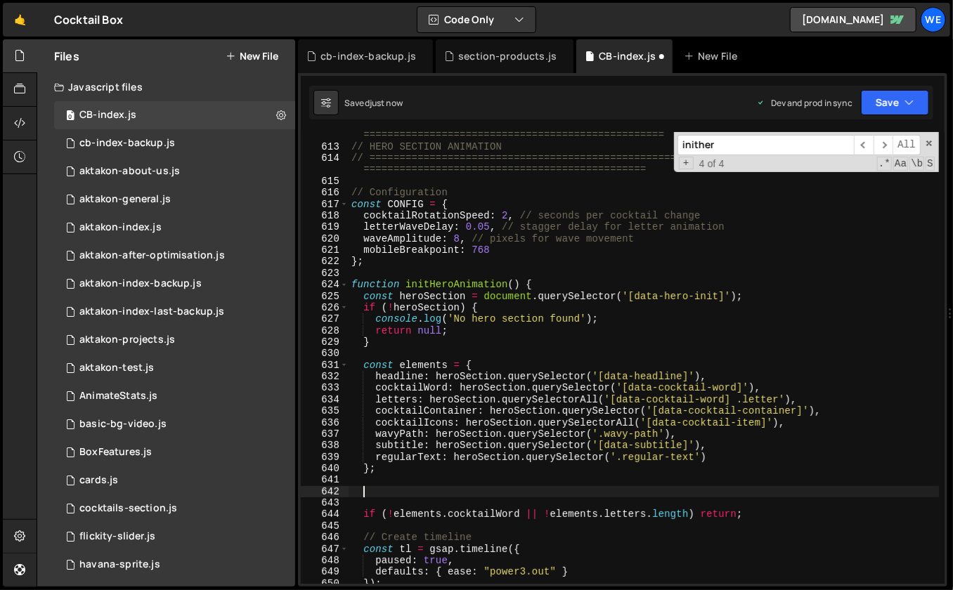
paste textarea "});"
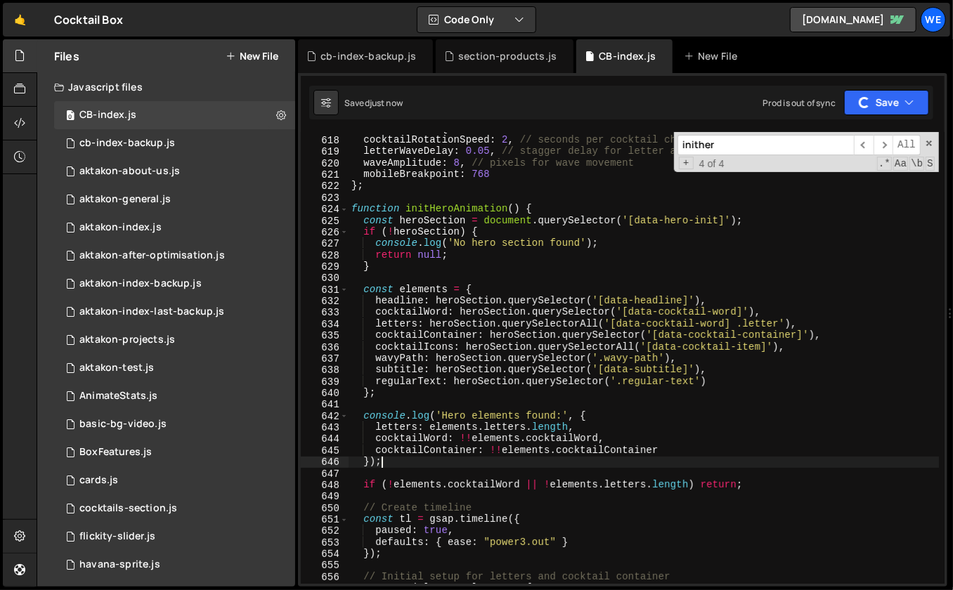
scroll to position [7183, 0]
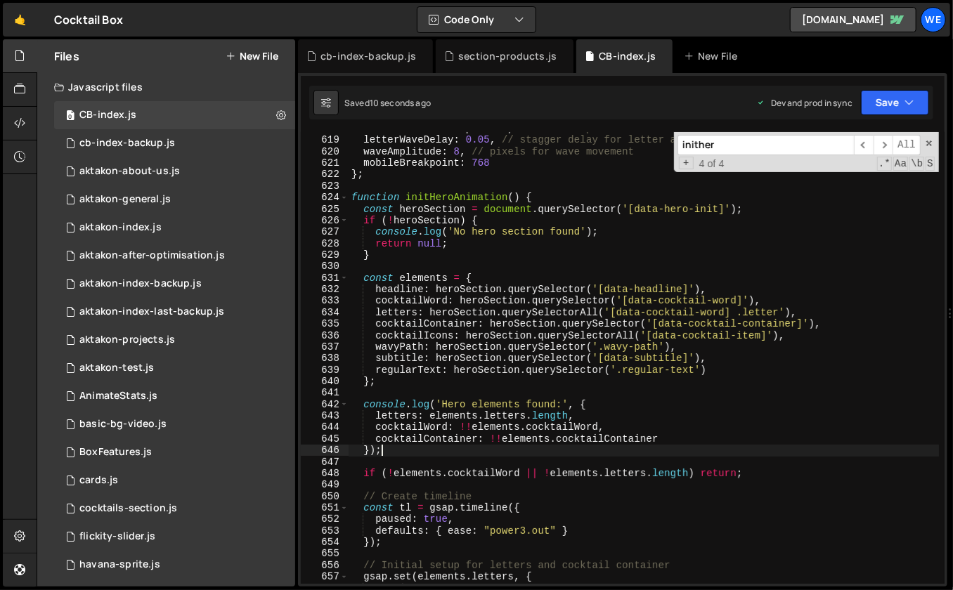
click at [787, 474] on div "cocktailRotationSpeed : 2 , // seconds per cocktail change letterWaveDelay : 0.…" at bounding box center [643, 361] width 591 height 476
type textarea "if (!elements.cocktailWord || !elements.letters.length) return;"
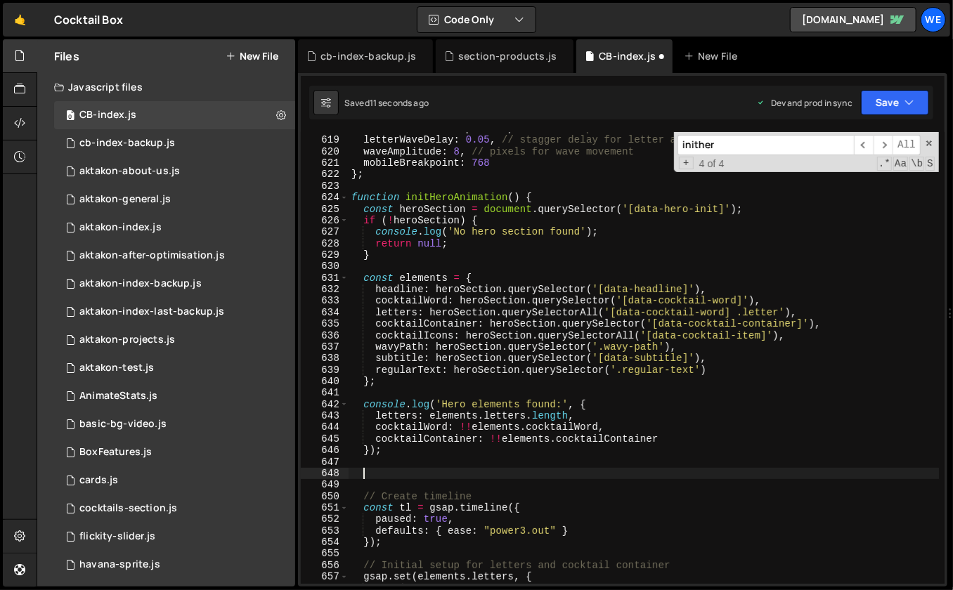
paste textarea "}"
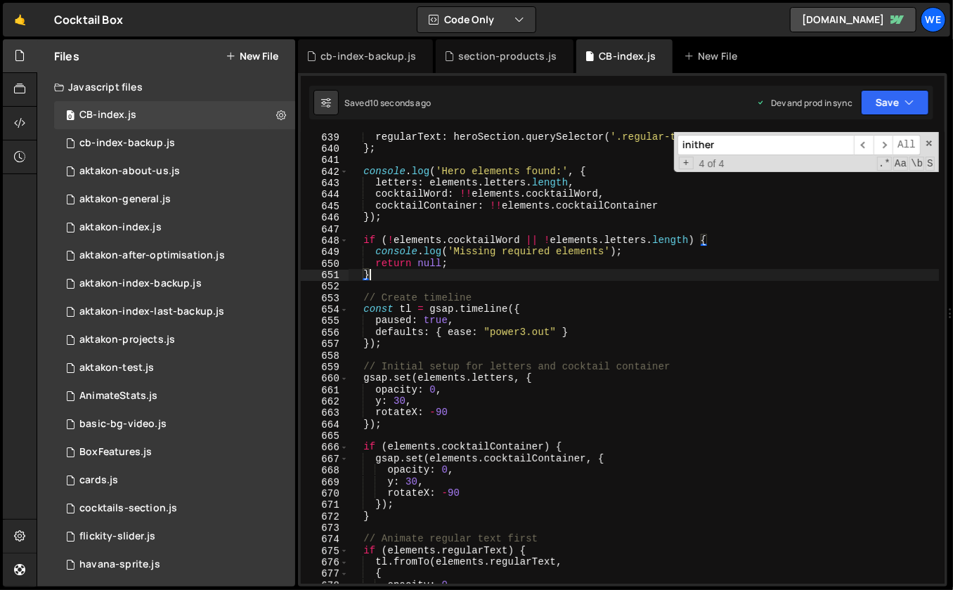
scroll to position [7416, 0]
click at [476, 429] on div "regularText : heroSection . querySelector ( '.regular-text' ) } ; console . log…" at bounding box center [643, 369] width 591 height 476
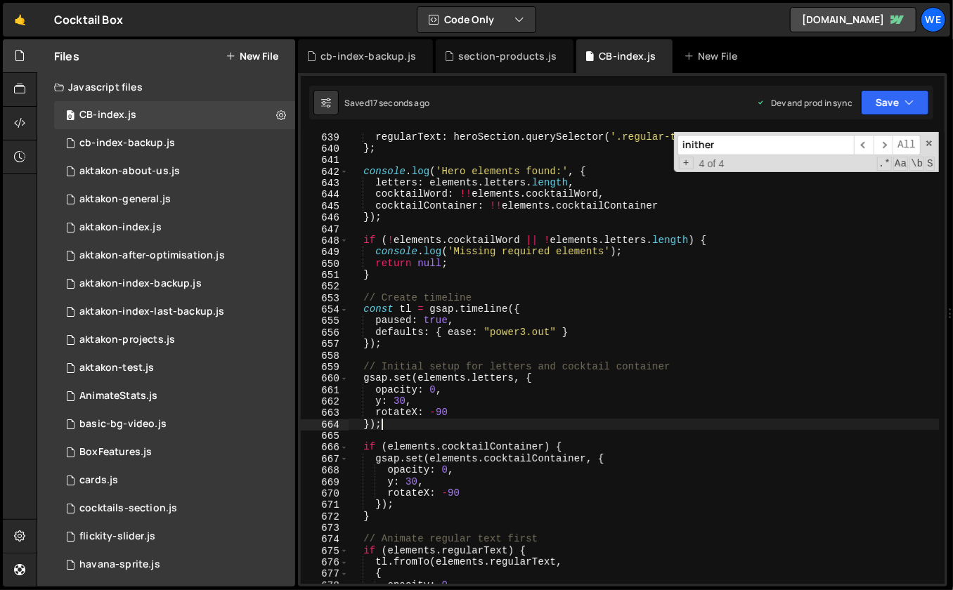
click at [543, 278] on div "regularText : heroSection . querySelector ( '.regular-text' ) } ; console . log…" at bounding box center [643, 369] width 591 height 476
type textarea "}"
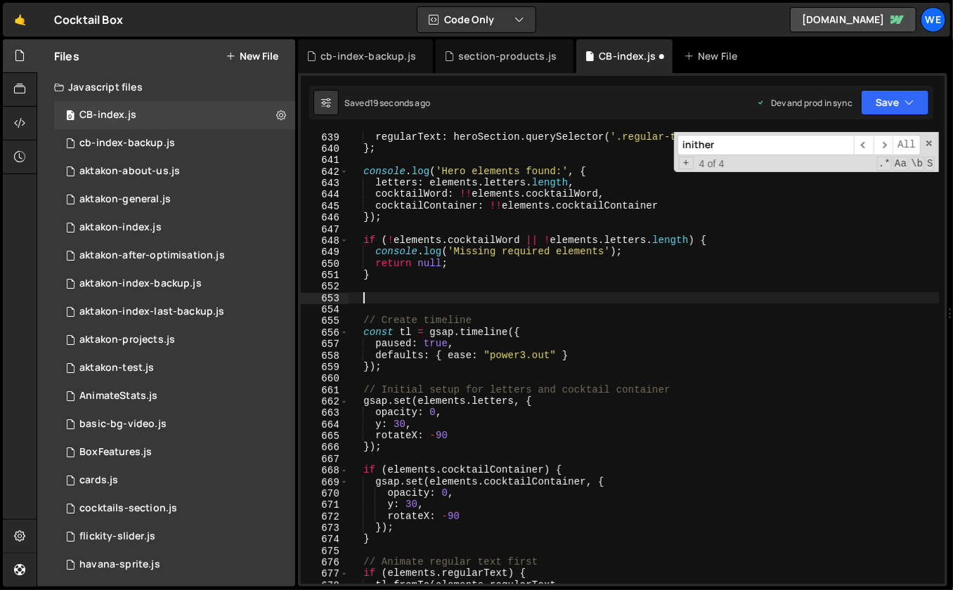
paste textarea "console.log('Letters NodeList:', elements.letters);"
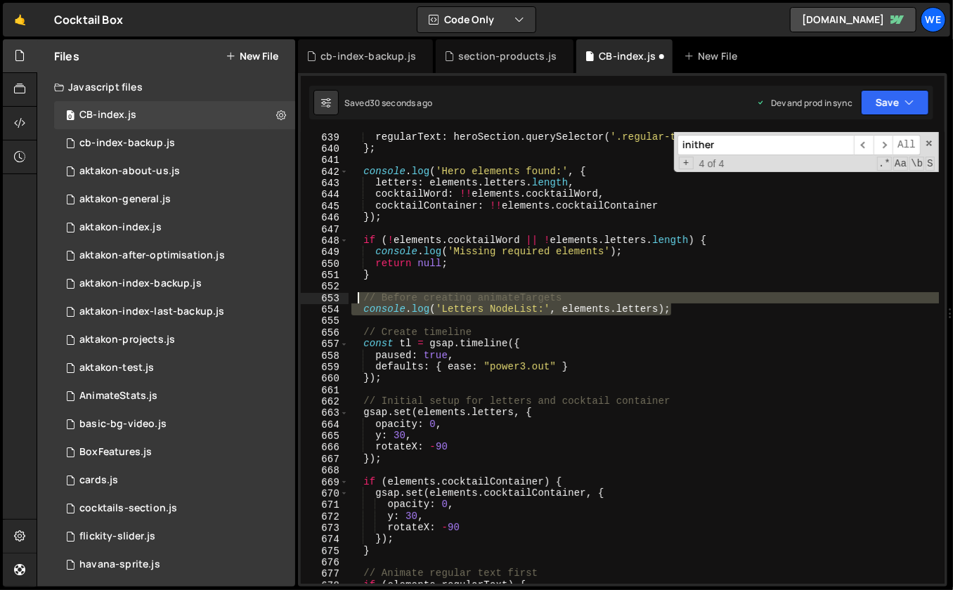
drag, startPoint x: 677, startPoint y: 308, endPoint x: 356, endPoint y: 296, distance: 322.0
click at [356, 296] on div "regularText : heroSection . querySelector ( '.regular-text' ) } ; console . log…" at bounding box center [643, 369] width 591 height 476
paste textarea "console.log('AnimateTargets after spread:', animateTarget"
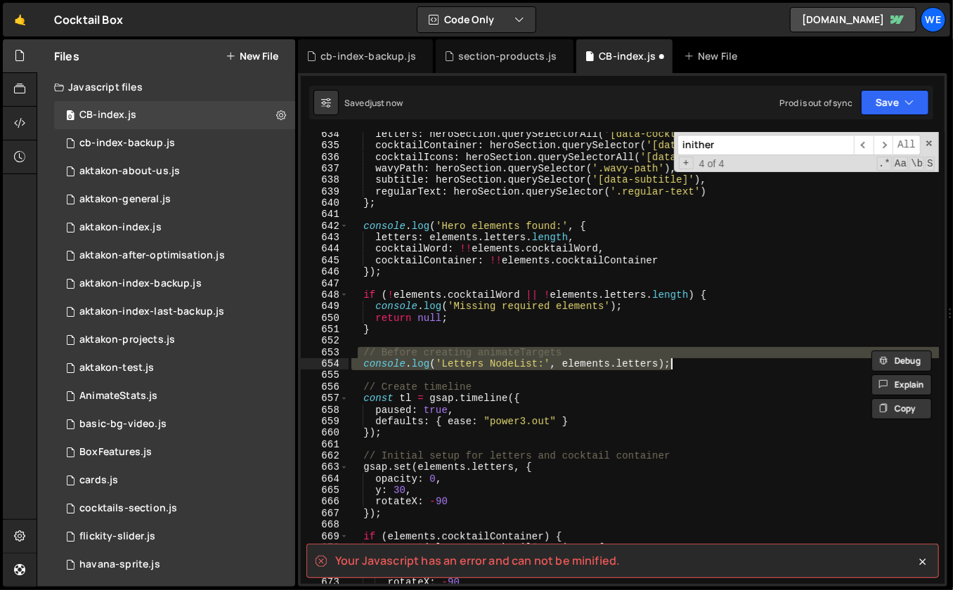
scroll to position [7362, 0]
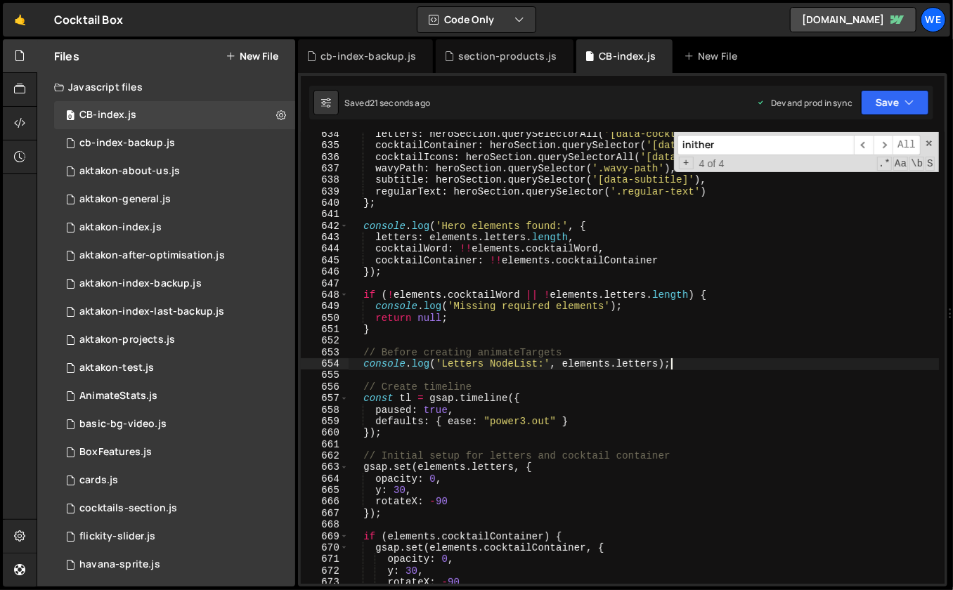
click at [598, 430] on div "letters : heroSection . querySelectorAll ( '[data-cocktail-word] .letter' ) , c…" at bounding box center [643, 367] width 591 height 476
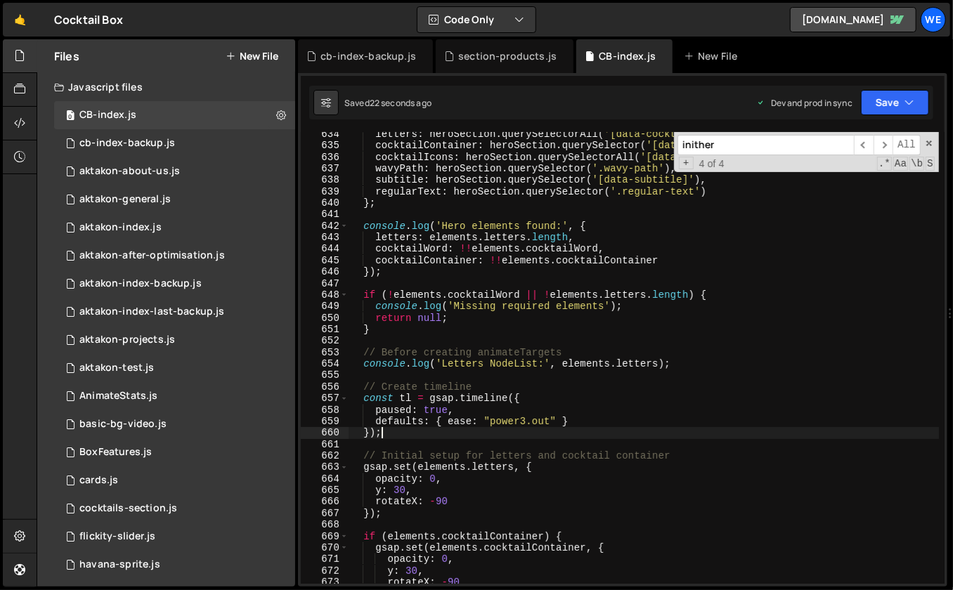
click at [561, 417] on div "letters : heroSection . querySelectorAll ( '[data-cocktail-word] .letter' ) , c…" at bounding box center [643, 367] width 591 height 476
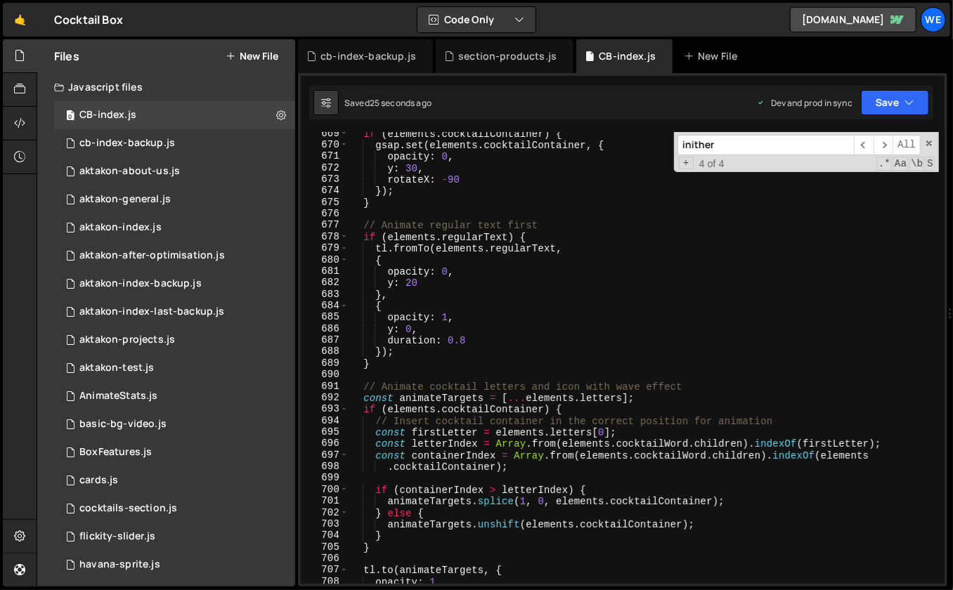
scroll to position [7773, 0]
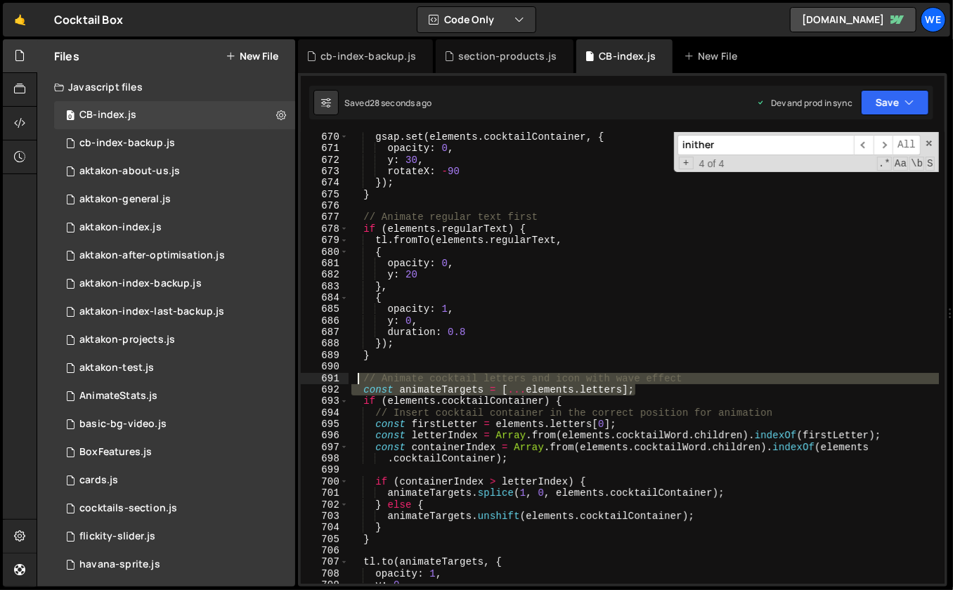
drag, startPoint x: 645, startPoint y: 392, endPoint x: 357, endPoint y: 378, distance: 288.4
click at [357, 378] on div "gsap . set ( elements . cocktailContainer , { opacity : 0 , y : 30 , rotateX : …" at bounding box center [643, 369] width 591 height 476
paste textarea "console.log('AnimateTargets after spread:', animateTargets)"
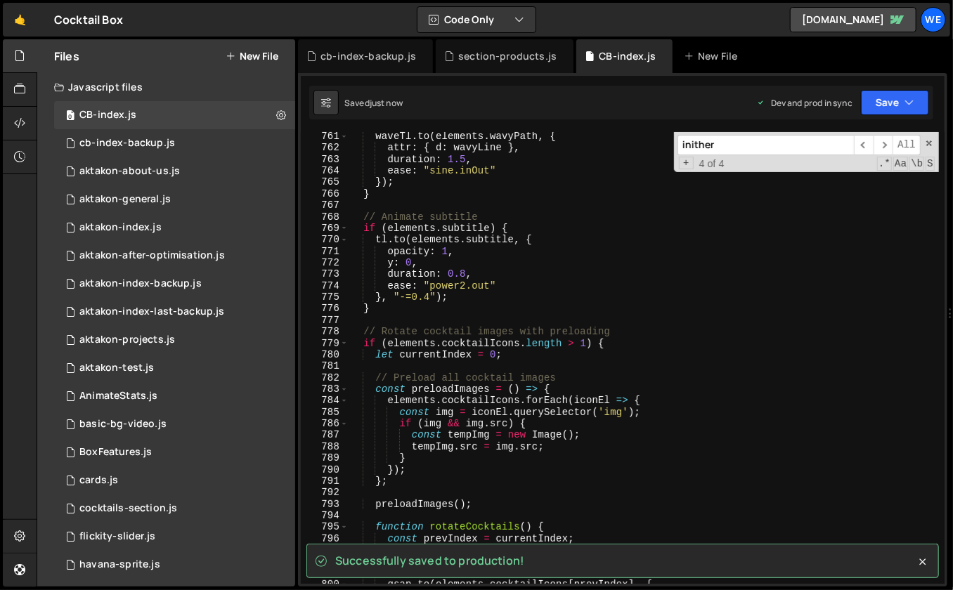
scroll to position [8822, 0]
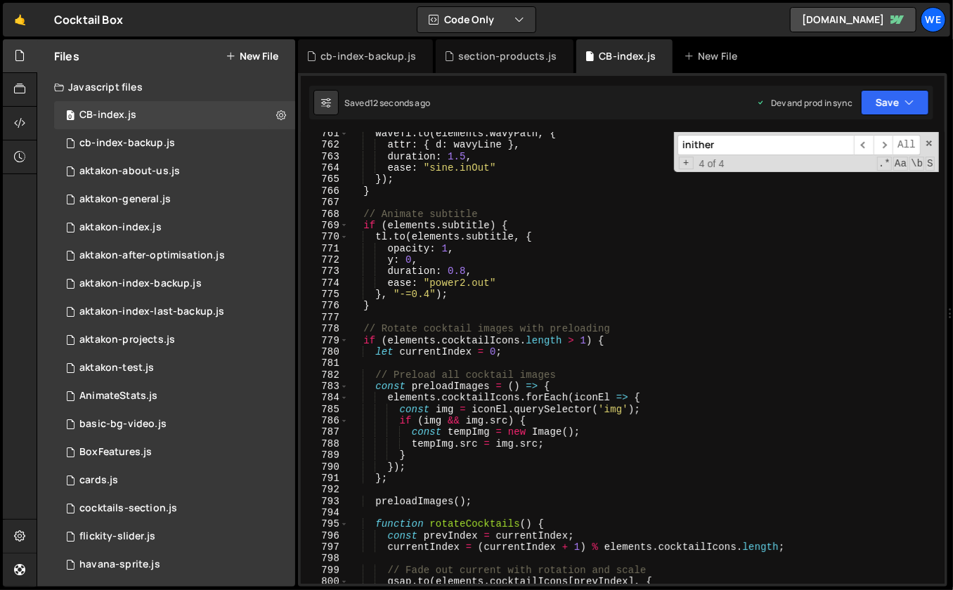
click at [640, 311] on div "waveTl . to ( elements . wavyPath , { attr : { d : wavyLine } , duration : 1.5 …" at bounding box center [643, 366] width 591 height 476
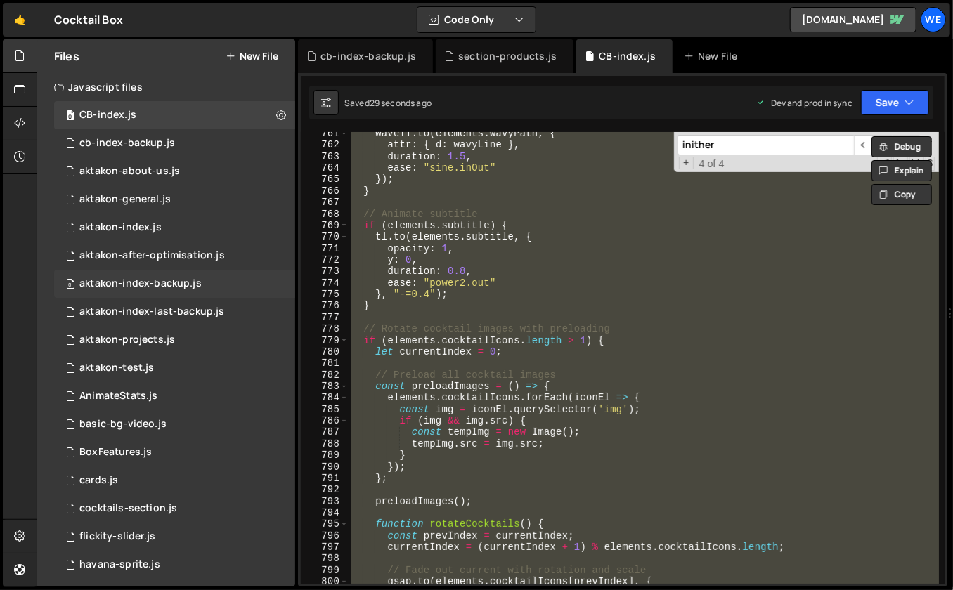
click at [493, 372] on div "waveTl . to ( elements . wavyPath , { attr : { d : wavyLine } , duration : 1.5 …" at bounding box center [643, 366] width 591 height 476
click at [599, 311] on div "waveTl . to ( elements . wavyPath , { attr : { d : wavyLine } , duration : 1.5 …" at bounding box center [643, 366] width 591 height 476
type textarea "}"
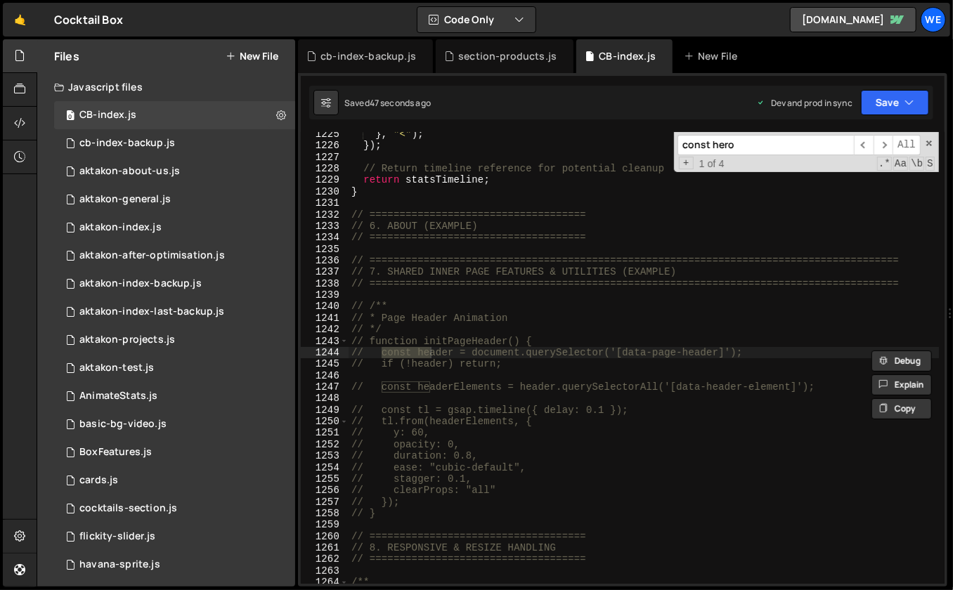
scroll to position [3774, 0]
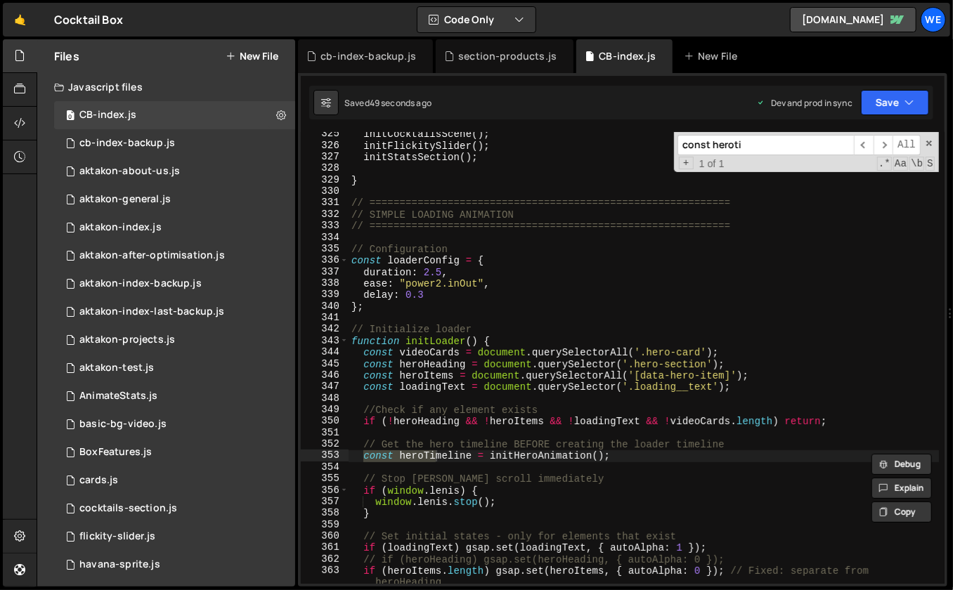
type input "const heroti"
click at [628, 462] on div "initCocktailsScene ( ) ; initFlickitySlider ( ) ; initStatsSection ( ) ; } // =…" at bounding box center [643, 367] width 591 height 476
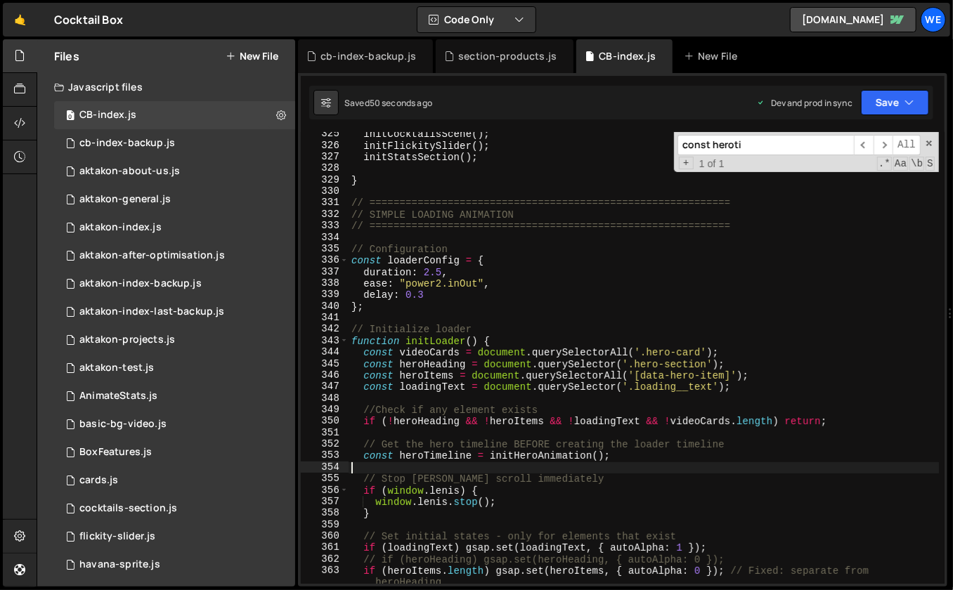
paste textarea "console.log('Hero timeline created:', heroTimeline);"
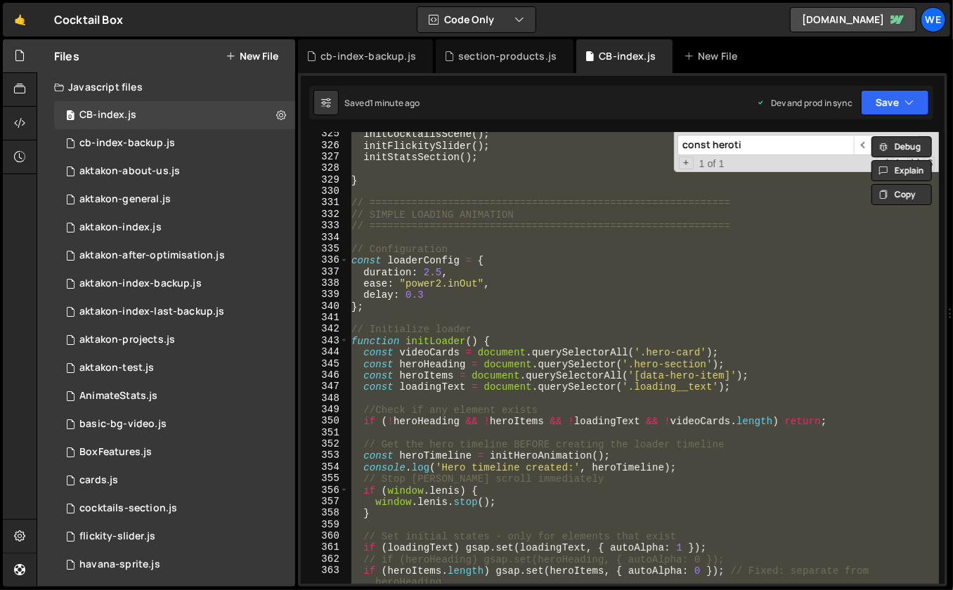
click at [745, 300] on div "initCocktailsScene ( ) ; initFlickitySlider ( ) ; initStatsSection ( ) ; } // =…" at bounding box center [643, 367] width 591 height 476
type textarea "delay: 0.3"
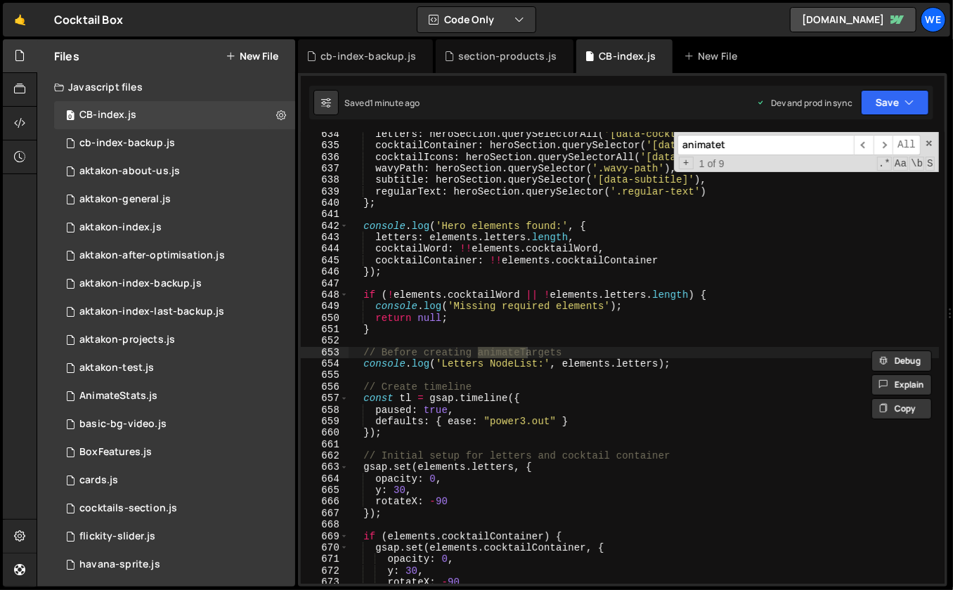
scroll to position [7362, 0]
type input "animatetar"
click at [588, 369] on div "letters : heroSection . querySelectorAll ( '[data-cocktail-word] .letter' ) , c…" at bounding box center [643, 367] width 591 height 476
type textarea "console.log('Letters NodeList:', elements.letters);"
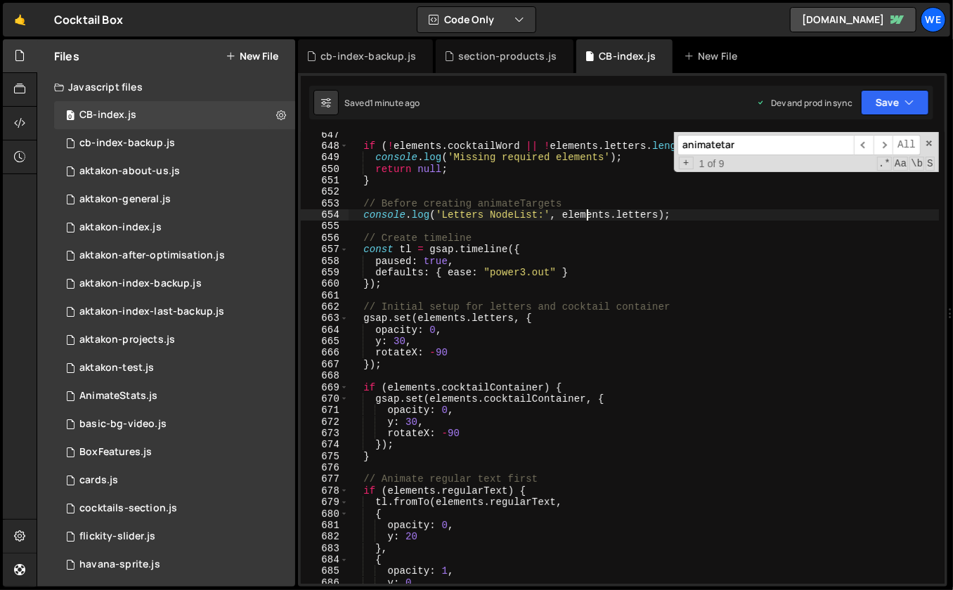
scroll to position [7511, 0]
click at [821, 140] on input "animatetar" at bounding box center [765, 145] width 176 height 20
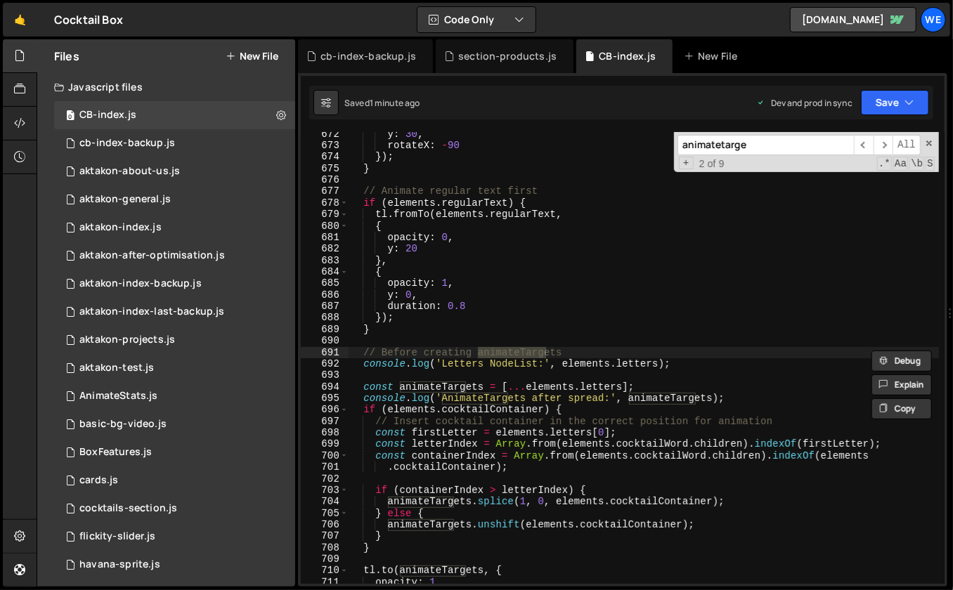
scroll to position [7799, 0]
type input "animatetargets"
click at [603, 304] on div "y : 30 , rotateX : - 90 }) ; } // Animate regular text first if ( elements . re…" at bounding box center [643, 367] width 591 height 476
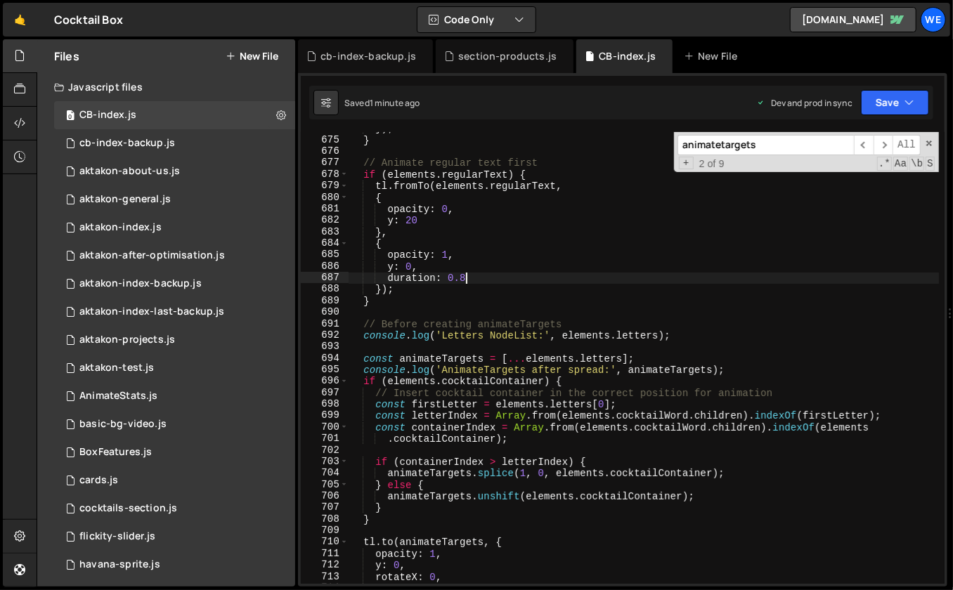
scroll to position [7876, 0]
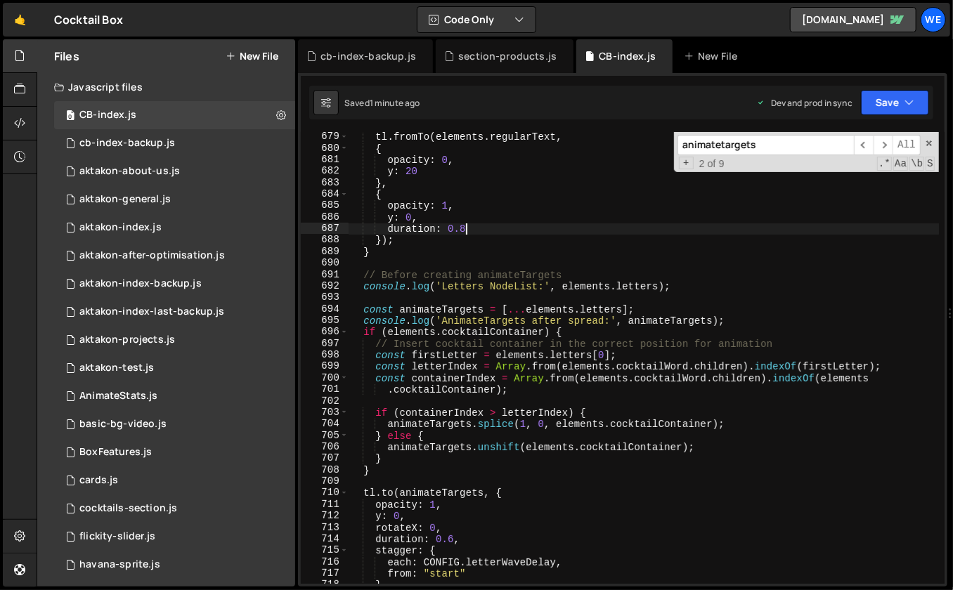
click at [511, 308] on div "tl . fromTo ( elements . regularText , { opacity : 0 , y : 20 } , { opacity : 1…" at bounding box center [643, 369] width 591 height 476
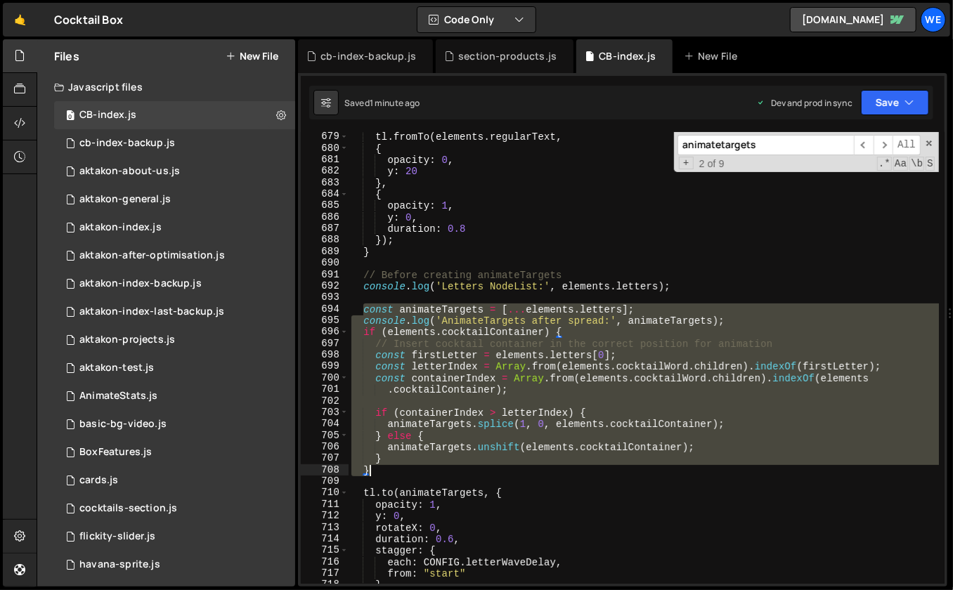
drag, startPoint x: 365, startPoint y: 308, endPoint x: 455, endPoint y: 465, distance: 180.7
click at [455, 465] on div "tl . fromTo ( elements . regularText , { opacity : 0 , y : 20 } , { opacity : 1…" at bounding box center [643, 369] width 591 height 476
click at [426, 473] on div "tl . fromTo ( elements . regularText , { opacity : 0 , y : 20 } , { opacity : 1…" at bounding box center [643, 369] width 591 height 476
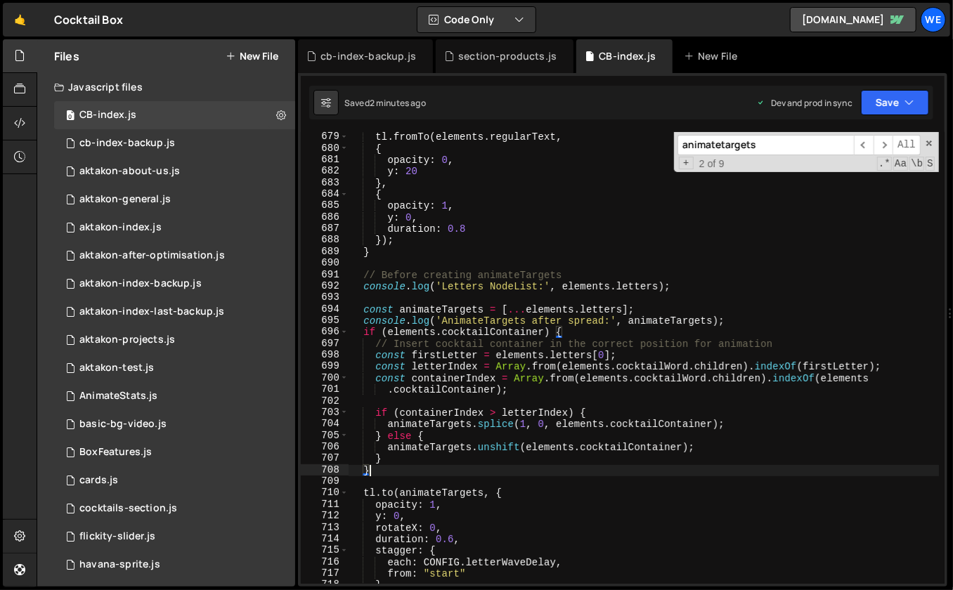
click at [410, 464] on div "tl . fromTo ( elements . regularText , { opacity : 0 , y : 20 } , { opacity : 1…" at bounding box center [643, 369] width 591 height 476
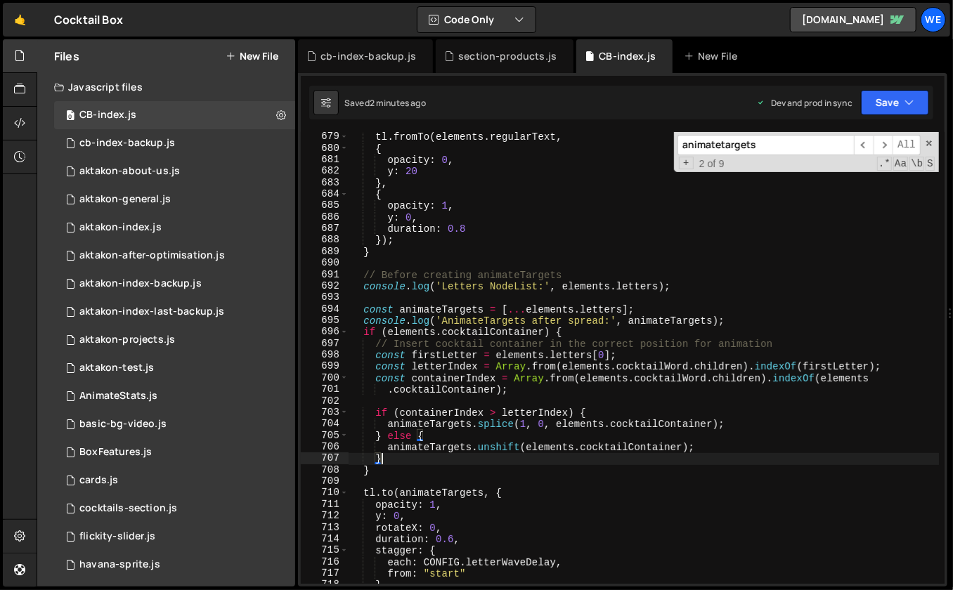
click at [399, 474] on div "tl . fromTo ( elements . regularText , { opacity : 0 , y : 20 } , { opacity : 1…" at bounding box center [643, 369] width 591 height 476
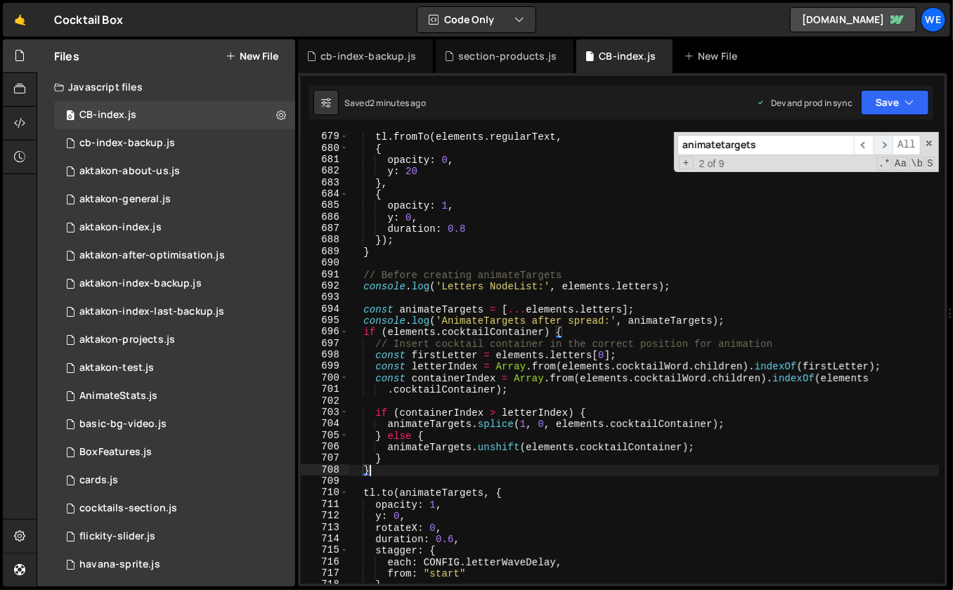
click at [885, 147] on span "​" at bounding box center [883, 145] width 20 height 20
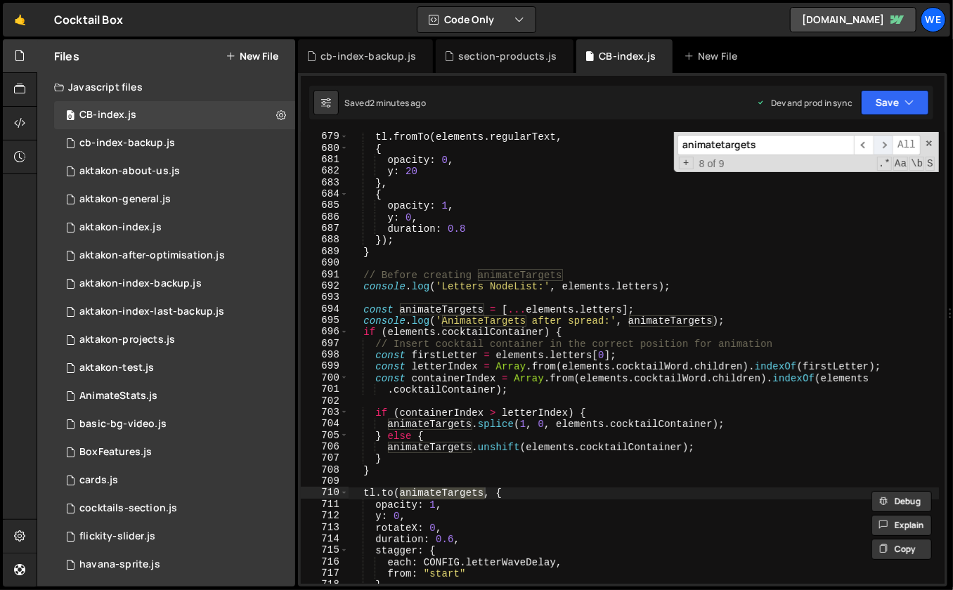
click at [885, 147] on span "​" at bounding box center [883, 145] width 20 height 20
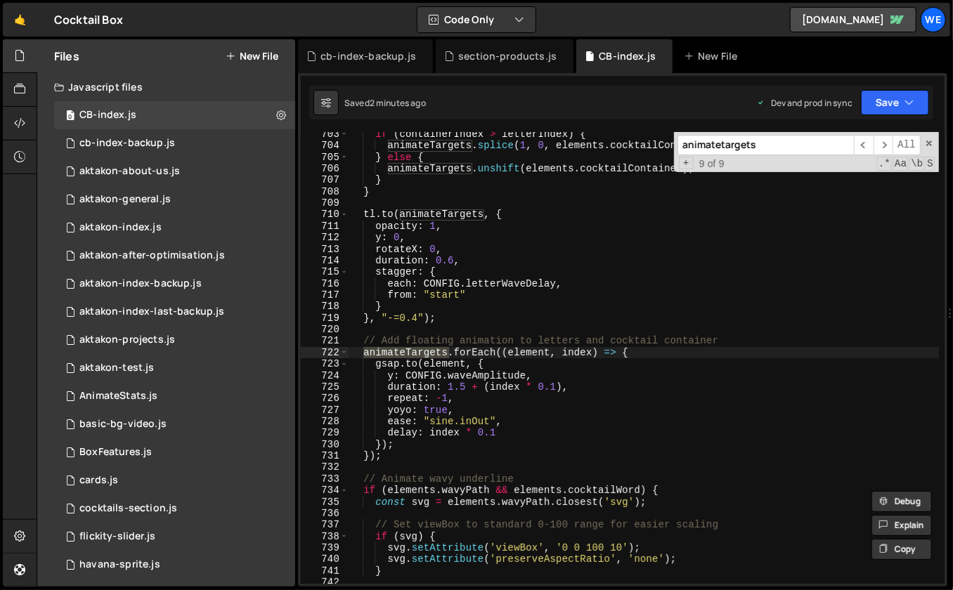
click at [486, 368] on div "if ( containerIndex > letterIndex ) { animateTargets . splice ( 1 , 0 , element…" at bounding box center [643, 367] width 591 height 476
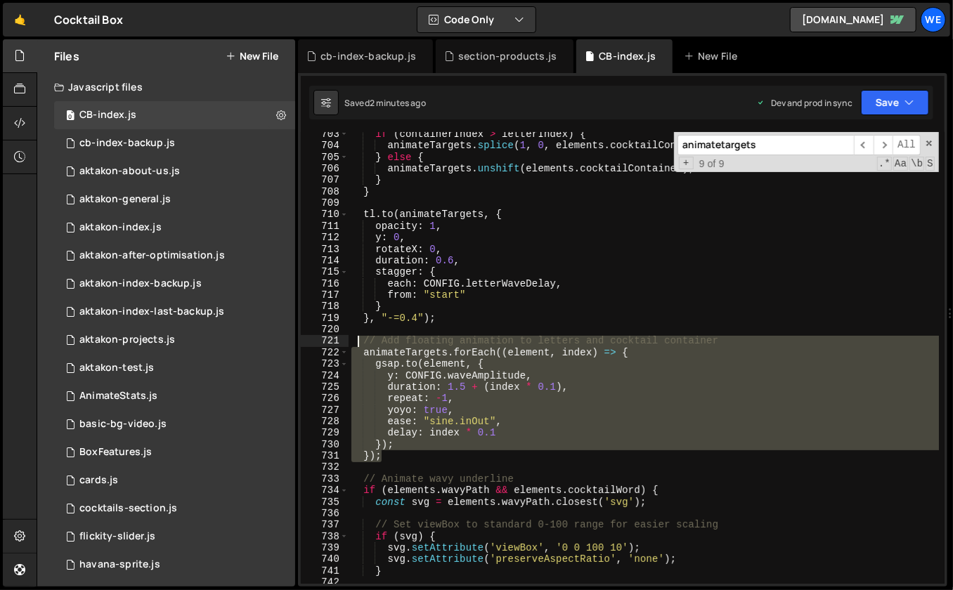
drag, startPoint x: 391, startPoint y: 453, endPoint x: 356, endPoint y: 343, distance: 115.8
click at [356, 343] on div "if ( containerIndex > letterIndex ) { animateTargets . splice ( 1 , 0 , element…" at bounding box center [643, 367] width 591 height 476
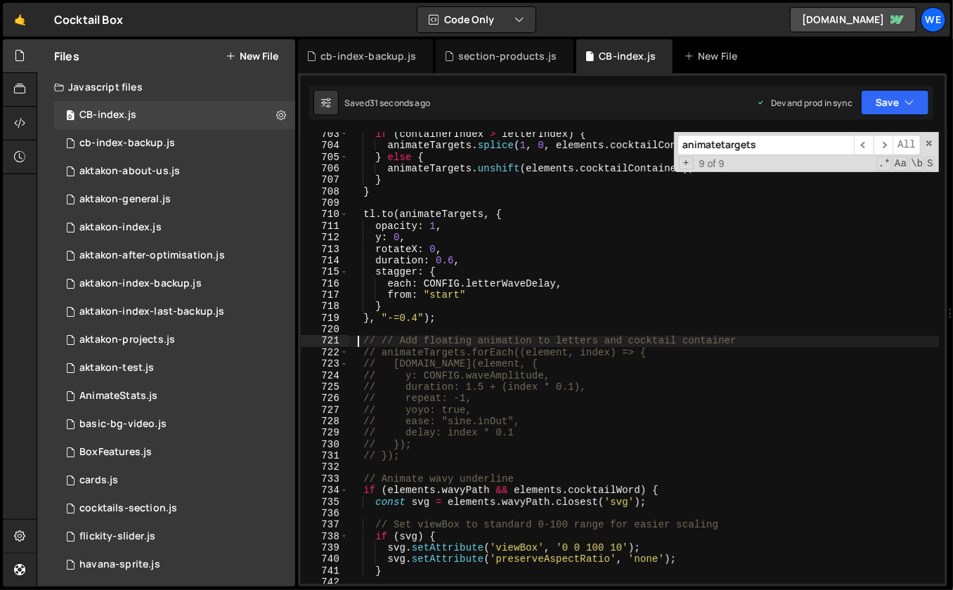
click at [516, 417] on div "if ( containerIndex > letterIndex ) { animateTargets . splice ( 1 , 0 , element…" at bounding box center [643, 367] width 591 height 476
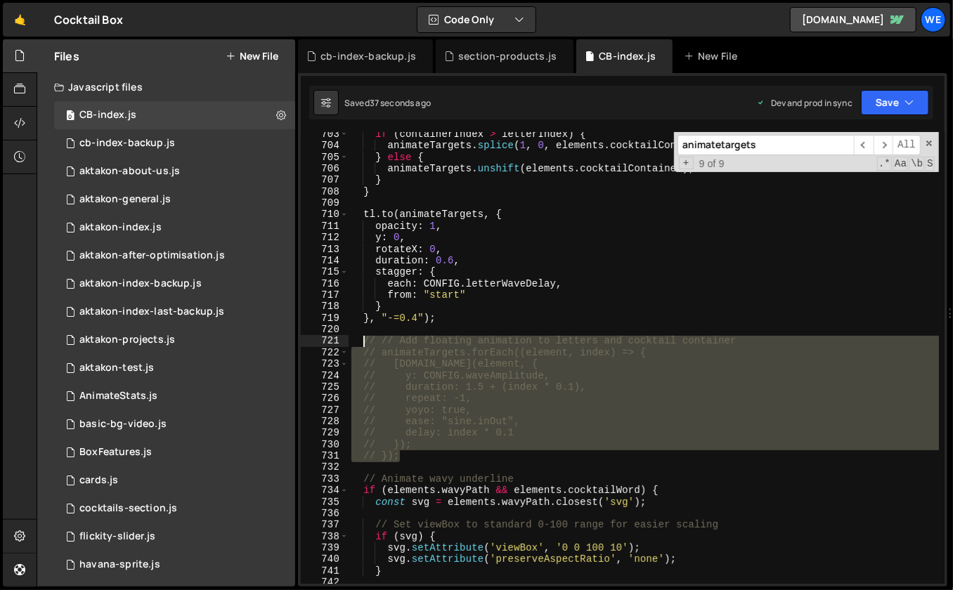
drag, startPoint x: 405, startPoint y: 459, endPoint x: 360, endPoint y: 344, distance: 123.4
click at [360, 344] on div "if ( containerIndex > letterIndex ) { animateTargets . splice ( 1 , 0 , element…" at bounding box center [643, 367] width 591 height 476
click at [521, 371] on div "if ( containerIndex > letterIndex ) { animateTargets . splice ( 1 , 0 , element…" at bounding box center [643, 367] width 591 height 476
drag, startPoint x: 421, startPoint y: 457, endPoint x: 355, endPoint y: 341, distance: 132.8
click at [355, 341] on div "if ( containerIndex > letterIndex ) { animateTargets . splice ( 1 , 0 , element…" at bounding box center [643, 367] width 591 height 476
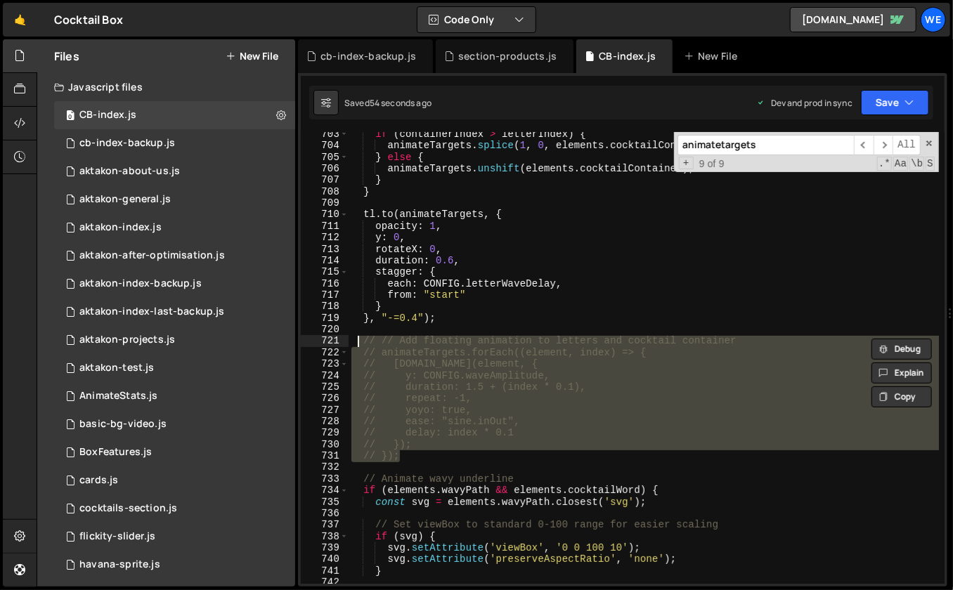
type textarea "// Add floating animation to letters and cocktail container animateTargets.forE…"
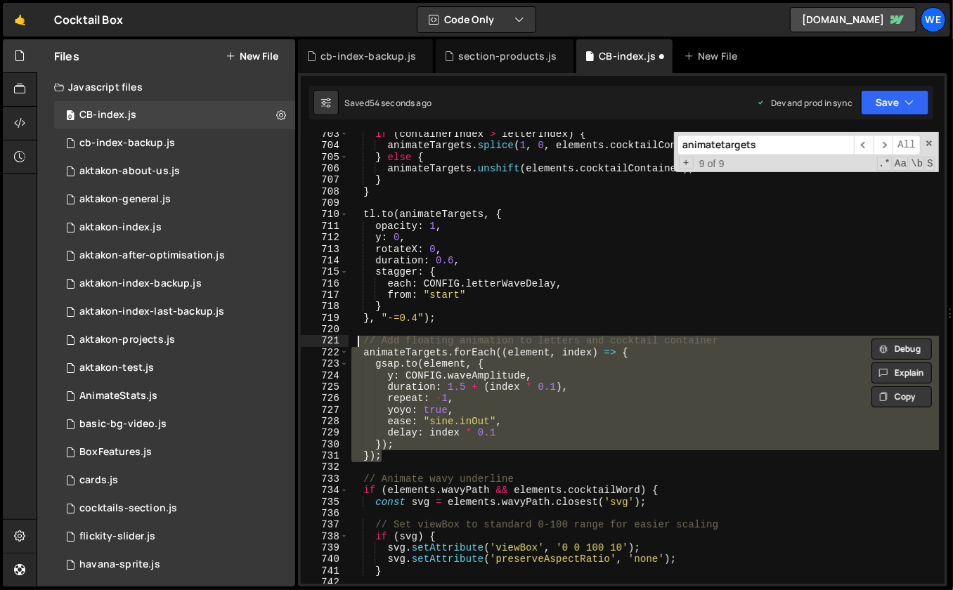
click at [471, 331] on div "if ( containerIndex > letterIndex ) { animateTargets . splice ( 1 , 0 , element…" at bounding box center [643, 367] width 591 height 476
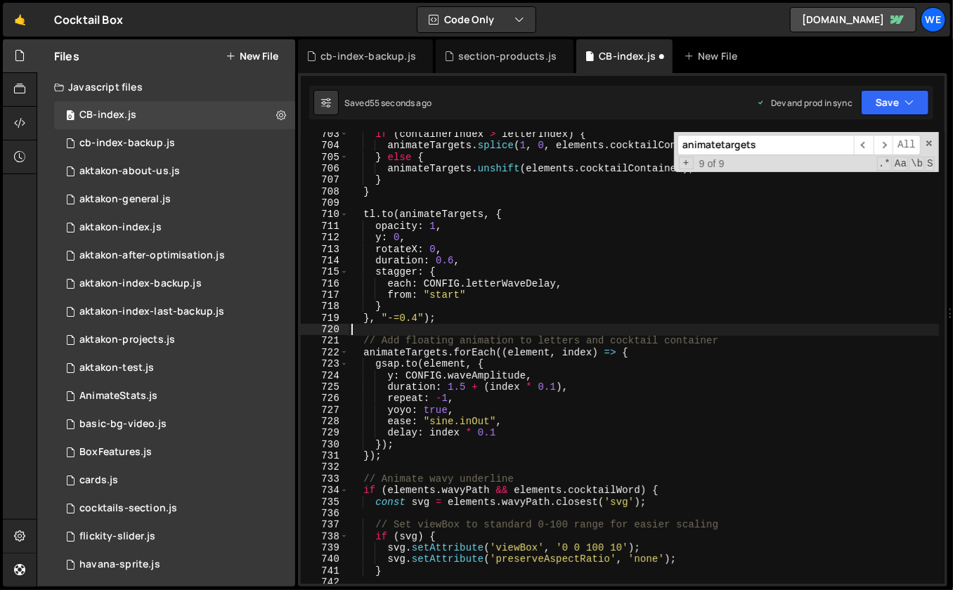
click at [469, 369] on div "if ( containerIndex > letterIndex ) { animateTargets . splice ( 1 , 0 , element…" at bounding box center [643, 367] width 591 height 476
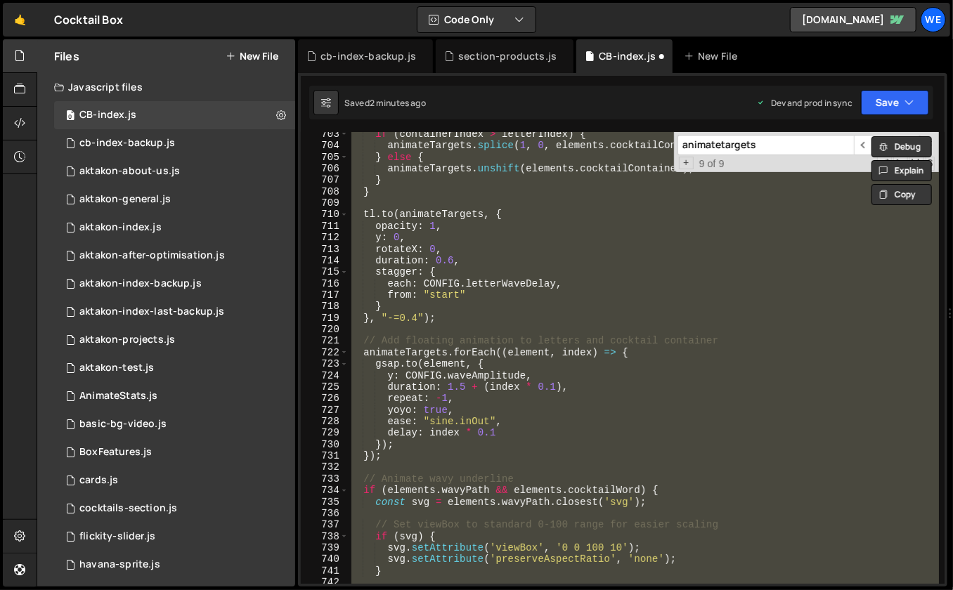
click at [476, 257] on div "if ( containerIndex > letterIndex ) { animateTargets . splice ( 1 , 0 , element…" at bounding box center [643, 367] width 591 height 476
type textarea "duration: 0.6,"
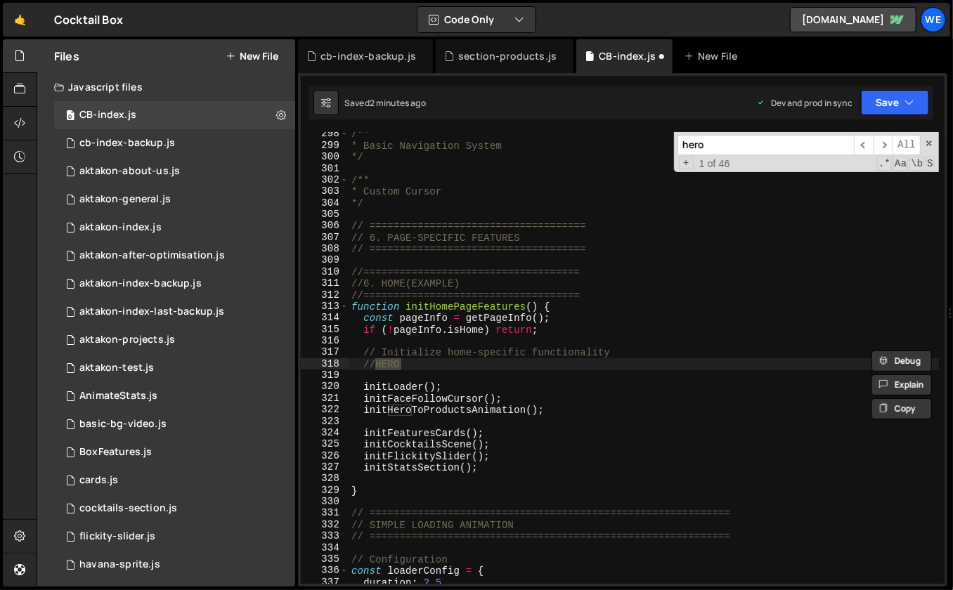
scroll to position [3464, 0]
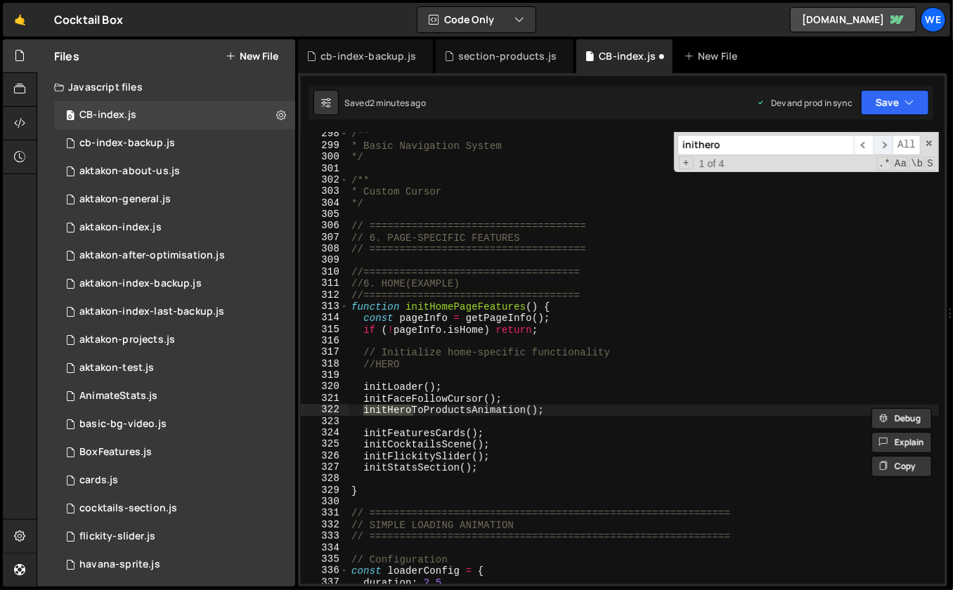
type input "inithero"
click at [886, 146] on span "​" at bounding box center [883, 145] width 20 height 20
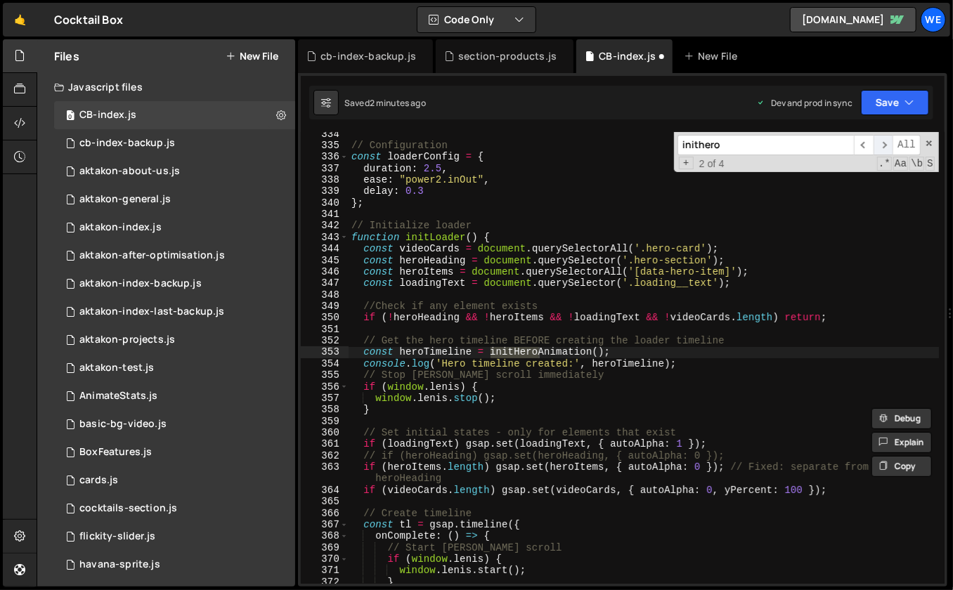
scroll to position [3878, 0]
click at [886, 146] on span "​" at bounding box center [883, 145] width 20 height 20
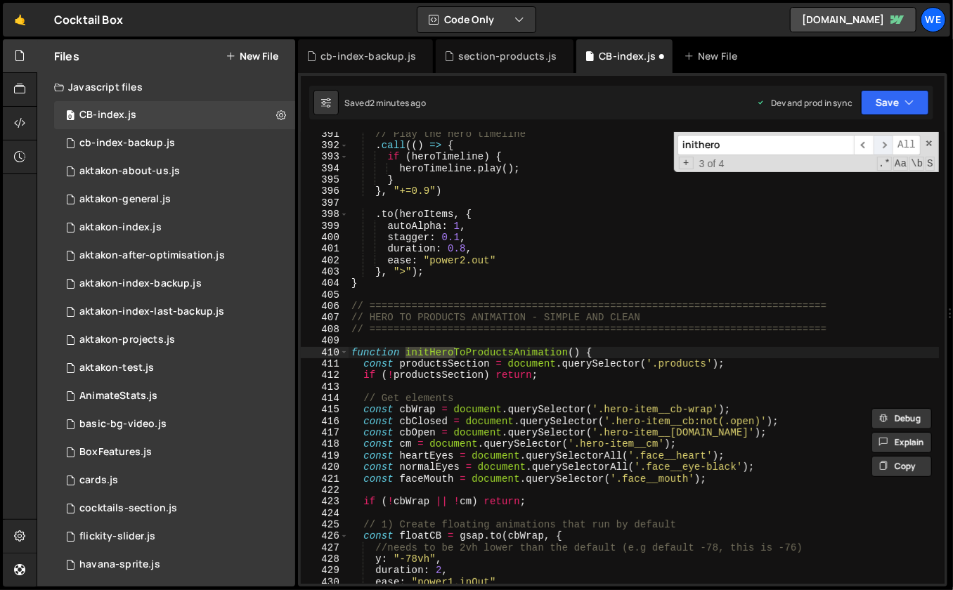
click at [889, 143] on span "​" at bounding box center [883, 145] width 20 height 20
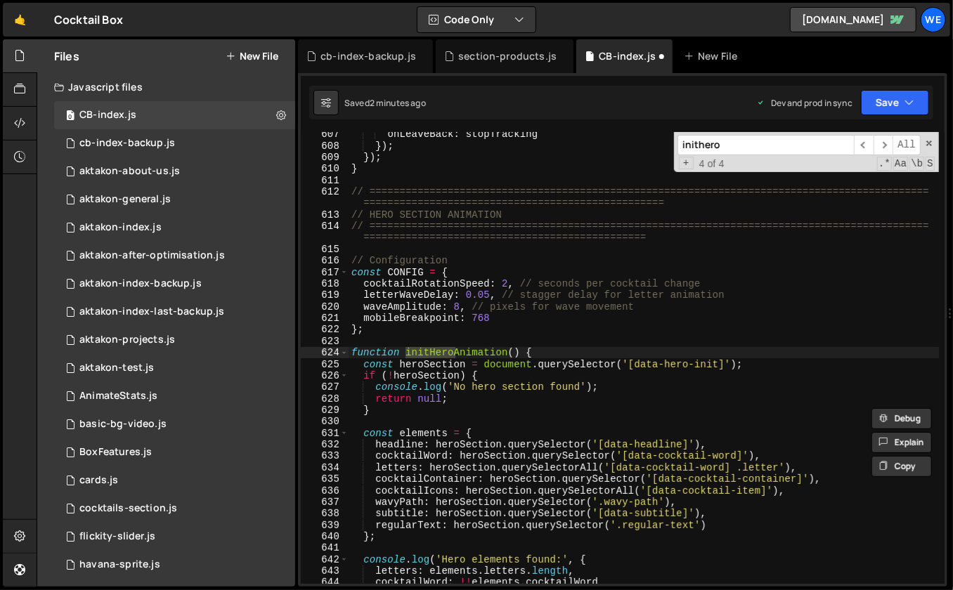
click at [490, 337] on div "onLeaveBack : stopTracking }) ; }) ; } // =====================================…" at bounding box center [643, 367] width 591 height 476
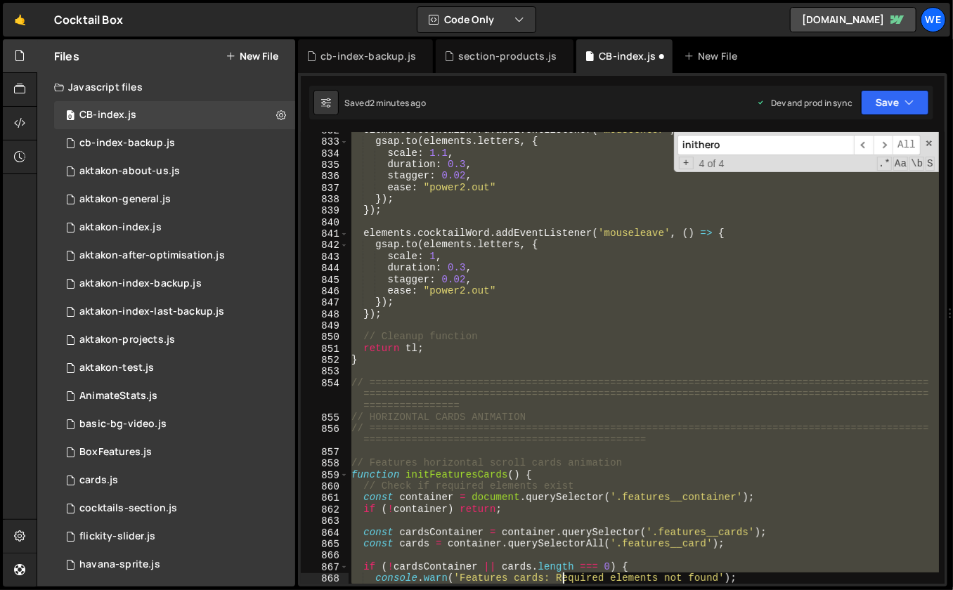
scroll to position [9642, 0]
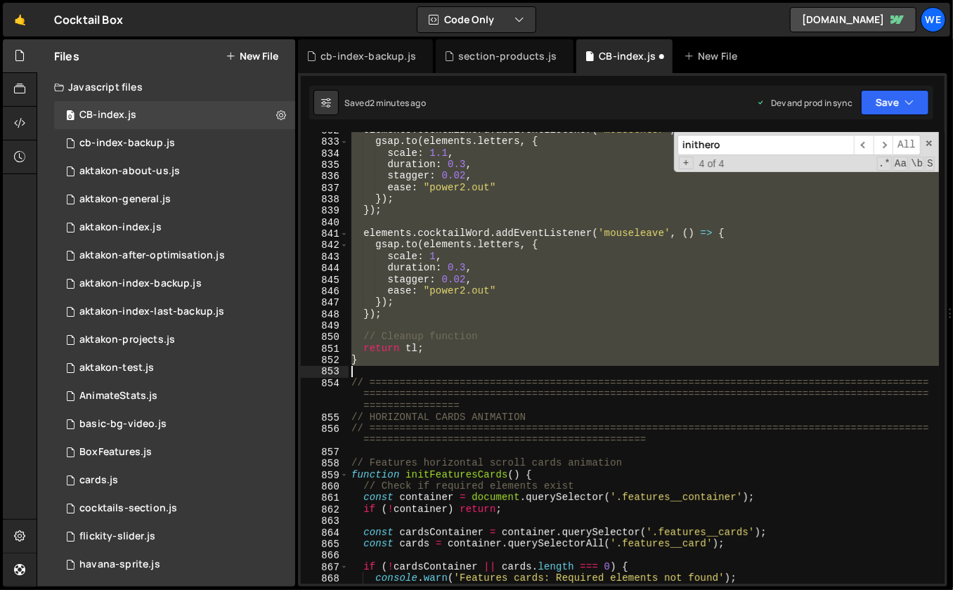
drag, startPoint x: 349, startPoint y: 193, endPoint x: 570, endPoint y: 365, distance: 279.8
click at [571, 367] on div "elements . [GEOGRAPHIC_DATA] . addEventListener ( 'mouseenter' , ( ) => { gsap …" at bounding box center [643, 362] width 591 height 476
paste textarea
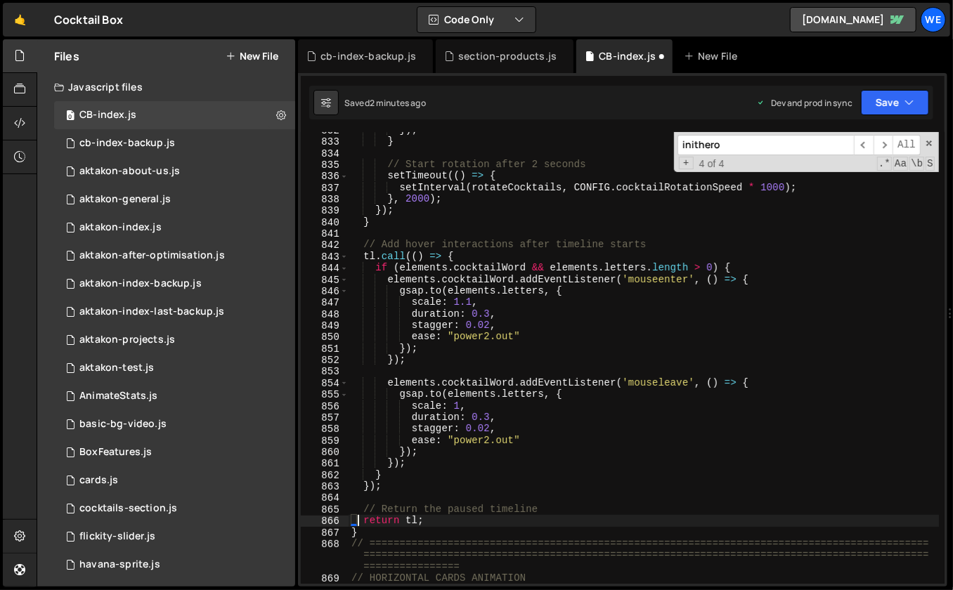
type textarea "return tl;"
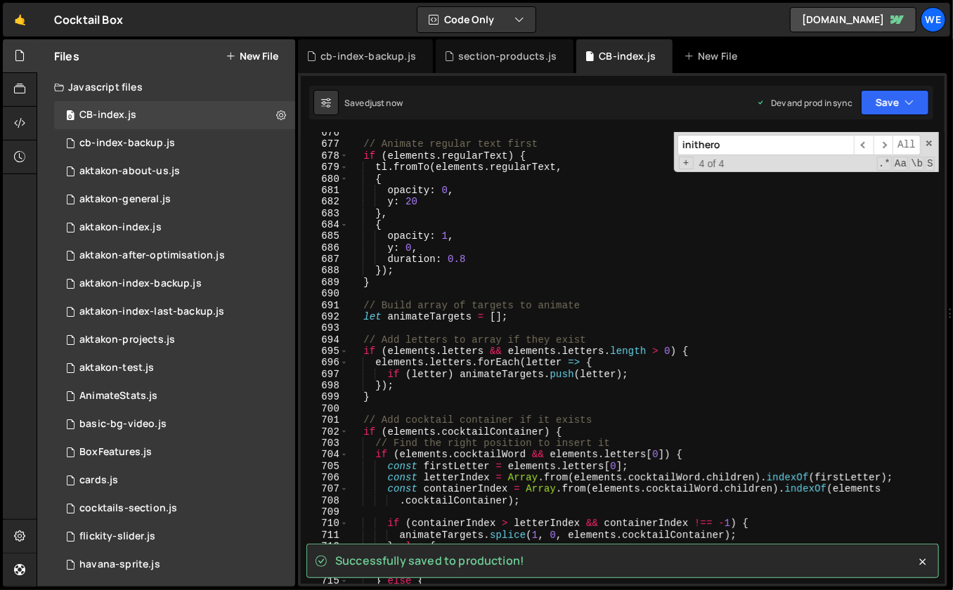
scroll to position [7845, 0]
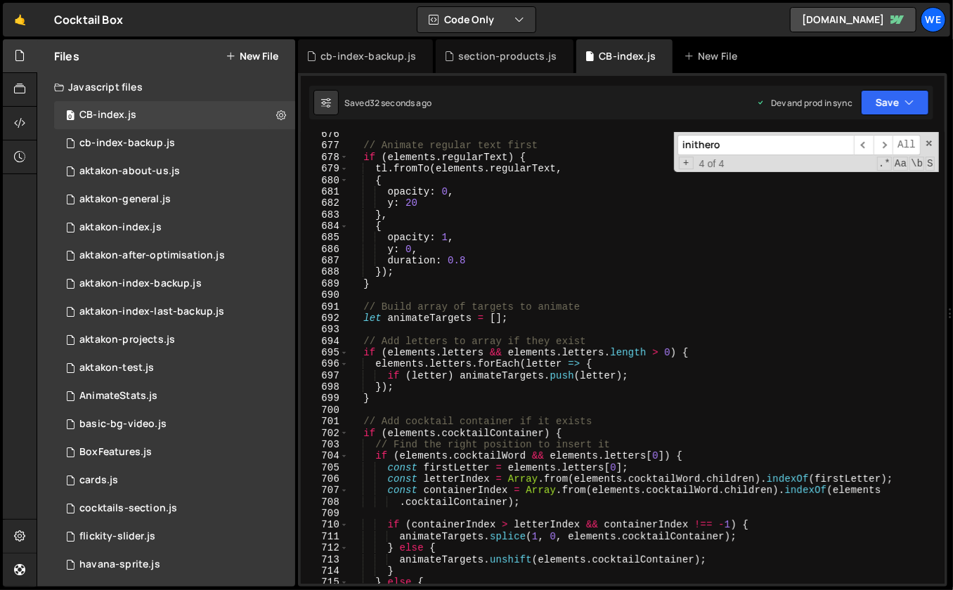
click at [492, 328] on div "// Animate regular text first if ( elements . regularText ) { tl . fromTo ( ele…" at bounding box center [643, 367] width 591 height 476
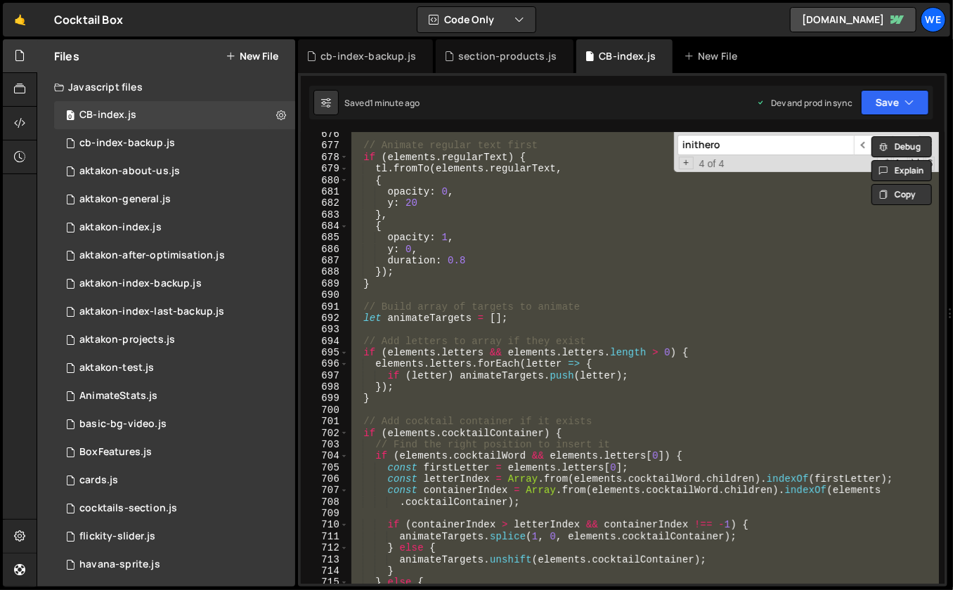
click at [589, 265] on div "// Animate regular text first if ( elements . regularText ) { tl . fromTo ( ele…" at bounding box center [643, 367] width 591 height 476
type textarea "duration: 0.8"
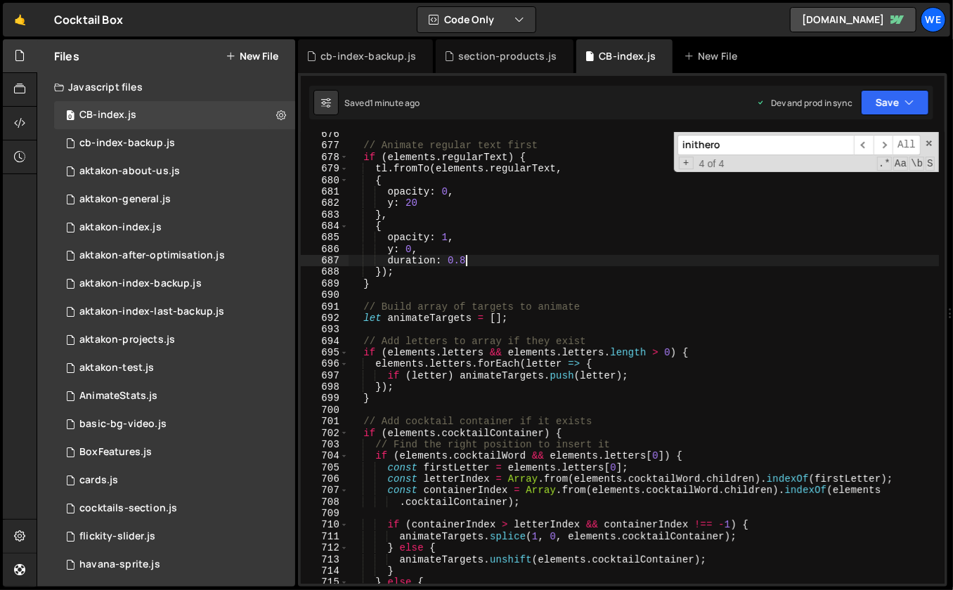
click at [589, 265] on div "// Animate regular text first if ( elements . regularText ) { tl . fromTo ( ele…" at bounding box center [643, 367] width 591 height 476
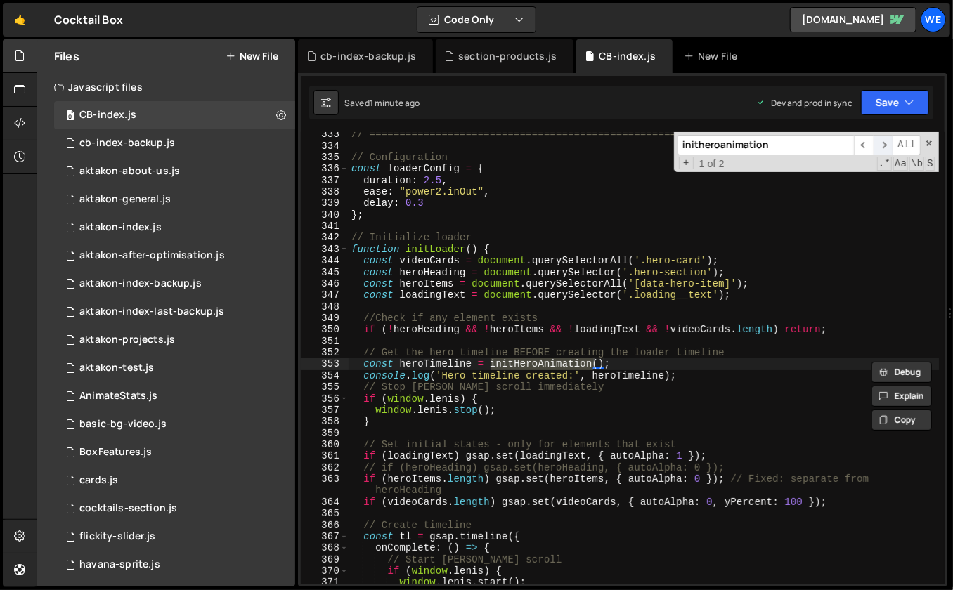
type input "initheroanimation"
click at [884, 145] on span "​" at bounding box center [883, 145] width 20 height 20
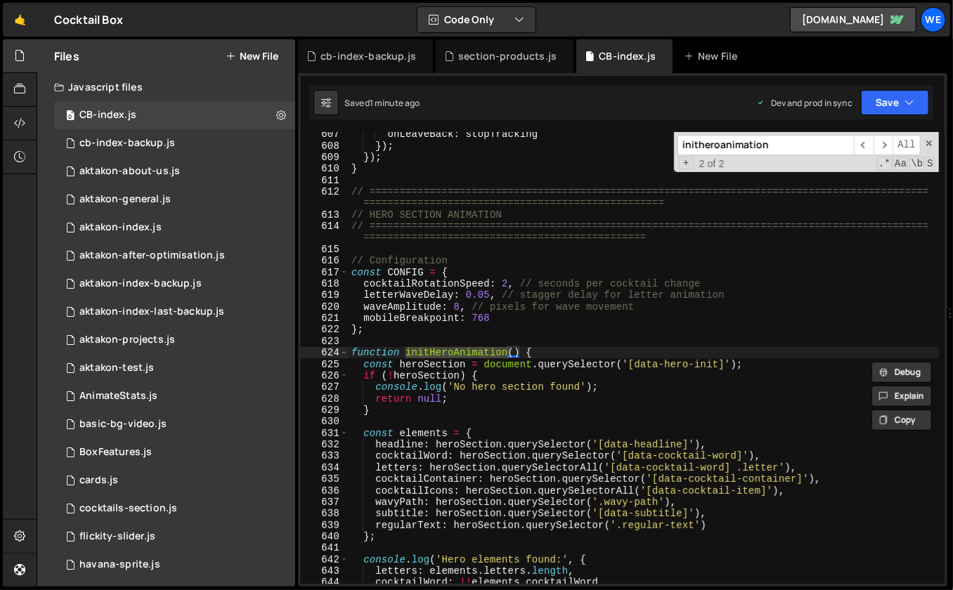
click at [654, 379] on div "onLeaveBack : stopTracking }) ; }) ; } // =====================================…" at bounding box center [643, 367] width 591 height 476
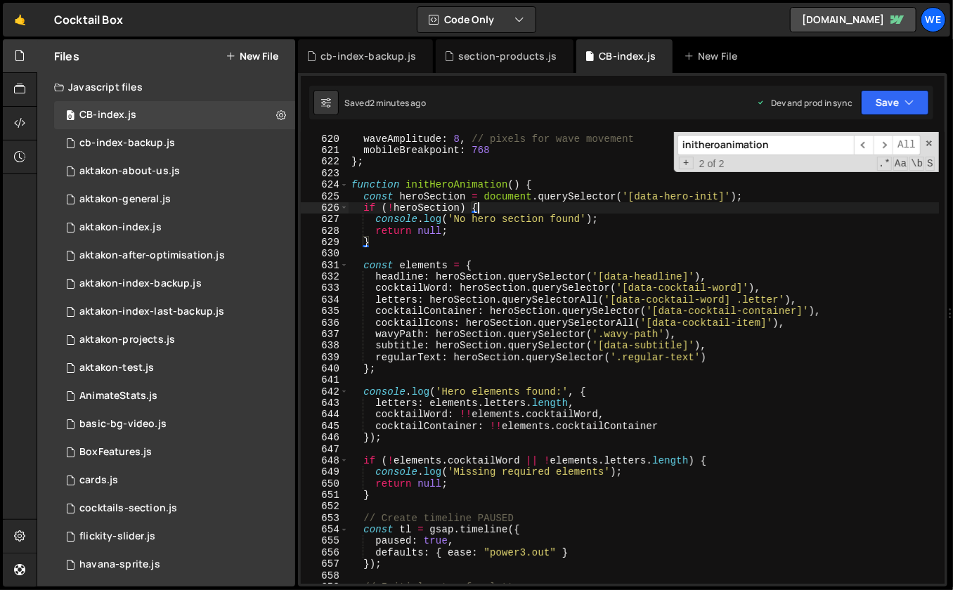
scroll to position [7202, 0]
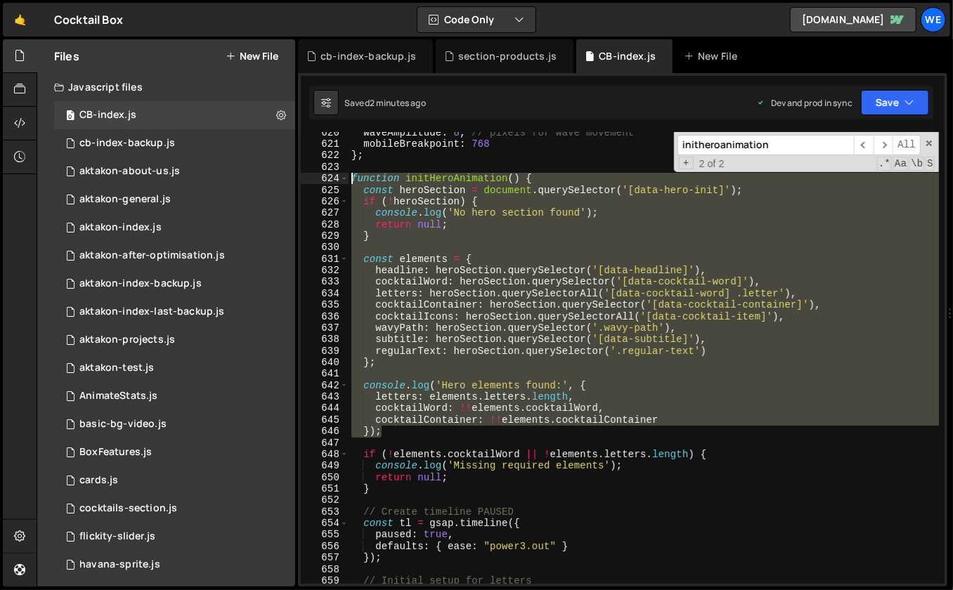
drag, startPoint x: 384, startPoint y: 434, endPoint x: 348, endPoint y: 180, distance: 256.2
click at [348, 180] on div "waveAmplitude : 8 , // pixels for wave movement mobileBreakpoint : 768 } ; func…" at bounding box center [643, 365] width 591 height 476
paste textarea "}"
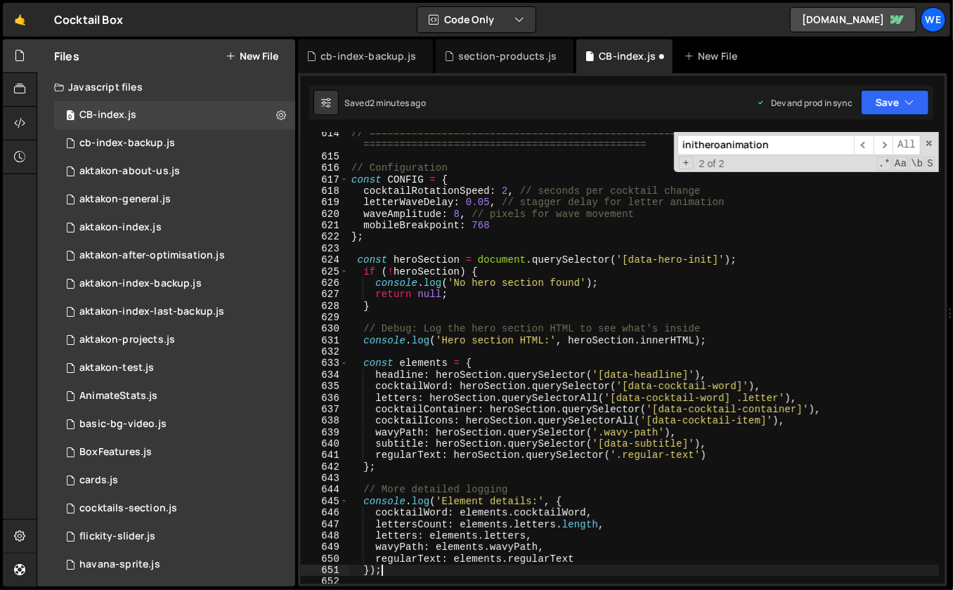
scroll to position [7103, 0]
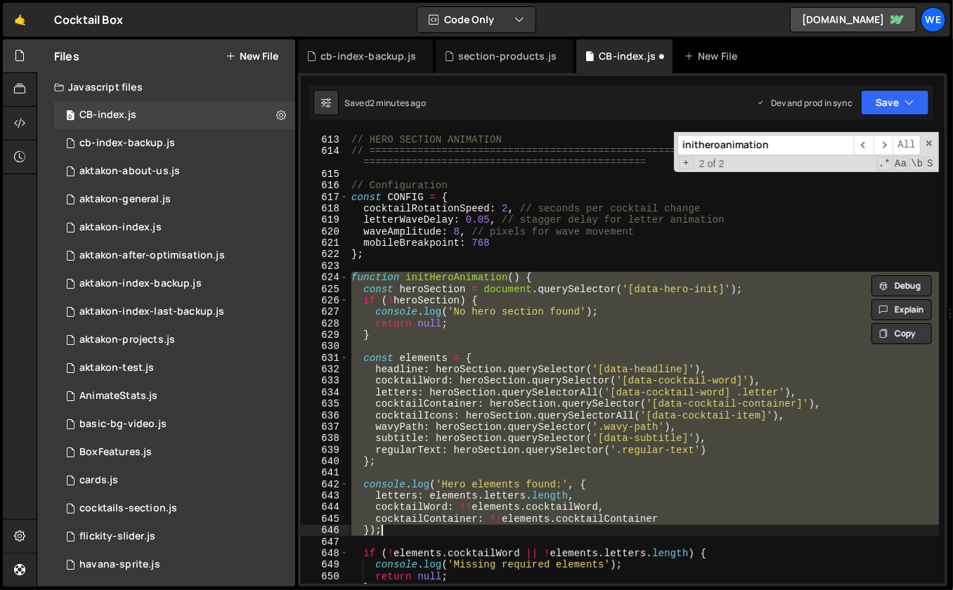
click at [467, 306] on div "// ============================================================================…" at bounding box center [643, 354] width 591 height 487
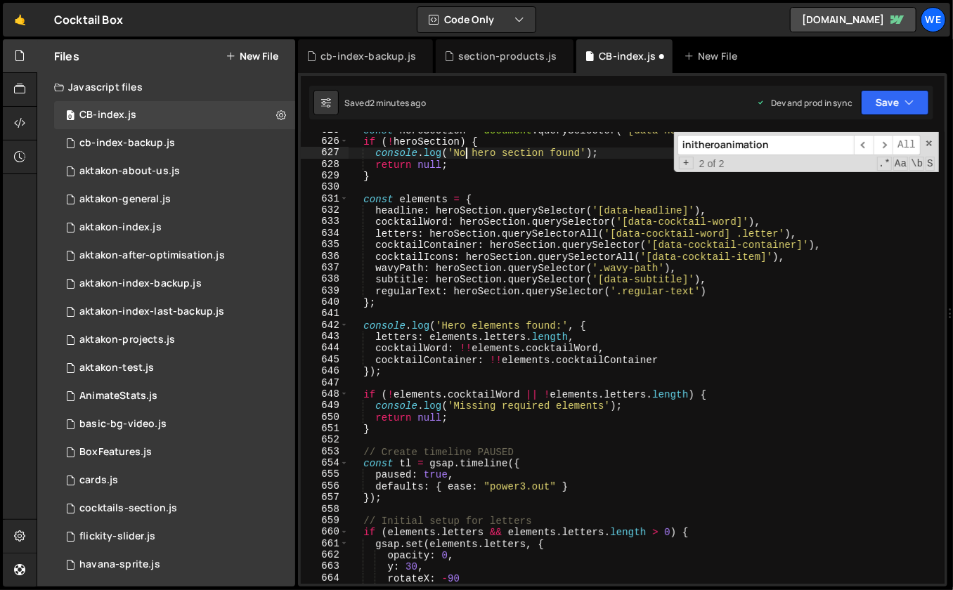
scroll to position [7262, 0]
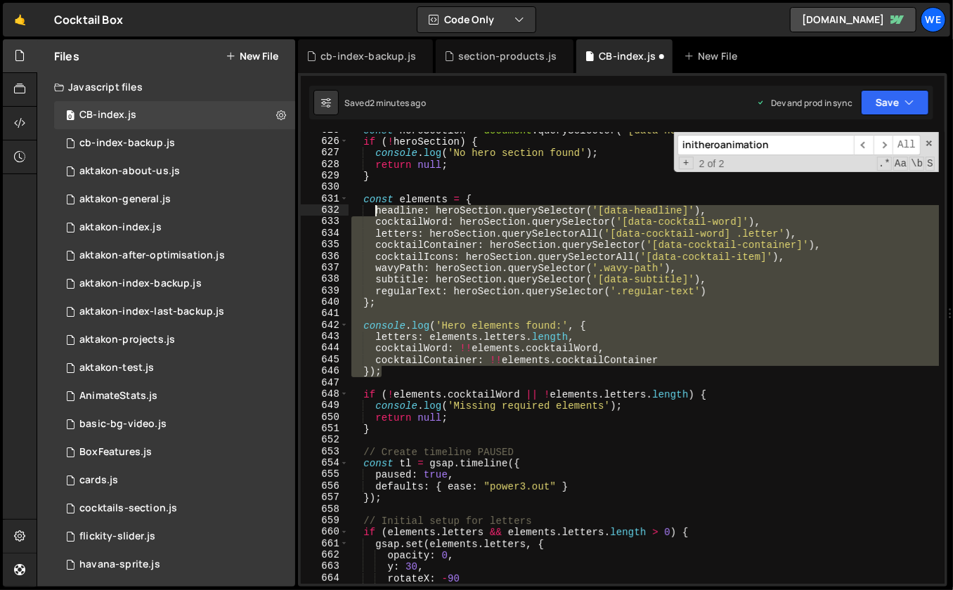
drag, startPoint x: 389, startPoint y: 374, endPoint x: 377, endPoint y: 211, distance: 163.4
click at [377, 211] on div "const heroSection = document . querySelector ( '[data-hero-init]' ) ; if ( ! he…" at bounding box center [643, 362] width 591 height 476
click at [552, 343] on div "const heroSection = document . querySelector ( '[data-hero-init]' ) ; if ( ! he…" at bounding box center [643, 362] width 591 height 476
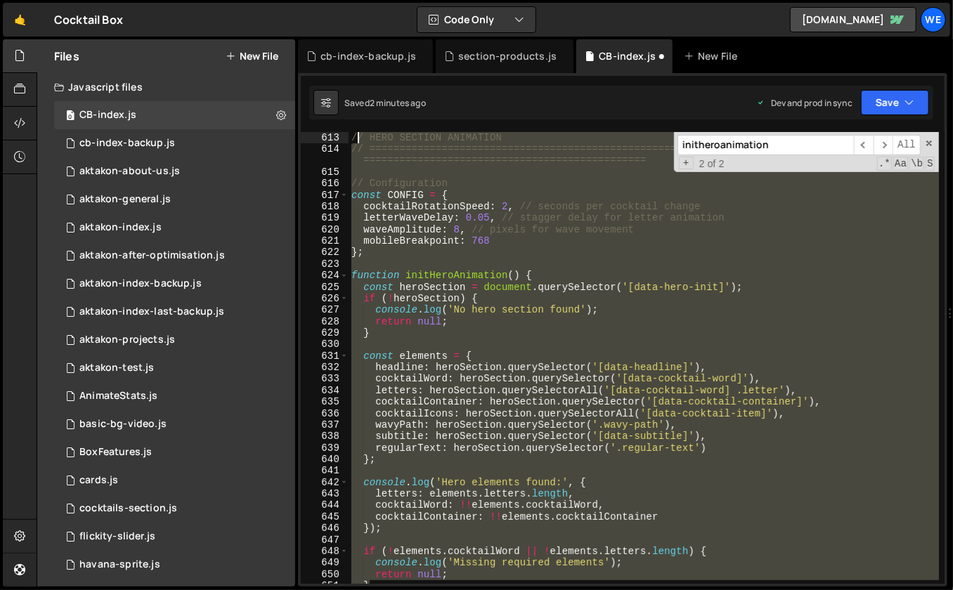
scroll to position [7093, 0]
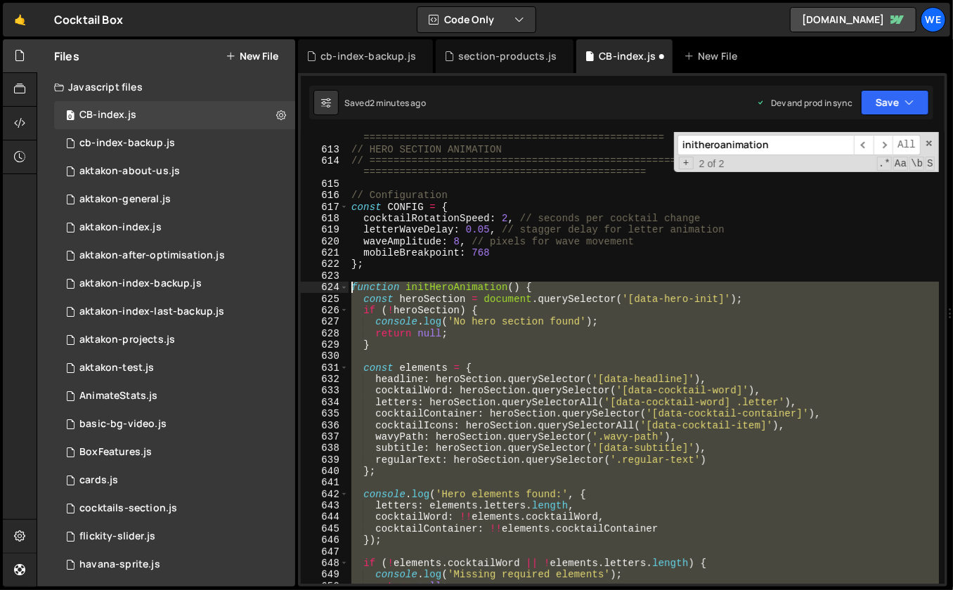
drag, startPoint x: 384, startPoint y: 429, endPoint x: 353, endPoint y: 284, distance: 147.9
click at [353, 284] on div "// ============================================================================…" at bounding box center [643, 364] width 591 height 487
paste textarea "}"
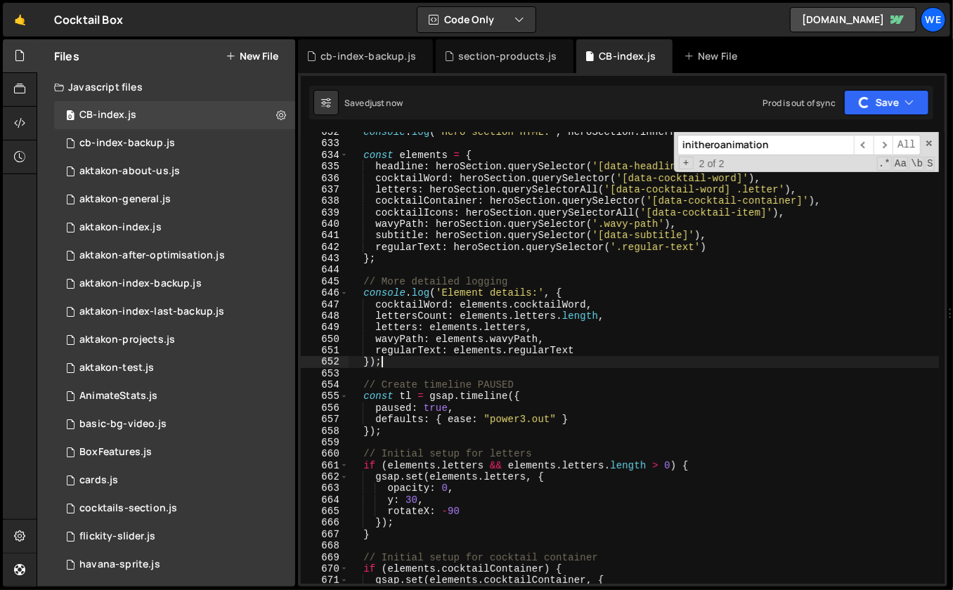
scroll to position [7344, 0]
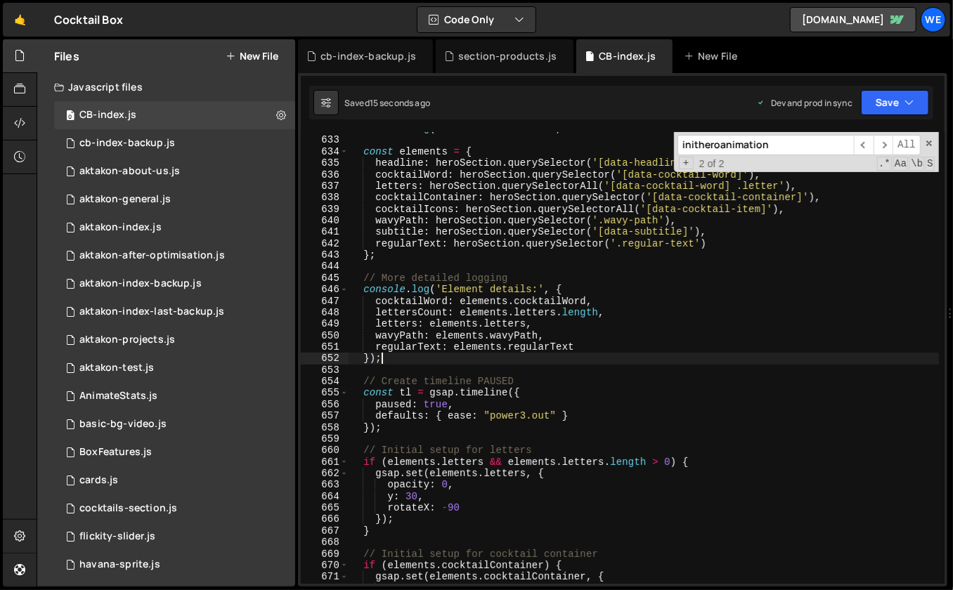
click at [656, 308] on div "console . log ( 'Hero section HTML:' , heroSection . innerHTML ) ; const elemen…" at bounding box center [643, 361] width 591 height 476
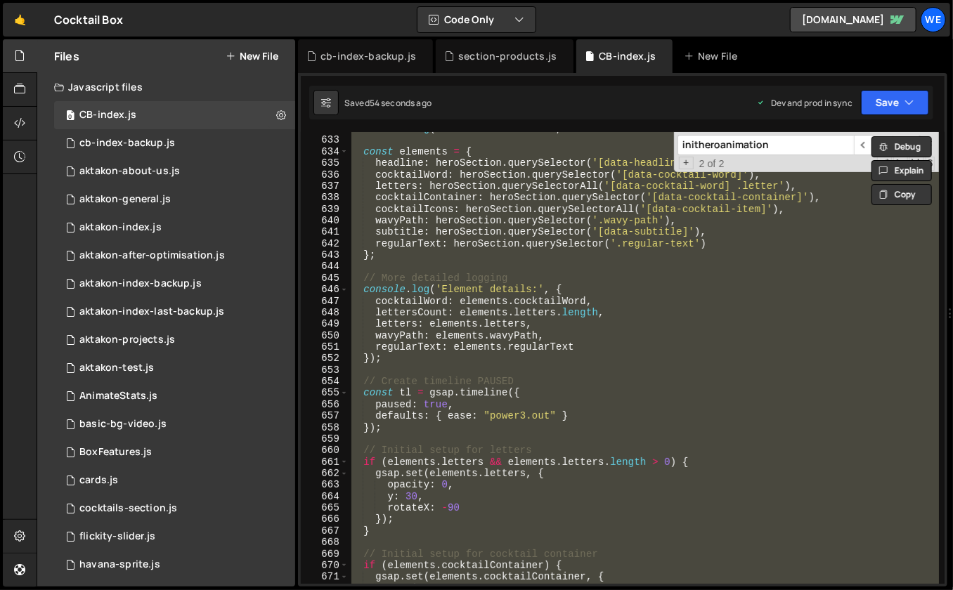
click at [573, 289] on div "console . log ( 'Hero section HTML:' , heroSection . innerHTML ) ; const elemen…" at bounding box center [643, 361] width 591 height 476
type textarea "console.log('Element details:', {"
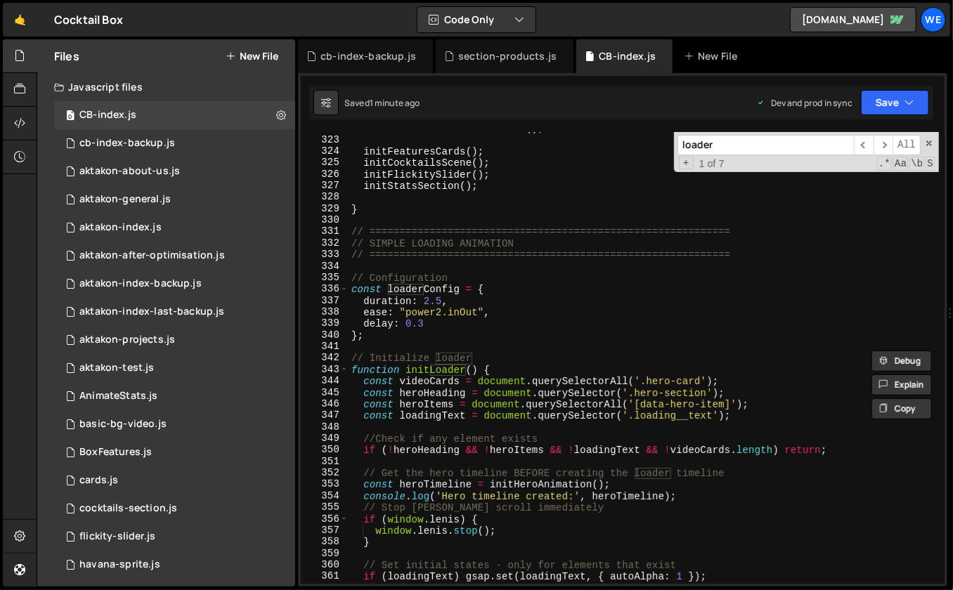
scroll to position [3747, 0]
type input "loader"
click at [728, 389] on div "initHeroToProductsAnimation ( ) ; initFeaturesCards ( ) ; initCocktailsScene ( …" at bounding box center [643, 359] width 591 height 476
type textarea "const heroHeading = document.querySelector('.hero-section');"
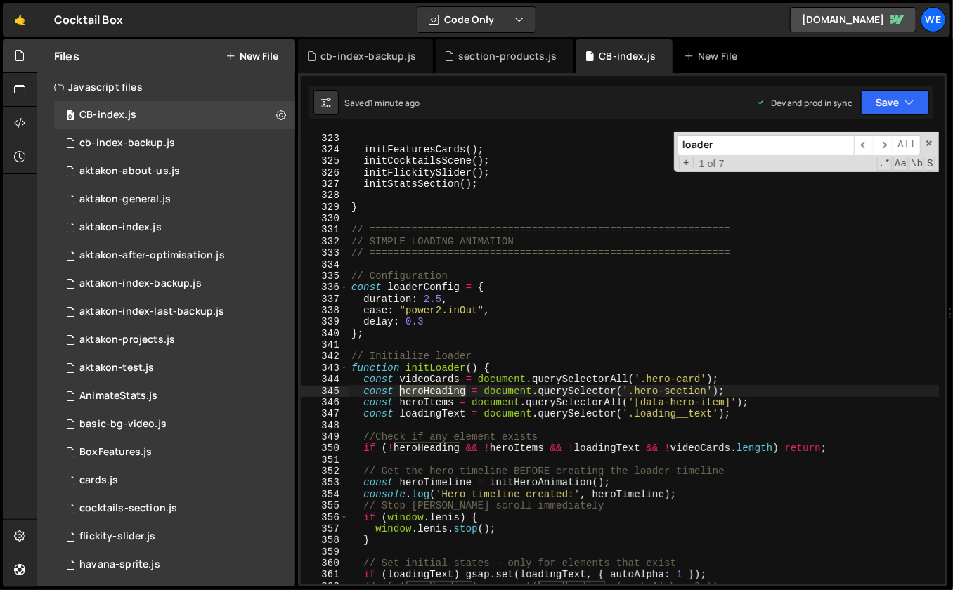
drag, startPoint x: 464, startPoint y: 392, endPoint x: 400, endPoint y: 394, distance: 64.0
click at [400, 394] on div "initHeroToProductsAnimation ( ) ; initFeaturesCards ( ) ; initCocktailsScene ( …" at bounding box center [643, 359] width 591 height 476
type input "heroHeading"
click at [882, 148] on span "​" at bounding box center [883, 145] width 20 height 20
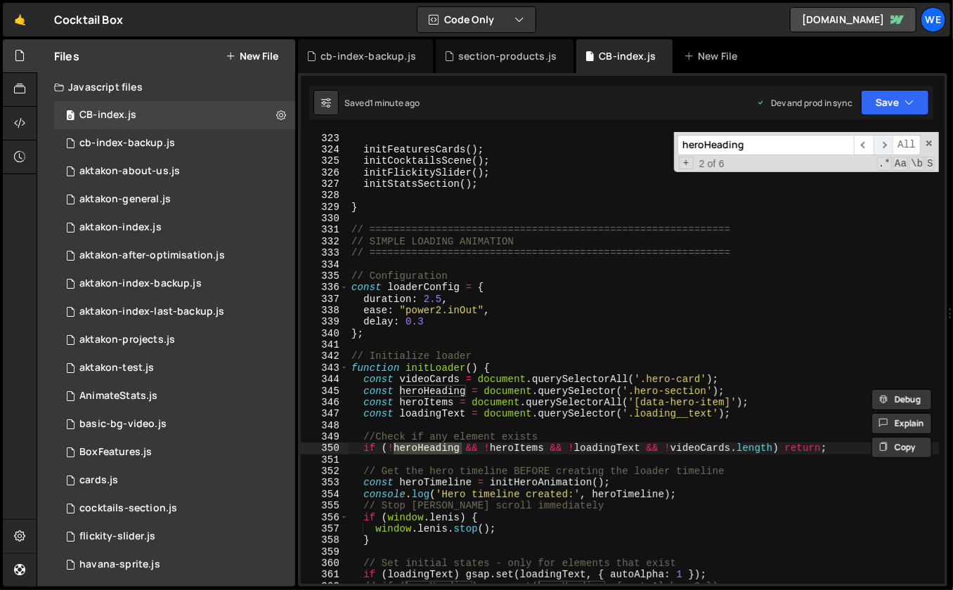
click at [882, 148] on span "​" at bounding box center [883, 145] width 20 height 20
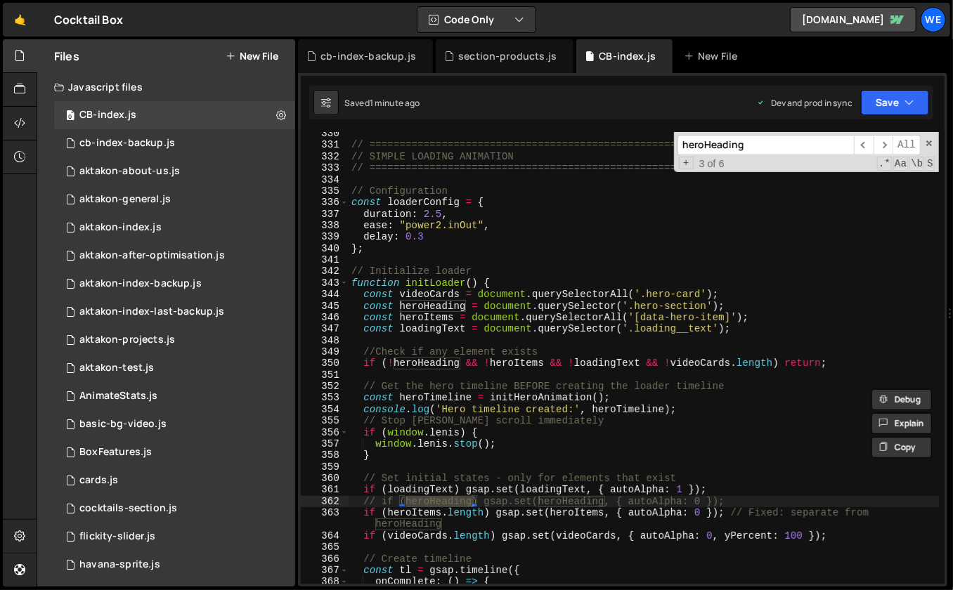
scroll to position [3847, 0]
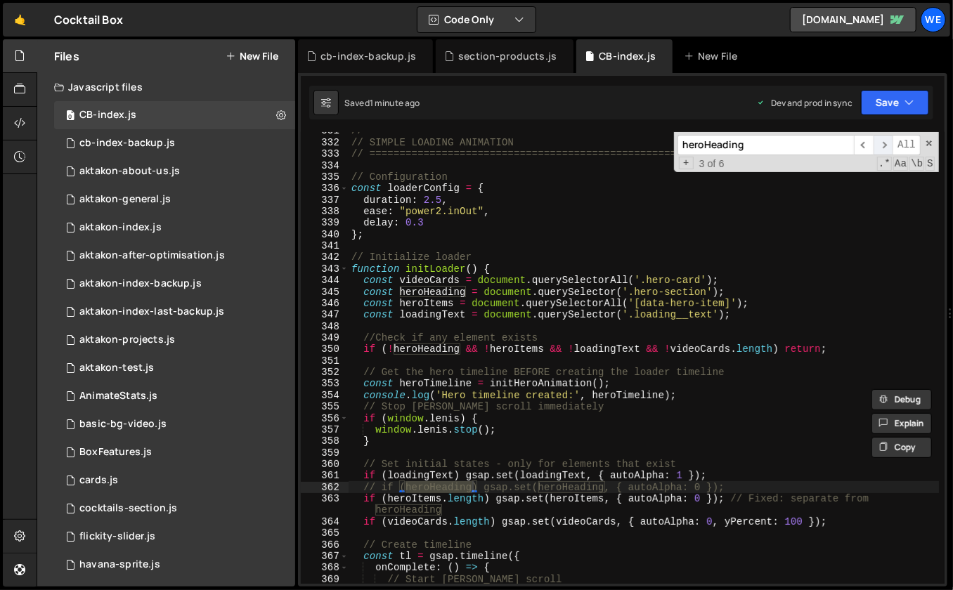
click at [884, 140] on span "​" at bounding box center [883, 145] width 20 height 20
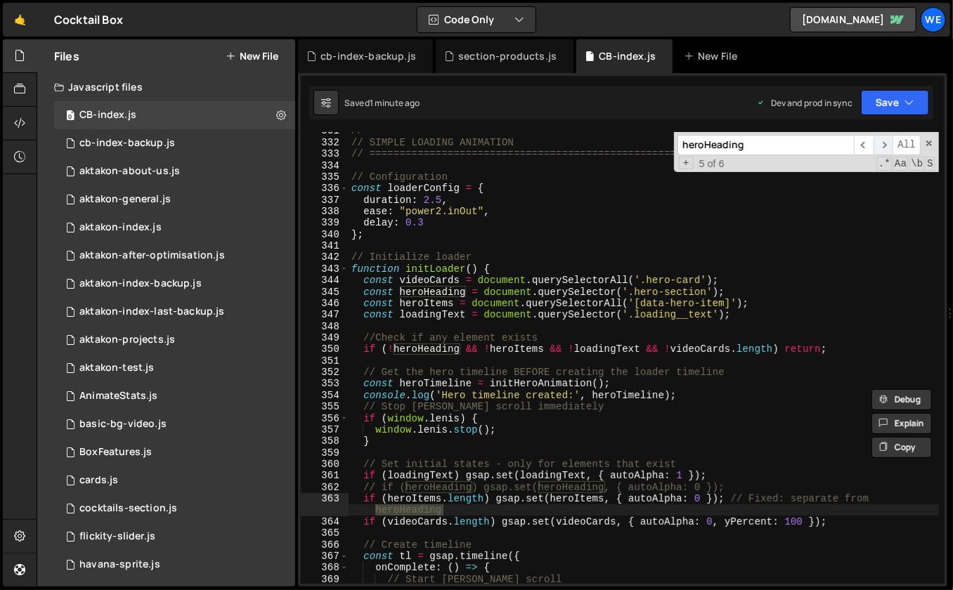
click at [884, 140] on span "​" at bounding box center [883, 145] width 20 height 20
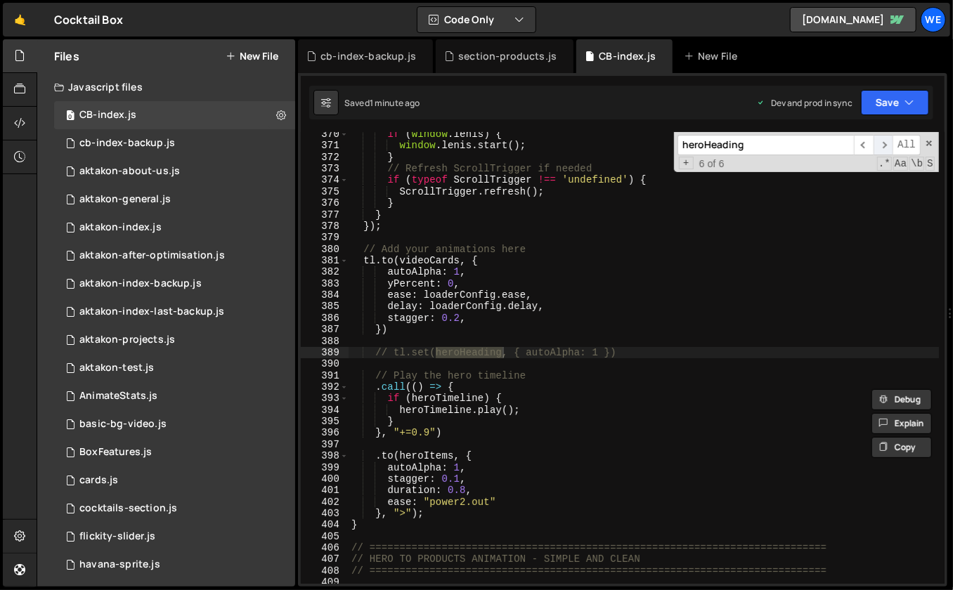
click at [884, 140] on span "​" at bounding box center [883, 145] width 20 height 20
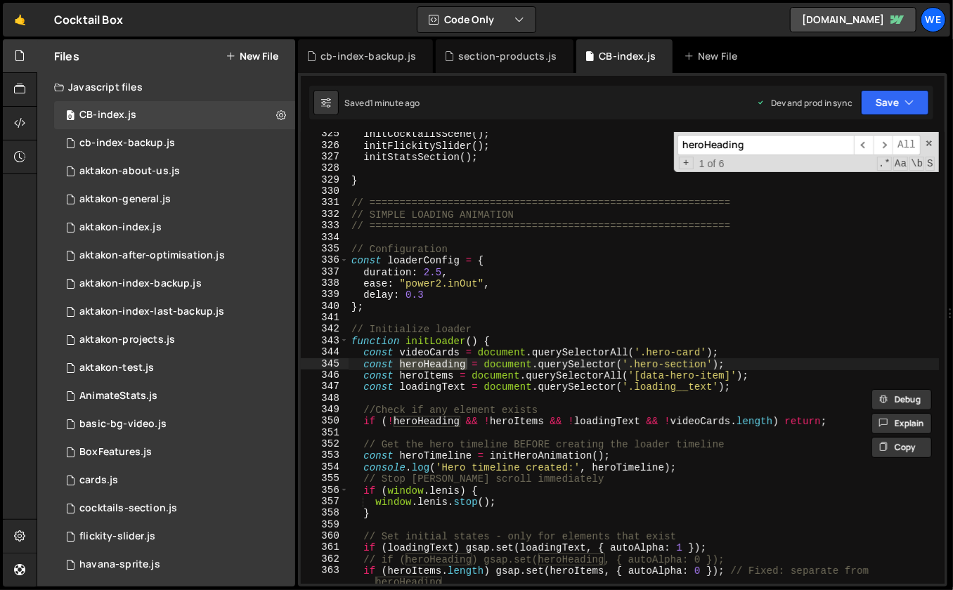
click at [668, 315] on div "initCocktailsScene ( ) ; initFlickitySlider ( ) ; initStatsSection ( ) ; } // =…" at bounding box center [643, 367] width 591 height 476
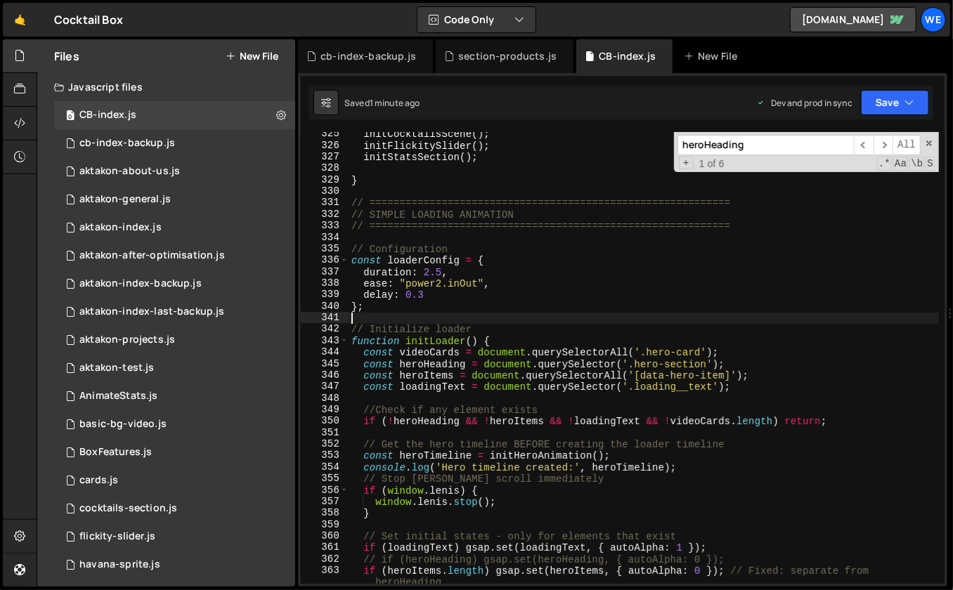
click at [464, 245] on div "initCocktailsScene ( ) ; initFlickitySlider ( ) ; initStatsSection ( ) ; } // =…" at bounding box center [643, 367] width 591 height 476
type textarea "// Configuration"
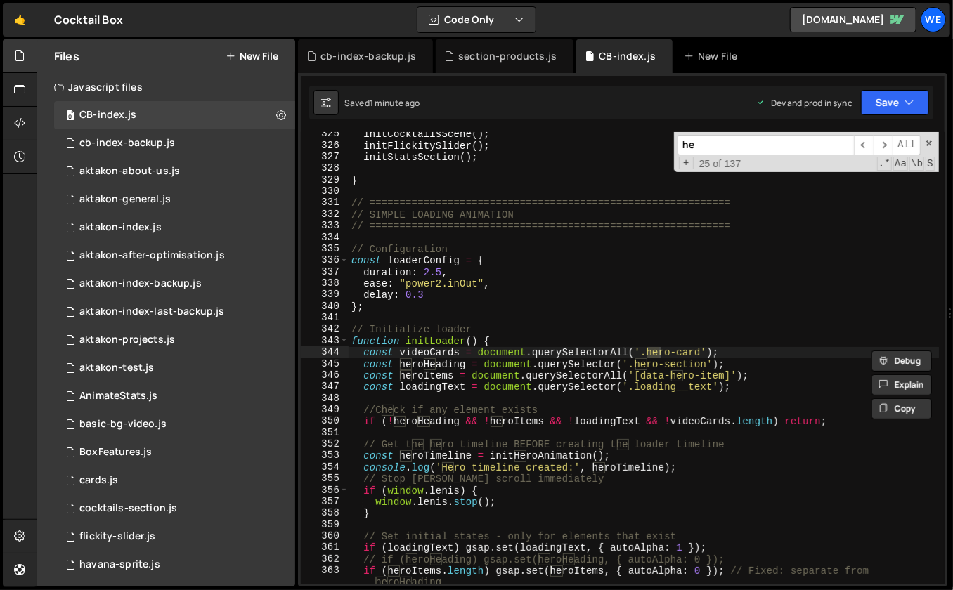
type input "h"
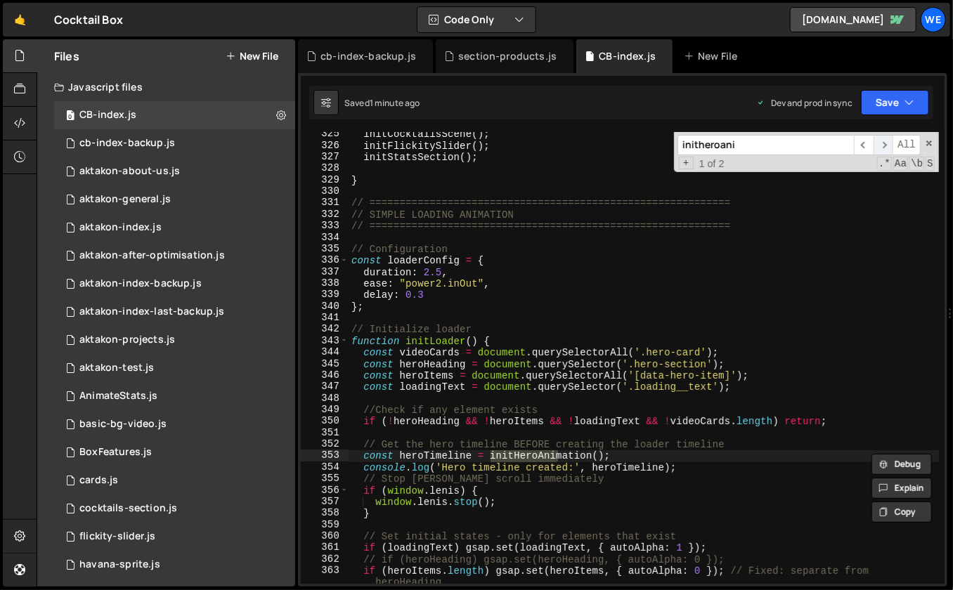
type input "initheroani"
click at [880, 148] on span "​" at bounding box center [883, 145] width 20 height 20
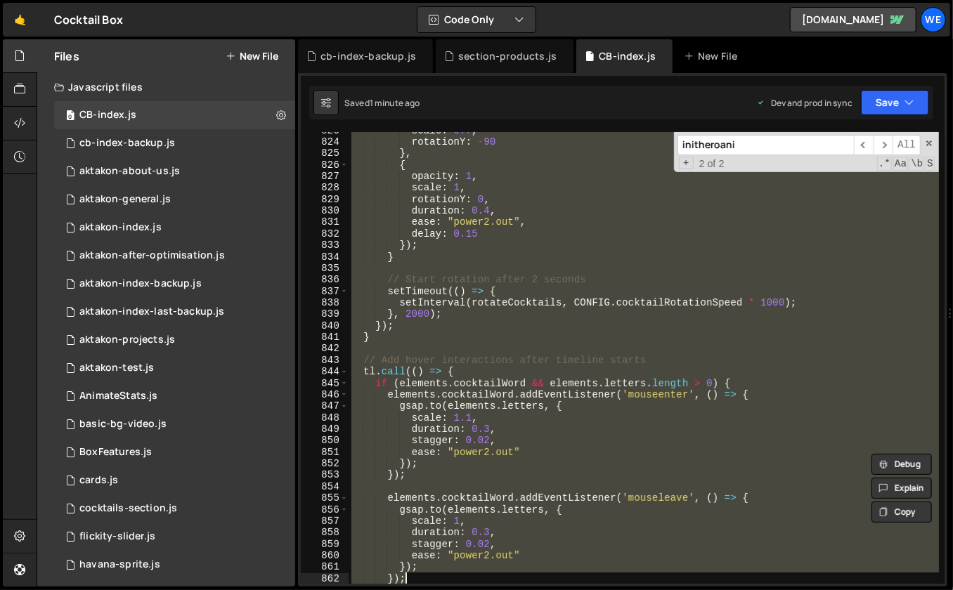
scroll to position [9687, 0]
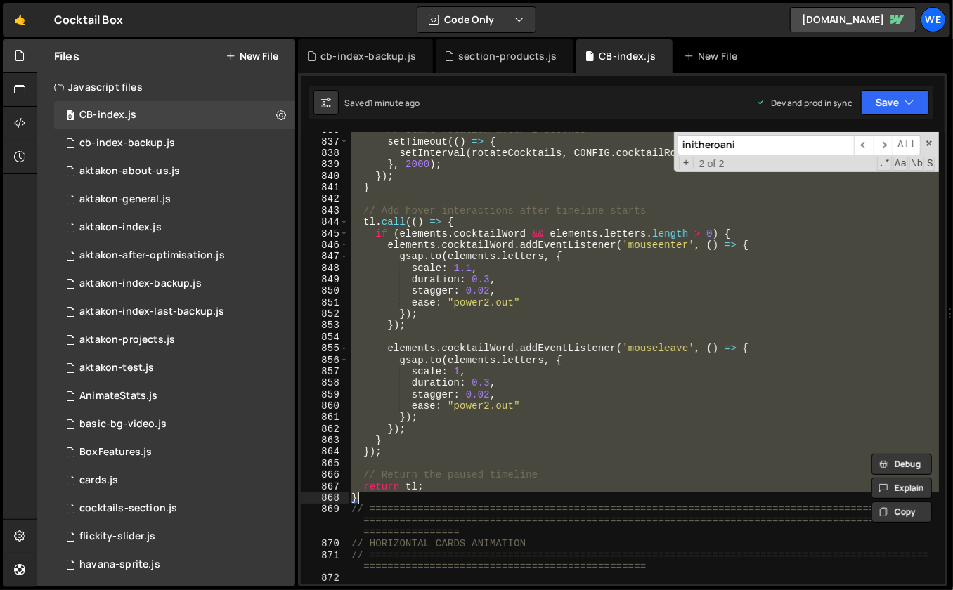
drag, startPoint x: 350, startPoint y: 190, endPoint x: 556, endPoint y: 496, distance: 369.5
click at [556, 496] on div "// Start rotation after 2 seconds setTimeout (( ) => { setInterval ( rotateCock…" at bounding box center [643, 362] width 591 height 476
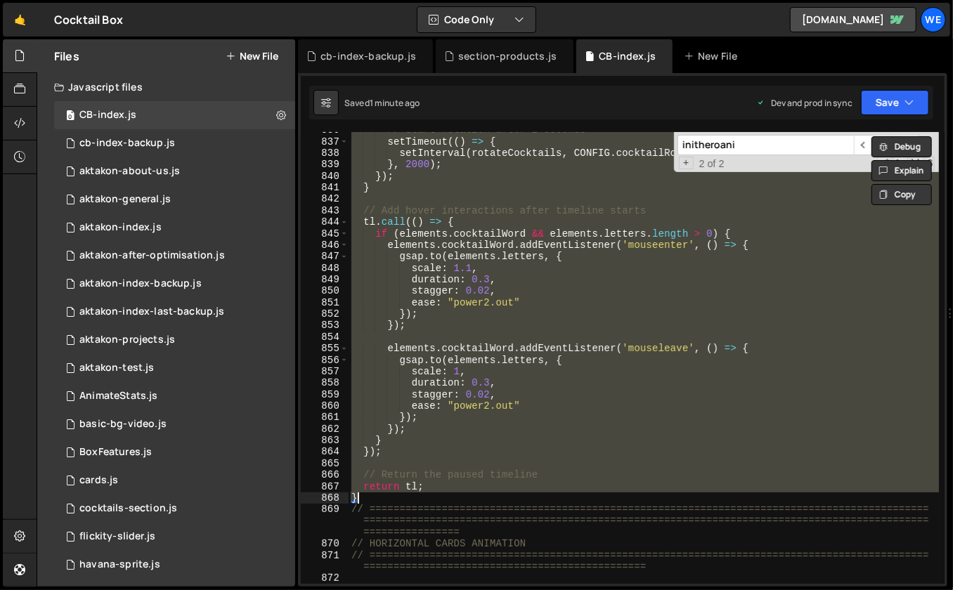
paste textarea
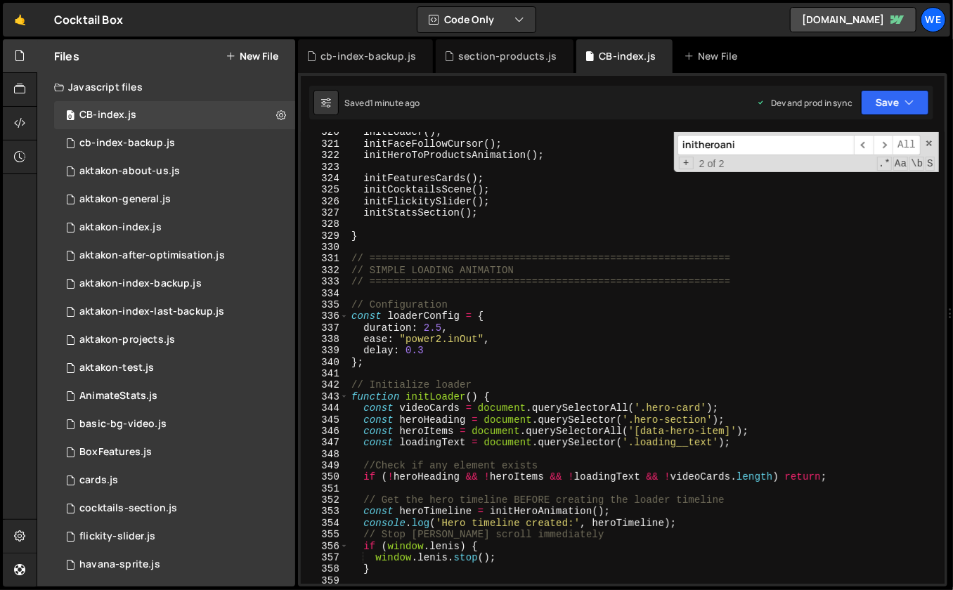
scroll to position [3714, 0]
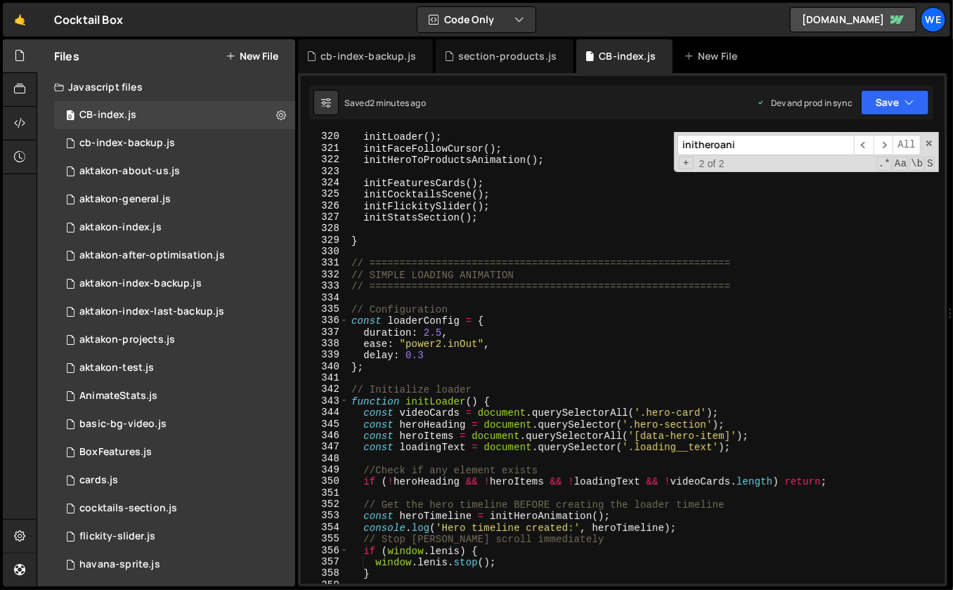
click at [548, 310] on div "initLoader ( ) ; initFaceFollowCursor ( ) ; initHeroToProductsAnimation ( ) ; i…" at bounding box center [643, 369] width 591 height 476
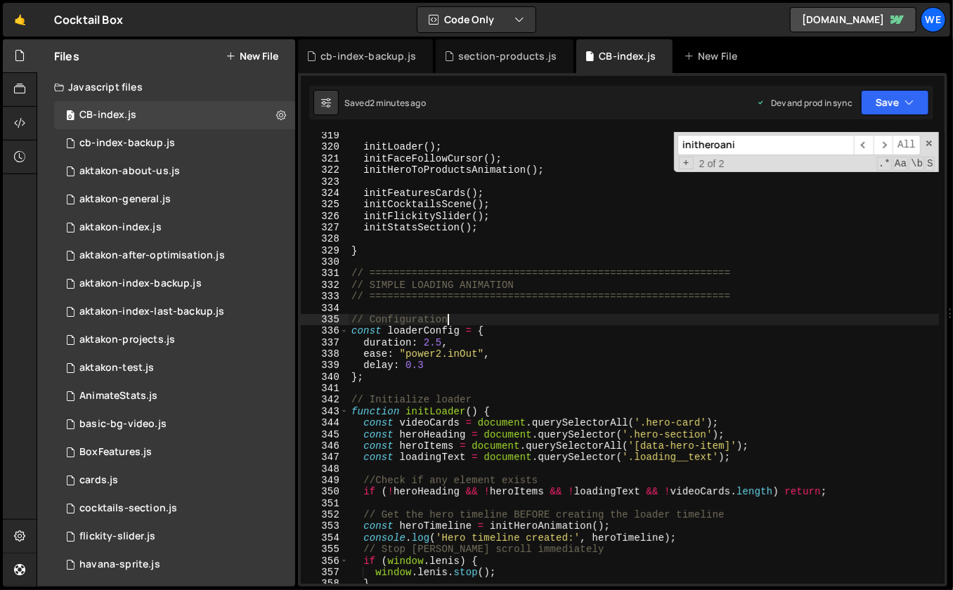
scroll to position [3703, 0]
click at [568, 168] on div "initLoader ( ) ; initFaceFollowCursor ( ) ; initHeroToProductsAnimation ( ) ; i…" at bounding box center [643, 369] width 591 height 476
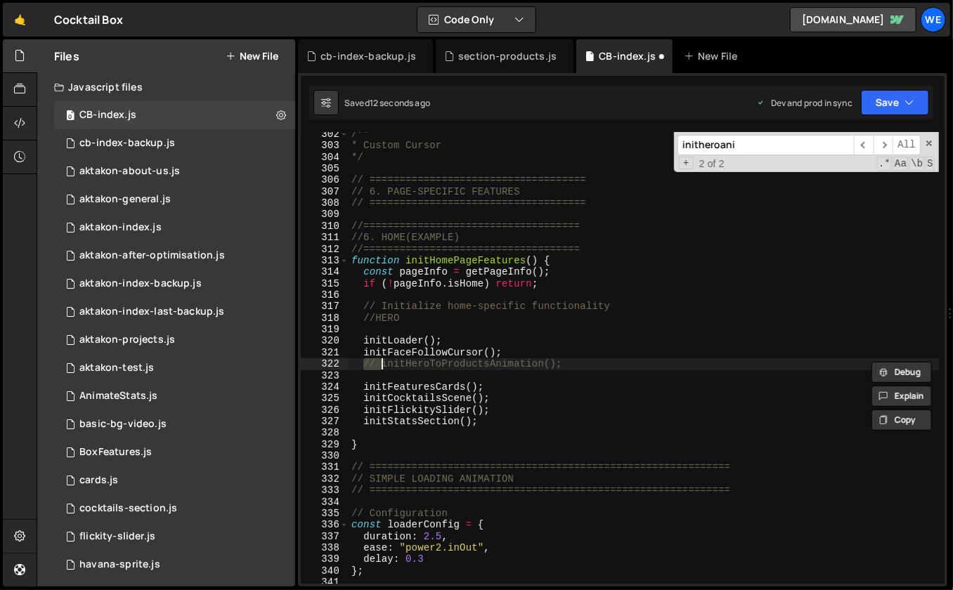
scroll to position [13966, 0]
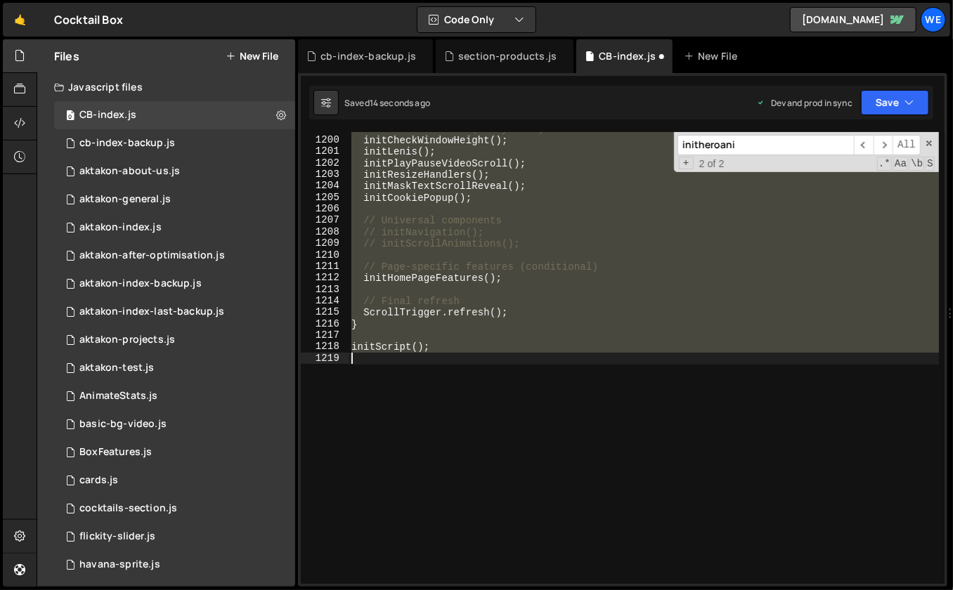
type textarea "initHeroToProductsAnimation();"
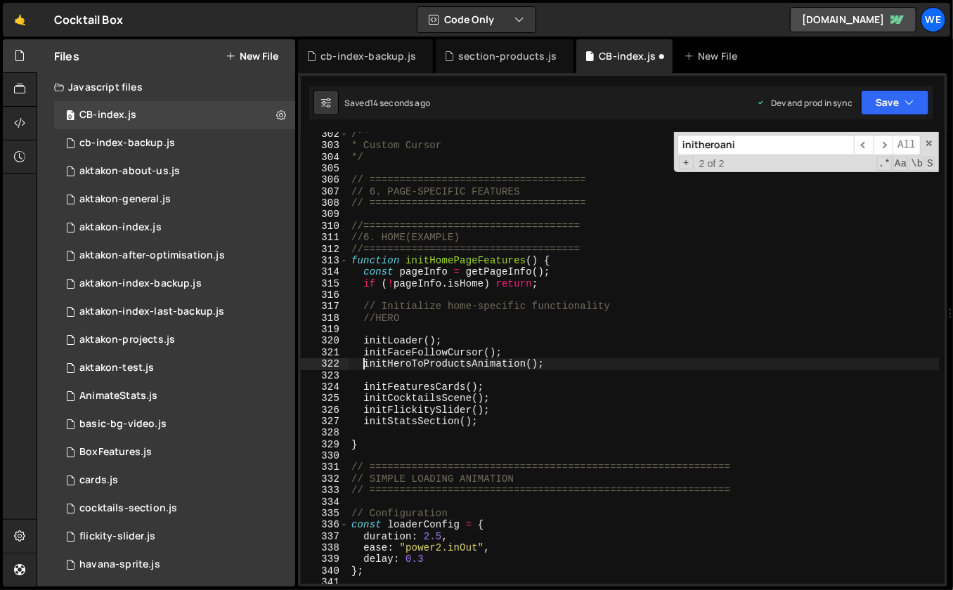
scroll to position [3510, 0]
click at [800, 299] on div "/** * Custom Cursor */ // ==================================== // 6. PAGE-SPECI…" at bounding box center [643, 367] width 591 height 476
type input "initheroani"
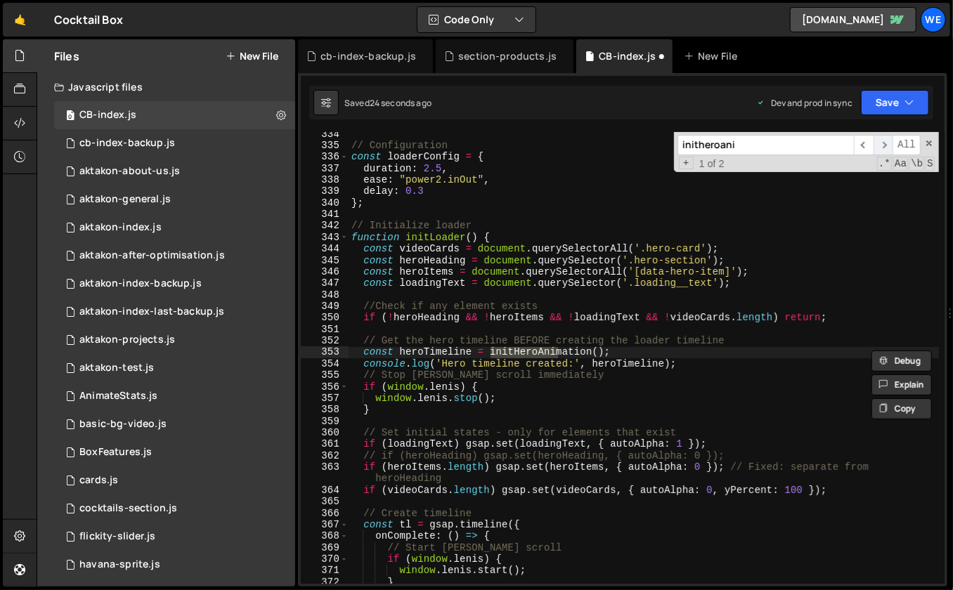
click at [880, 145] on span "​" at bounding box center [883, 145] width 20 height 20
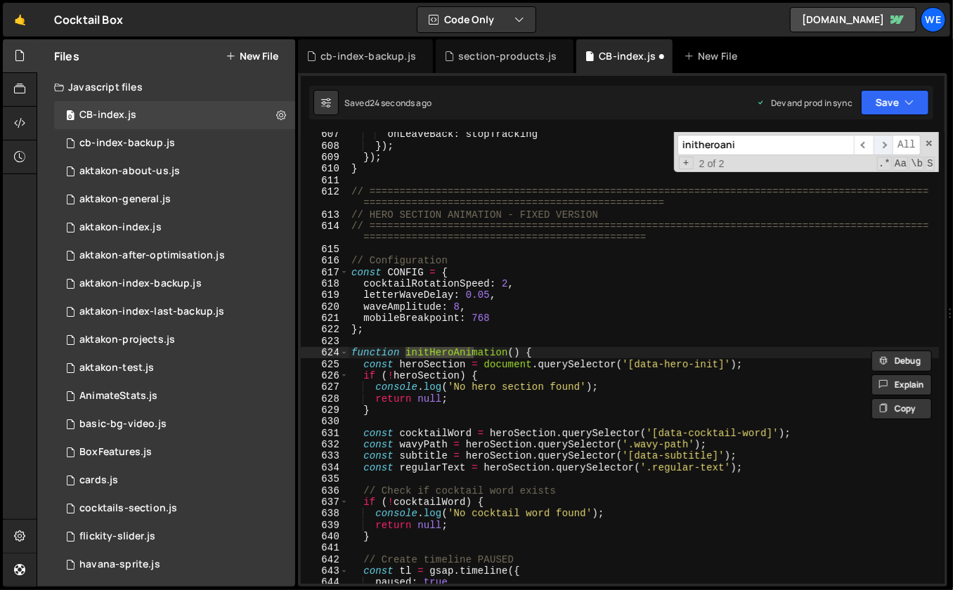
scroll to position [7028, 0]
click at [441, 337] on div "onLeaveBack : stopTracking }) ; }) ; } // =====================================…" at bounding box center [643, 367] width 591 height 476
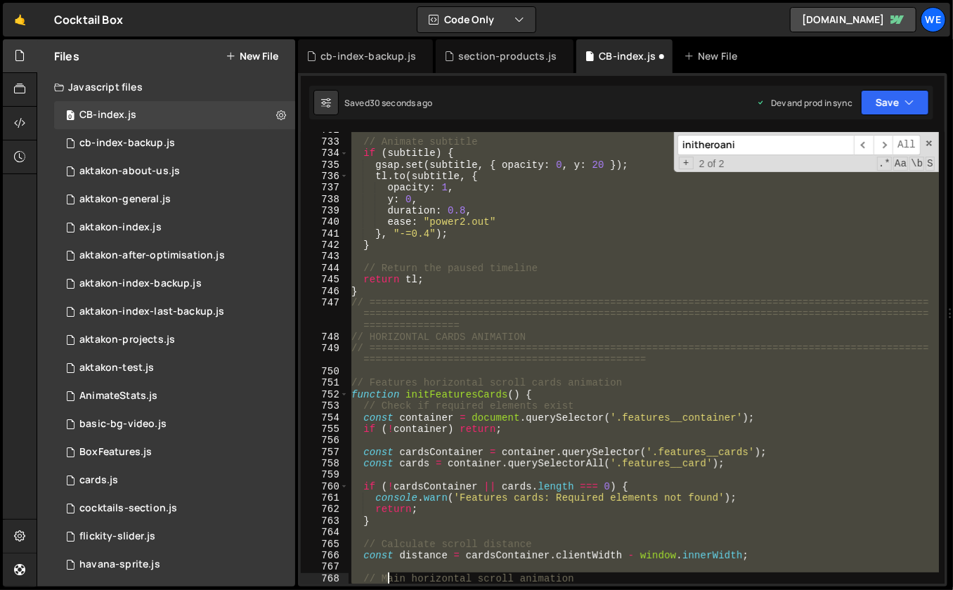
scroll to position [8665, 0]
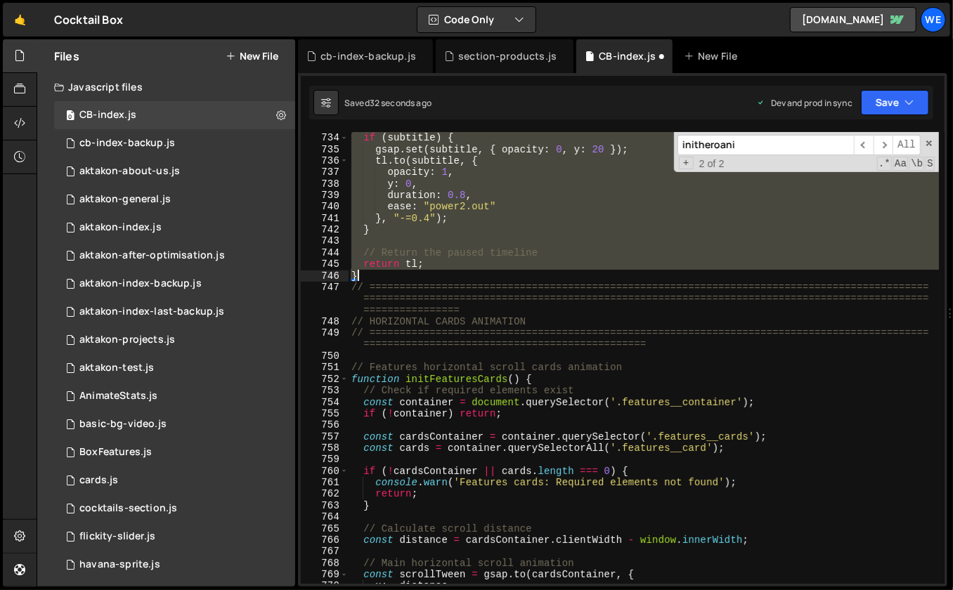
drag, startPoint x: 0, startPoint y: 0, endPoint x: 427, endPoint y: 270, distance: 505.2
click at [427, 270] on div "if ( subtitle ) { gsap . set ( subtitle , { opacity : 0 , y : 20 }) ; tl . to (…" at bounding box center [643, 370] width 591 height 476
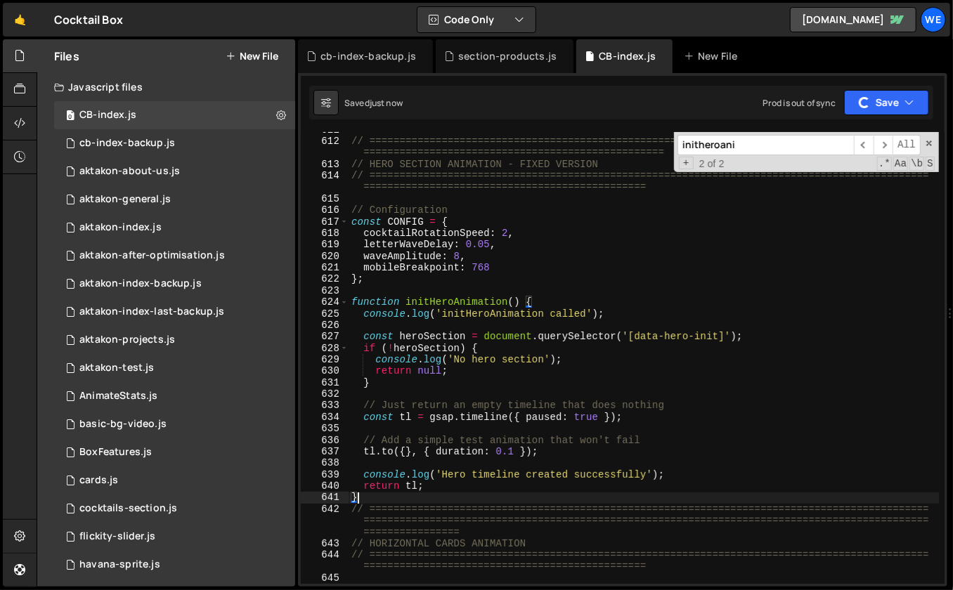
scroll to position [7078, 0]
click at [606, 300] on div "// ============================================================================…" at bounding box center [643, 362] width 591 height 476
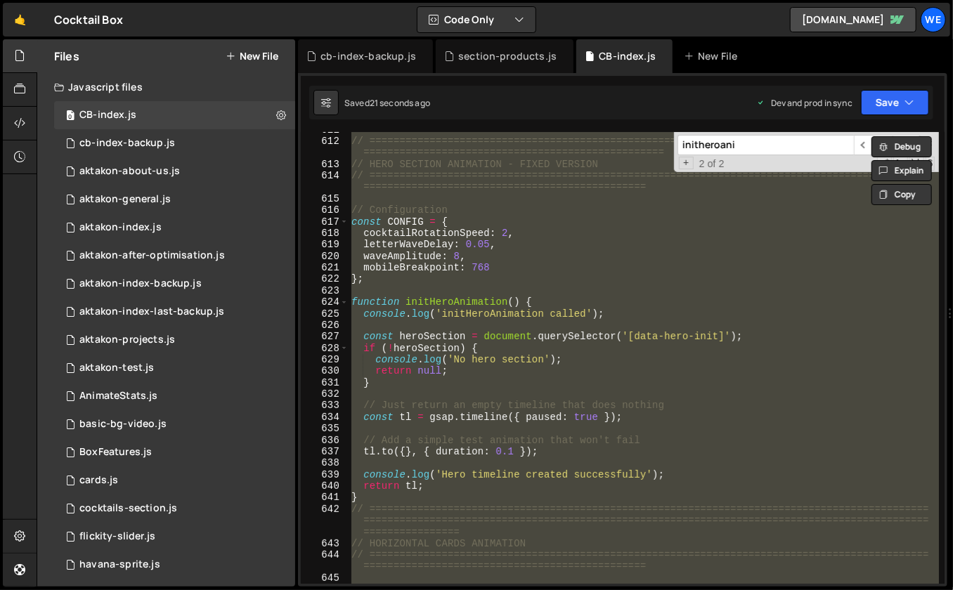
click at [679, 277] on div "// ============================================================================…" at bounding box center [643, 362] width 591 height 476
type textarea "};"
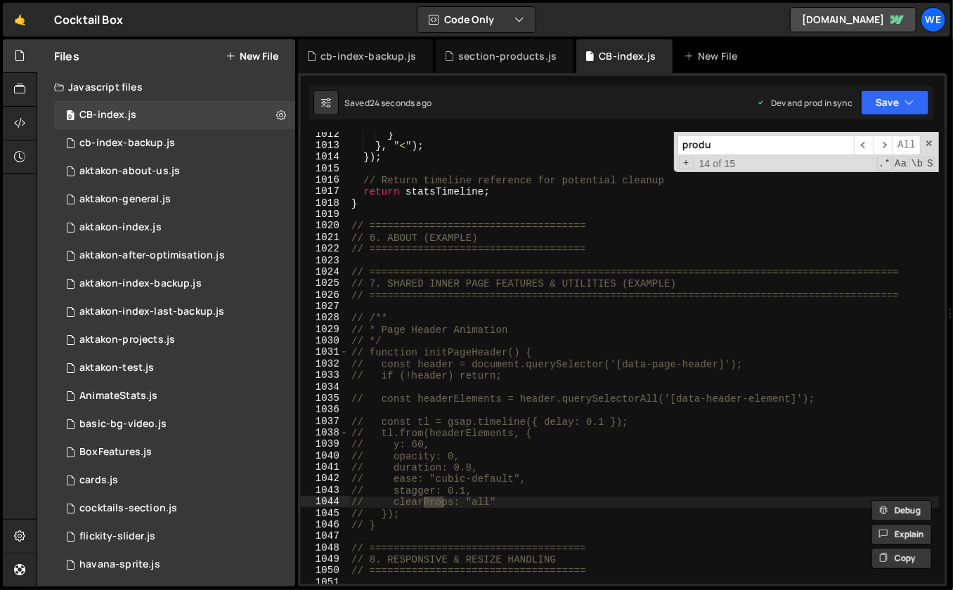
scroll to position [3510, 0]
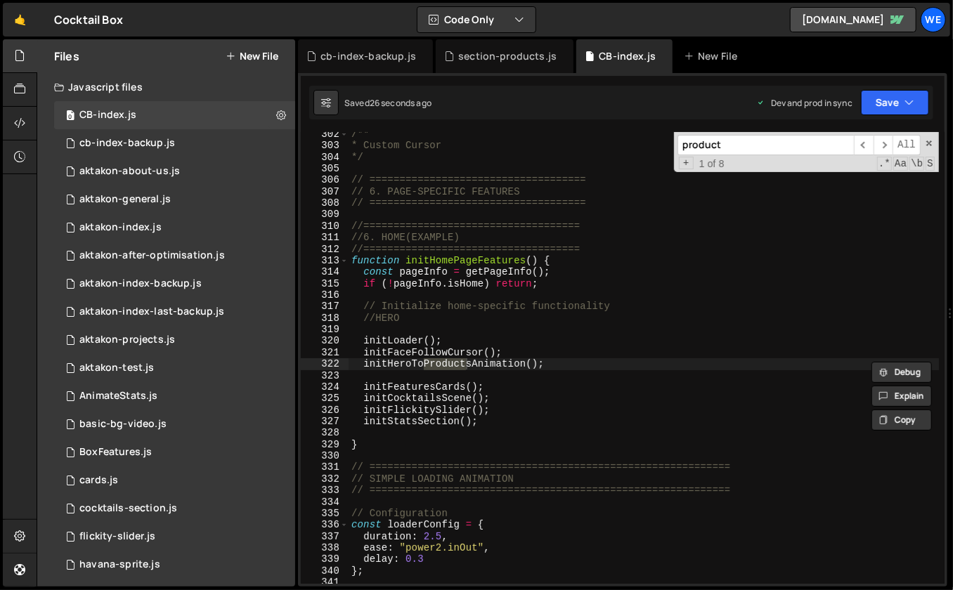
type input "product"
click at [556, 368] on div "/** * Custom Cursor */ // ==================================== // 6. PAGE-SPECI…" at bounding box center [643, 367] width 591 height 476
click at [673, 301] on div "/** * Custom Cursor */ // ==================================== // 6. PAGE-SPECI…" at bounding box center [643, 367] width 591 height 476
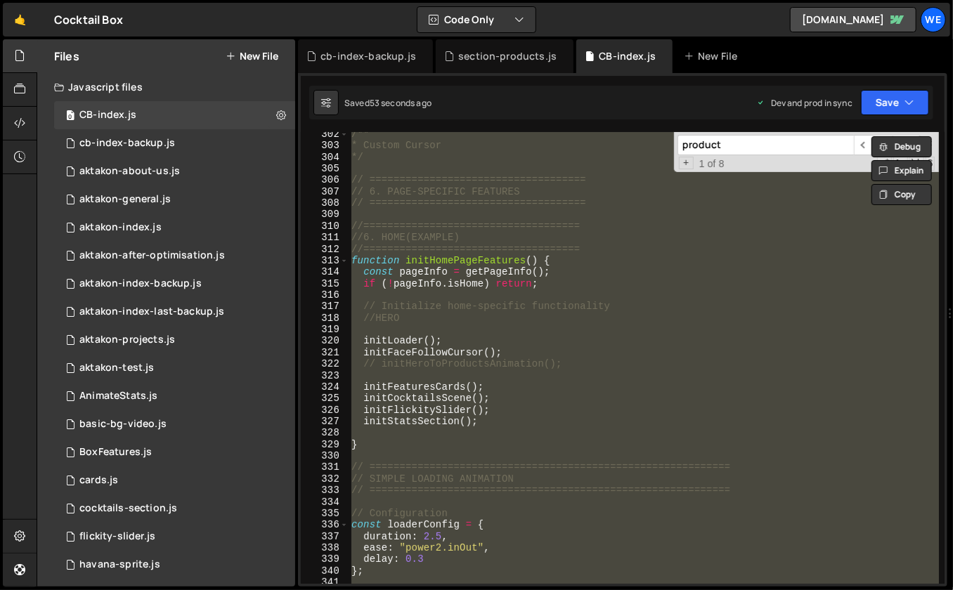
click at [572, 323] on div "/** * Custom Cursor */ // ==================================== // 6. PAGE-SPECI…" at bounding box center [643, 367] width 591 height 476
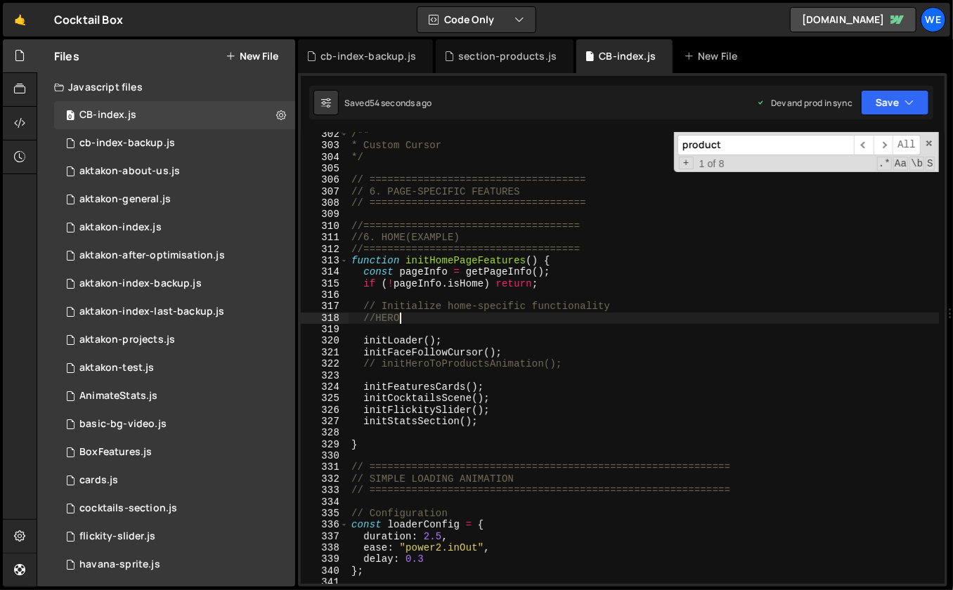
click at [511, 353] on div "/** * Custom Cursor */ // ==================================== // 6. PAGE-SPECI…" at bounding box center [643, 367] width 591 height 476
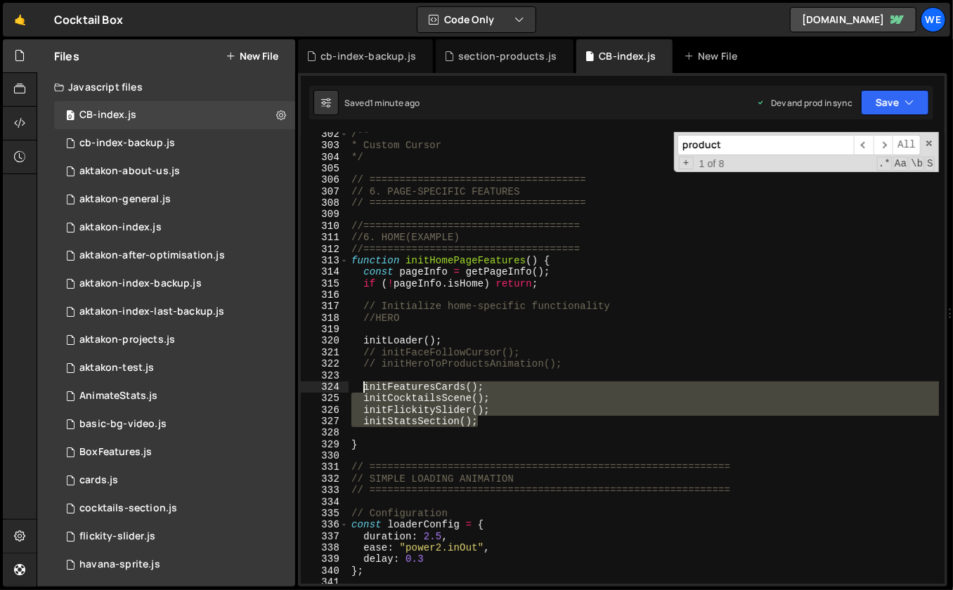
drag, startPoint x: 490, startPoint y: 416, endPoint x: 361, endPoint y: 388, distance: 131.6
click at [361, 388] on div "/** * Custom Cursor */ // ==================================== // 6. PAGE-SPECI…" at bounding box center [643, 367] width 591 height 476
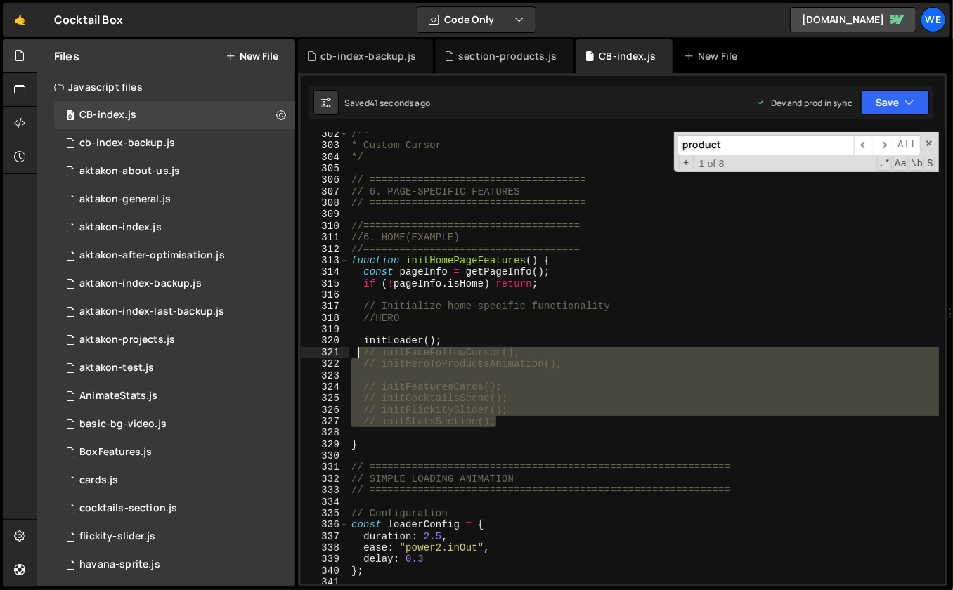
drag, startPoint x: 517, startPoint y: 420, endPoint x: 359, endPoint y: 354, distance: 171.3
click at [359, 354] on div "/** * Custom Cursor */ // ==================================== // 6. PAGE-SPECI…" at bounding box center [643, 367] width 591 height 476
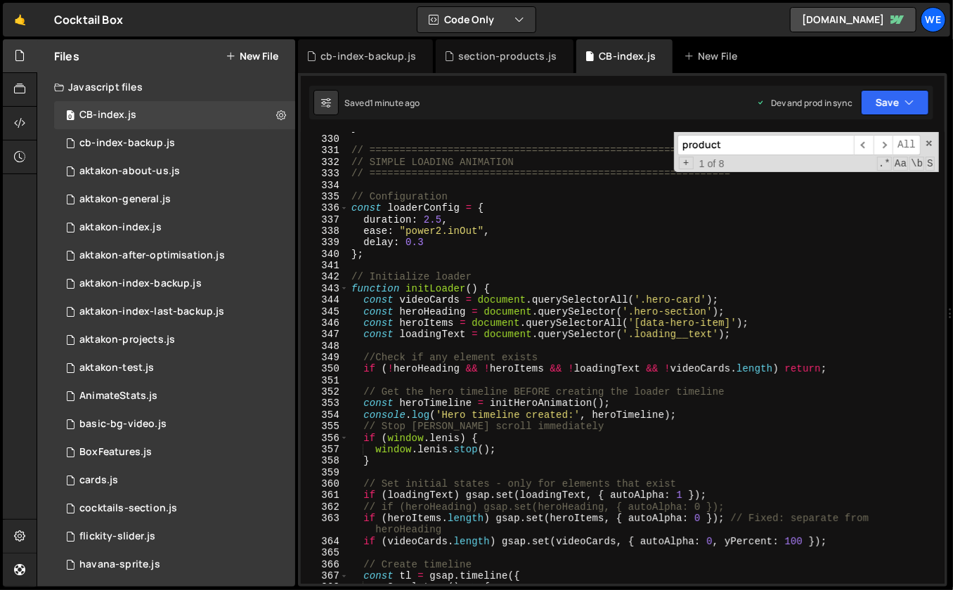
scroll to position [3801, 0]
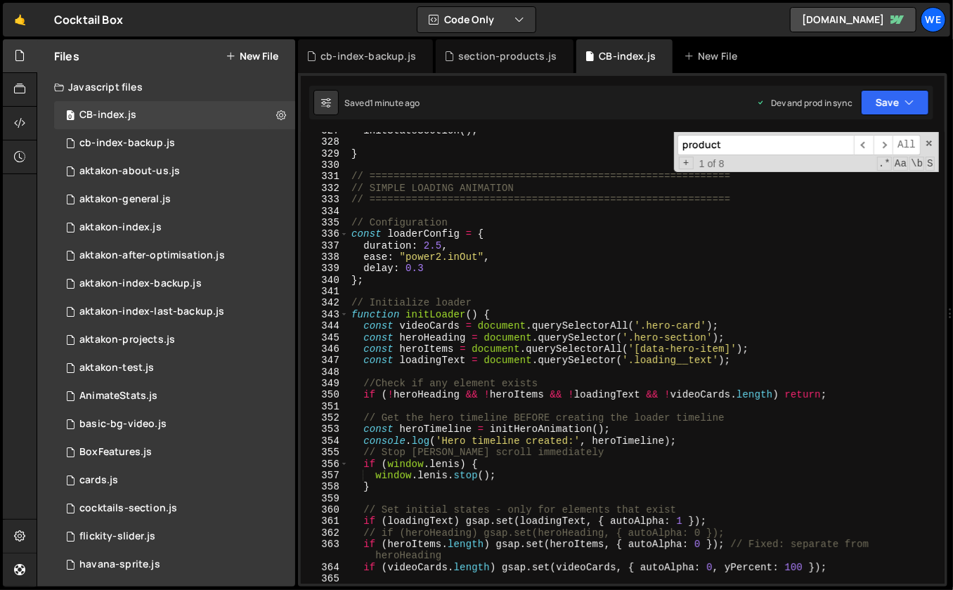
click at [351, 176] on div "initStatsSection ( ) ; } // ===================================================…" at bounding box center [643, 363] width 591 height 476
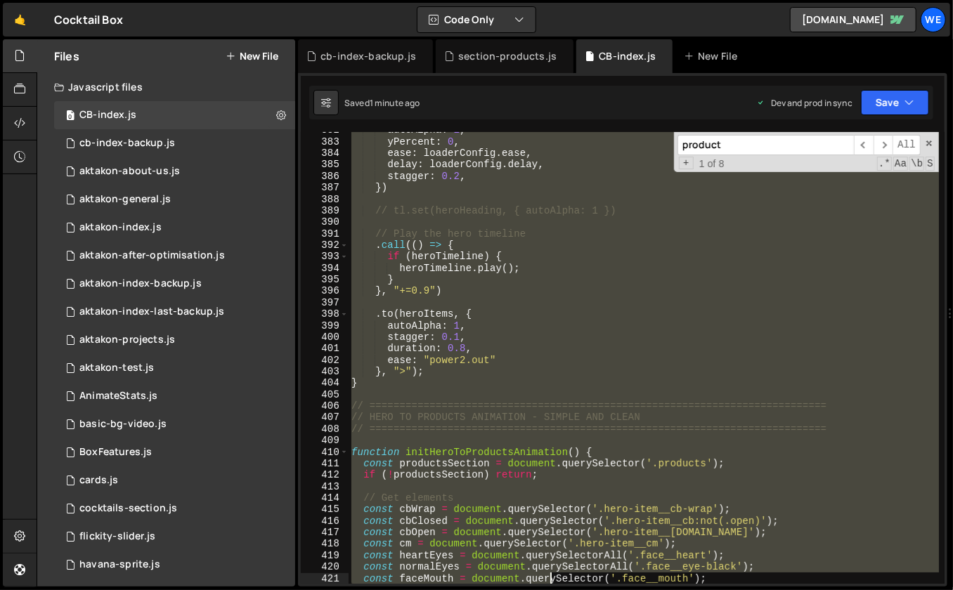
scroll to position [4618, 0]
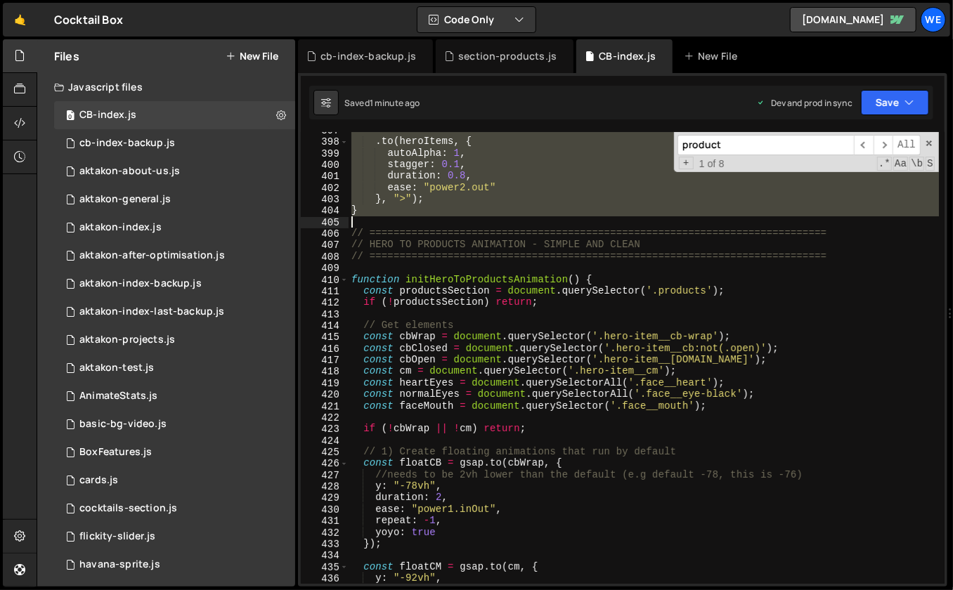
drag, startPoint x: 351, startPoint y: 176, endPoint x: 479, endPoint y: 223, distance: 136.3
click at [479, 223] on div ". to ( heroItems , { autoAlpha : 1 , stagger : 0.1 , duration : 0.8 , ease : "p…" at bounding box center [643, 362] width 591 height 476
paste textarea
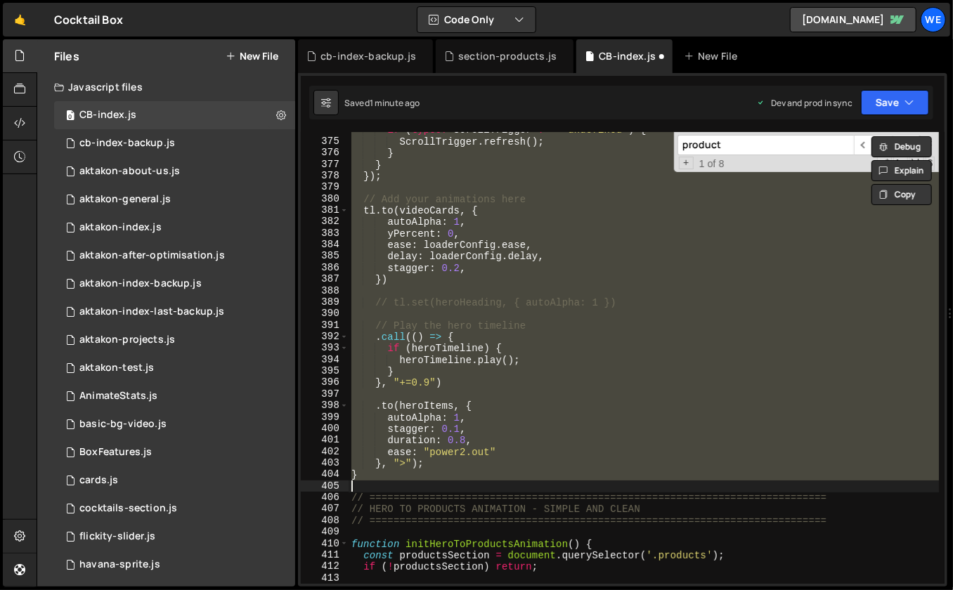
scroll to position [4363, 0]
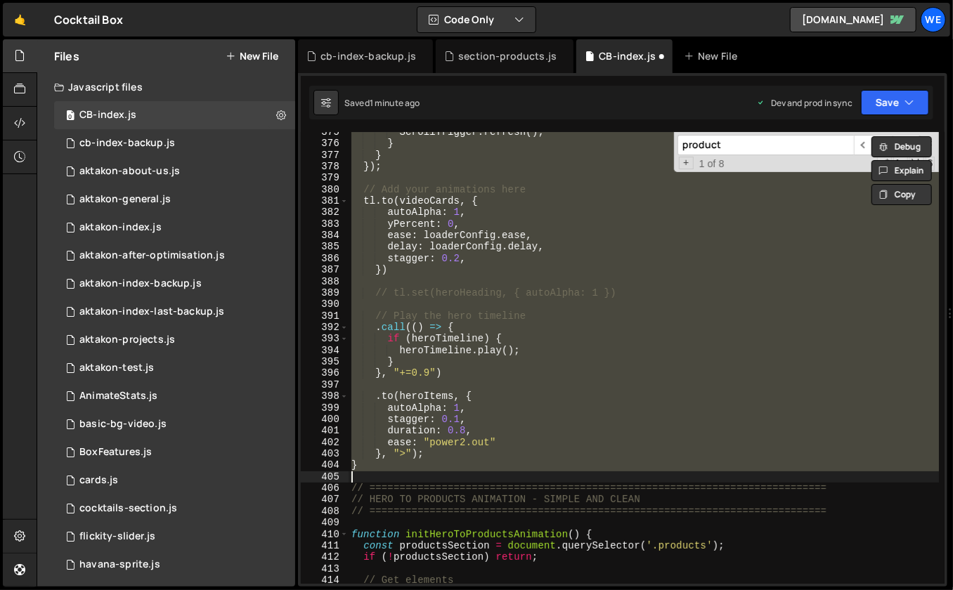
click at [410, 462] on div "ScrollTrigger . refresh ( ) ; } } }) ; // Add your animations here tl . to ( vi…" at bounding box center [643, 364] width 591 height 476
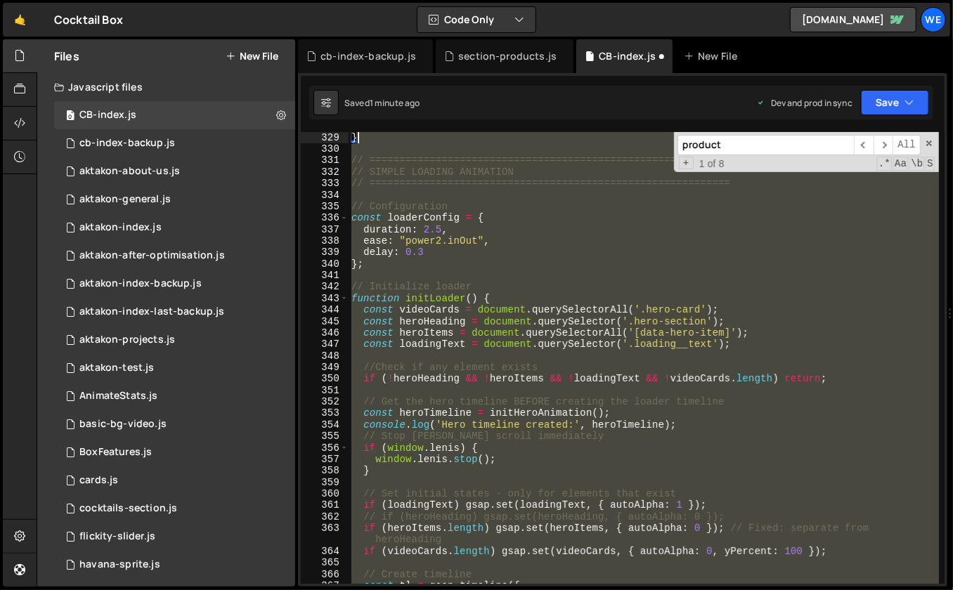
scroll to position [3748, 0]
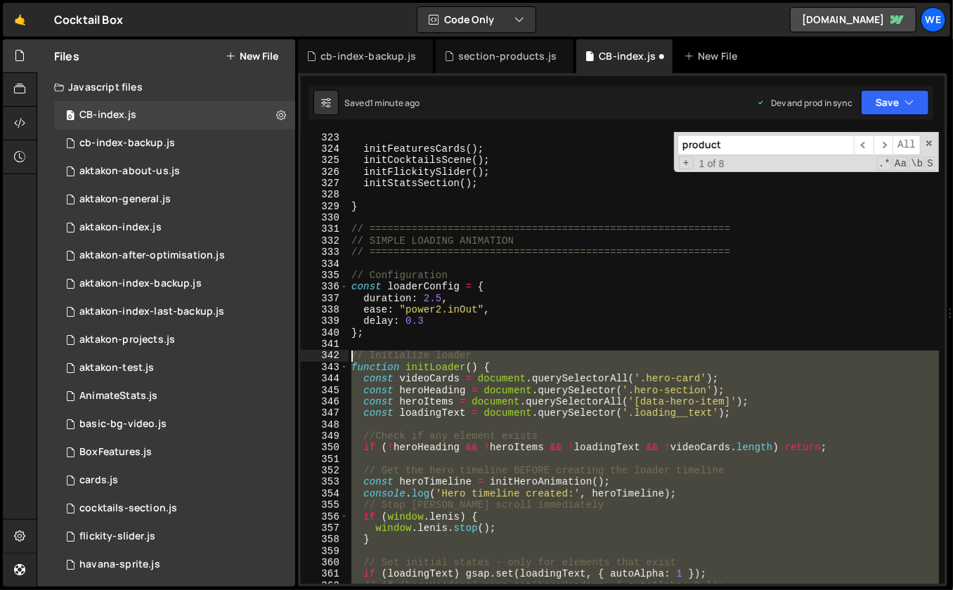
drag, startPoint x: 385, startPoint y: 462, endPoint x: 351, endPoint y: 359, distance: 108.6
click at [351, 359] on div "initFeaturesCards ( ) ; initCocktailsScene ( ) ; initFlickitySlider ( ) ; initS…" at bounding box center [643, 375] width 591 height 487
paste textarea "}"
type textarea "}"
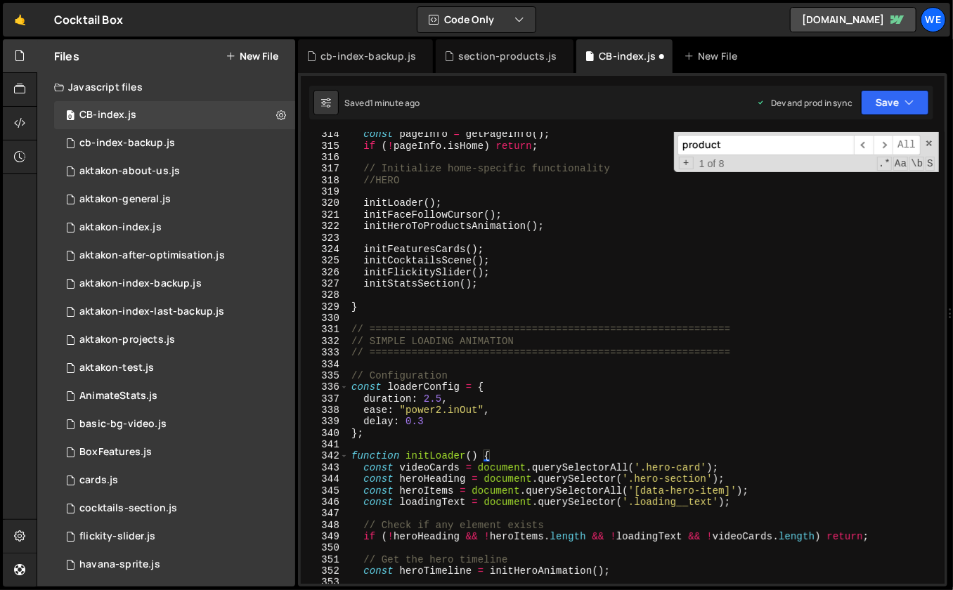
scroll to position [3648, 0]
click at [395, 445] on div "const pageInfo = getPageInfo ( ) ; if ( ! pageInfo . isHome ) return ; // Initi…" at bounding box center [643, 367] width 591 height 476
click at [538, 287] on div "const pageInfo = getPageInfo ( ) ; if ( ! pageInfo . isHome ) return ; // Initi…" at bounding box center [643, 367] width 591 height 476
type textarea "initStatsSection();"
type input "initheroanim"
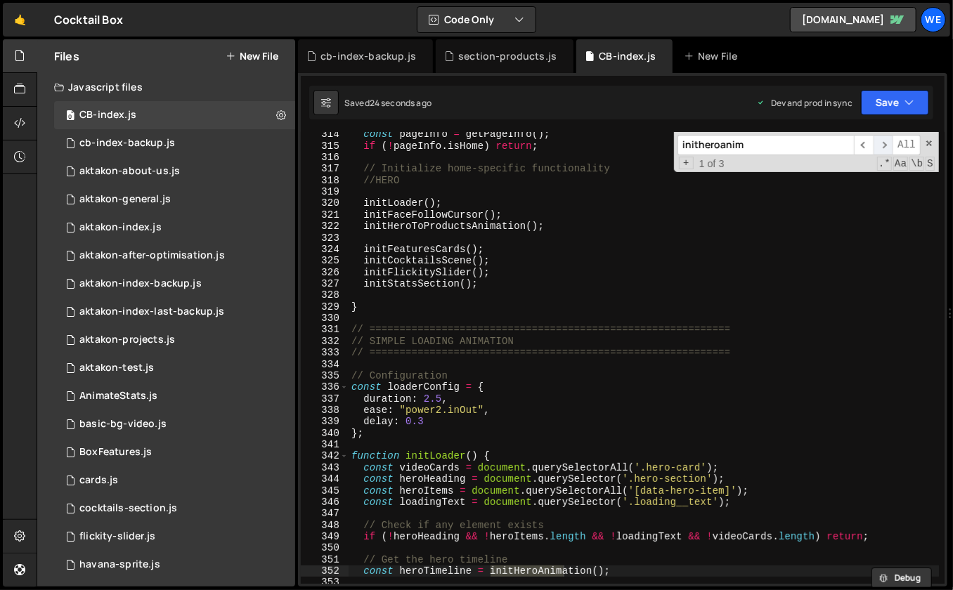
click at [880, 145] on span "​" at bounding box center [883, 145] width 20 height 20
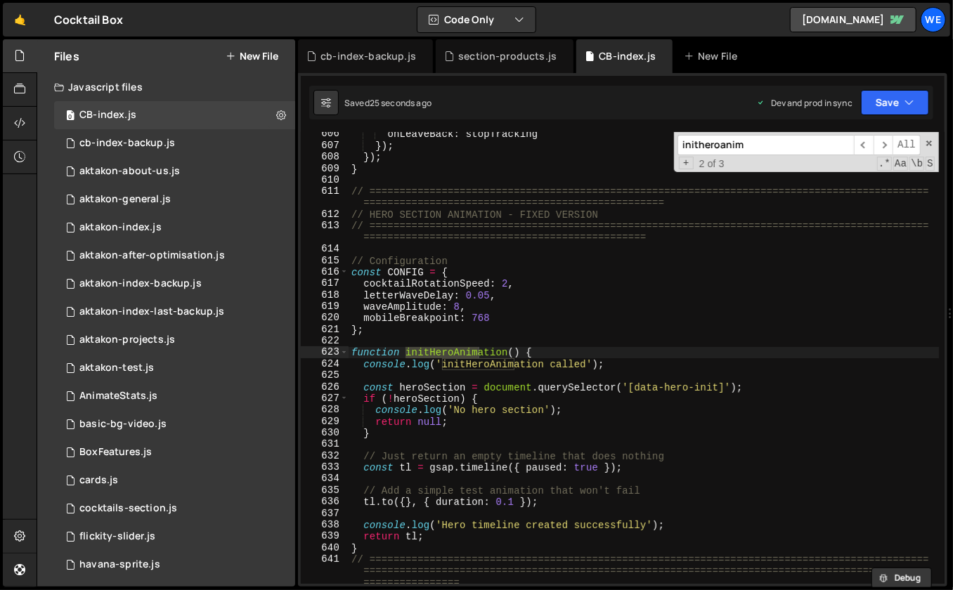
click at [367, 370] on div "onLeaveBack : stopTracking }) ; }) ; } // =====================================…" at bounding box center [643, 367] width 591 height 476
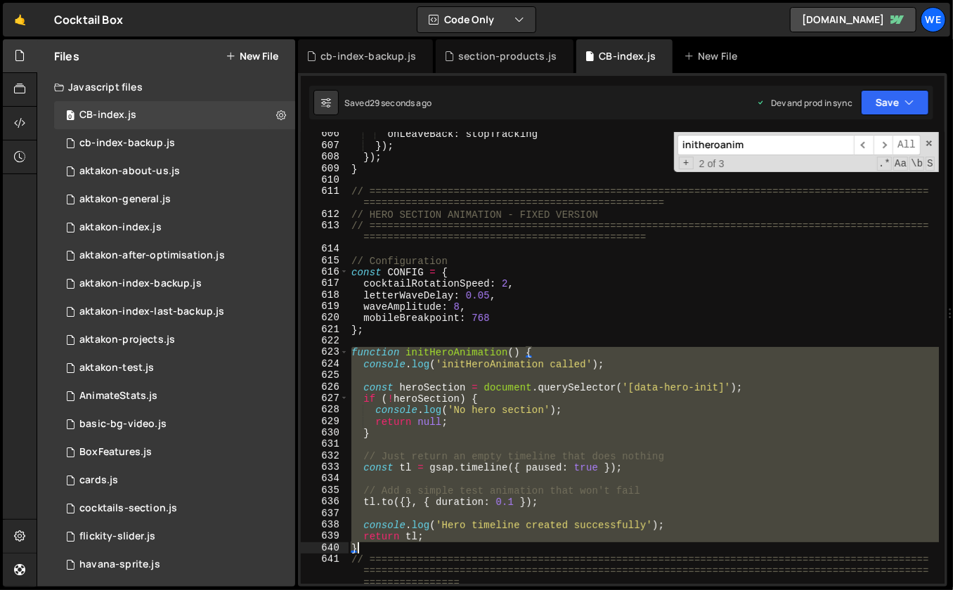
drag, startPoint x: 353, startPoint y: 354, endPoint x: 377, endPoint y: 543, distance: 190.6
click at [377, 543] on div "onLeaveBack : stopTracking }) ; }) ; } // =====================================…" at bounding box center [643, 367] width 591 height 476
paste textarea
type textarea "}"
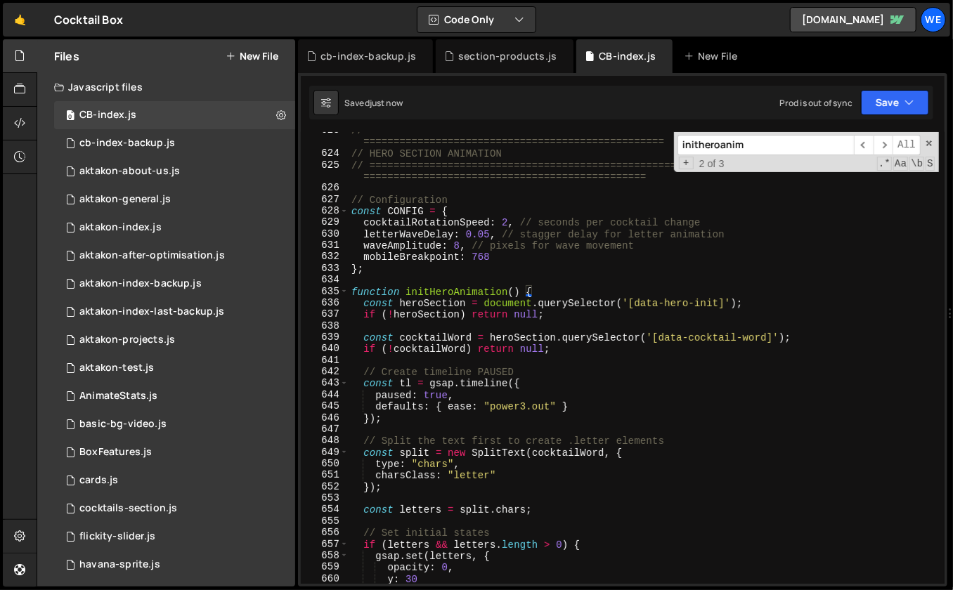
scroll to position [7227, 0]
click at [624, 325] on div "// ============================================================================…" at bounding box center [643, 368] width 591 height 487
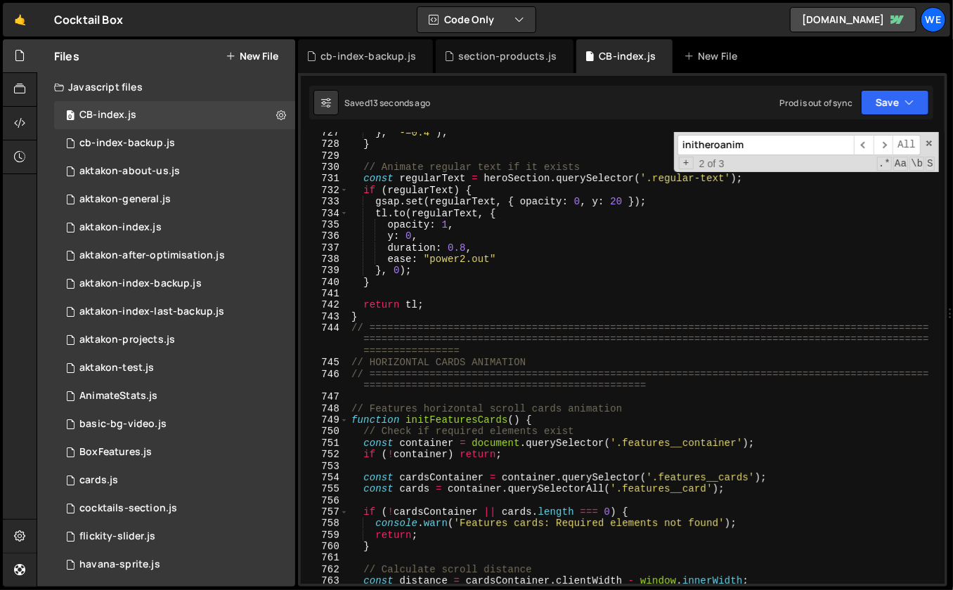
scroll to position [8445, 0]
click at [423, 313] on div "} , "-=0.4" ) ; } // Animate regular text if it exists const regularText = hero…" at bounding box center [643, 363] width 591 height 476
type textarea "}"
click at [515, 294] on div "} , "-=0.4" ) ; } // Animate regular text if it exists const regularText = hero…" at bounding box center [643, 363] width 591 height 476
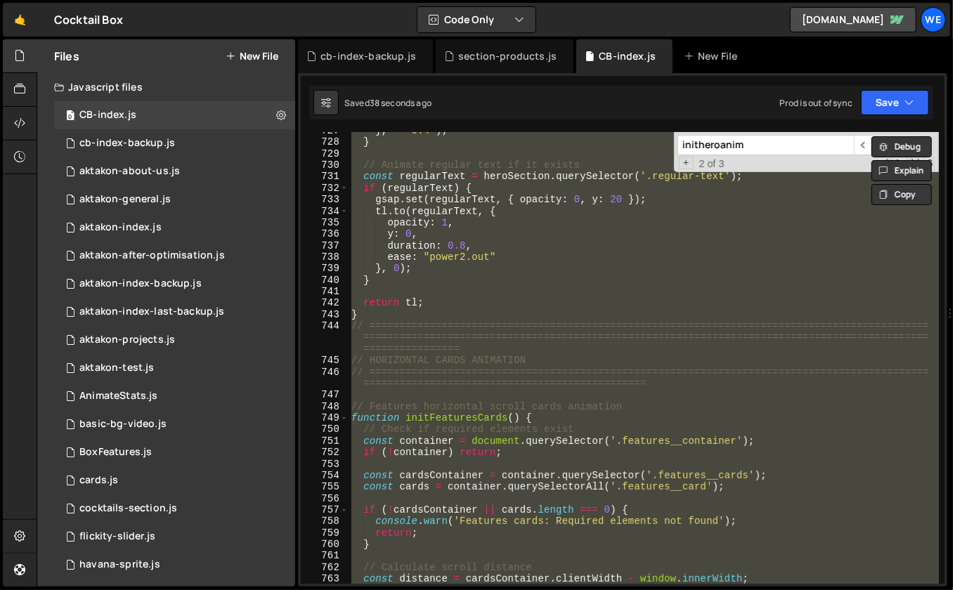
click at [510, 345] on div "} , "-=0.4" ) ; } // Animate regular text if it exists const regularText = hero…" at bounding box center [643, 363] width 591 height 476
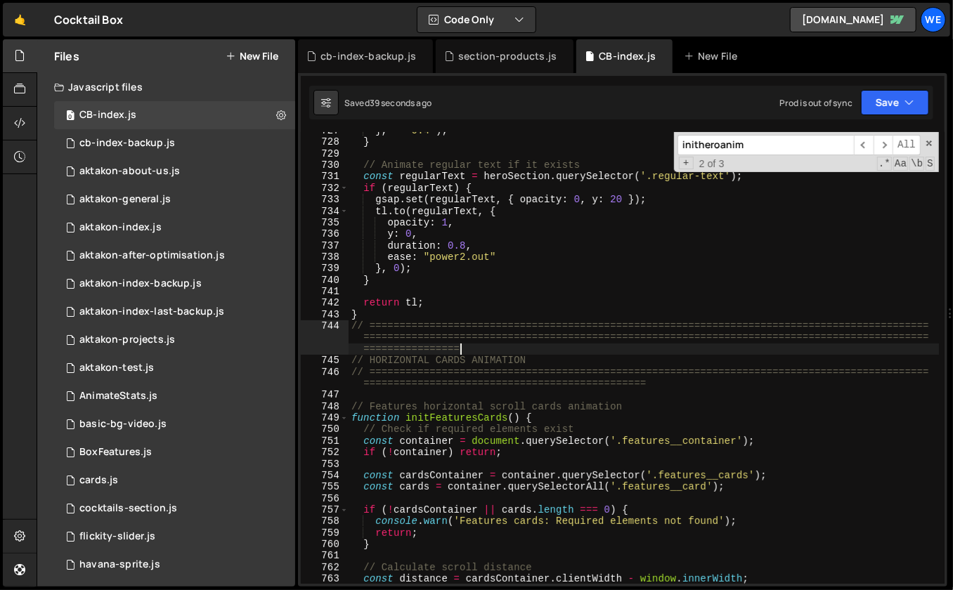
click at [542, 279] on div "} , "-=0.4" ) ; } // Animate regular text if it exists const regularText = hero…" at bounding box center [643, 363] width 591 height 476
type textarea "}"
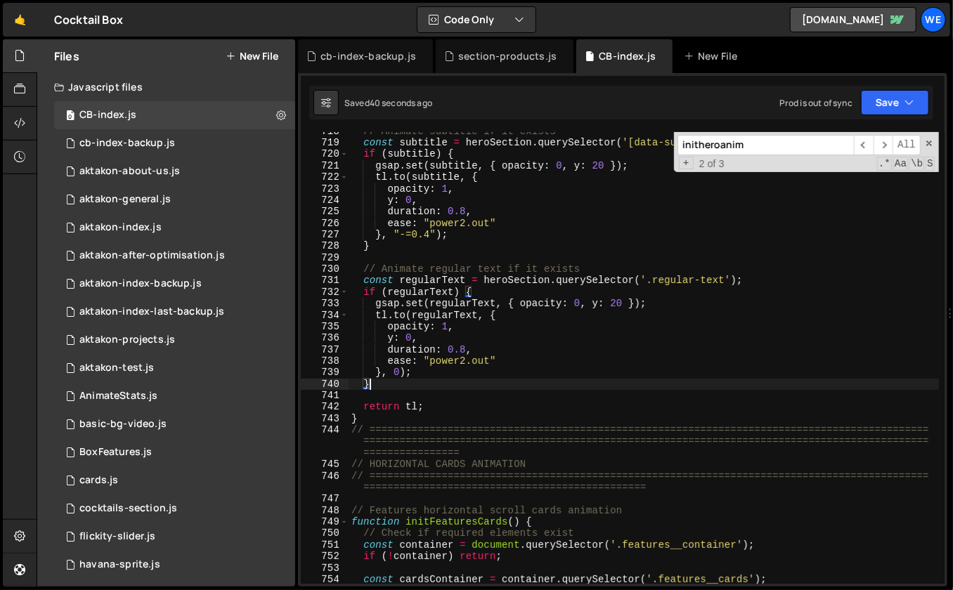
scroll to position [8341, 0]
click at [931, 138] on span at bounding box center [929, 143] width 10 height 10
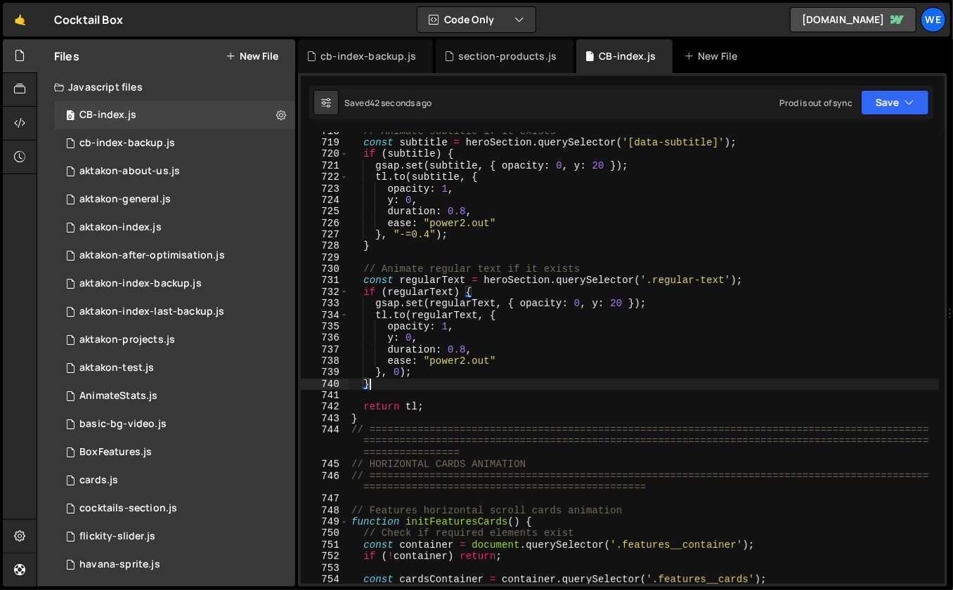
click at [559, 395] on div "// Animate subtitle if it exists const subtitle = heroSection . querySelector (…" at bounding box center [643, 364] width 591 height 476
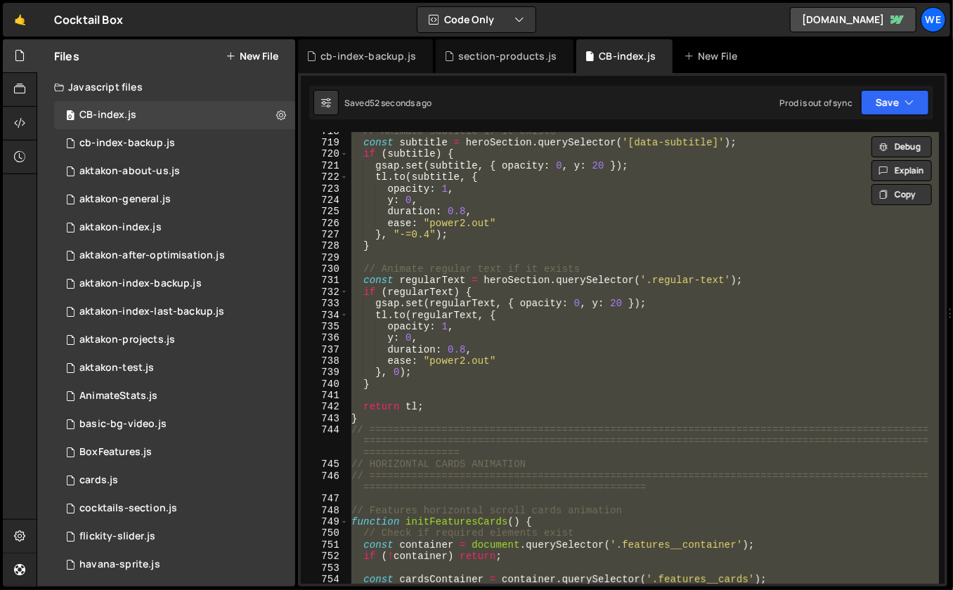
click at [534, 305] on div "// Animate subtitle if it exists const subtitle = heroSection . querySelector (…" at bounding box center [643, 364] width 591 height 476
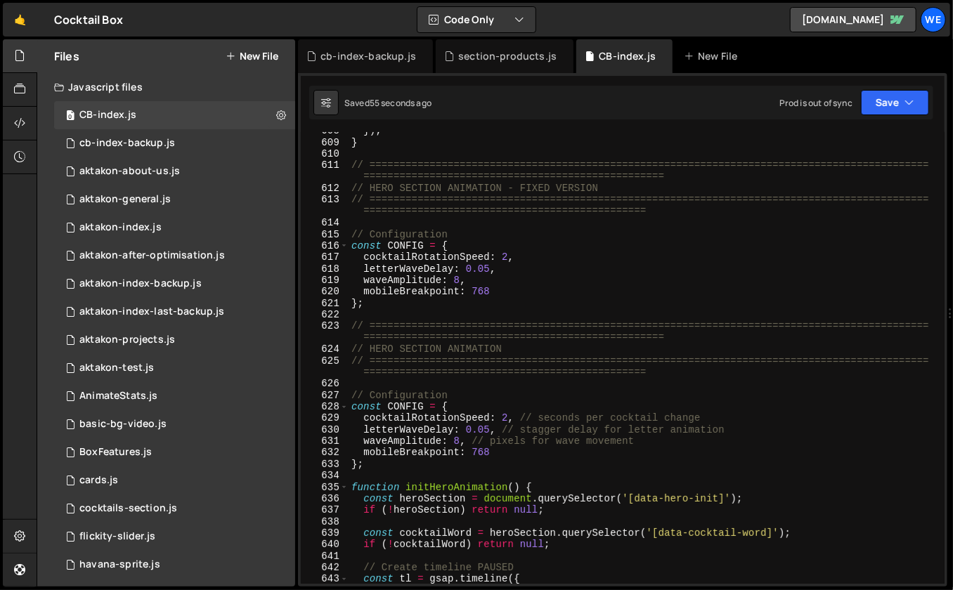
scroll to position [7041, 0]
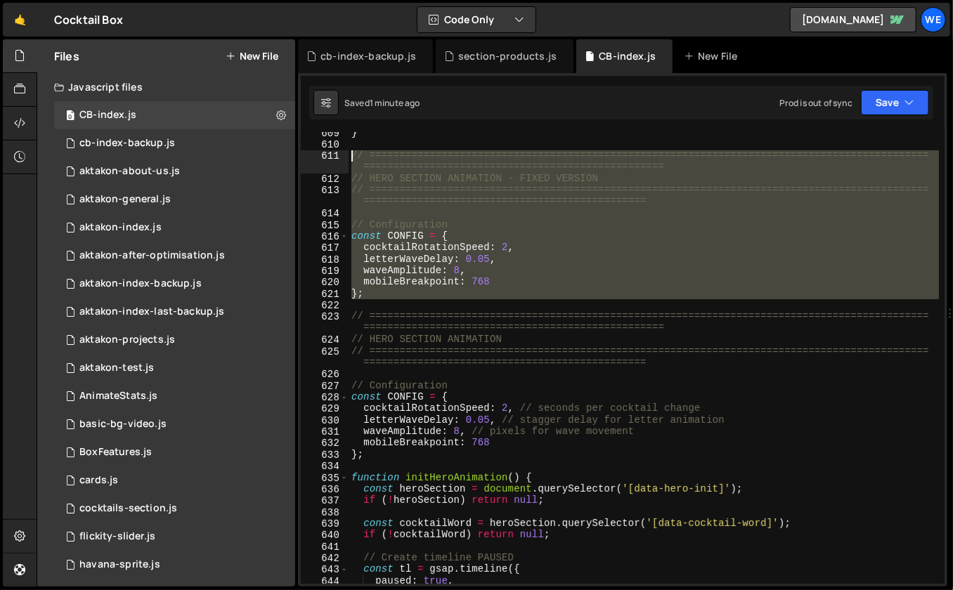
drag, startPoint x: 407, startPoint y: 301, endPoint x: 351, endPoint y: 155, distance: 156.6
click at [351, 155] on div "} // ==========================================================================…" at bounding box center [643, 365] width 591 height 476
type textarea "// ============================================================================…"
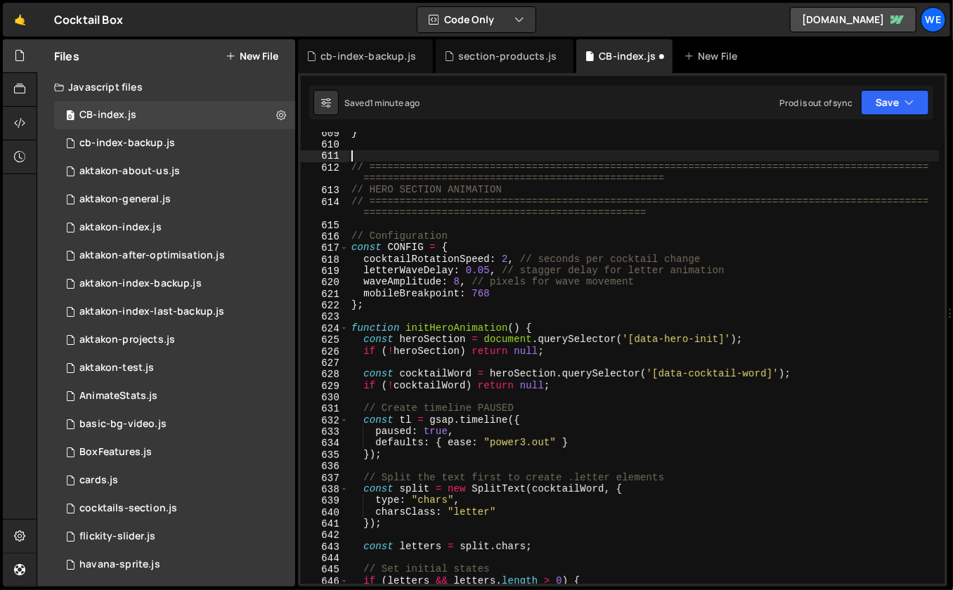
type textarea "// ============================================================================…"
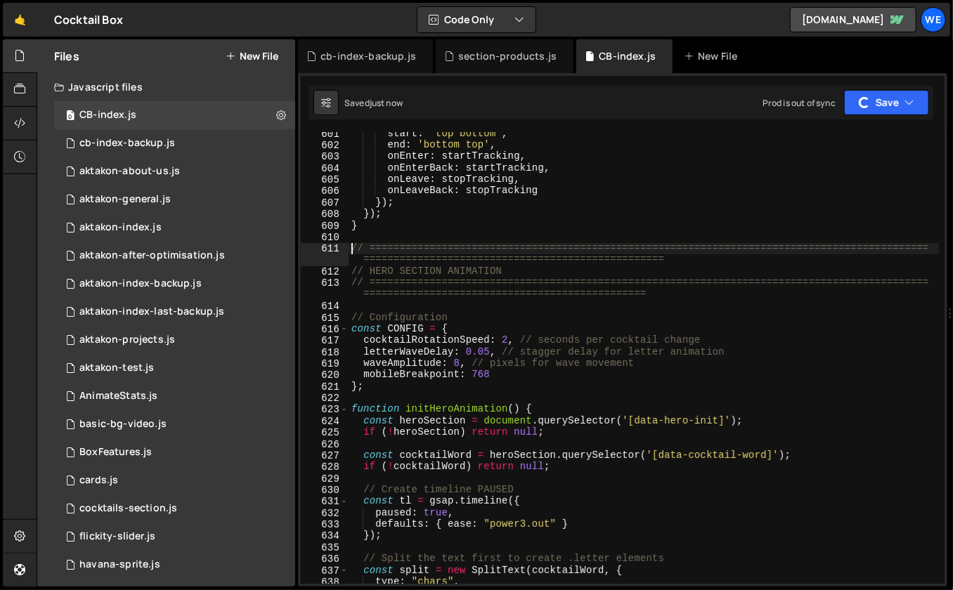
scroll to position [6930, 0]
